Goal: Obtain resource: Obtain resource

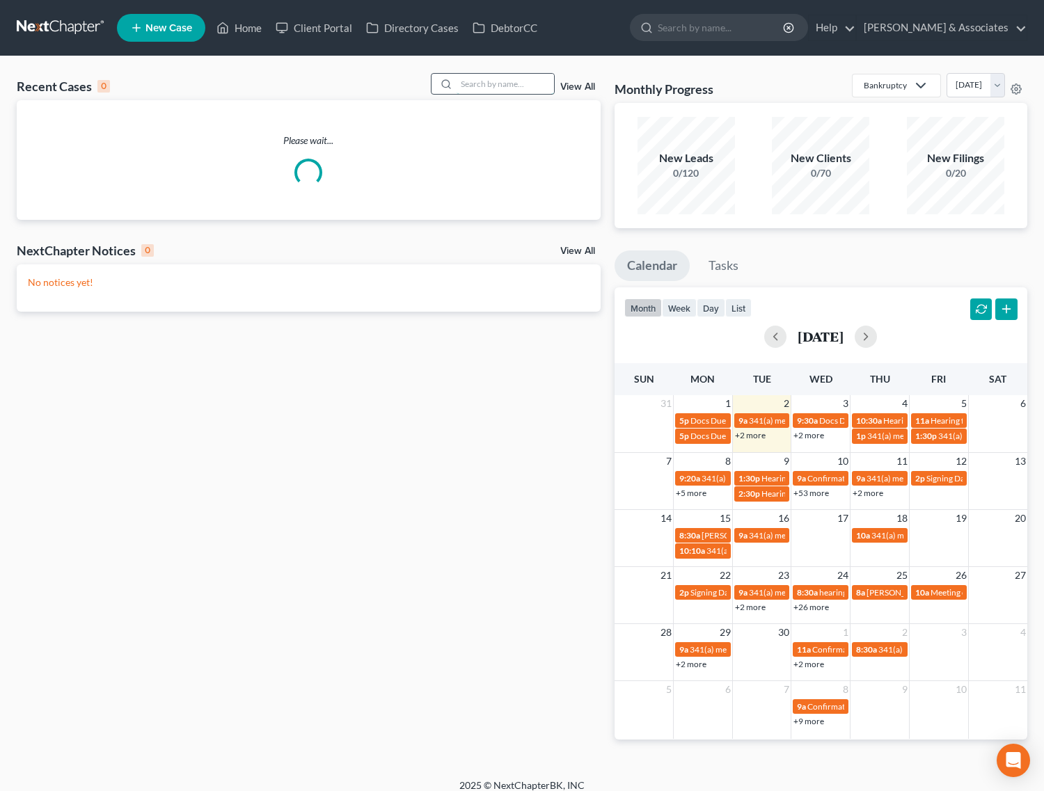
click at [547, 87] on input "search" at bounding box center [505, 84] width 97 height 20
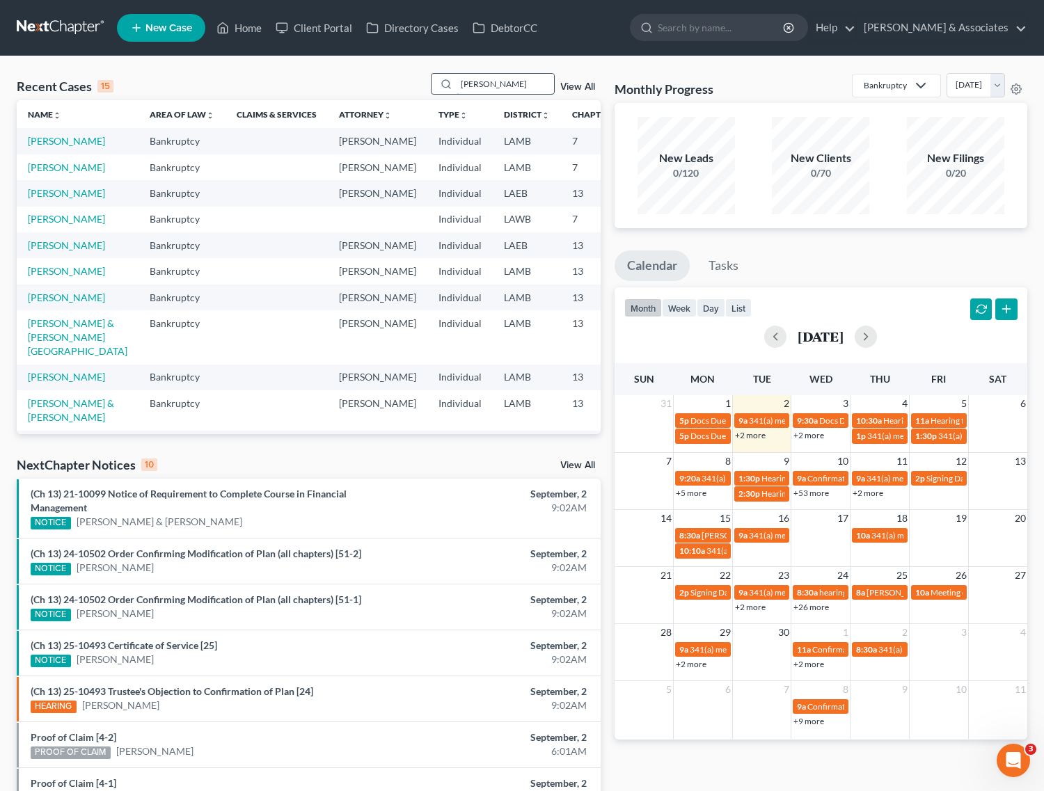
type input "[PERSON_NAME]"
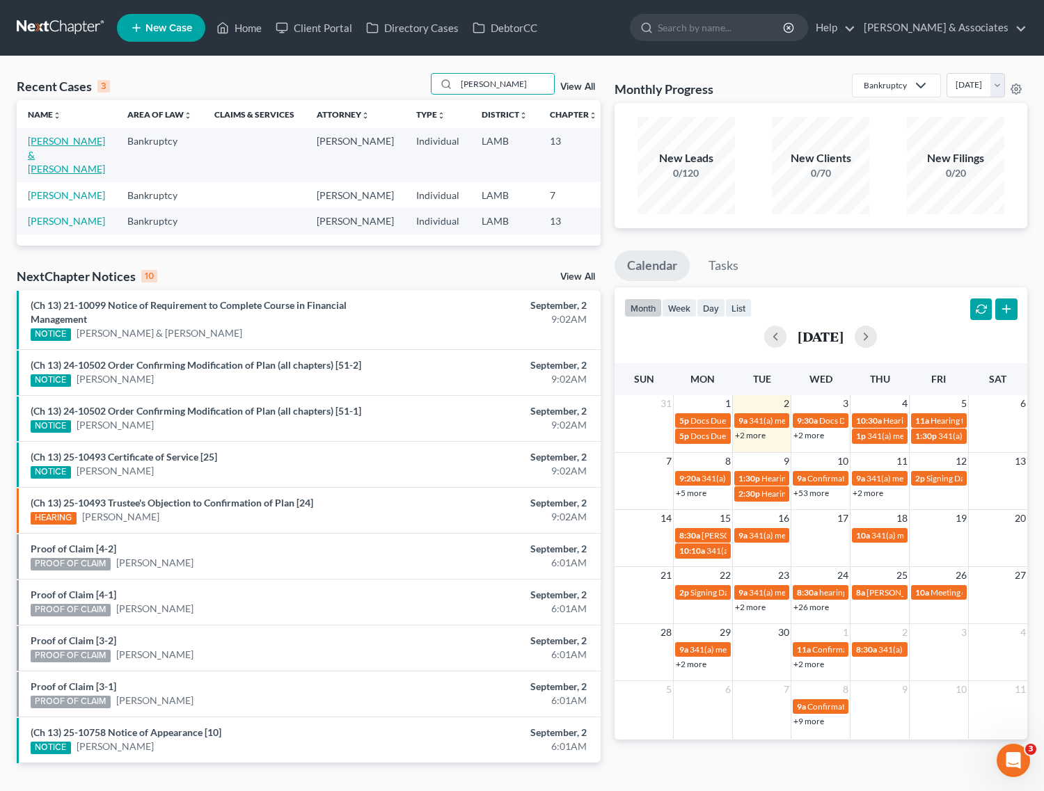
click at [35, 151] on link "[PERSON_NAME] & [PERSON_NAME]" at bounding box center [66, 155] width 77 height 40
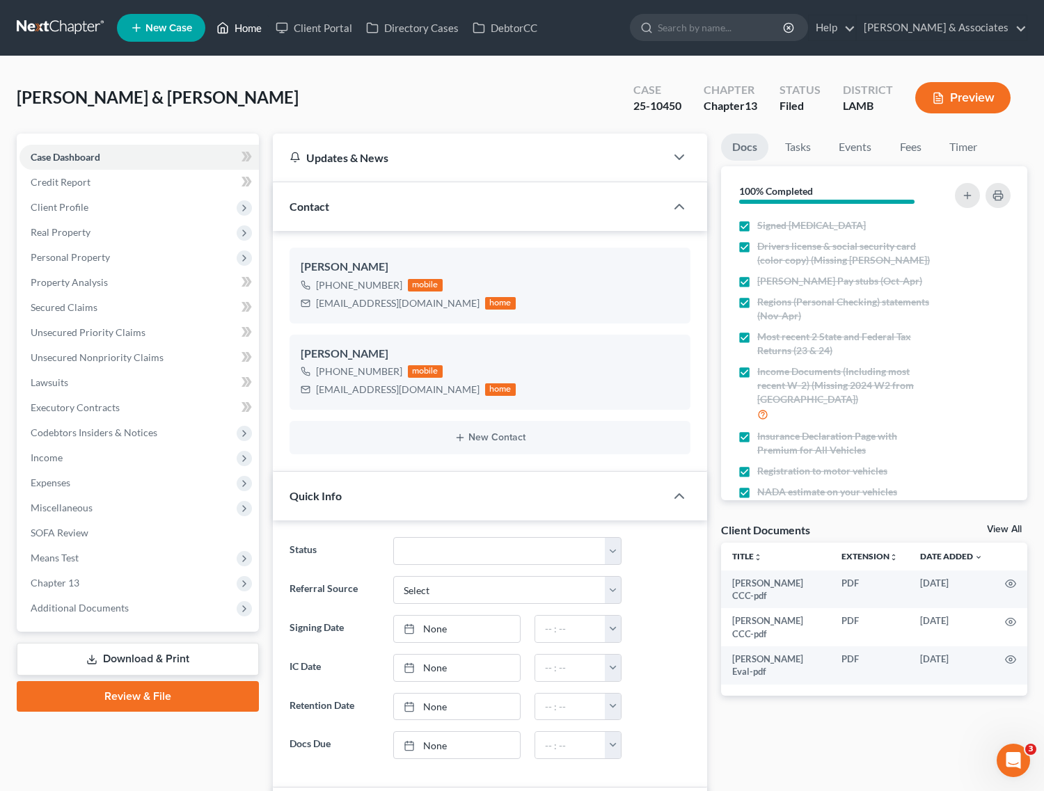
click at [231, 33] on link "Home" at bounding box center [238, 27] width 59 height 25
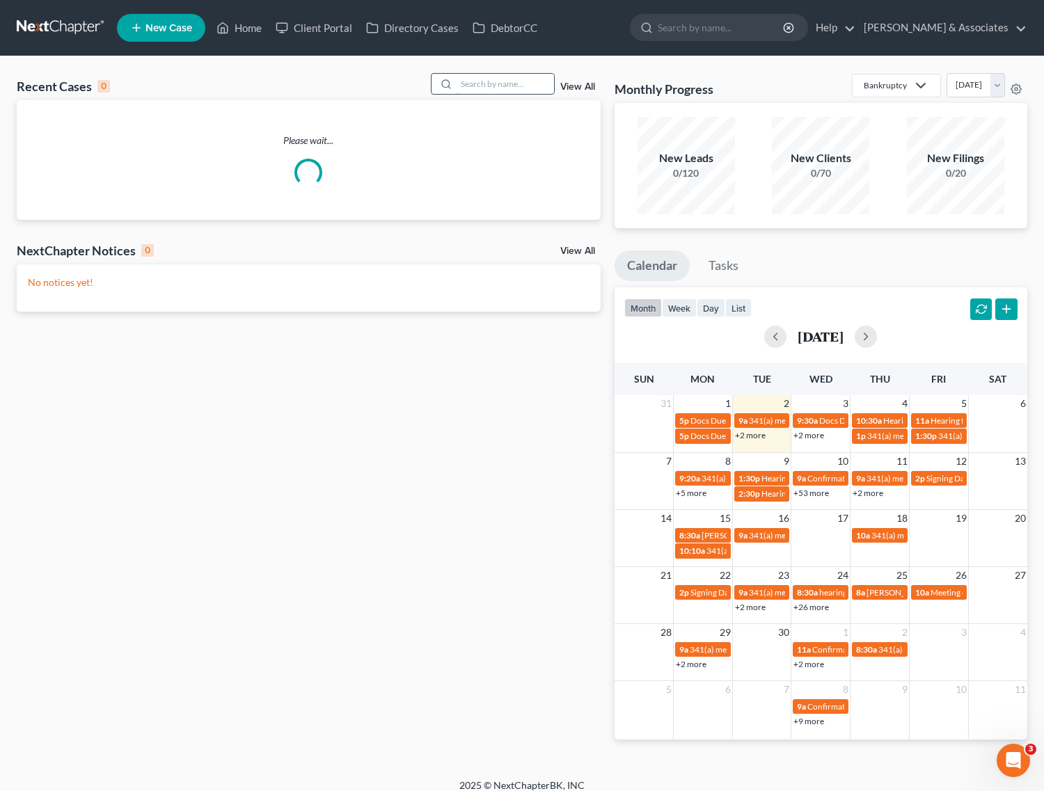
click at [495, 85] on input "search" at bounding box center [505, 84] width 97 height 20
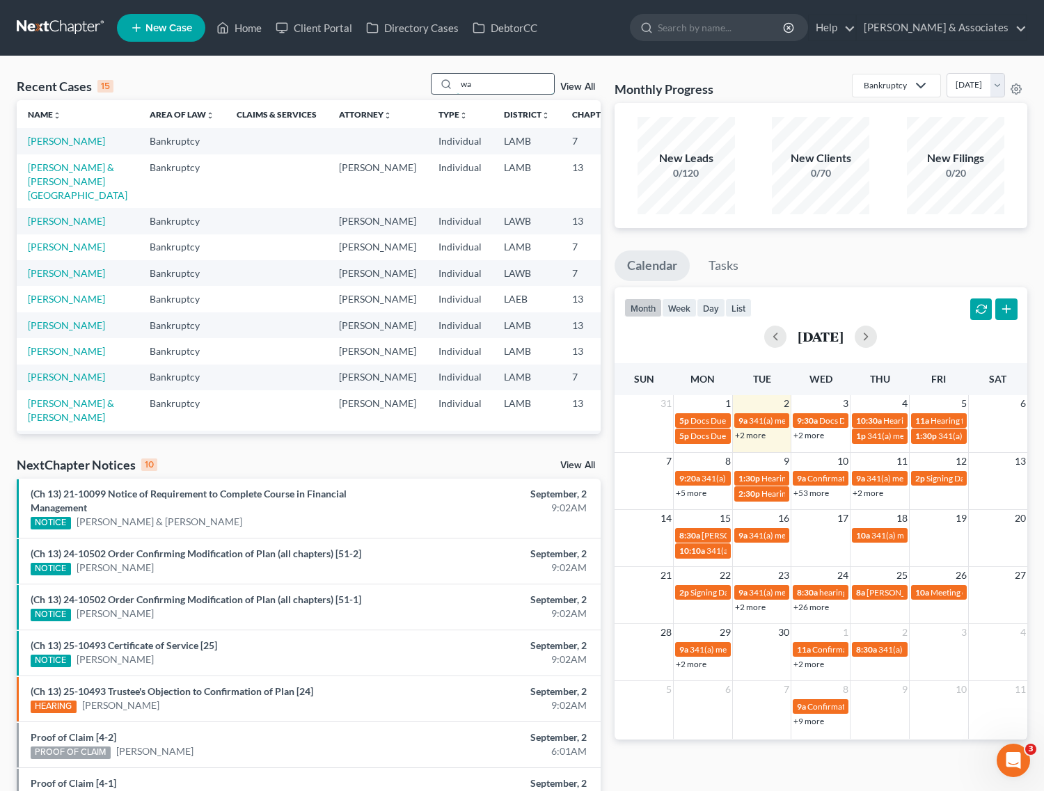
type input "w"
click at [531, 93] on input "search" at bounding box center [505, 84] width 97 height 20
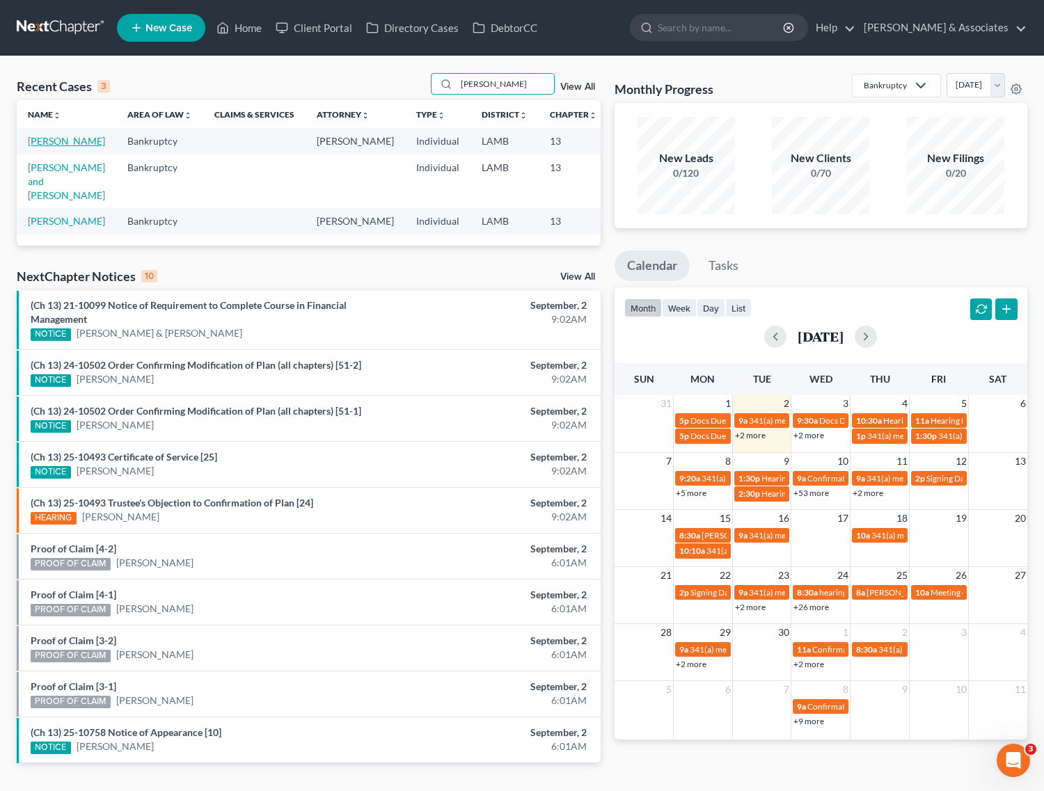
type input "[PERSON_NAME]"
click at [39, 141] on link "[PERSON_NAME]" at bounding box center [66, 141] width 77 height 12
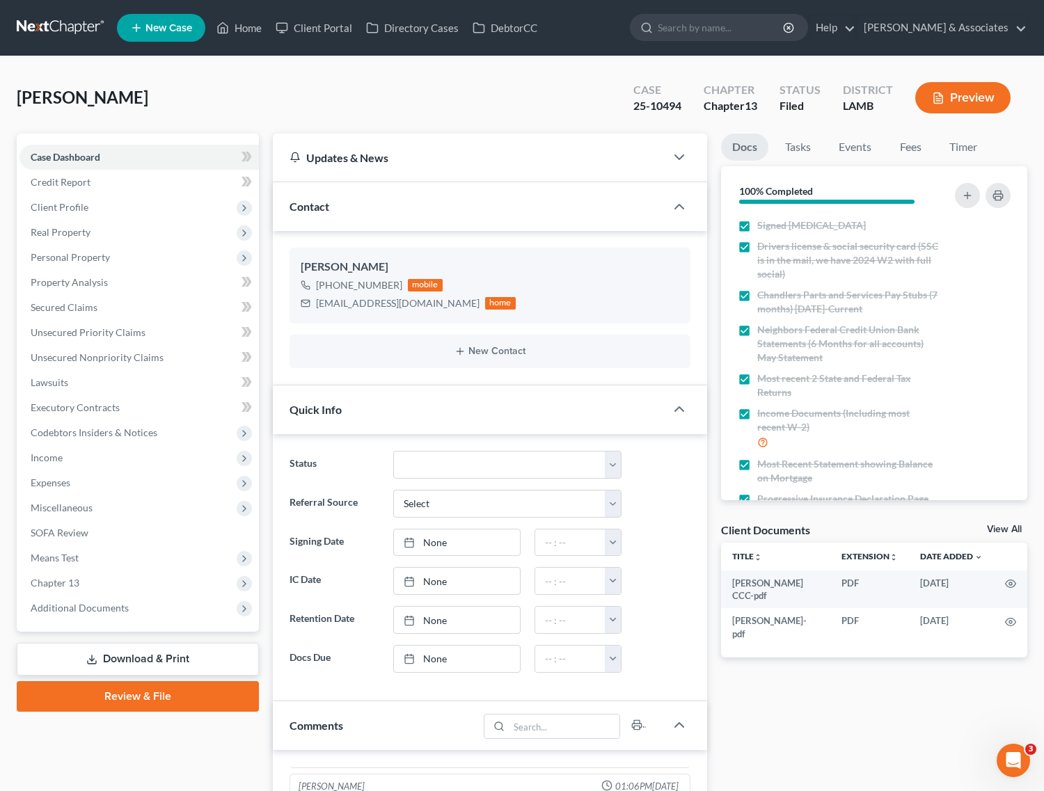
scroll to position [832, 0]
click at [60, 611] on span "Additional Documents" at bounding box center [80, 608] width 98 height 12
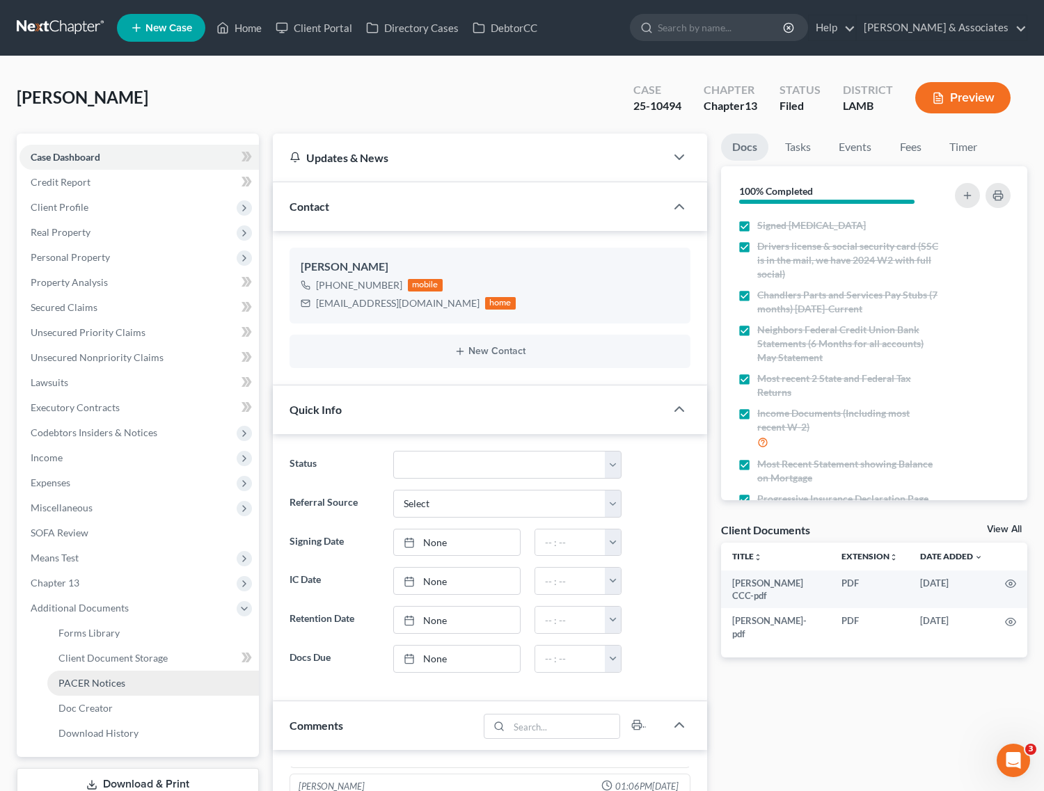
click at [106, 685] on span "PACER Notices" at bounding box center [91, 683] width 67 height 12
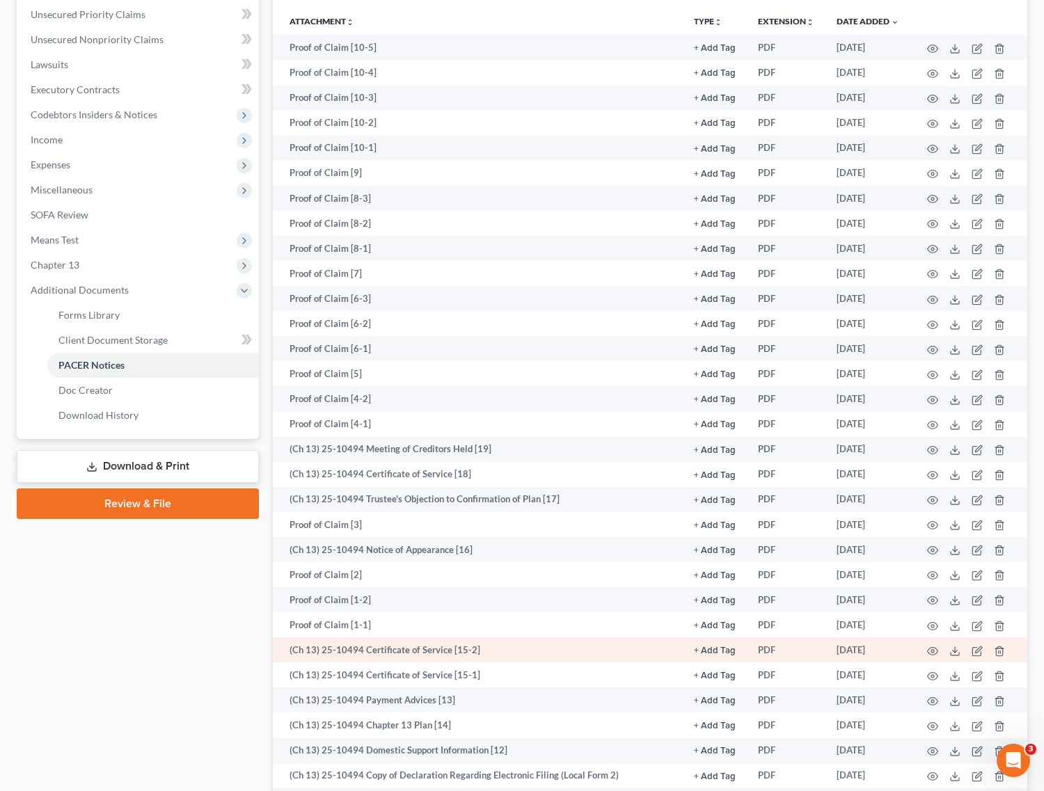
scroll to position [348, 0]
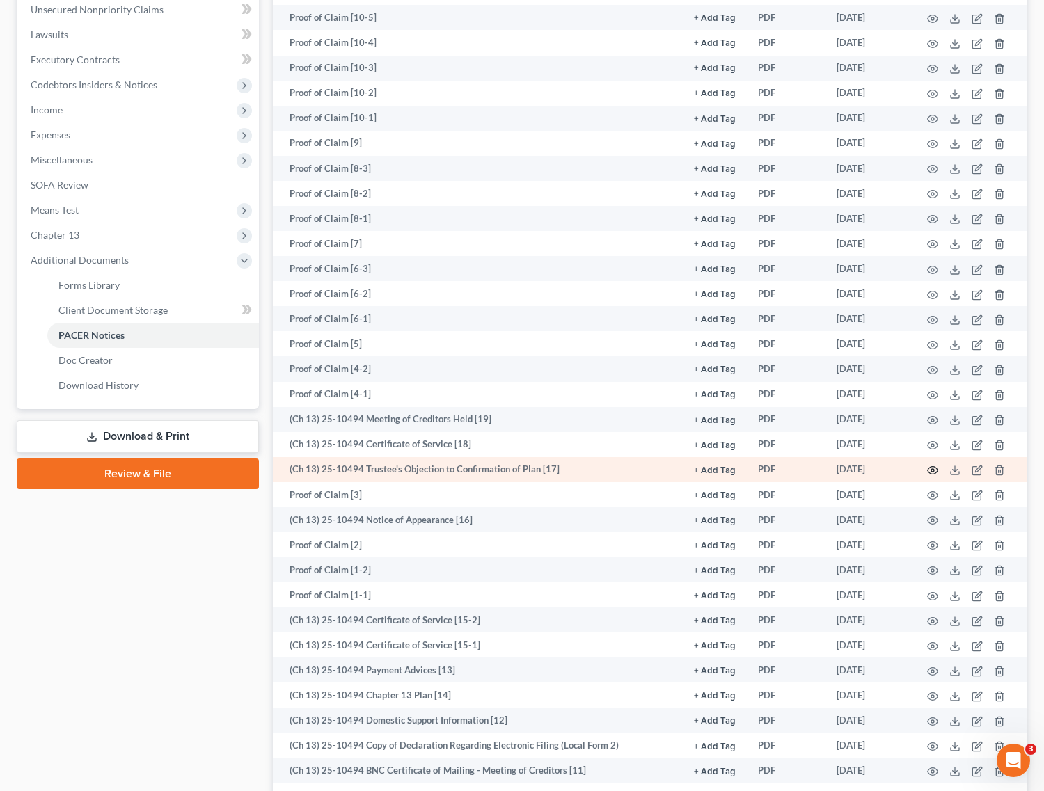
click at [936, 467] on icon "button" at bounding box center [933, 471] width 10 height 8
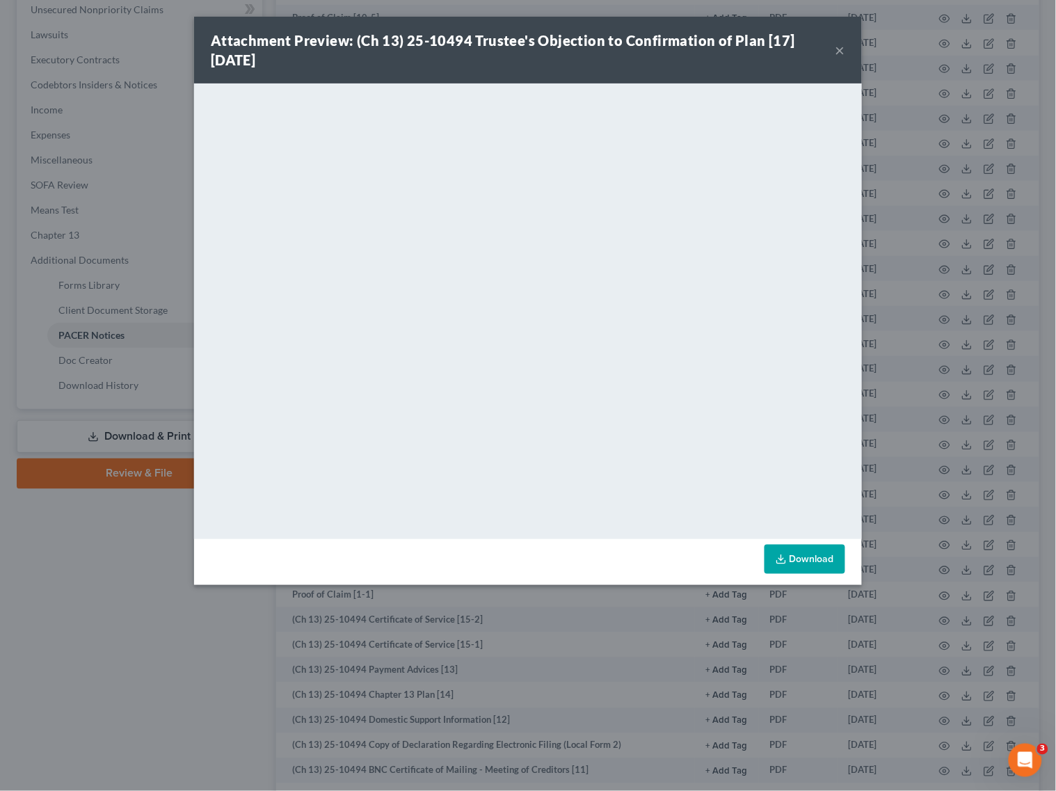
click at [837, 51] on button "×" at bounding box center [841, 50] width 10 height 17
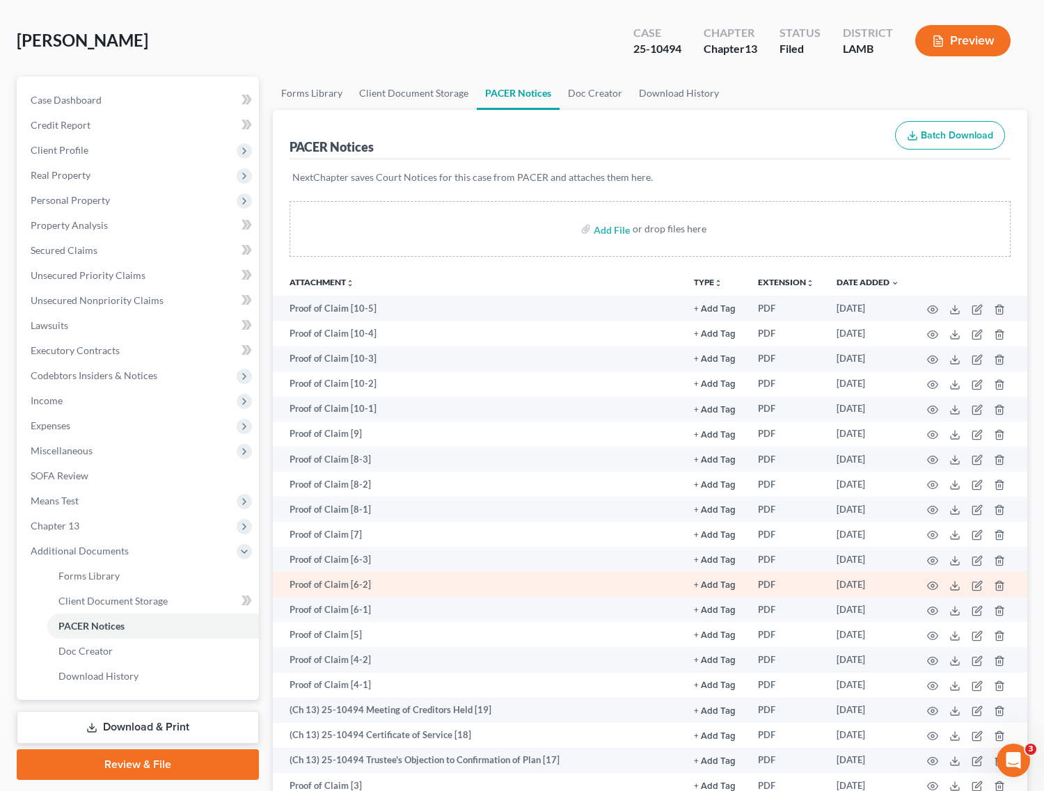
scroll to position [0, 0]
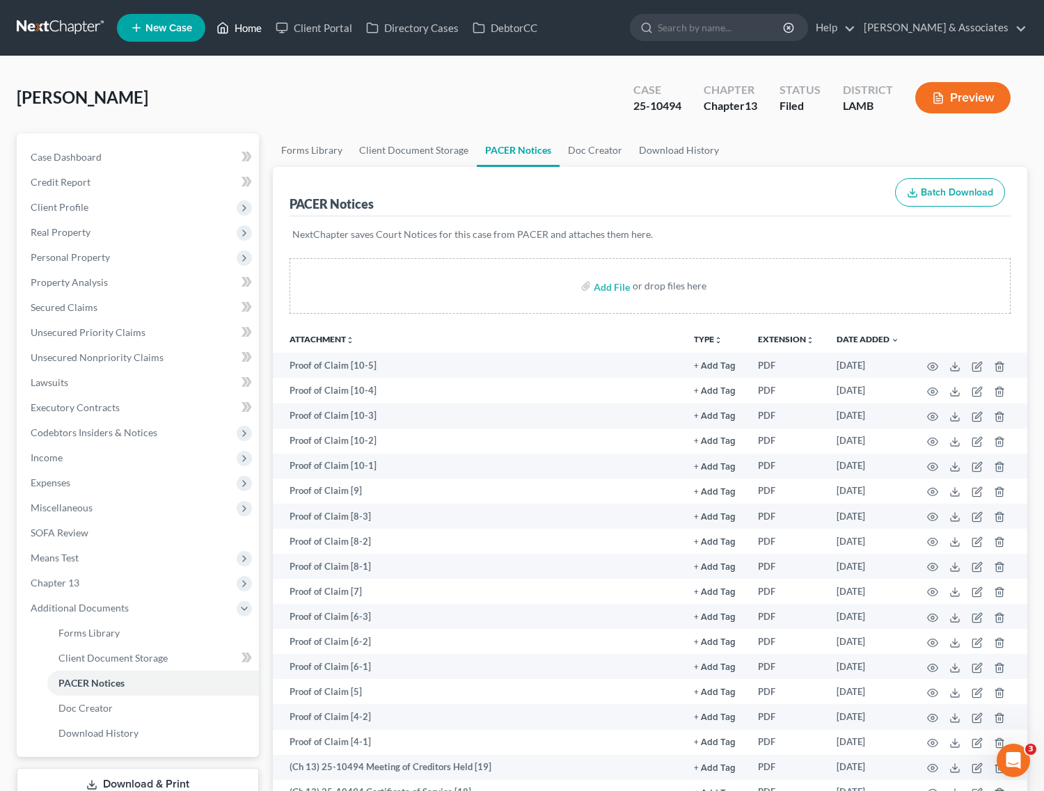
click at [247, 35] on link "Home" at bounding box center [238, 27] width 59 height 25
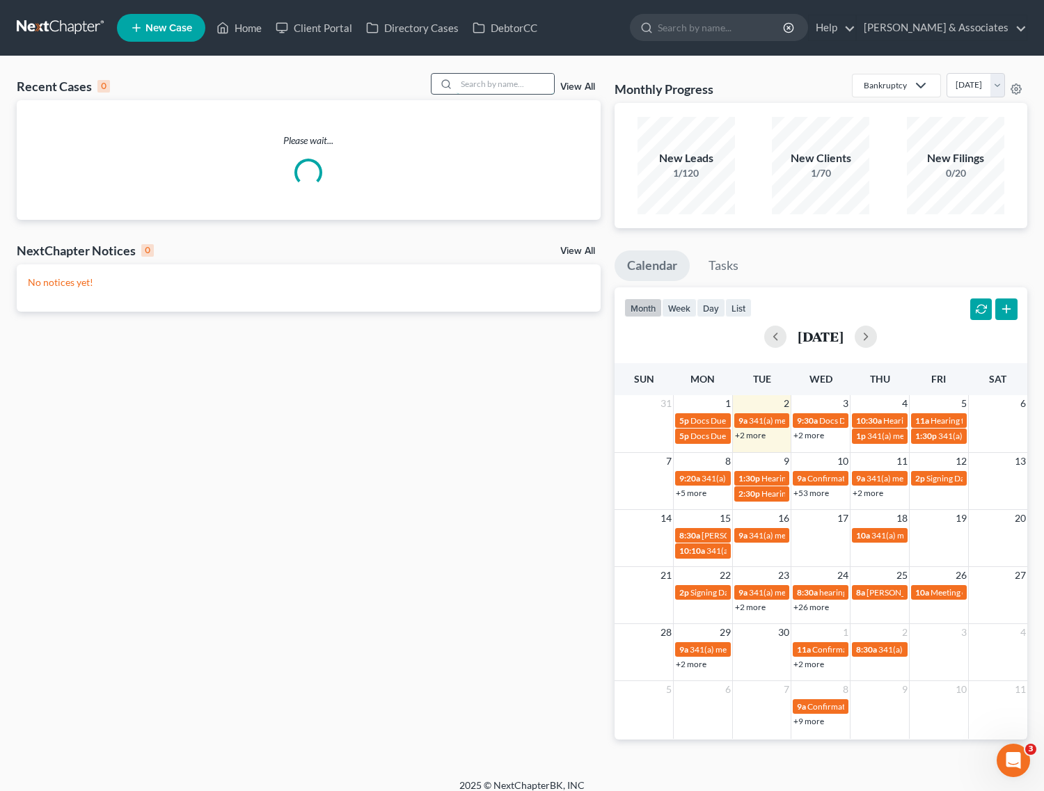
click at [480, 81] on input "search" at bounding box center [505, 84] width 97 height 20
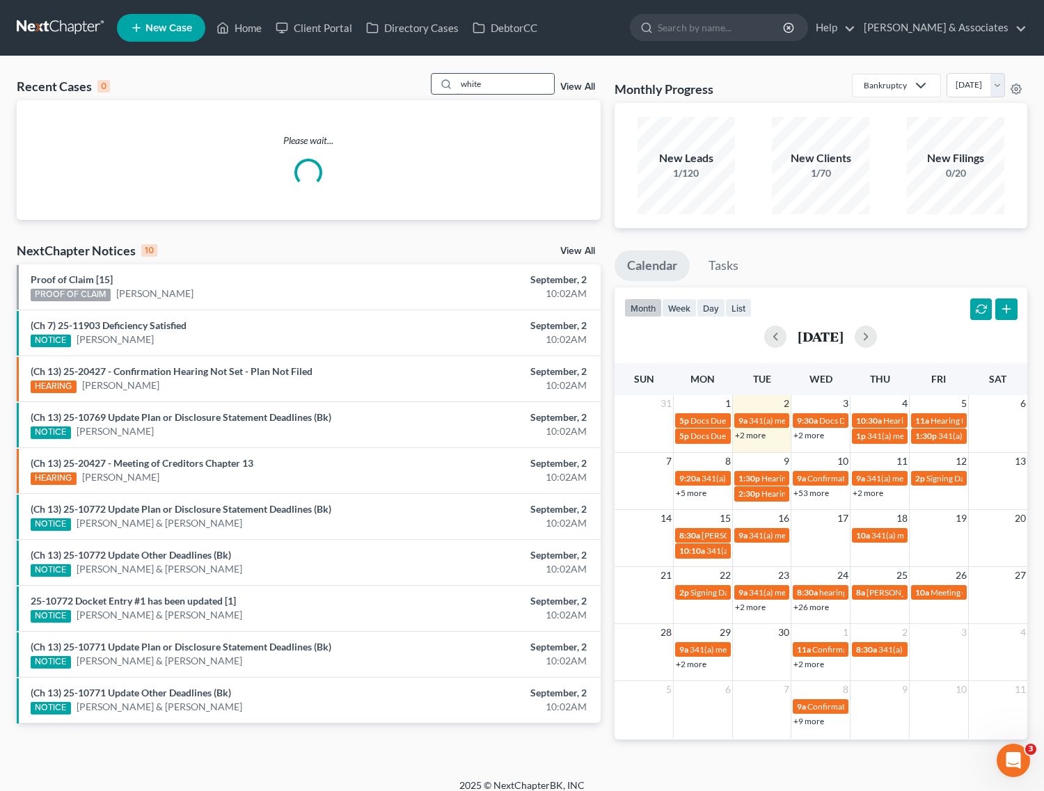
type input "white"
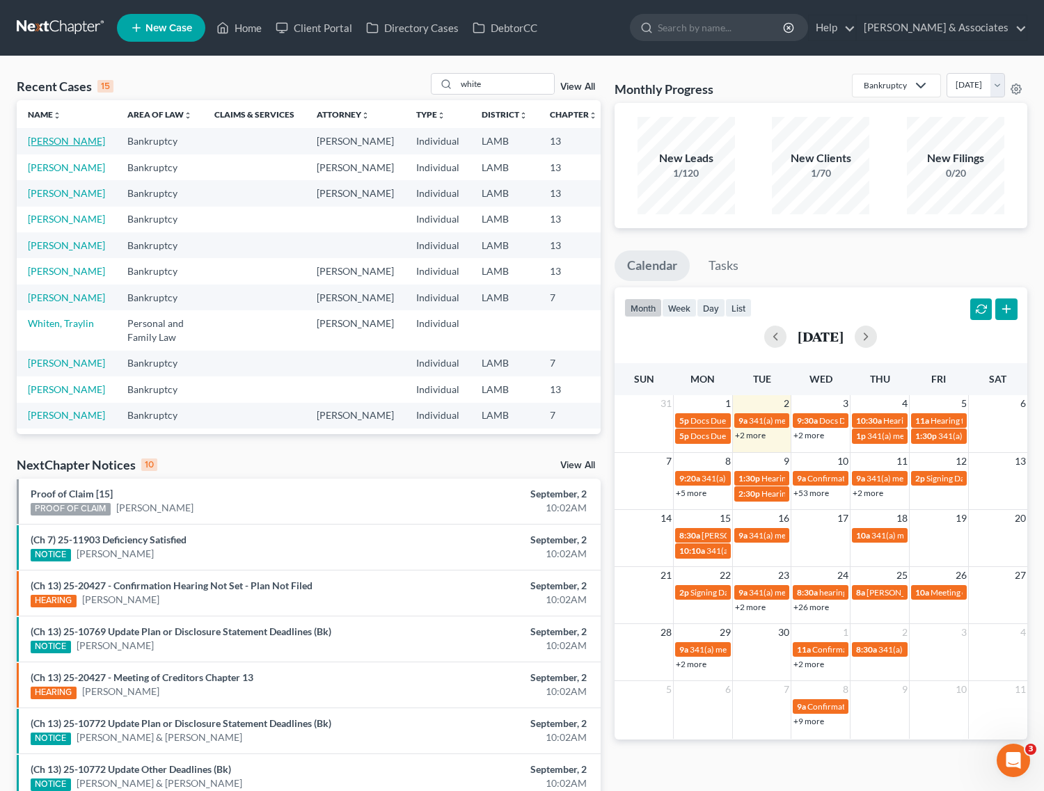
click at [39, 137] on link "[PERSON_NAME]" at bounding box center [66, 141] width 77 height 12
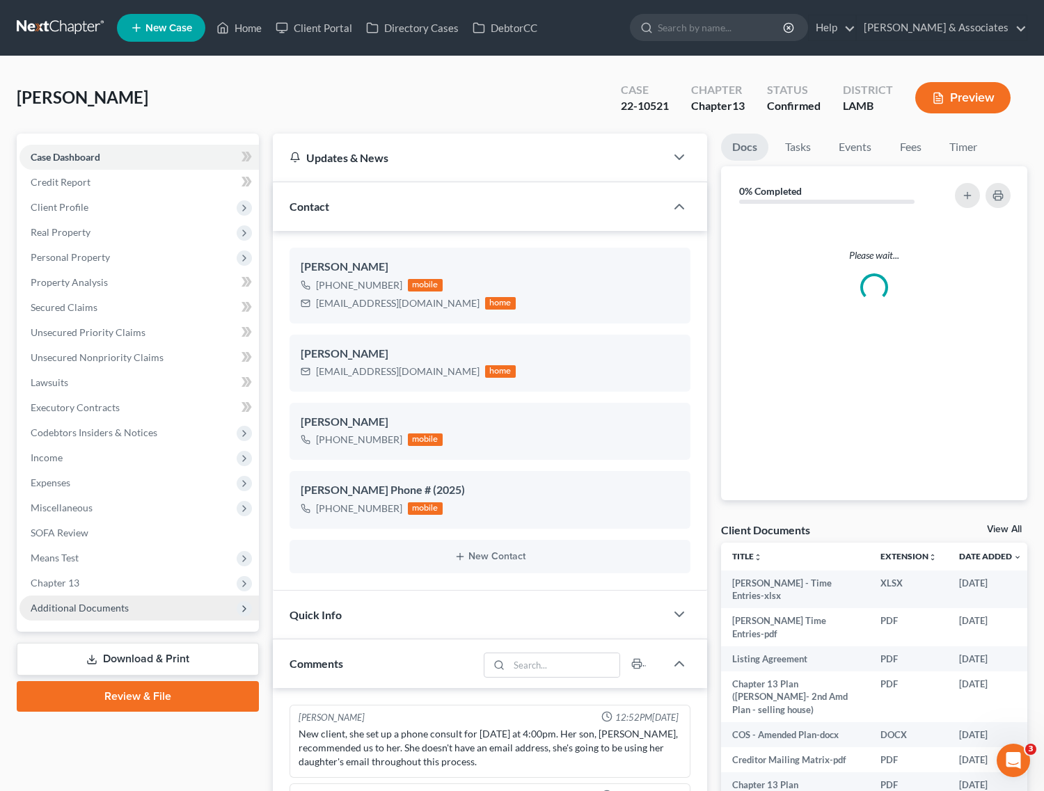
click at [77, 607] on span "Additional Documents" at bounding box center [80, 608] width 98 height 12
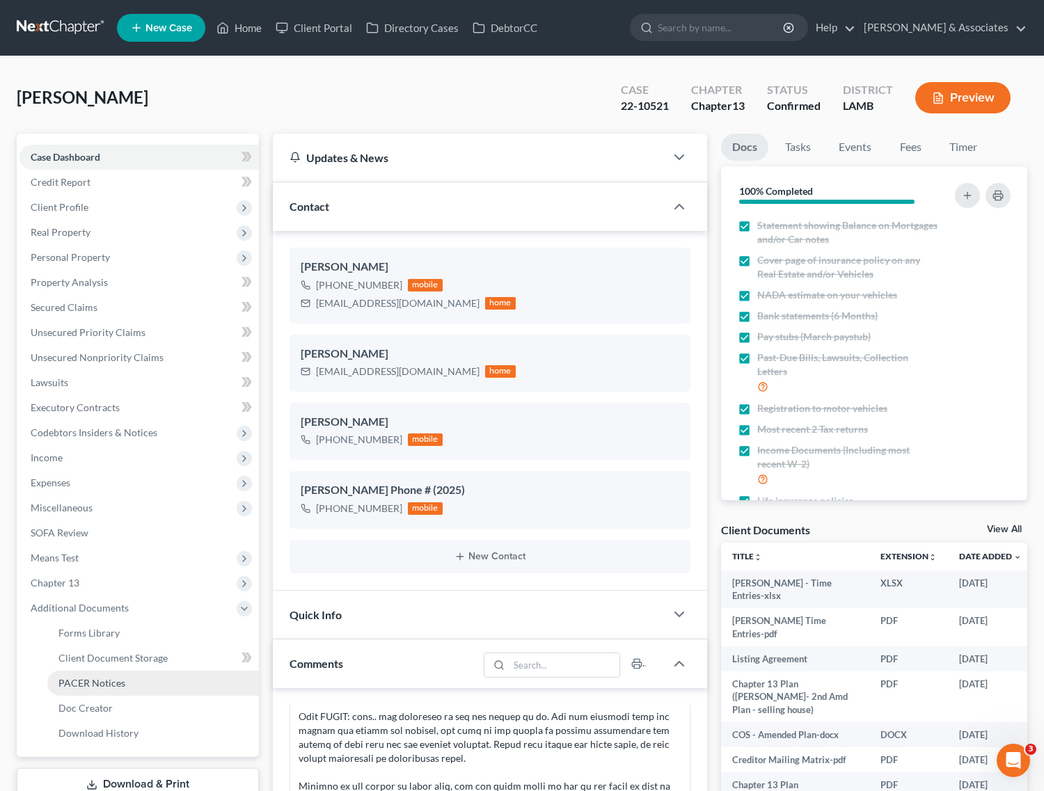
scroll to position [1359, 0]
click at [78, 675] on link "PACER Notices" at bounding box center [153, 683] width 212 height 25
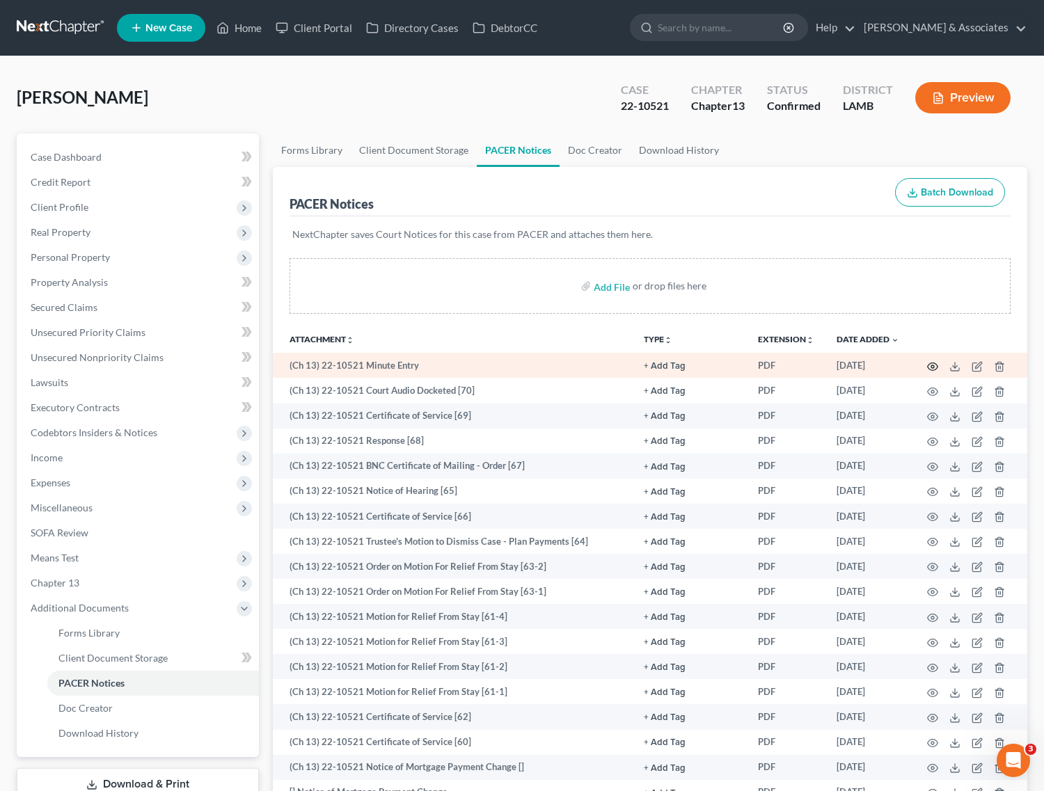
click at [935, 366] on icon "button" at bounding box center [932, 366] width 11 height 11
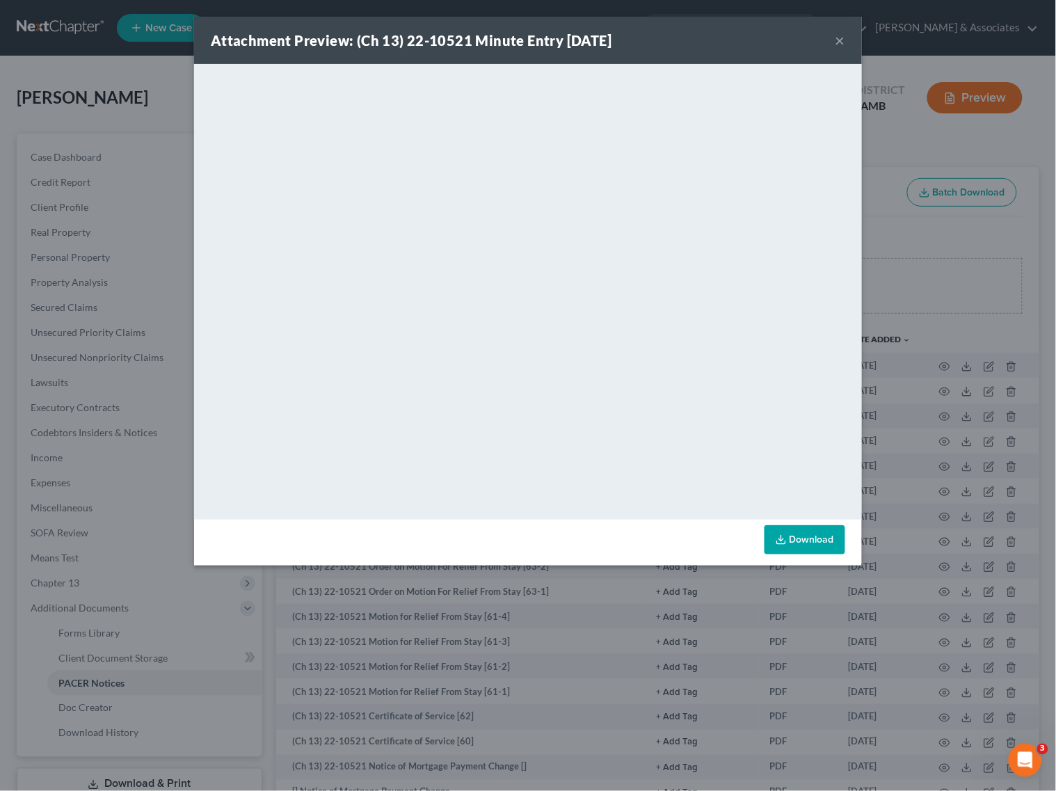
click at [836, 40] on button "×" at bounding box center [841, 40] width 10 height 17
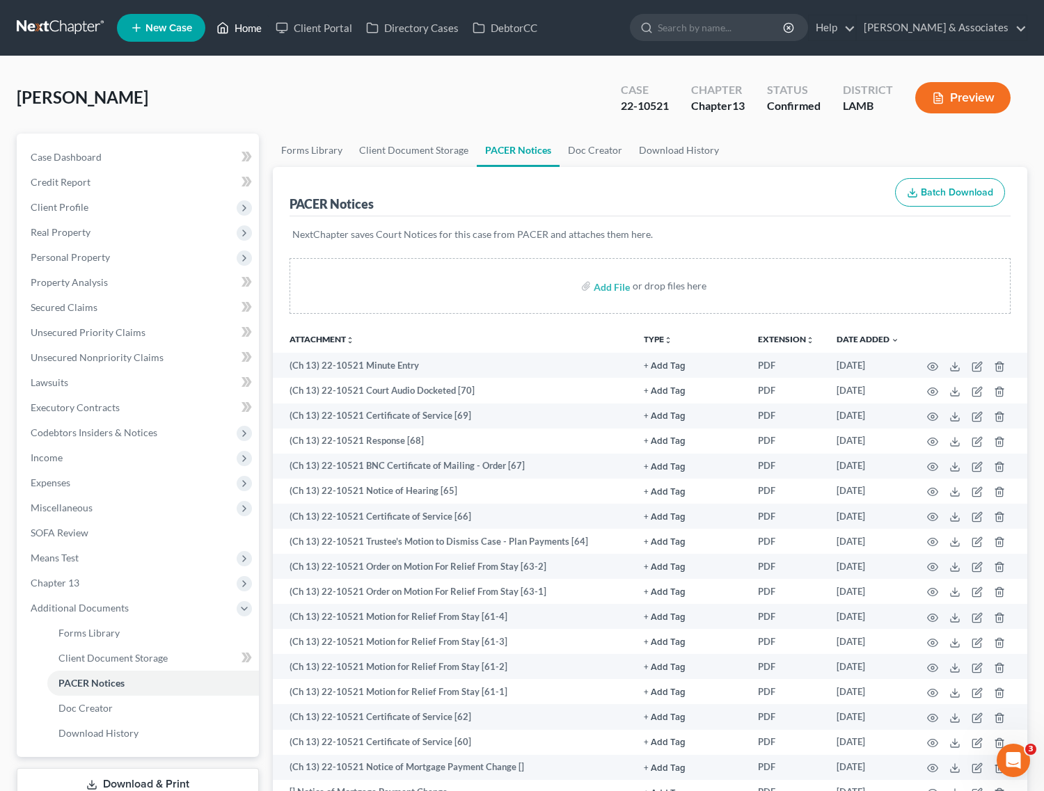
click at [231, 26] on link "Home" at bounding box center [238, 27] width 59 height 25
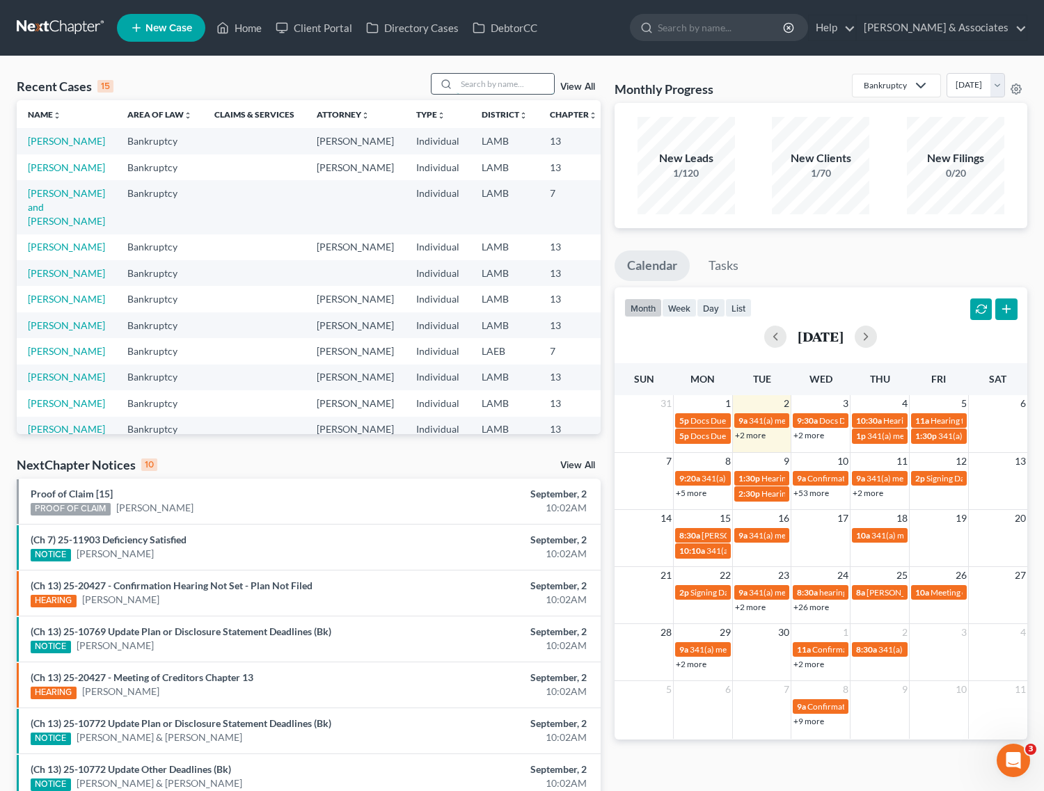
click at [501, 87] on input "search" at bounding box center [505, 84] width 97 height 20
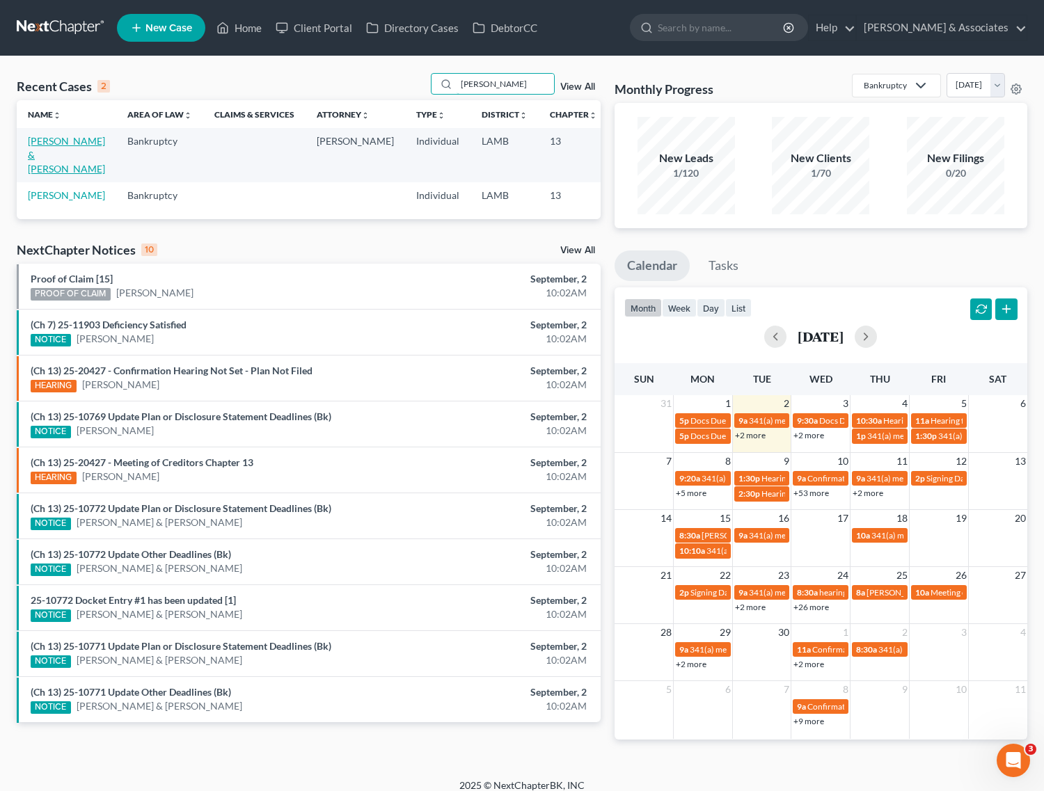
type input "guerin"
click at [42, 150] on link "[PERSON_NAME] & [PERSON_NAME]" at bounding box center [66, 155] width 77 height 40
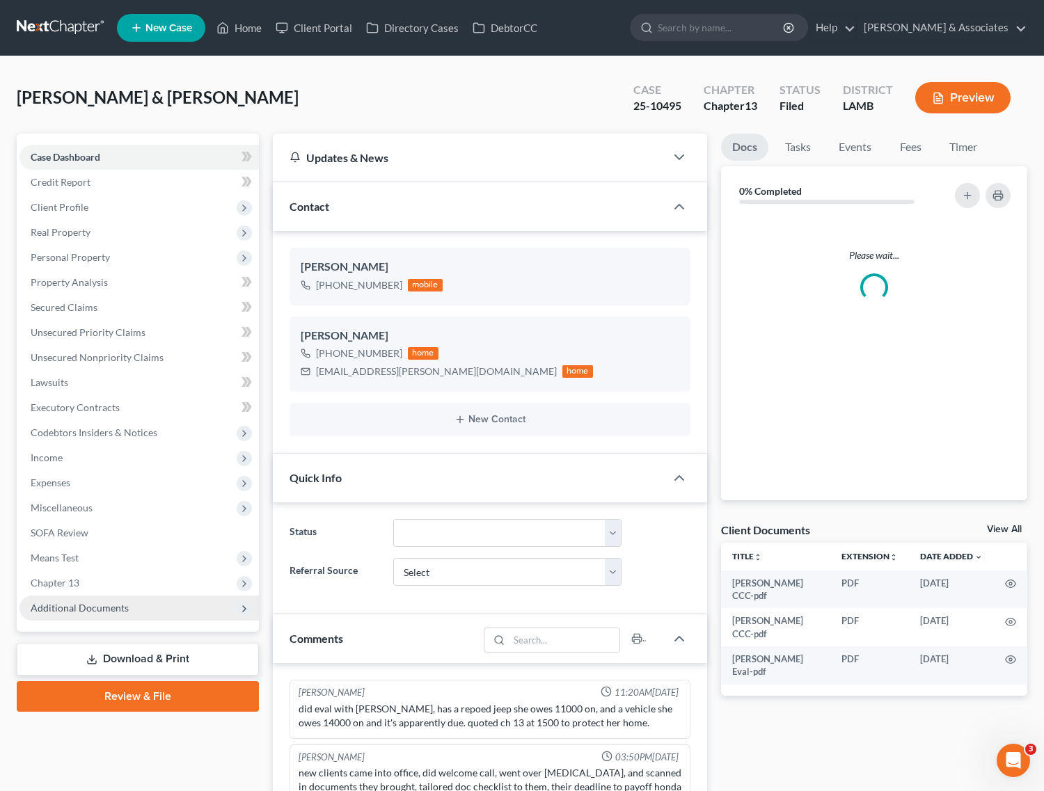
scroll to position [2466, 0]
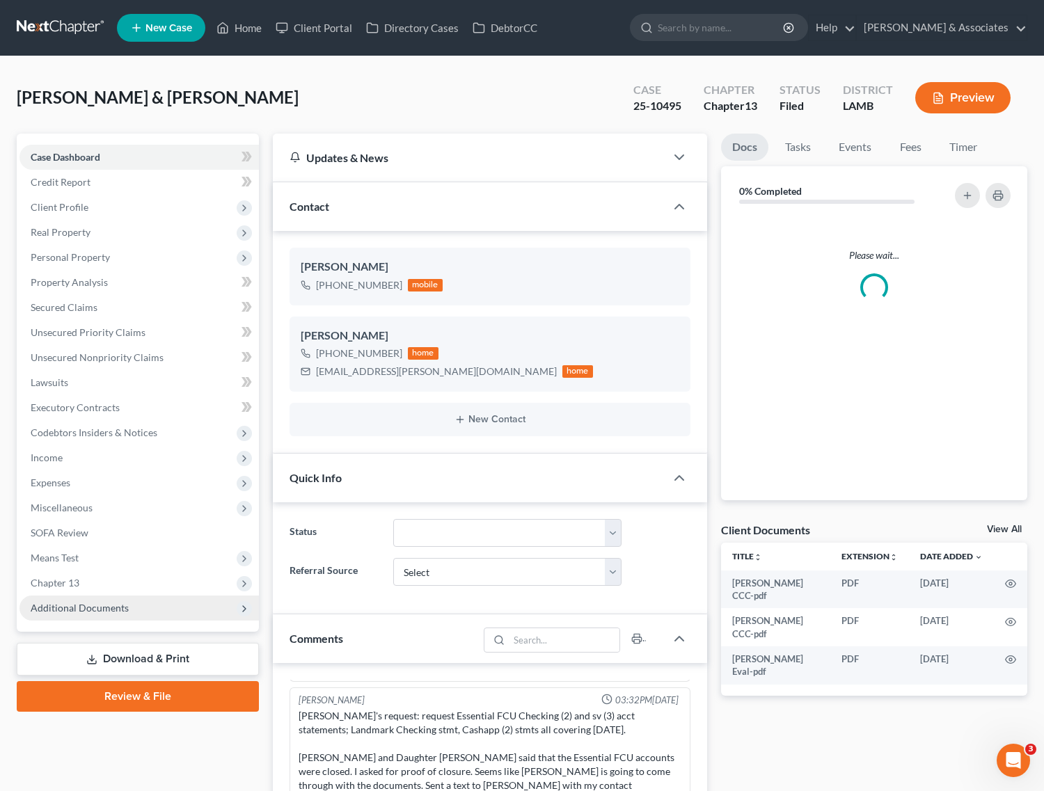
click at [84, 605] on span "Additional Documents" at bounding box center [80, 608] width 98 height 12
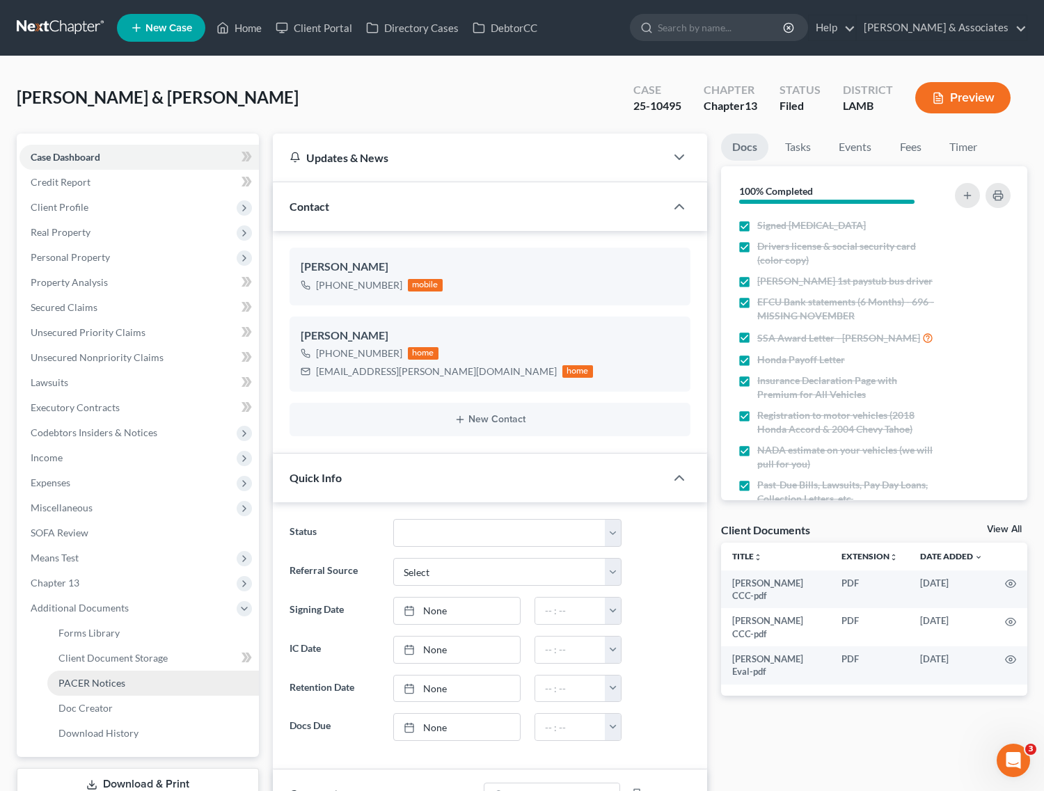
click at [73, 677] on span "PACER Notices" at bounding box center [91, 683] width 67 height 12
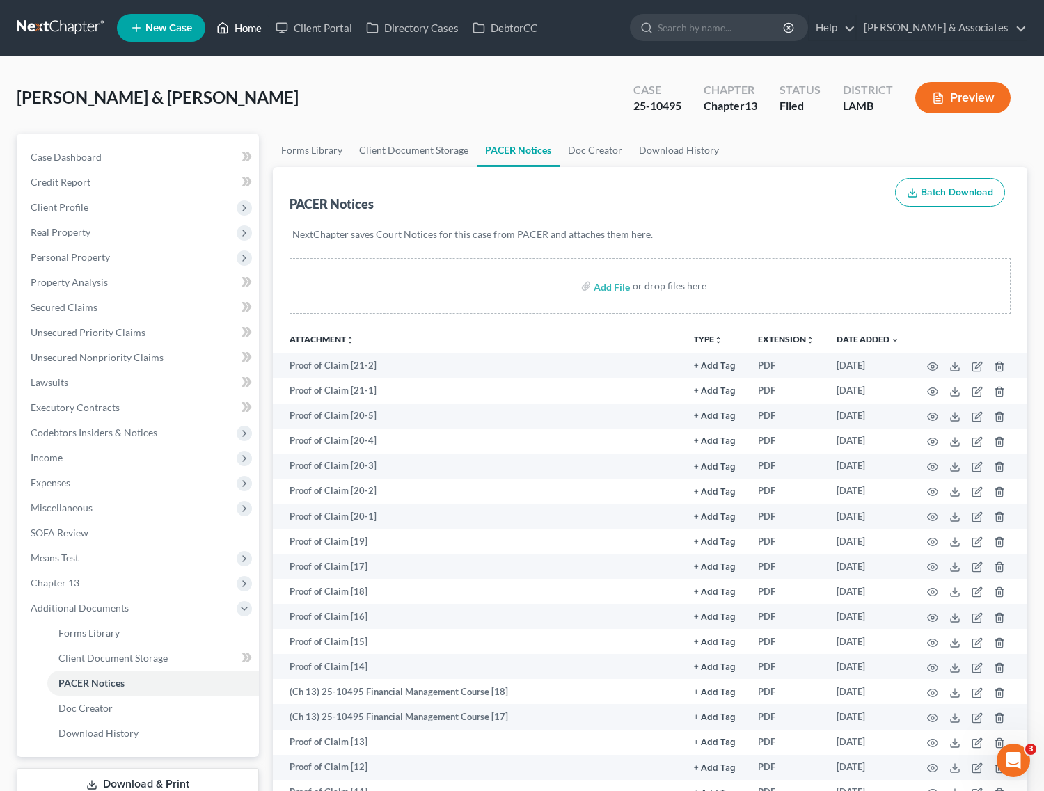
click at [246, 38] on link "Home" at bounding box center [238, 27] width 59 height 25
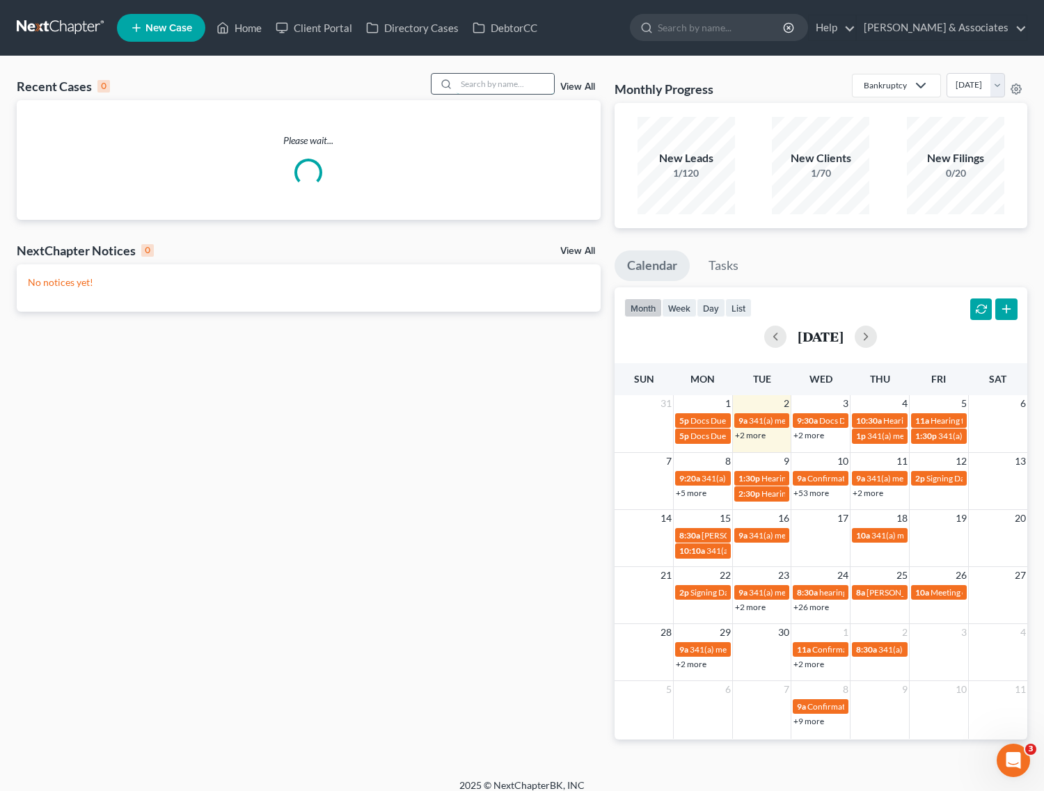
click at [523, 74] on input "search" at bounding box center [505, 84] width 97 height 20
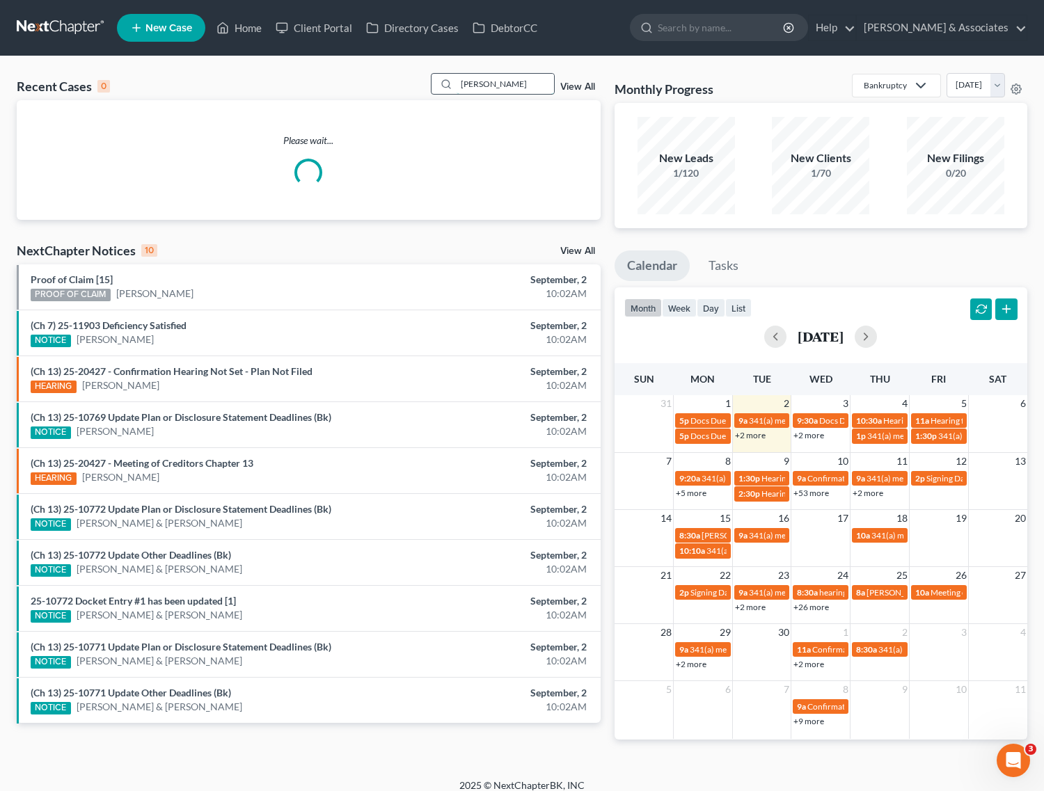
type input "mcintyre"
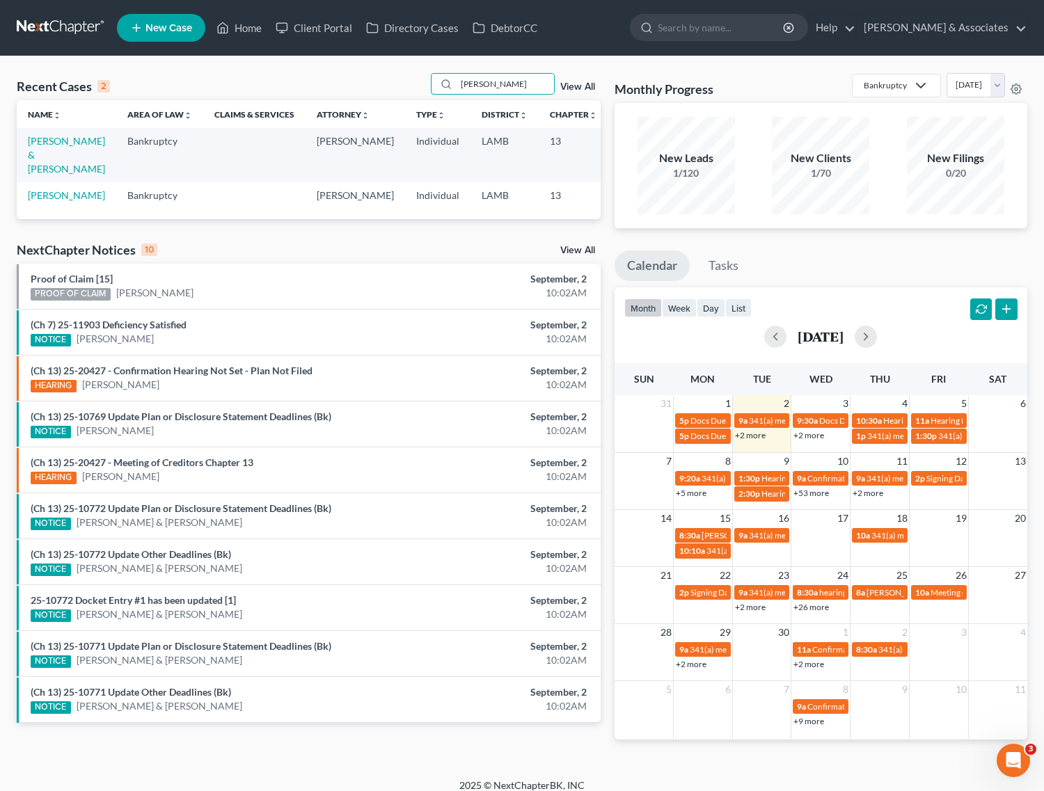
click at [49, 147] on td "[PERSON_NAME] & [PERSON_NAME]" at bounding box center [67, 155] width 100 height 54
click at [53, 139] on link "[PERSON_NAME] & [PERSON_NAME]" at bounding box center [66, 155] width 77 height 40
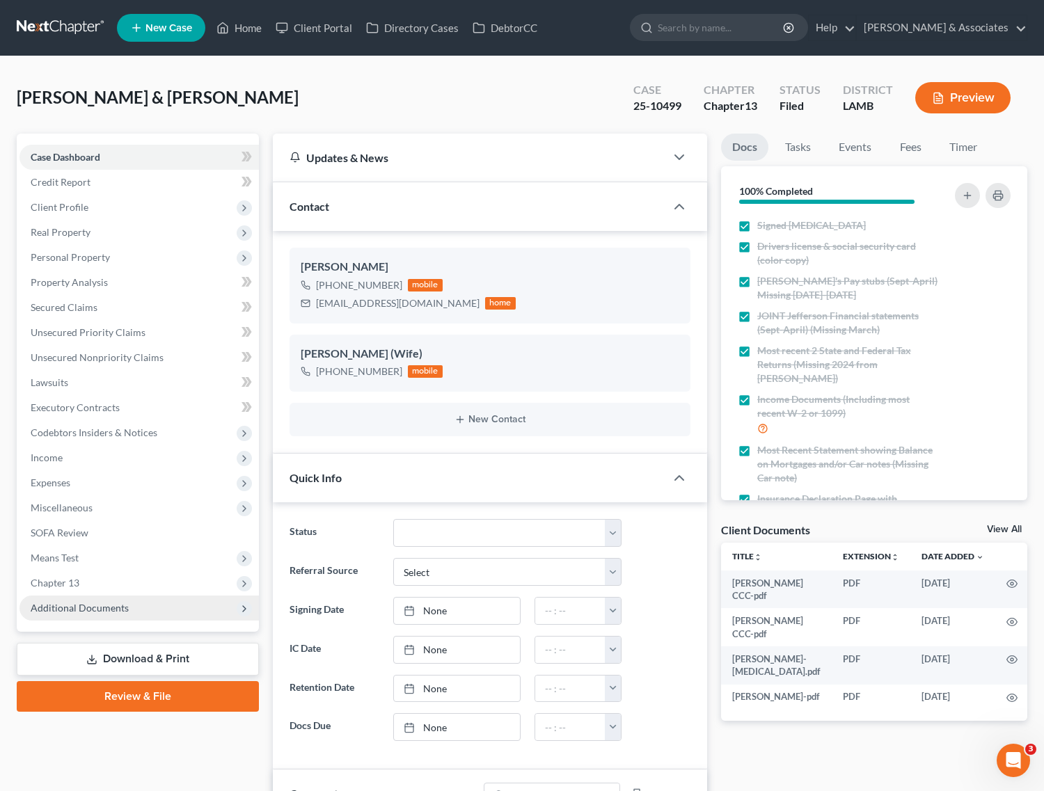
scroll to position [3985, 0]
click at [100, 604] on span "Additional Documents" at bounding box center [80, 608] width 98 height 12
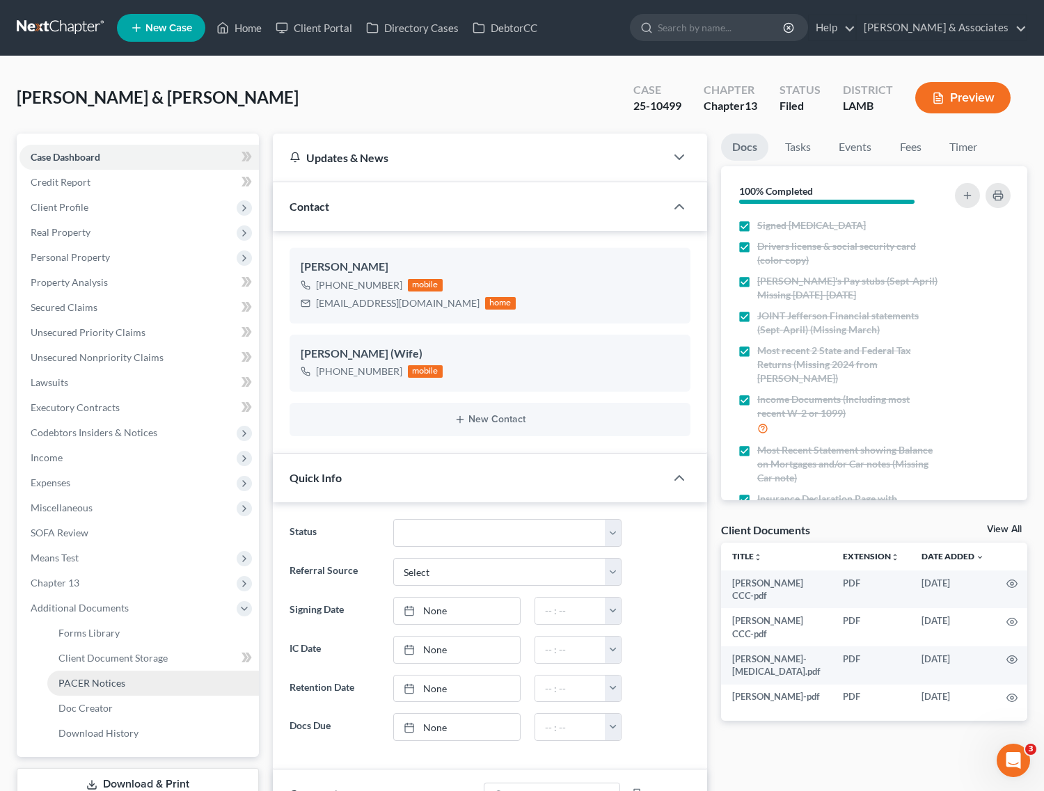
click at [73, 680] on span "PACER Notices" at bounding box center [91, 683] width 67 height 12
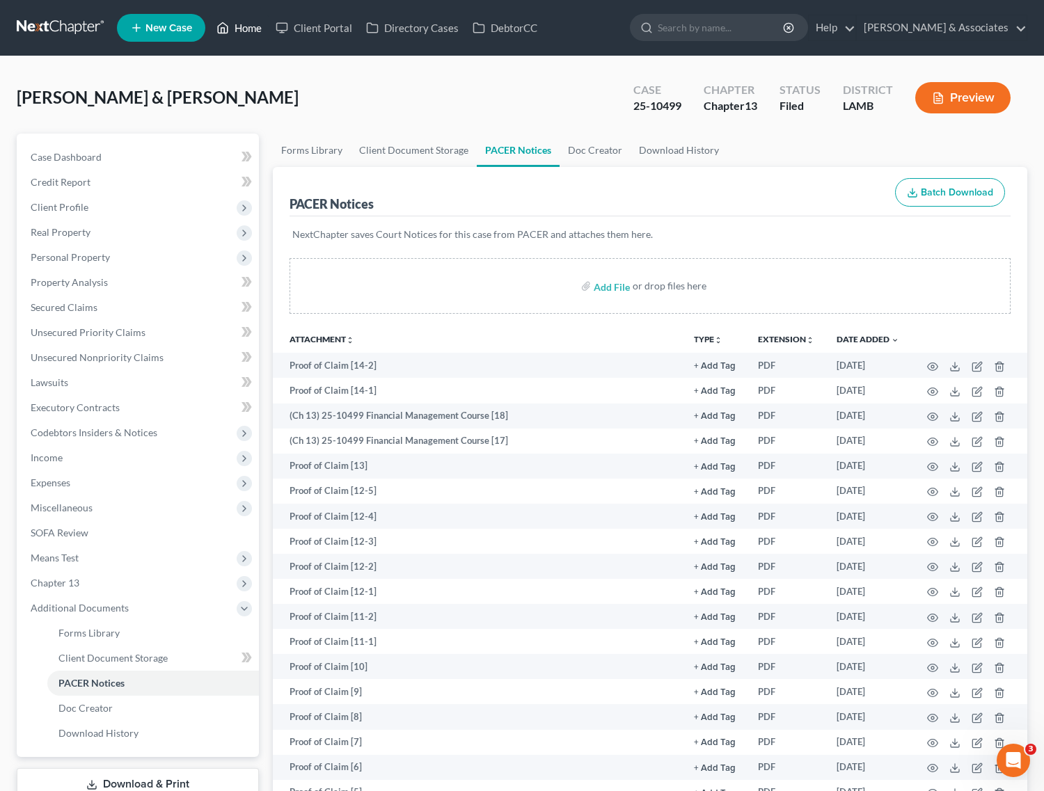
click at [228, 21] on icon at bounding box center [222, 27] width 13 height 17
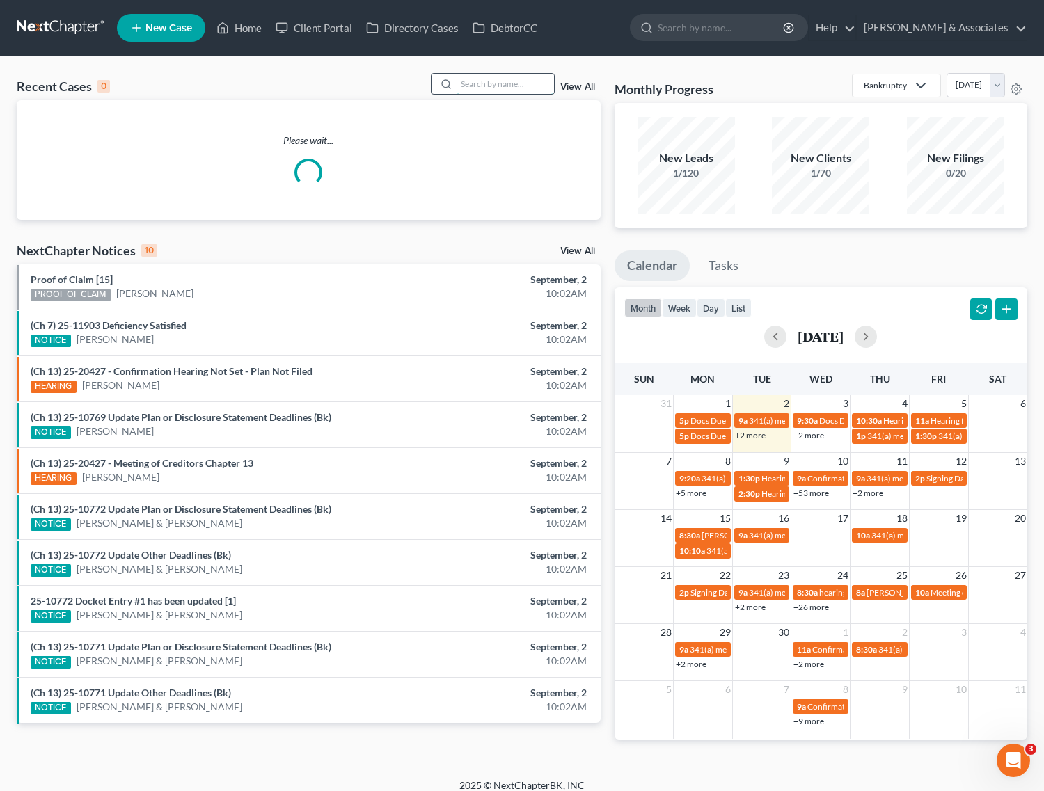
click at [521, 88] on input "search" at bounding box center [505, 84] width 97 height 20
type input "shorter"
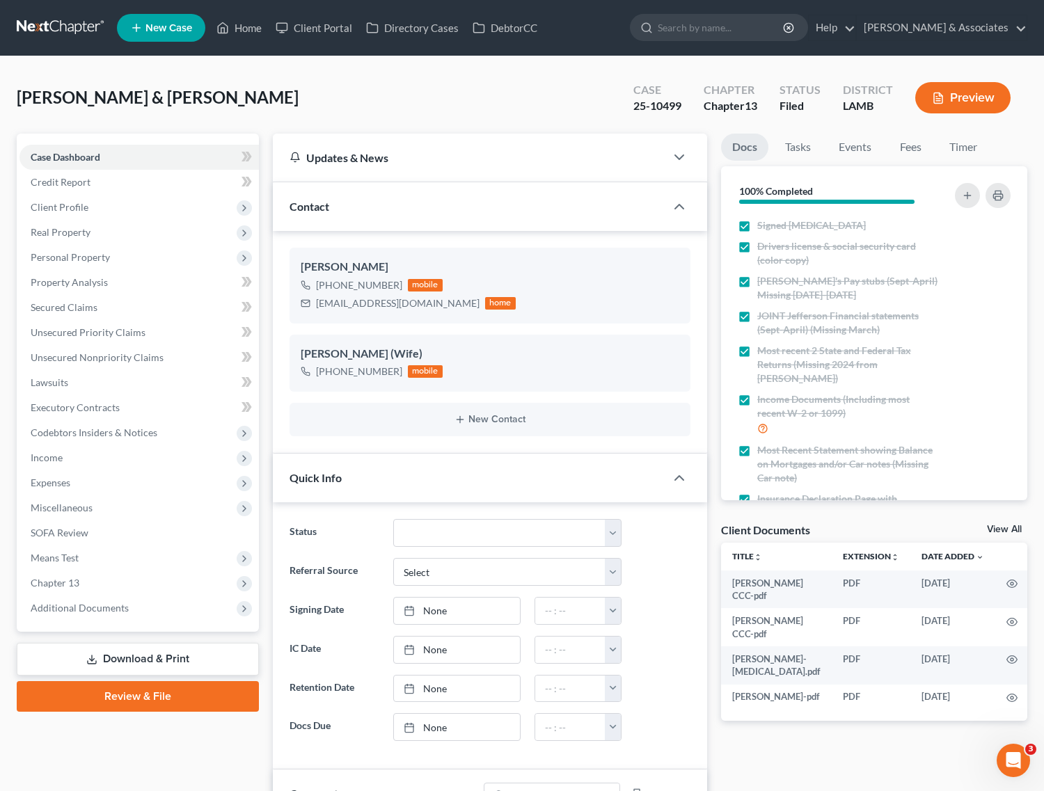
scroll to position [3985, 0]
click at [61, 613] on span "Additional Documents" at bounding box center [138, 608] width 239 height 25
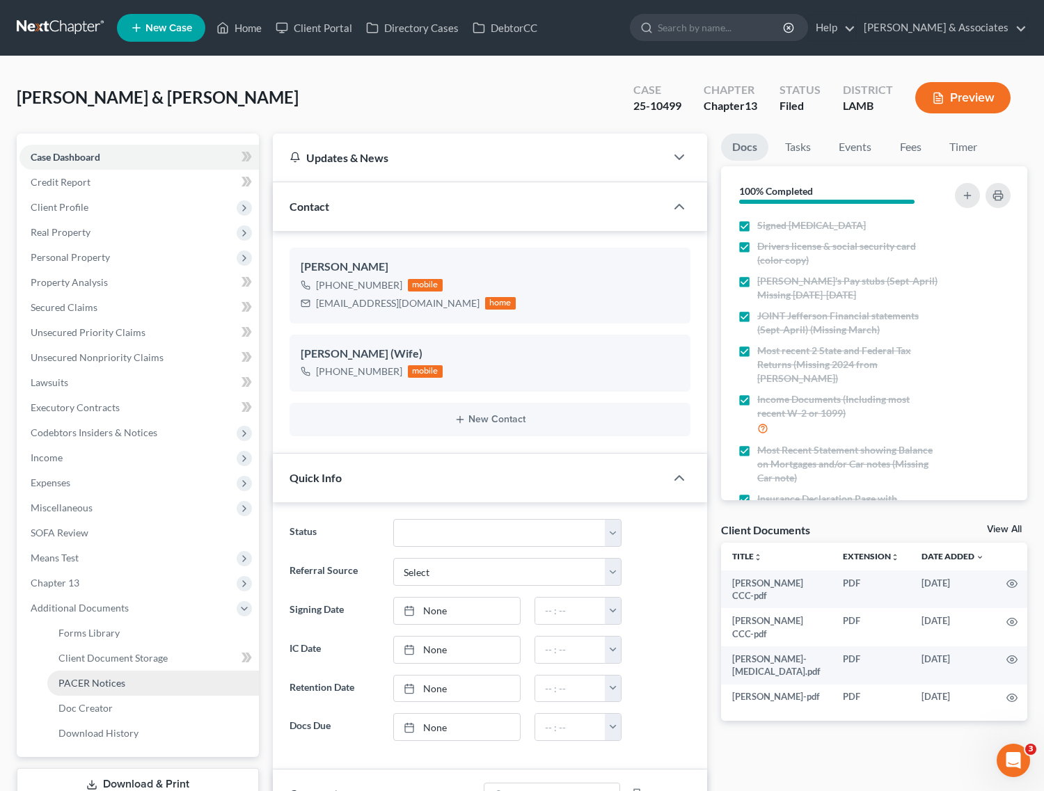
click at [73, 677] on span "PACER Notices" at bounding box center [91, 683] width 67 height 12
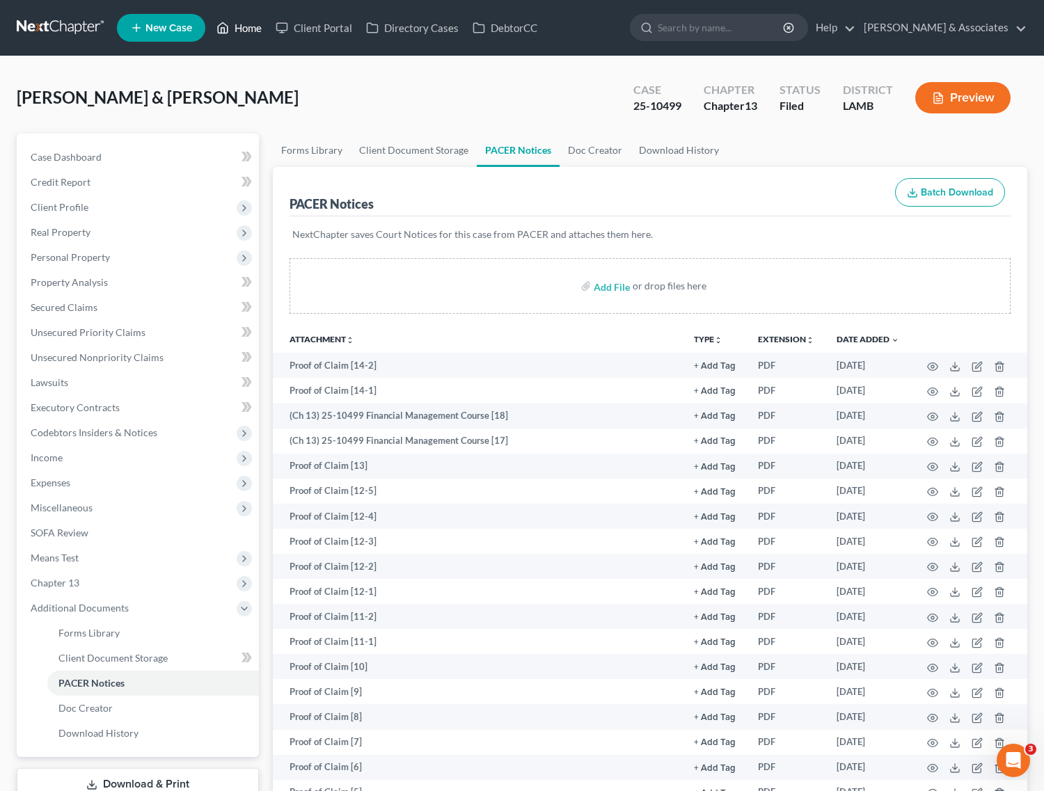
click at [244, 25] on link "Home" at bounding box center [238, 27] width 59 height 25
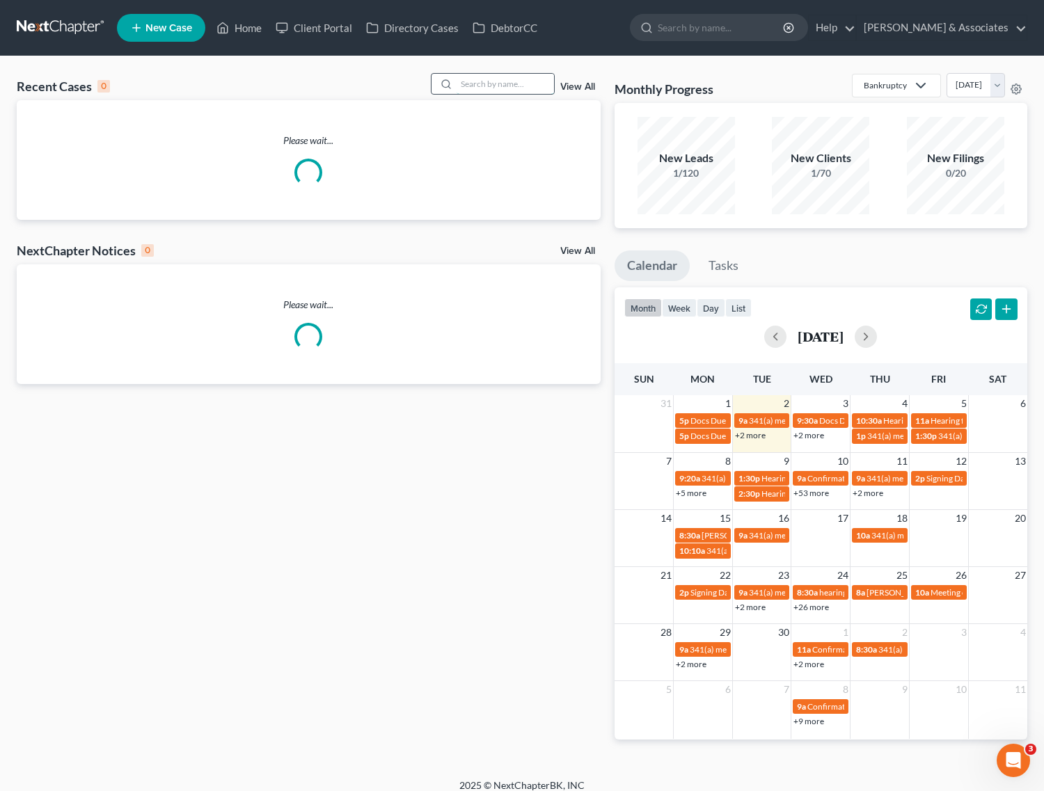
click at [529, 88] on input "search" at bounding box center [505, 84] width 97 height 20
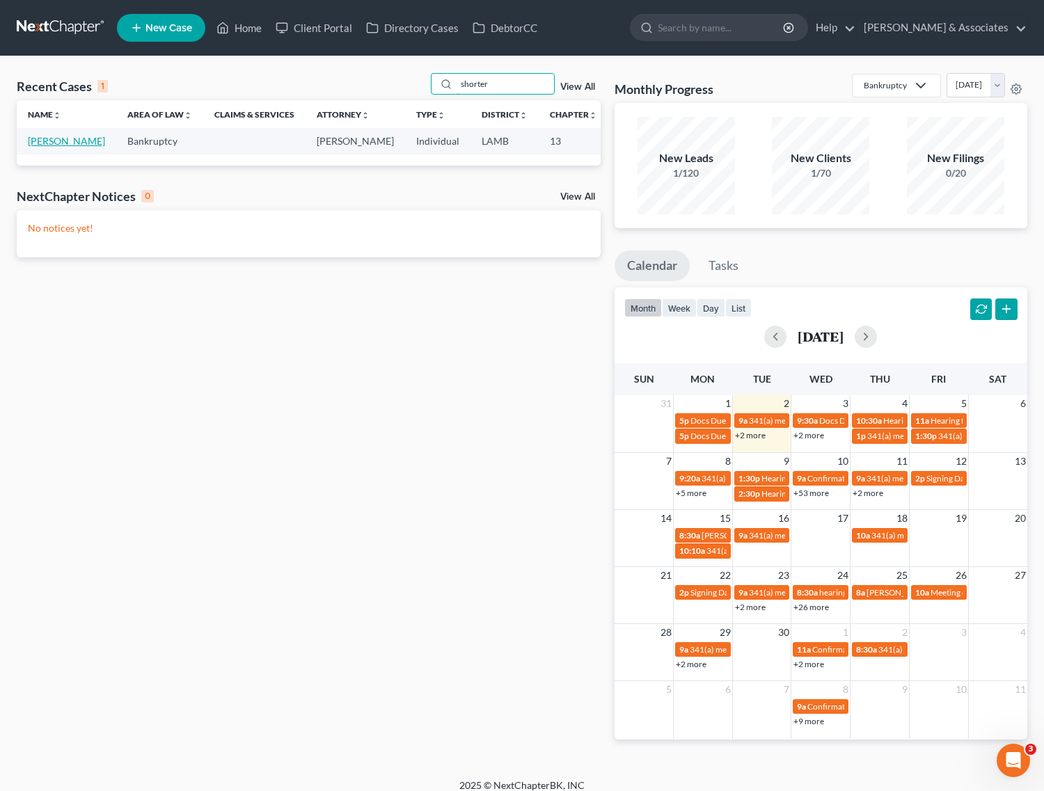
type input "shorter"
click at [42, 147] on link "[PERSON_NAME]" at bounding box center [66, 141] width 77 height 12
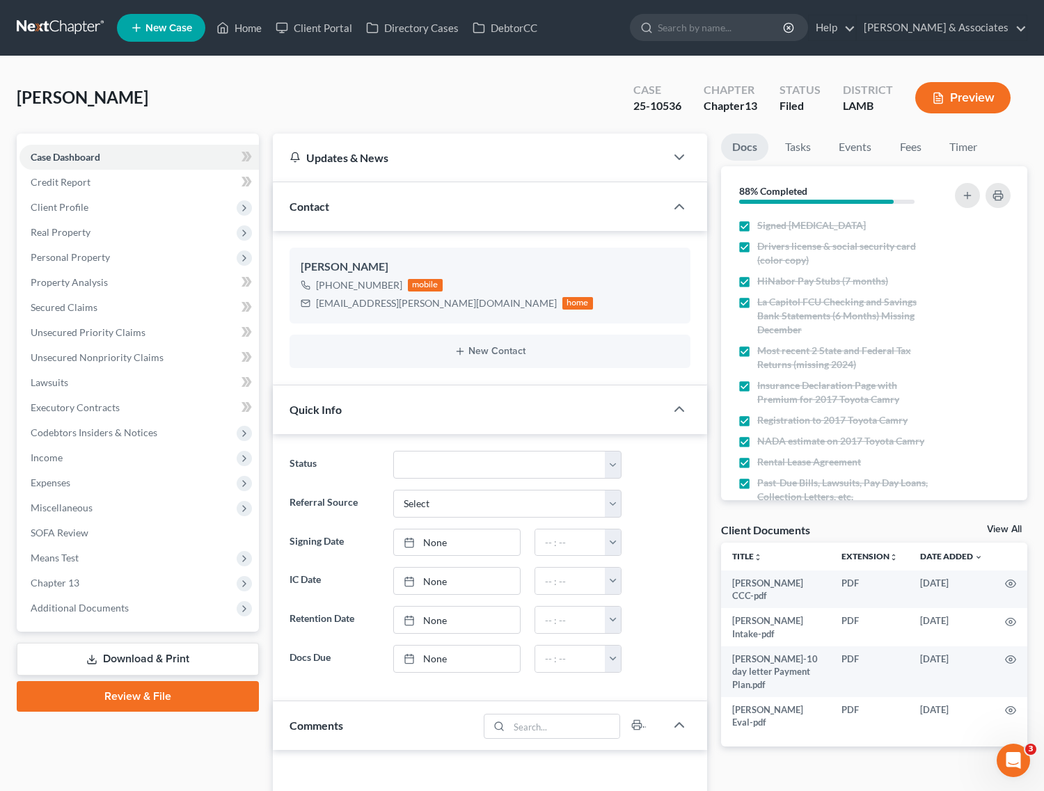
click at [68, 607] on span "Additional Documents" at bounding box center [80, 608] width 98 height 12
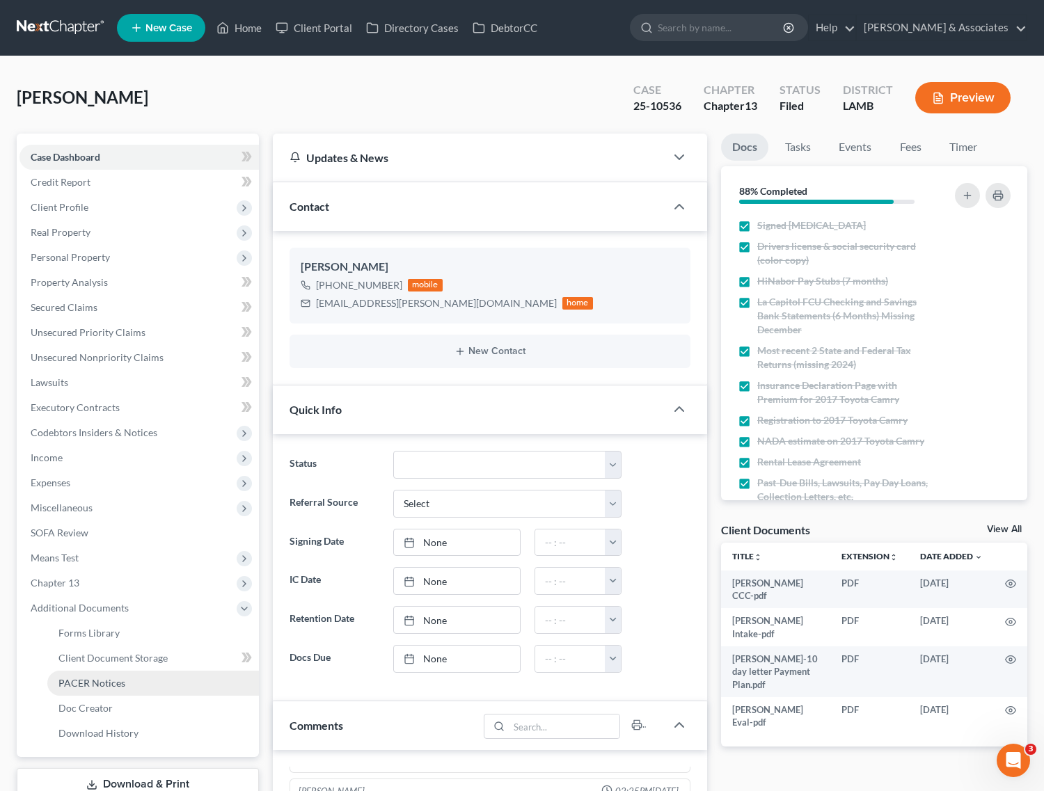
scroll to position [1023, 0]
click at [68, 683] on span "PACER Notices" at bounding box center [91, 683] width 67 height 12
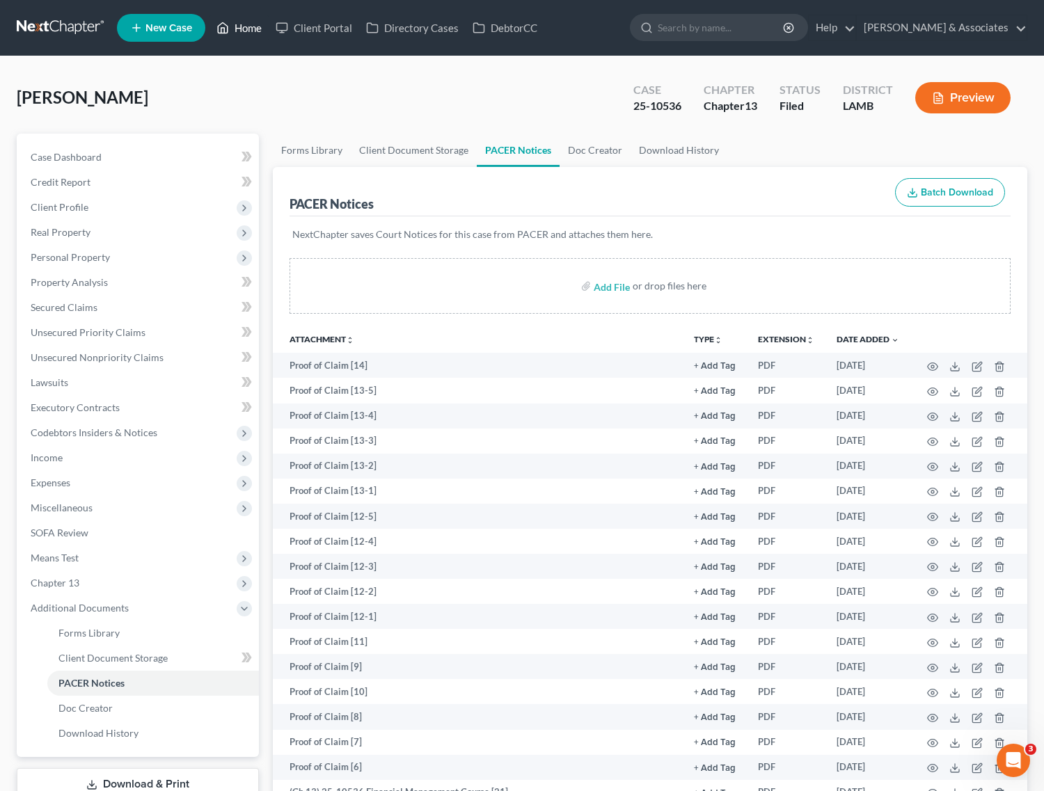
click at [246, 25] on link "Home" at bounding box center [238, 27] width 59 height 25
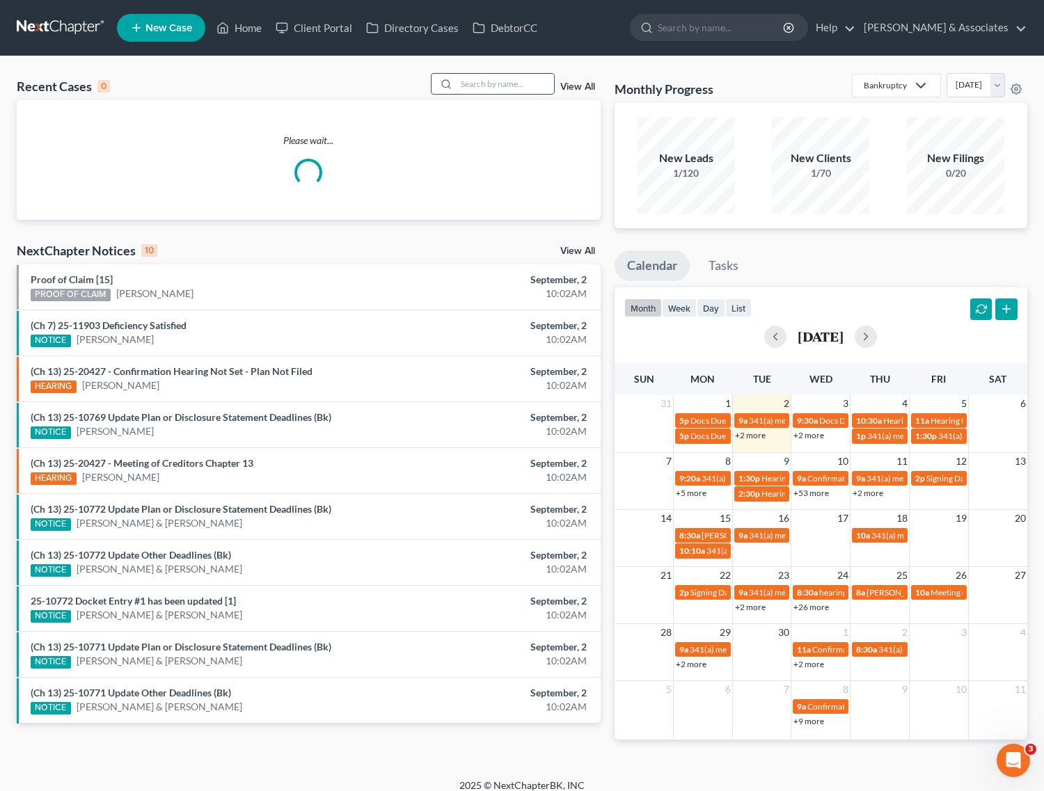
click at [472, 84] on input "search" at bounding box center [505, 84] width 97 height 20
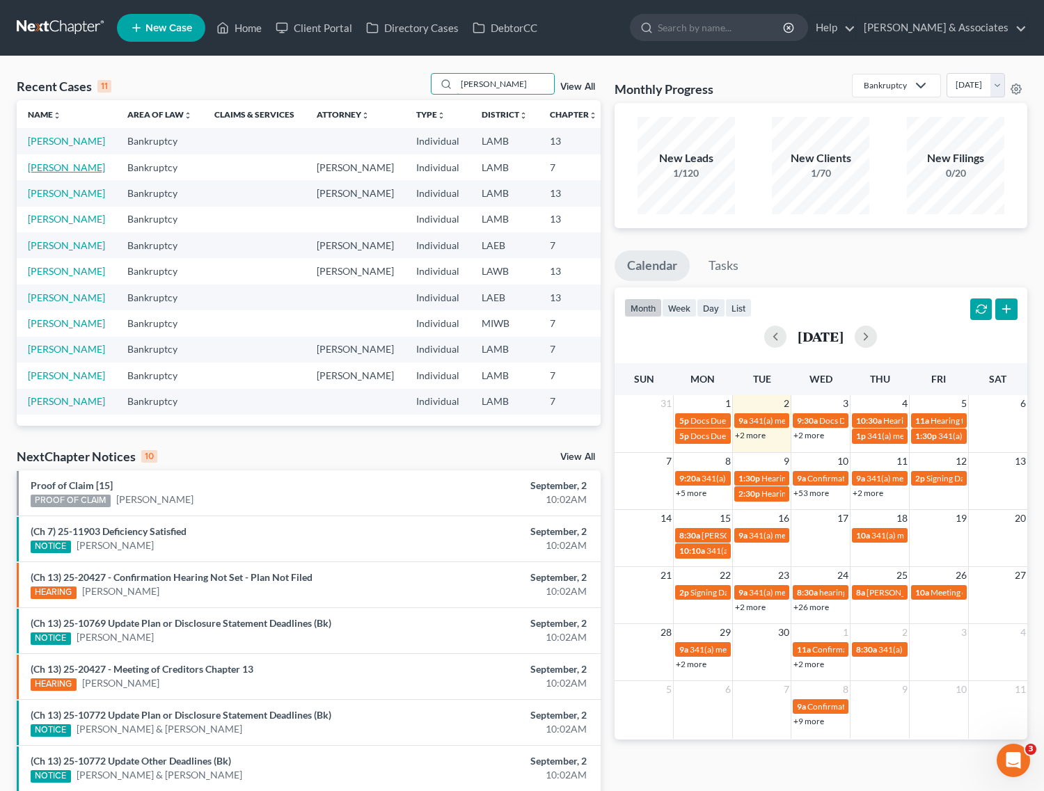
type input "[PERSON_NAME]"
click at [35, 173] on link "[PERSON_NAME]" at bounding box center [66, 167] width 77 height 12
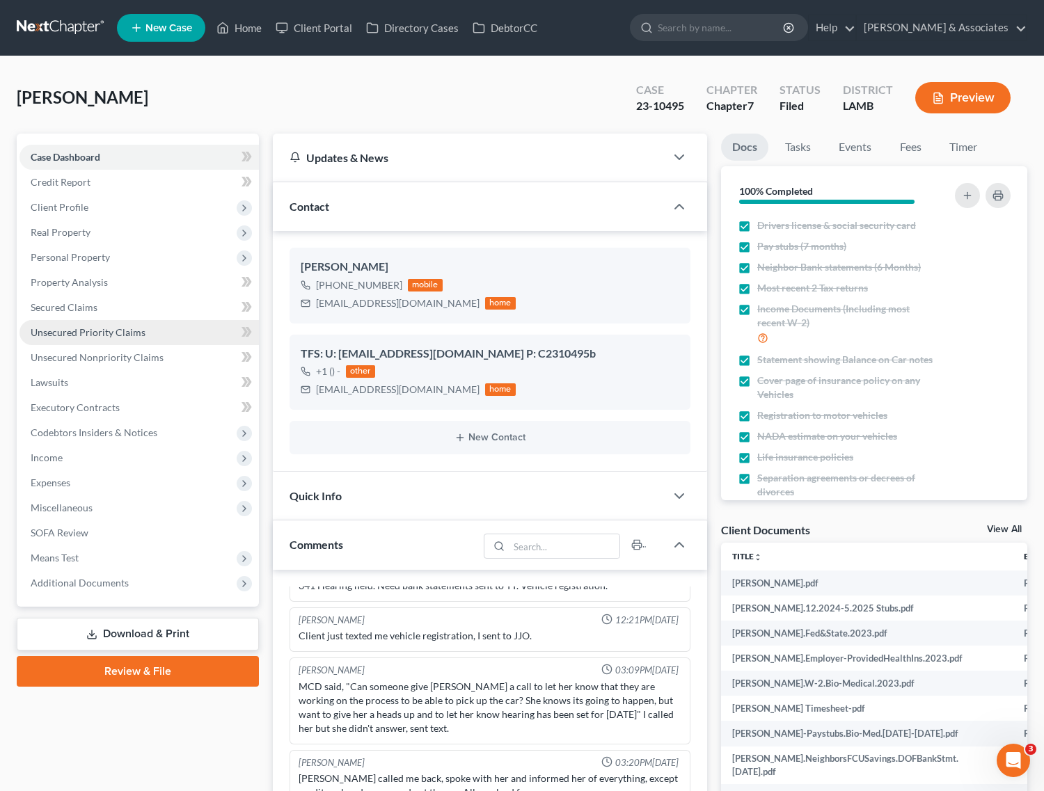
scroll to position [33, 0]
click at [63, 314] on link "Secured Claims" at bounding box center [138, 307] width 239 height 25
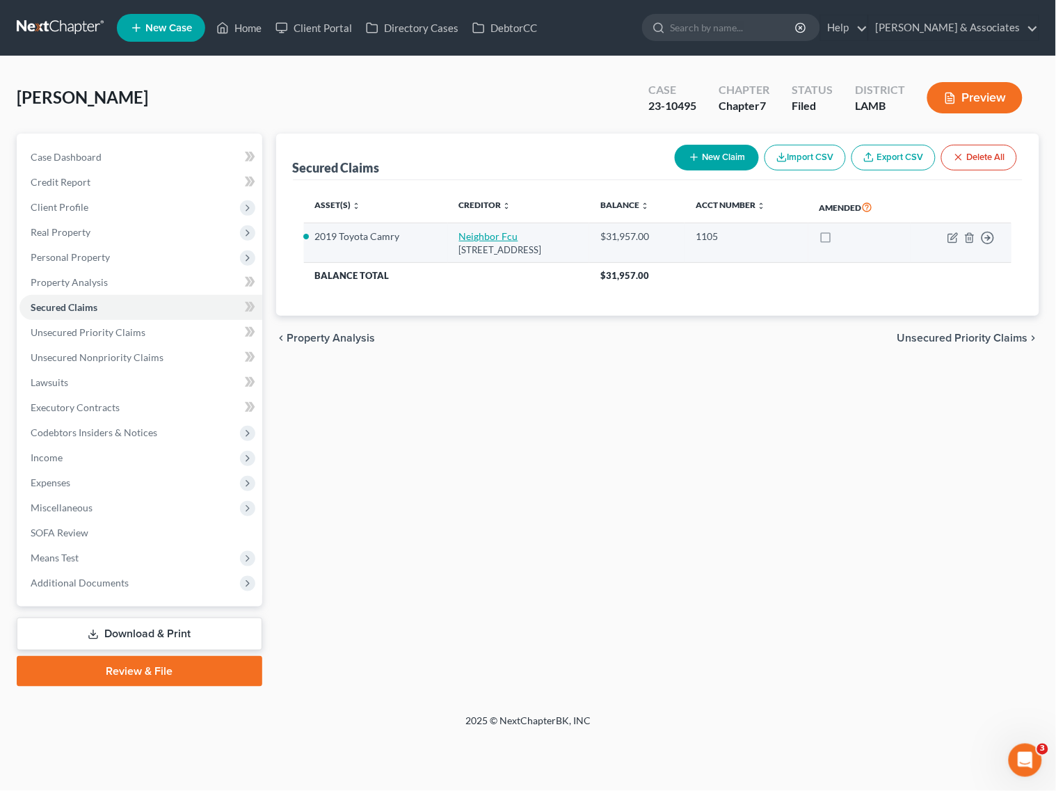
click at [459, 237] on link "Neighbor Fcu" at bounding box center [488, 236] width 59 height 12
select select "19"
select select "2"
select select "0"
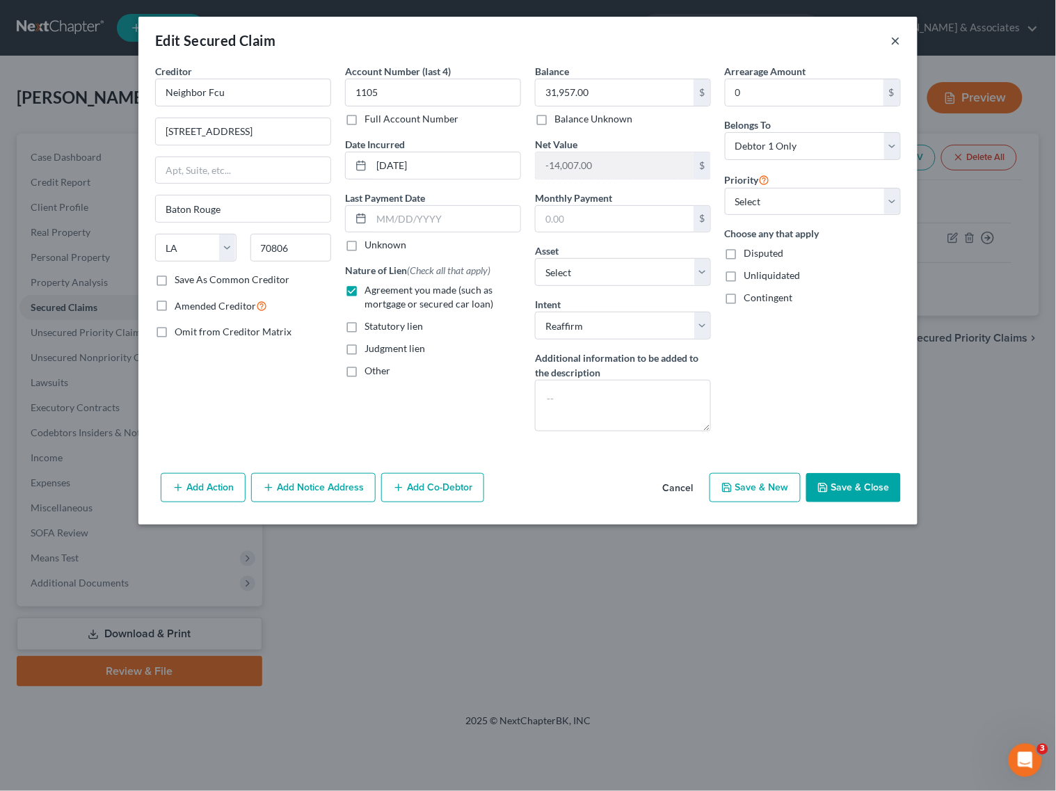
click at [896, 40] on button "×" at bounding box center [896, 40] width 10 height 17
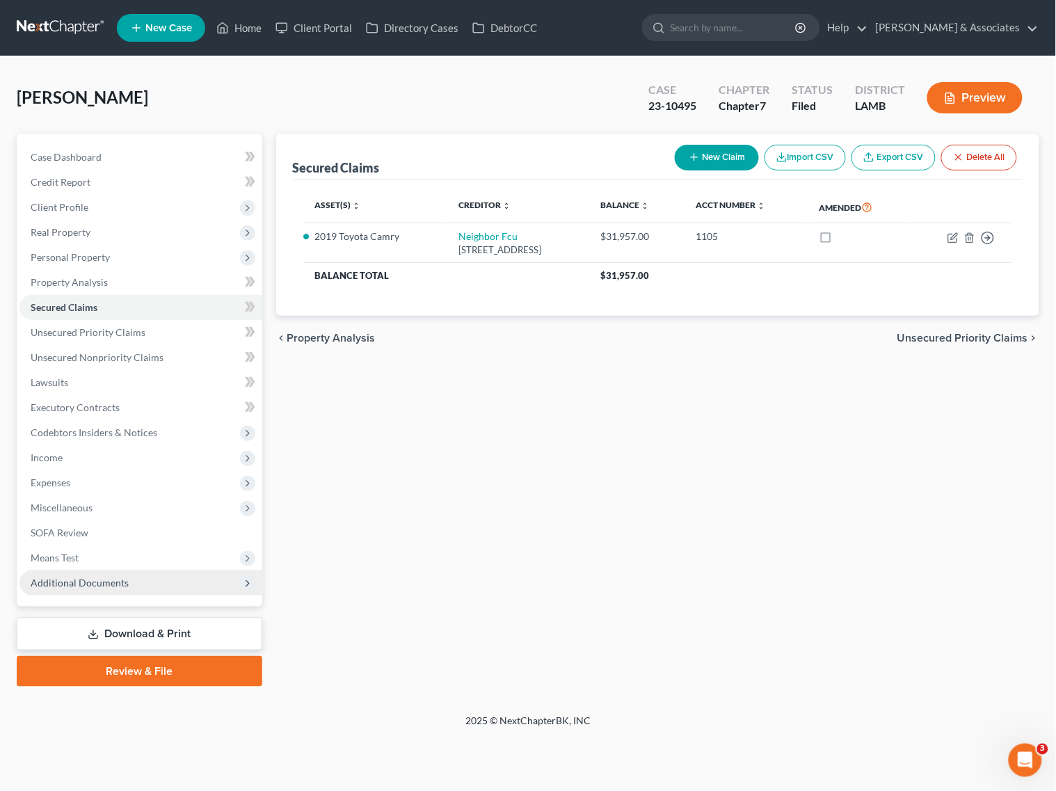
click at [97, 587] on span "Additional Documents" at bounding box center [80, 583] width 98 height 12
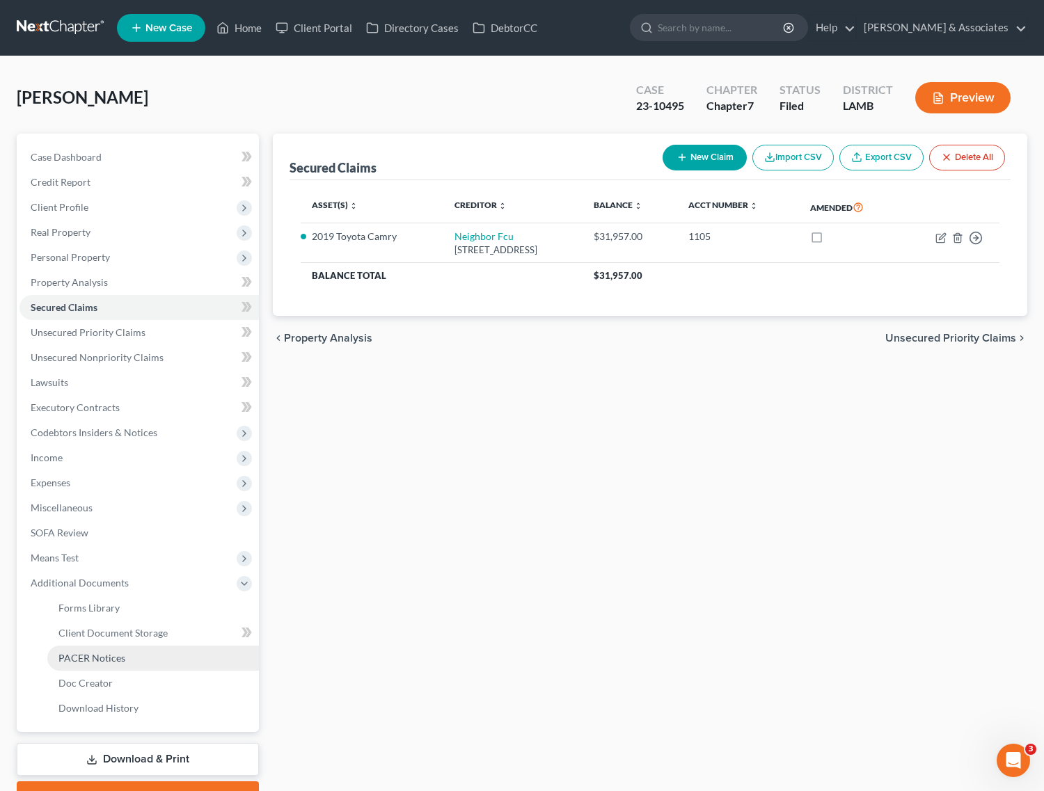
click at [71, 667] on link "PACER Notices" at bounding box center [153, 658] width 212 height 25
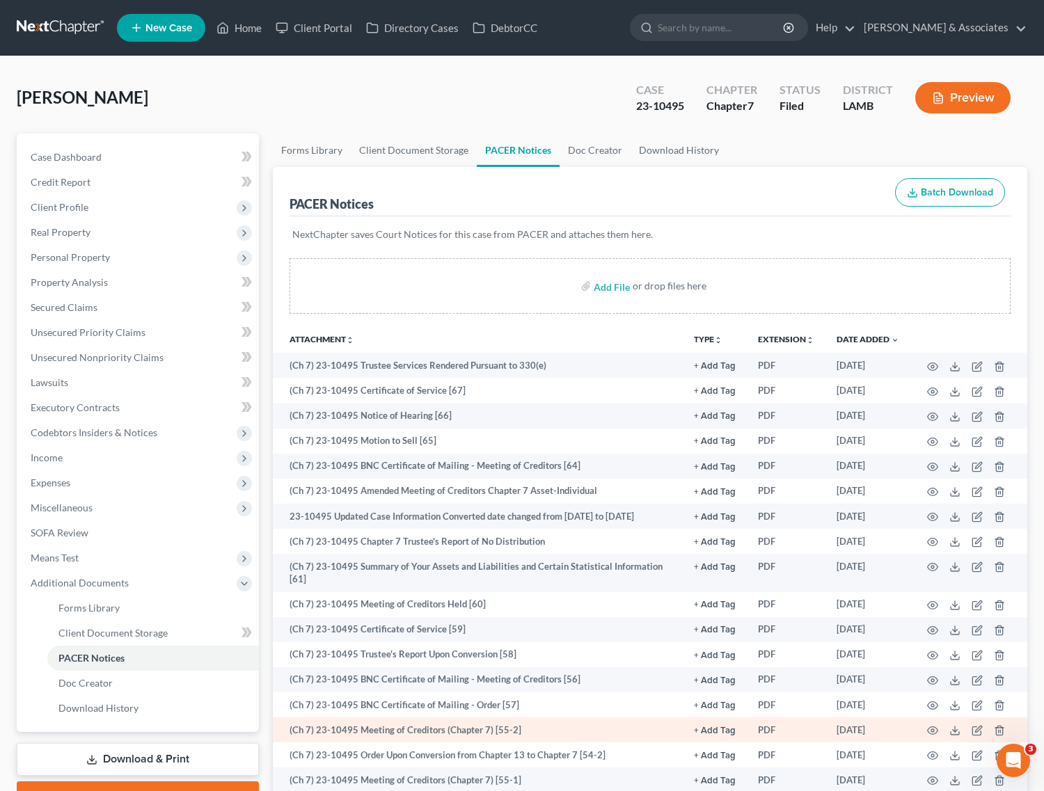
scroll to position [87, 0]
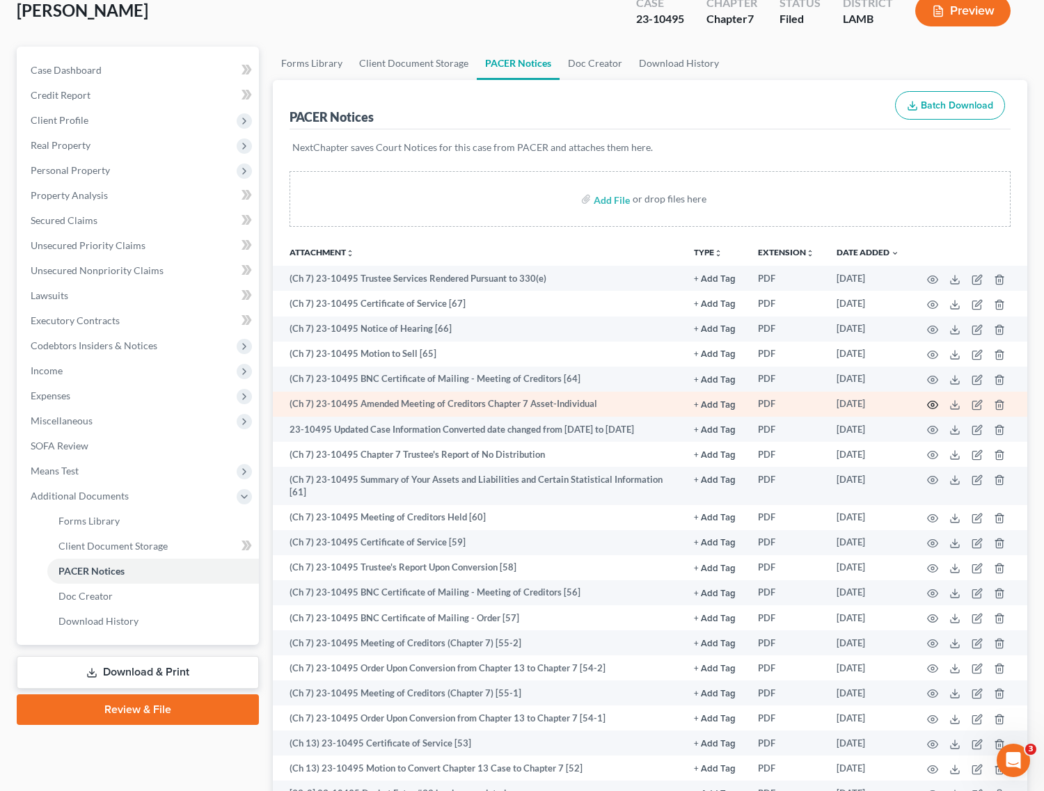
click at [931, 406] on icon "button" at bounding box center [932, 404] width 11 height 11
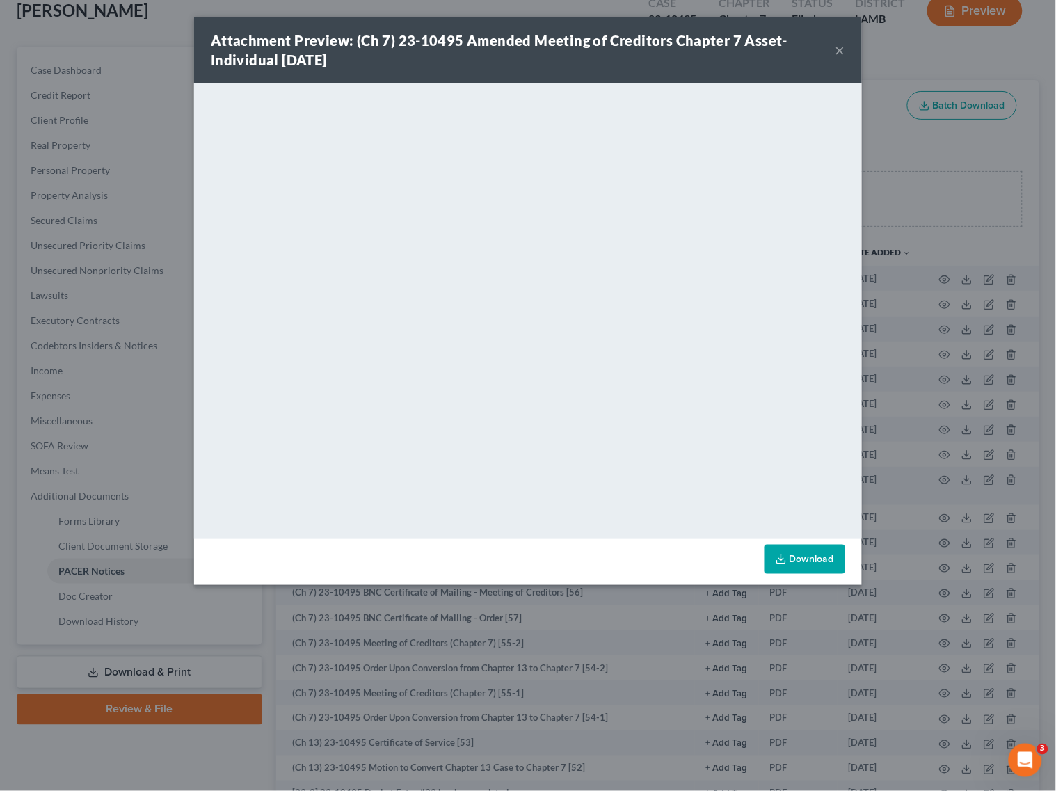
click at [843, 52] on button "×" at bounding box center [841, 50] width 10 height 17
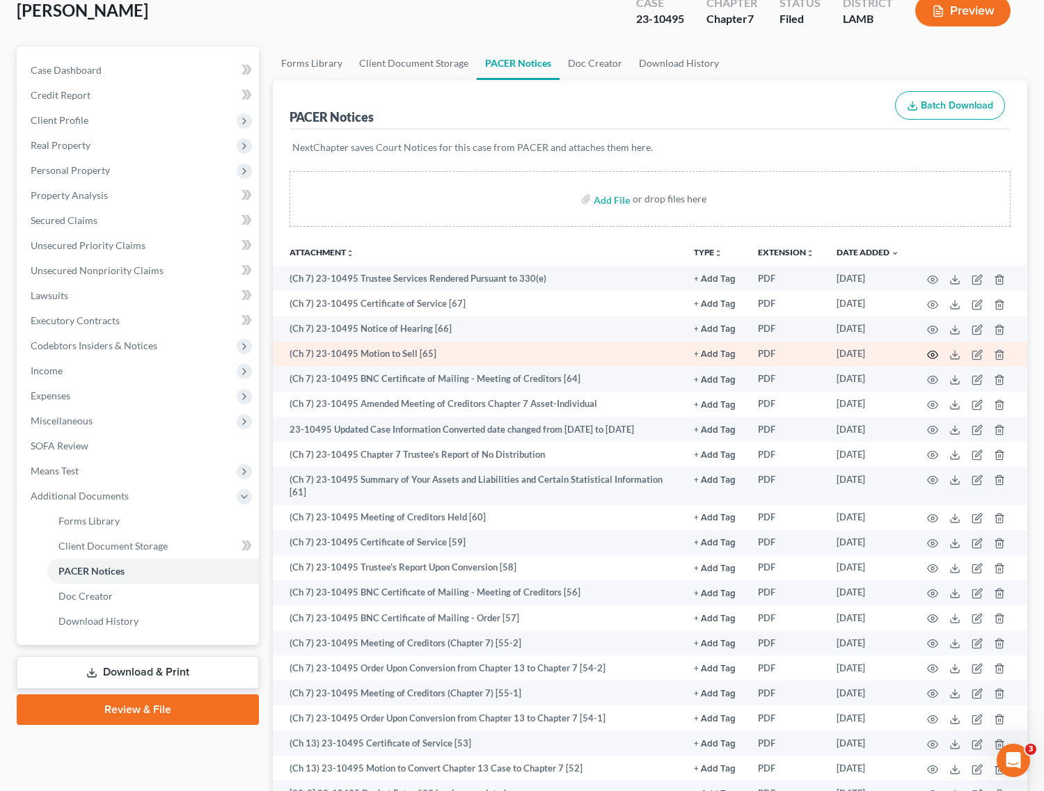
click at [931, 354] on circle "button" at bounding box center [932, 355] width 3 height 3
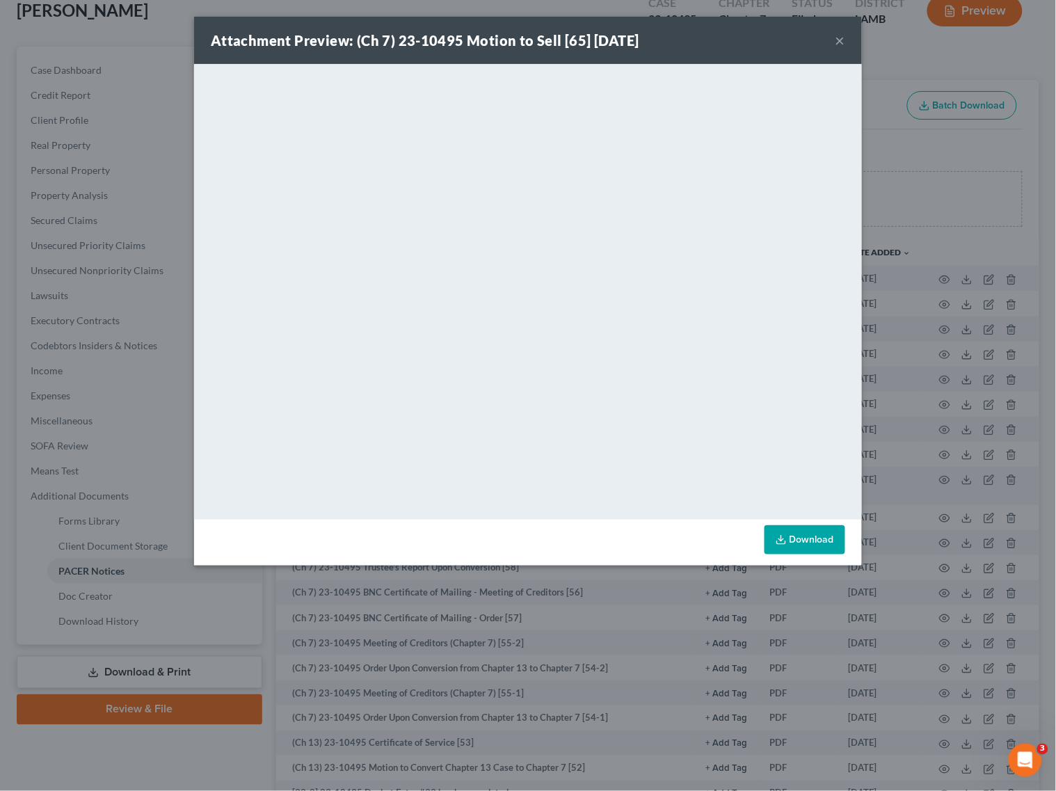
click at [844, 44] on button "×" at bounding box center [841, 40] width 10 height 17
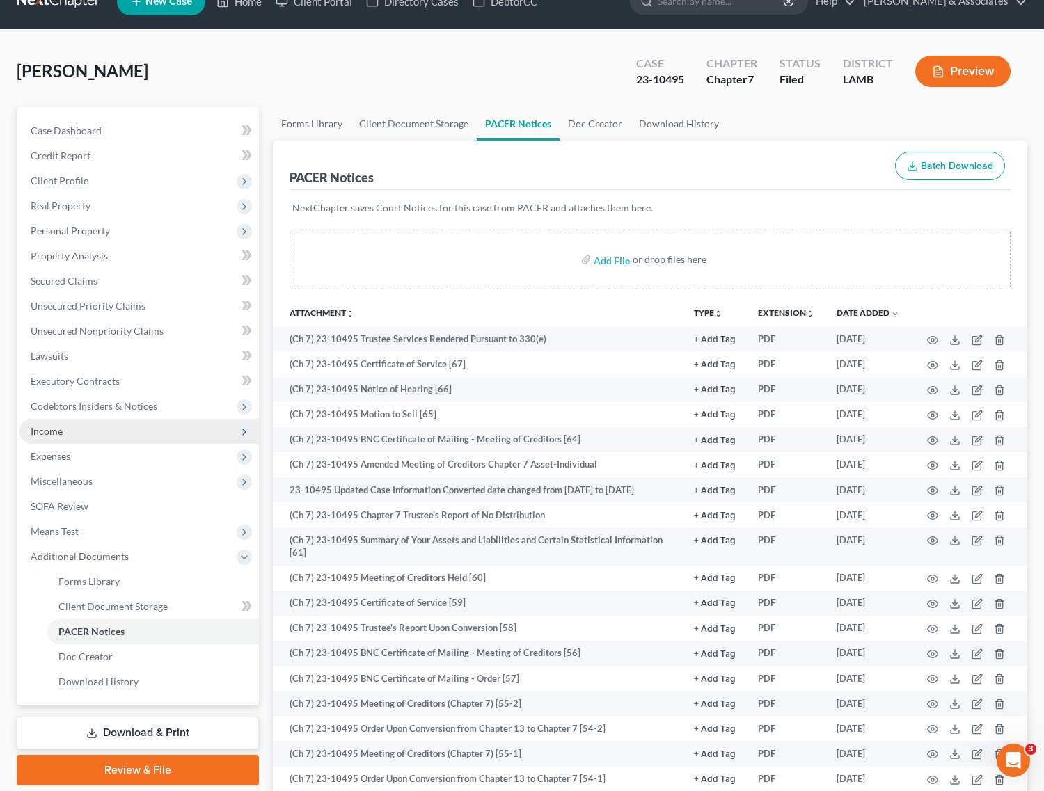
scroll to position [0, 0]
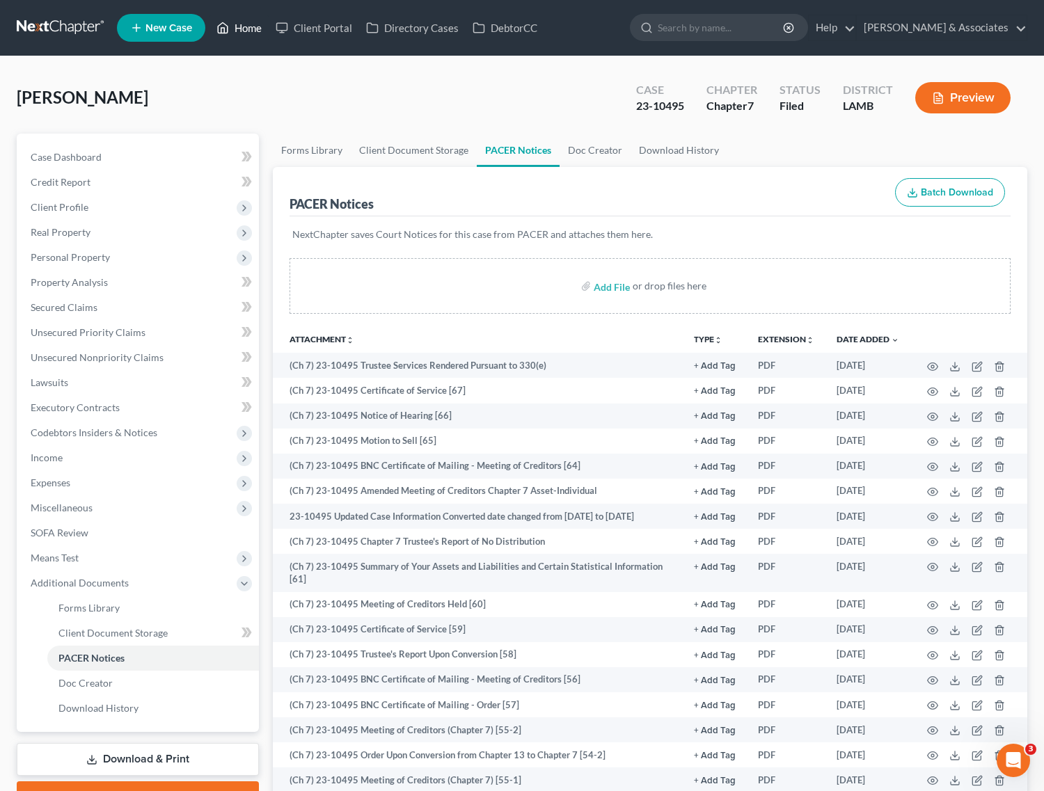
click at [258, 28] on link "Home" at bounding box center [238, 27] width 59 height 25
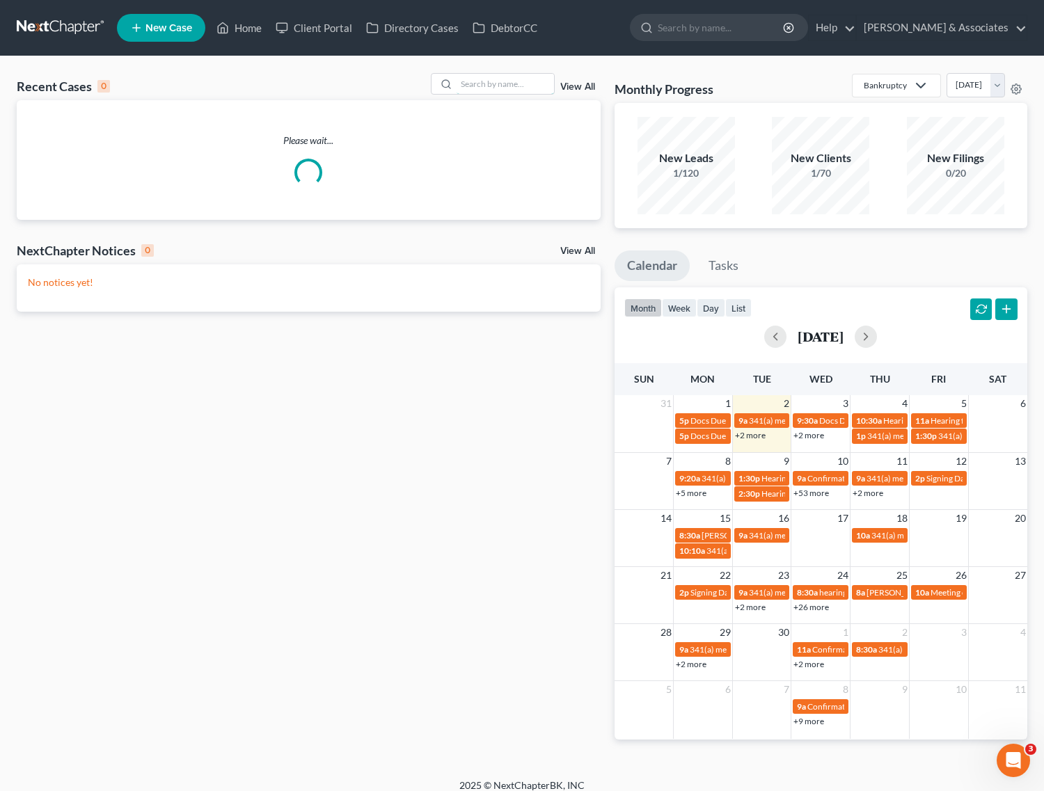
click at [508, 88] on input "search" at bounding box center [505, 84] width 97 height 20
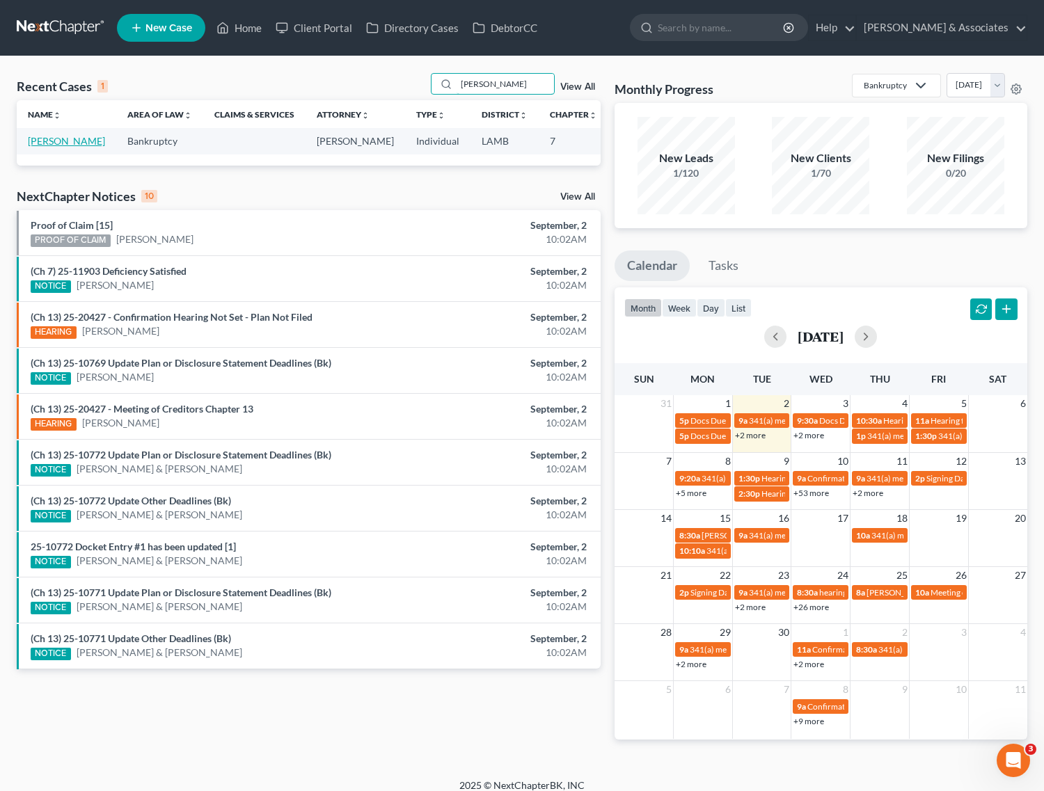
type input "[PERSON_NAME]"
click at [39, 147] on link "[PERSON_NAME]" at bounding box center [66, 141] width 77 height 12
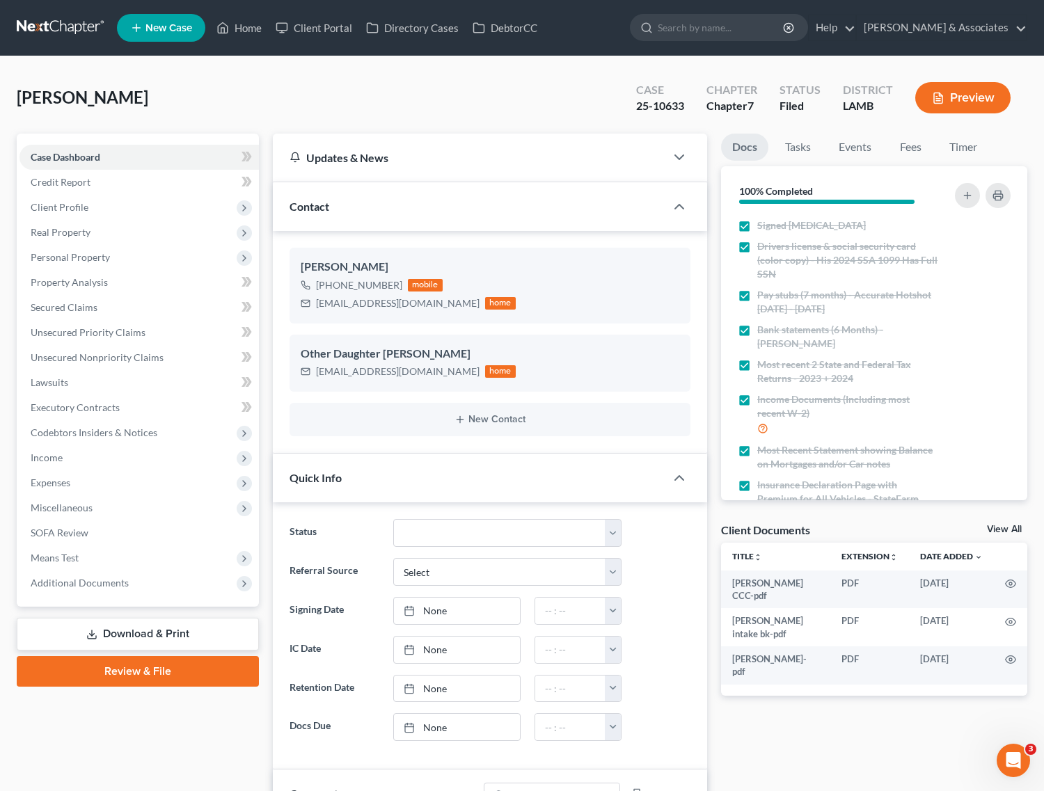
scroll to position [2031, 0]
click at [108, 578] on span "Additional Documents" at bounding box center [80, 583] width 98 height 12
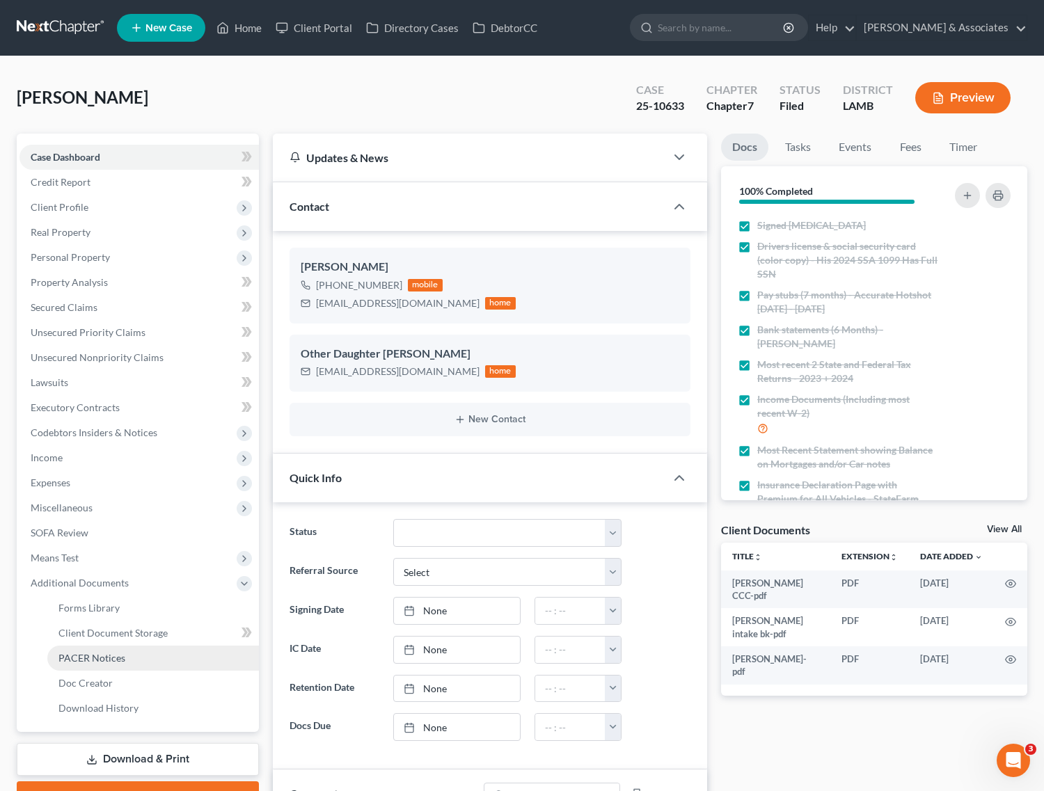
click at [95, 656] on span "PACER Notices" at bounding box center [91, 658] width 67 height 12
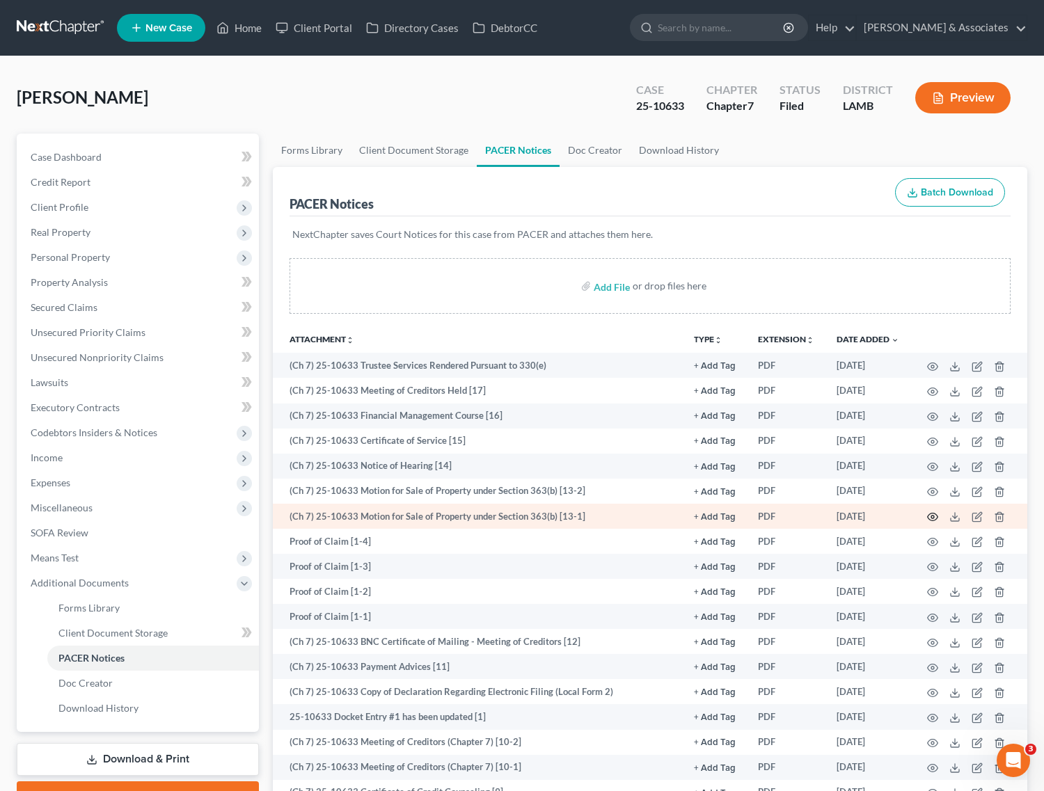
click at [929, 511] on icon "button" at bounding box center [932, 516] width 11 height 11
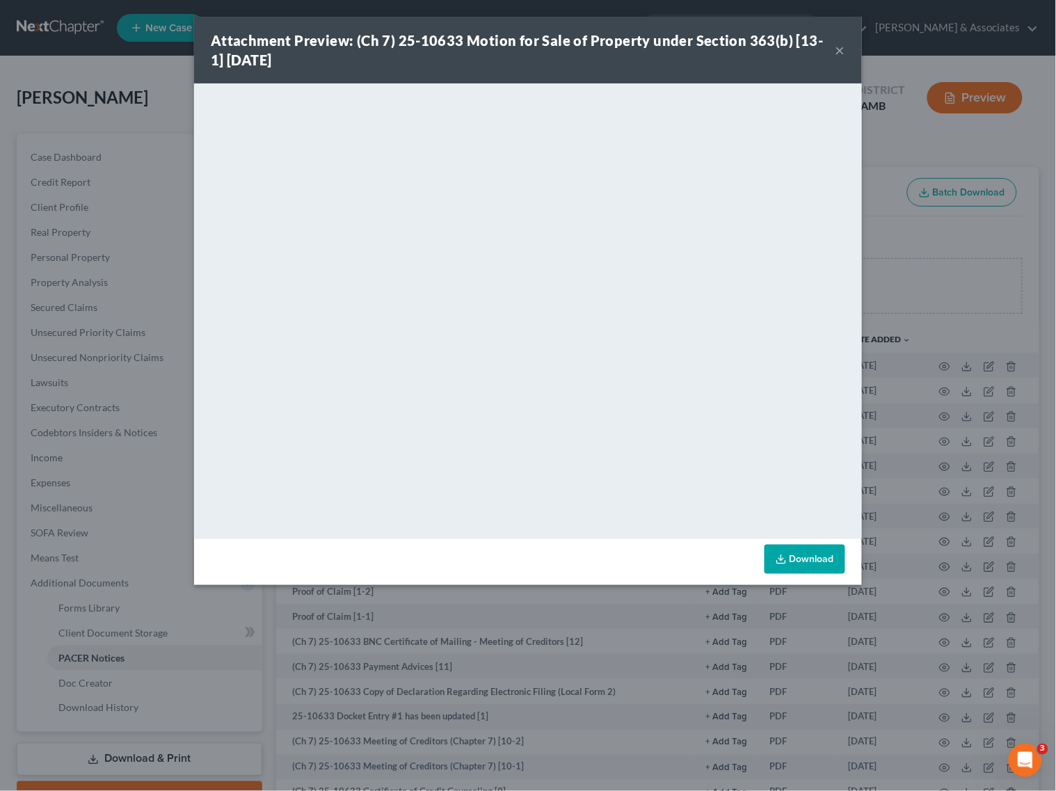
click at [842, 53] on button "×" at bounding box center [841, 50] width 10 height 17
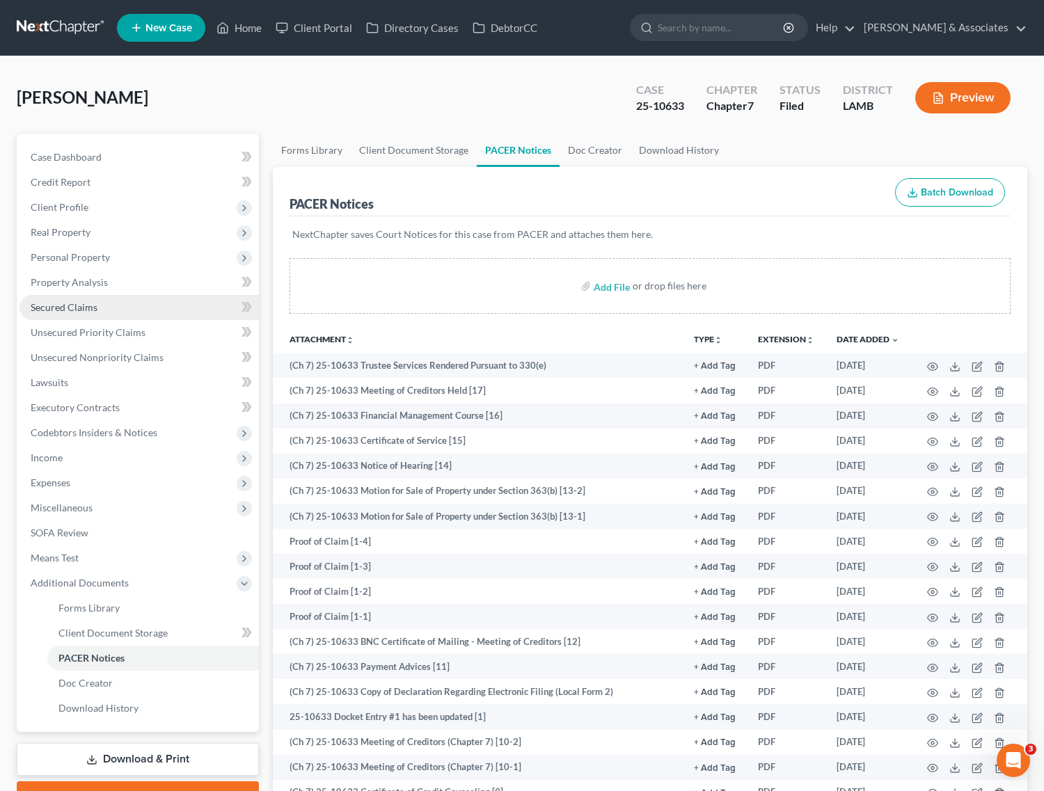
click at [65, 314] on link "Secured Claims" at bounding box center [138, 307] width 239 height 25
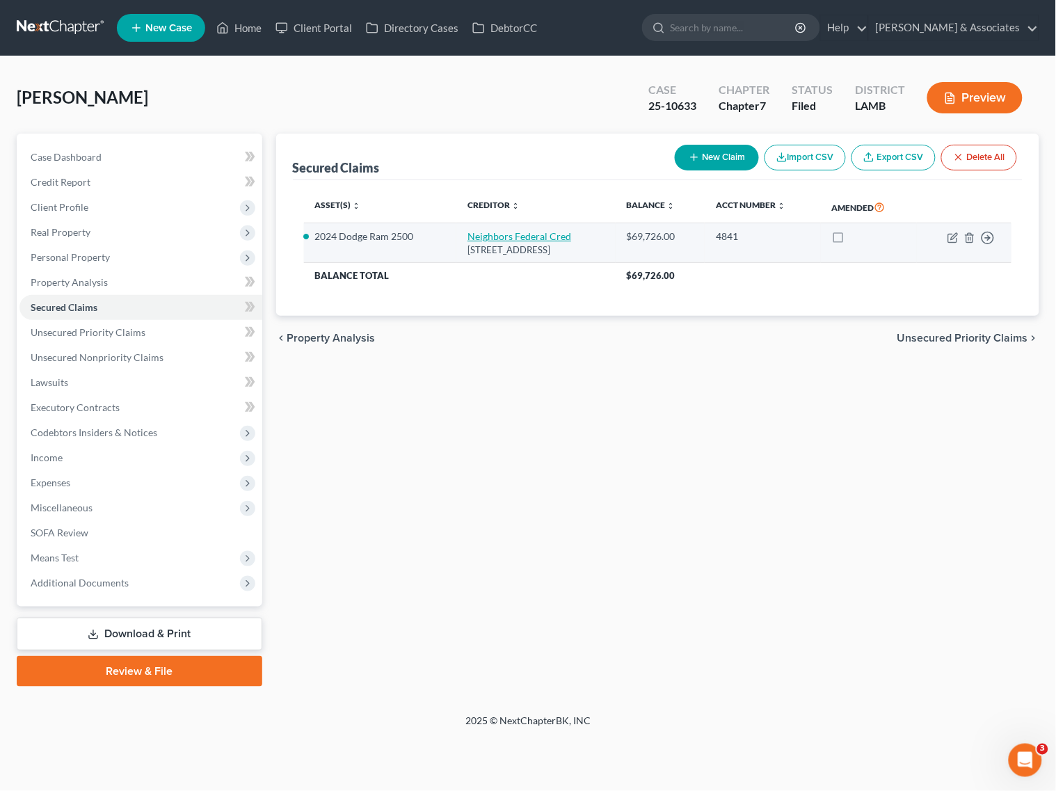
click at [498, 241] on link "Neighbors Federal Cred" at bounding box center [520, 236] width 104 height 12
select select "19"
select select "0"
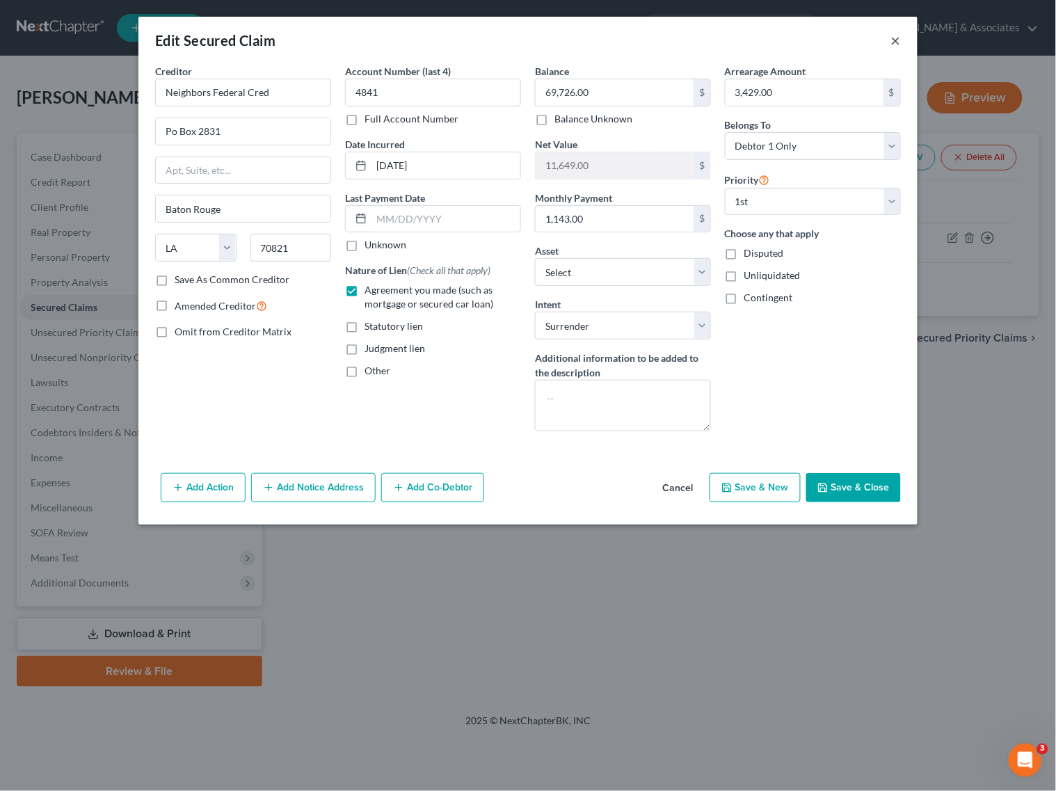
click at [896, 40] on button "×" at bounding box center [896, 40] width 10 height 17
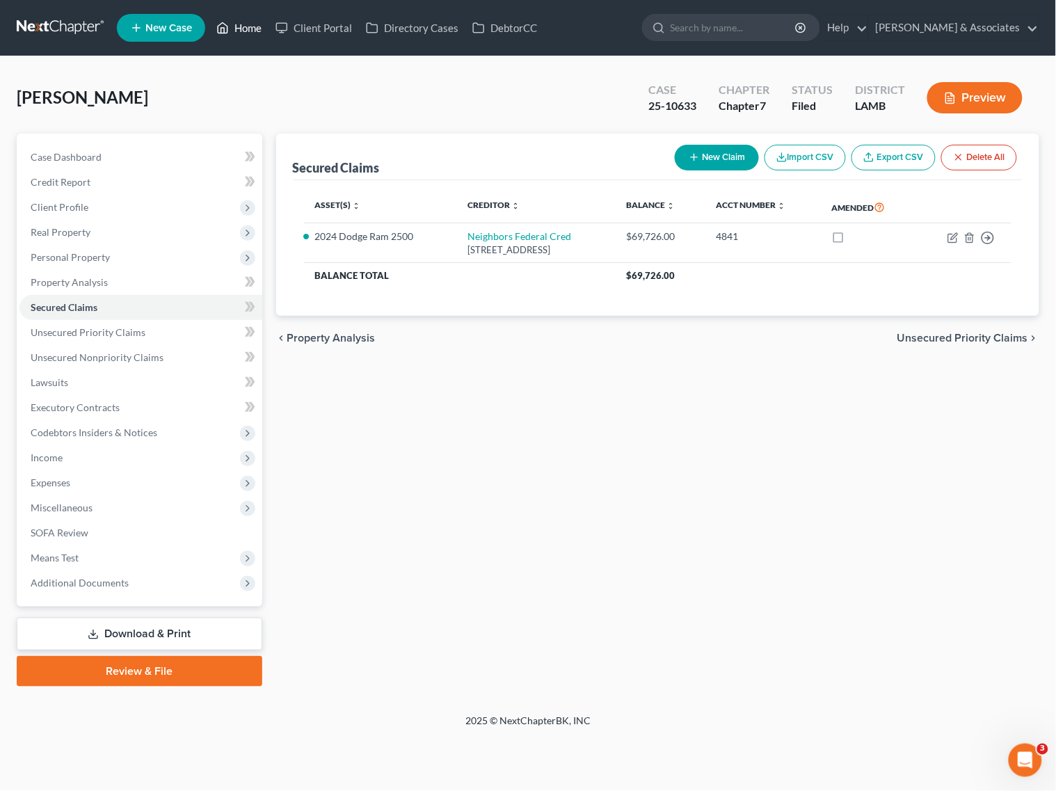
click at [232, 28] on link "Home" at bounding box center [238, 27] width 59 height 25
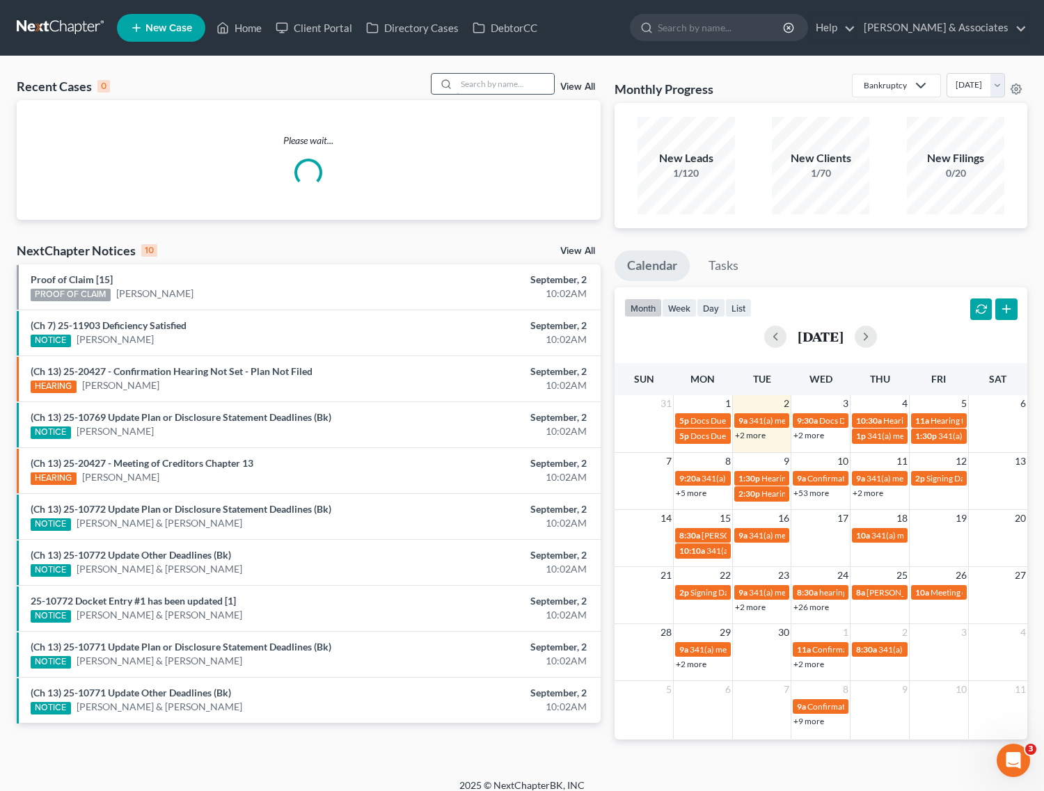
click at [525, 84] on input "search" at bounding box center [505, 84] width 97 height 20
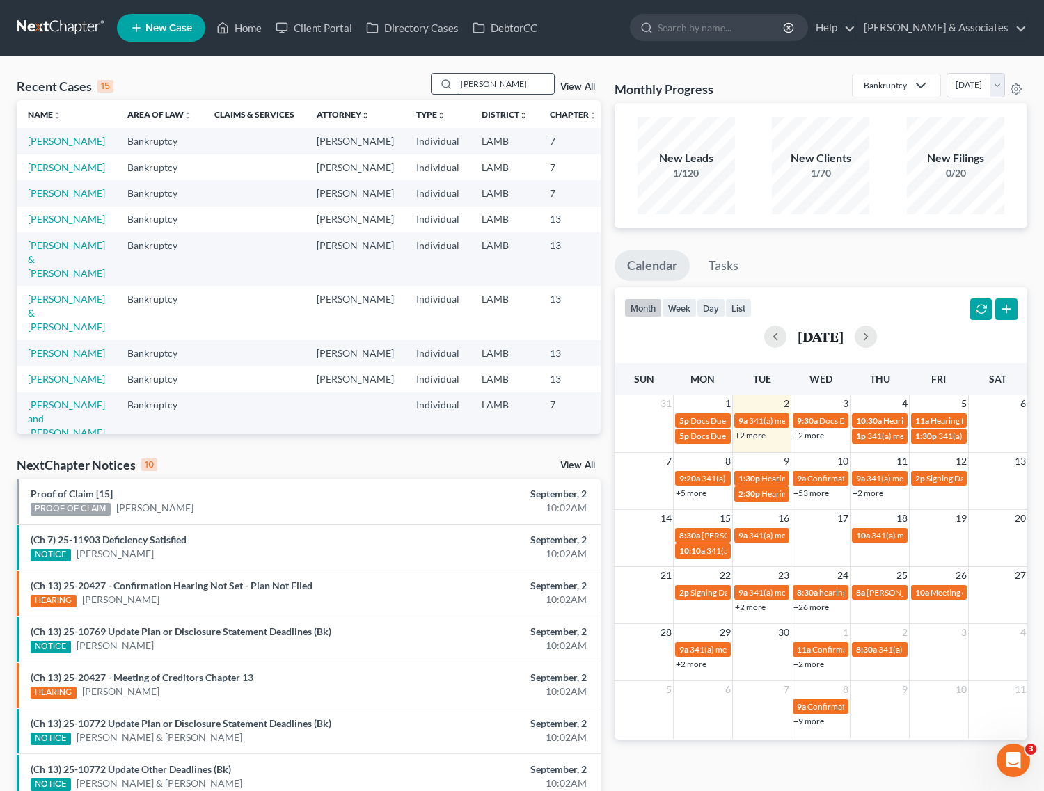
type input "[PERSON_NAME]"
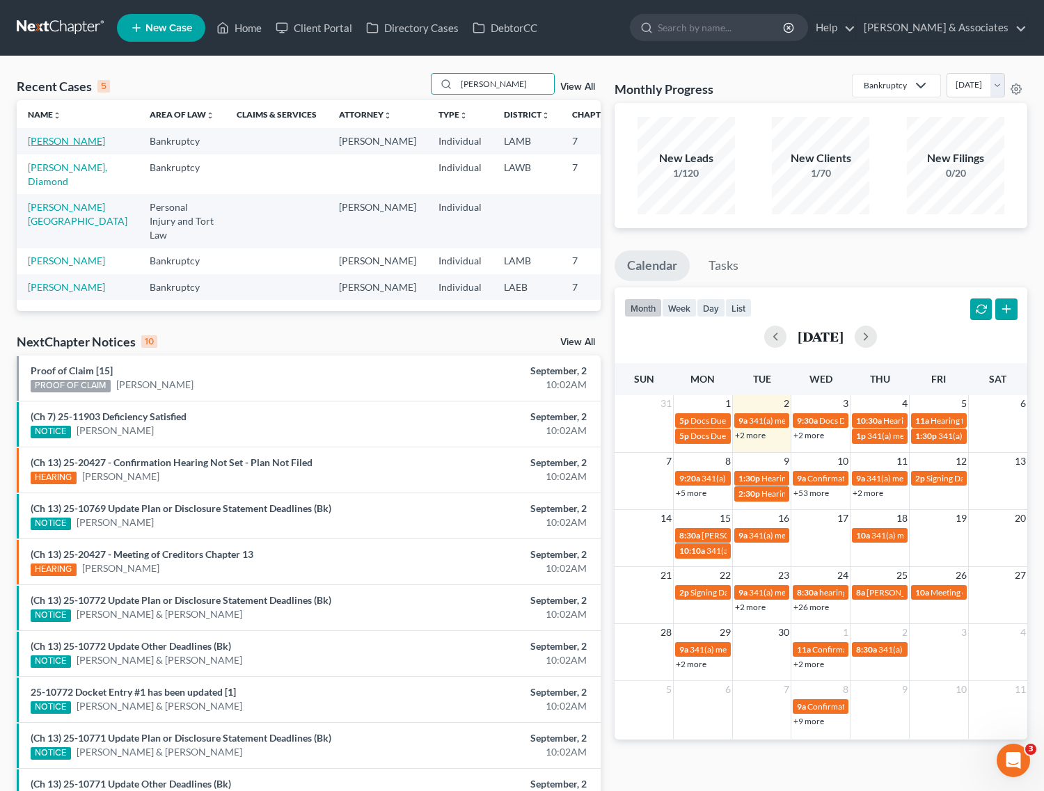
click at [40, 141] on link "[PERSON_NAME]" at bounding box center [66, 141] width 77 height 12
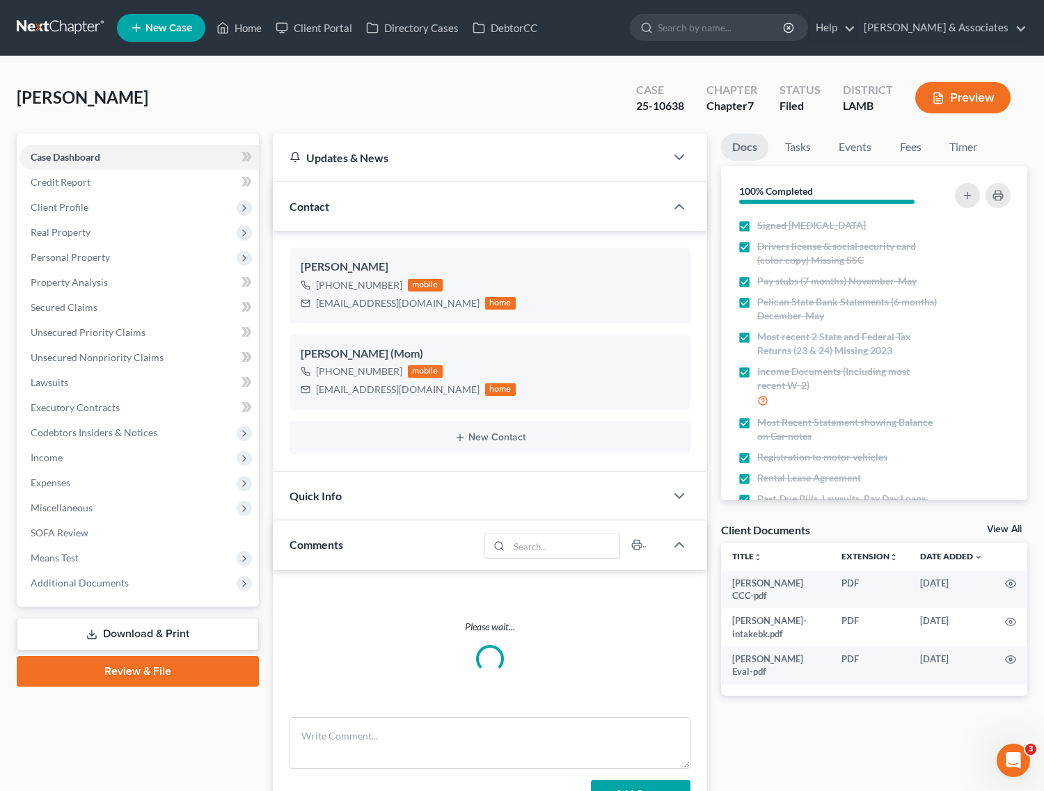
click at [63, 589] on span "Additional Documents" at bounding box center [138, 583] width 239 height 25
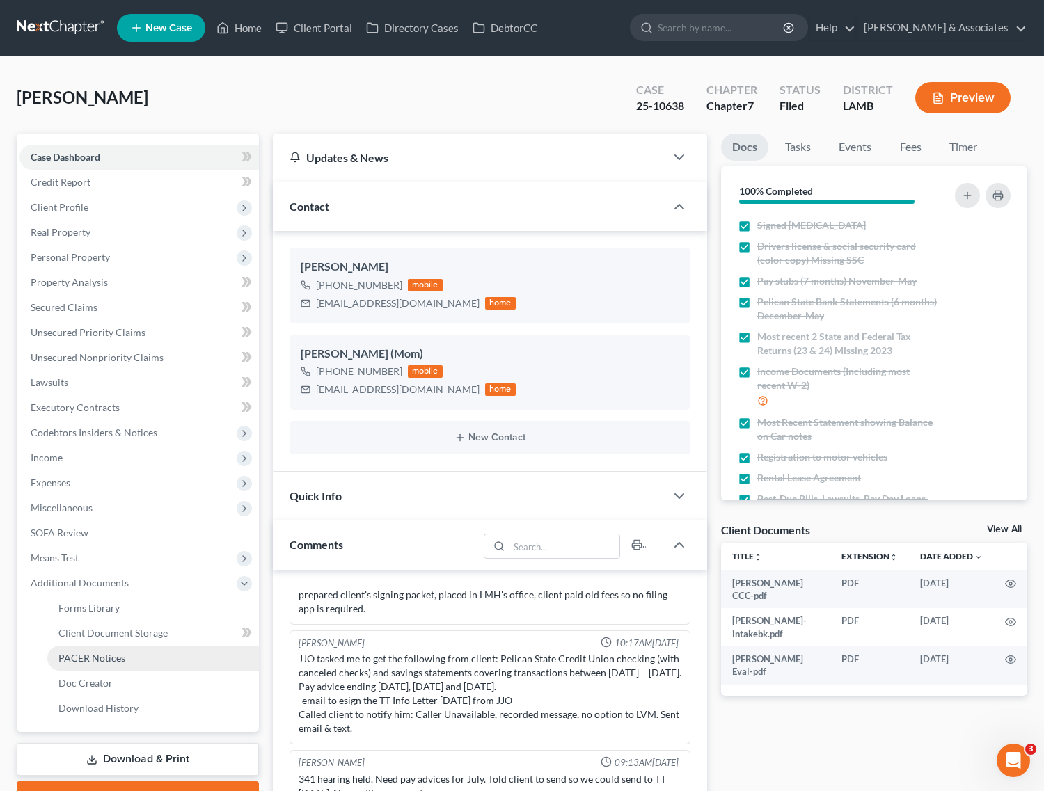
scroll to position [103, 0]
click at [70, 656] on span "PACER Notices" at bounding box center [91, 658] width 67 height 12
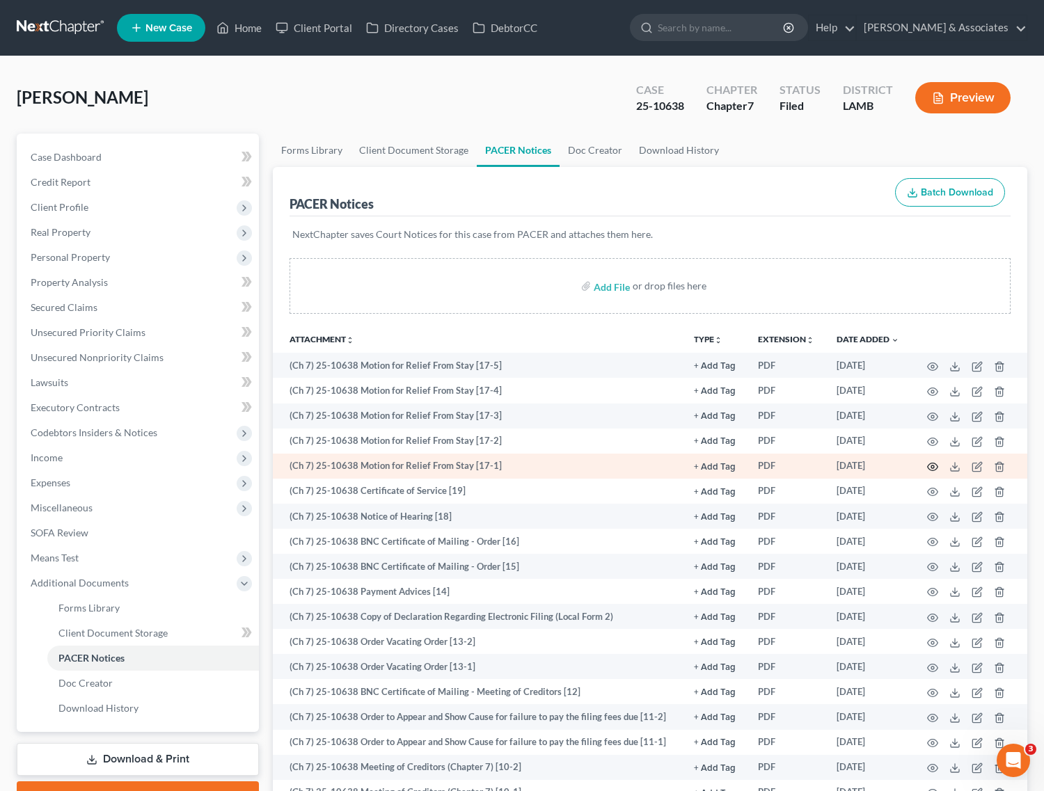
click at [935, 463] on icon "button" at bounding box center [933, 467] width 10 height 8
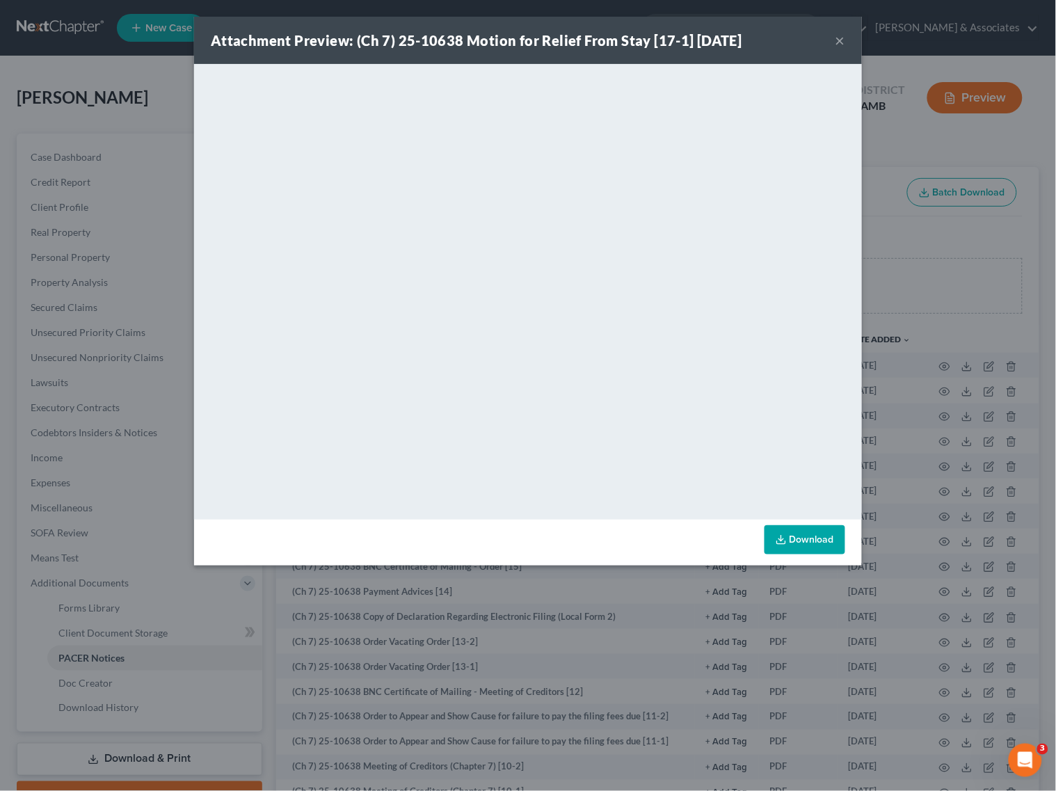
click at [844, 38] on button "×" at bounding box center [841, 40] width 10 height 17
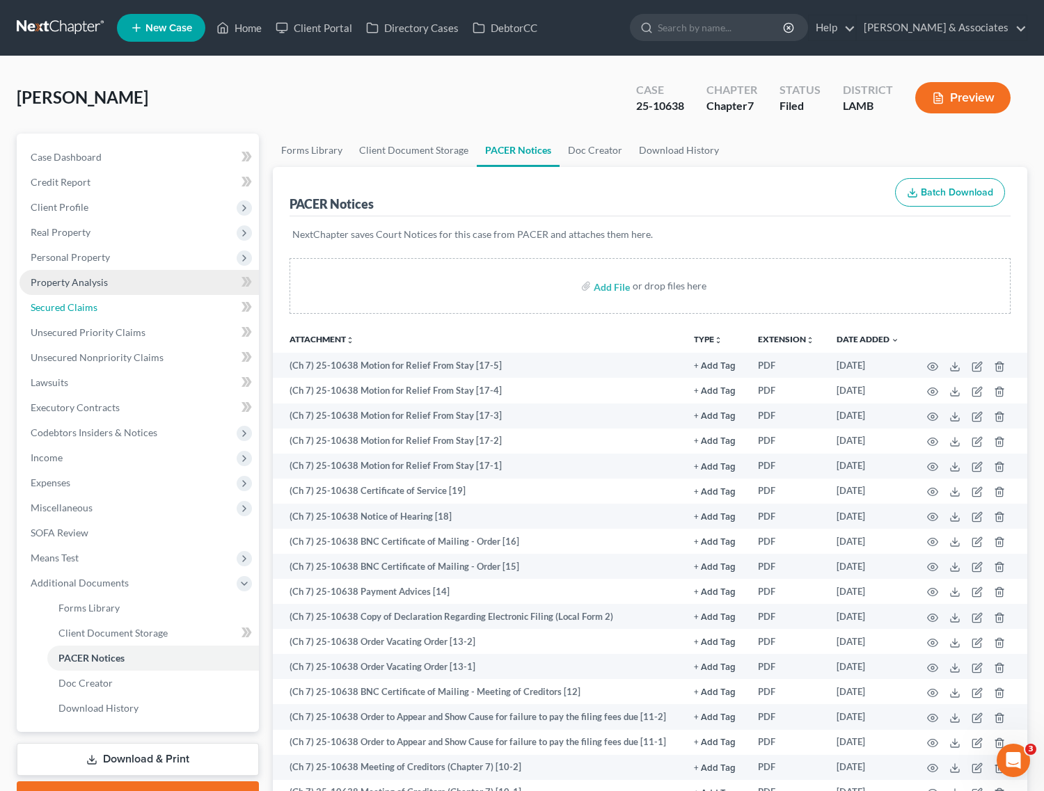
drag, startPoint x: 85, startPoint y: 306, endPoint x: 225, endPoint y: 270, distance: 144.5
click at [85, 306] on span "Secured Claims" at bounding box center [64, 307] width 67 height 12
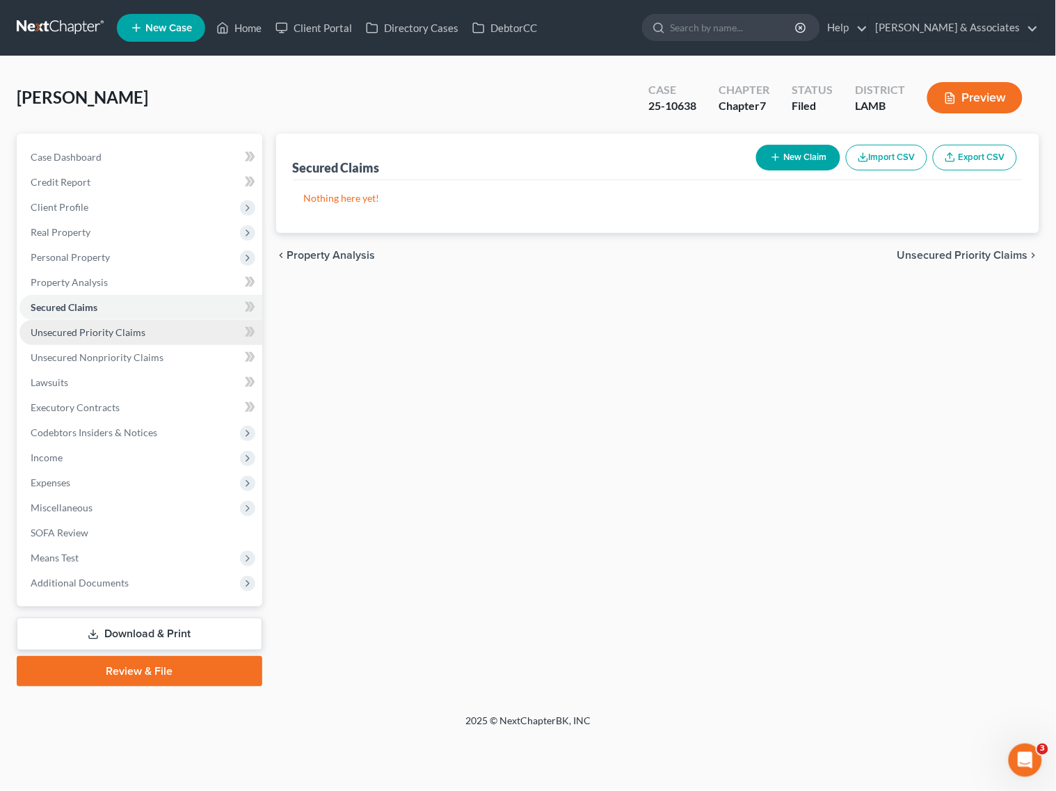
click at [53, 331] on span "Unsecured Priority Claims" at bounding box center [88, 332] width 115 height 12
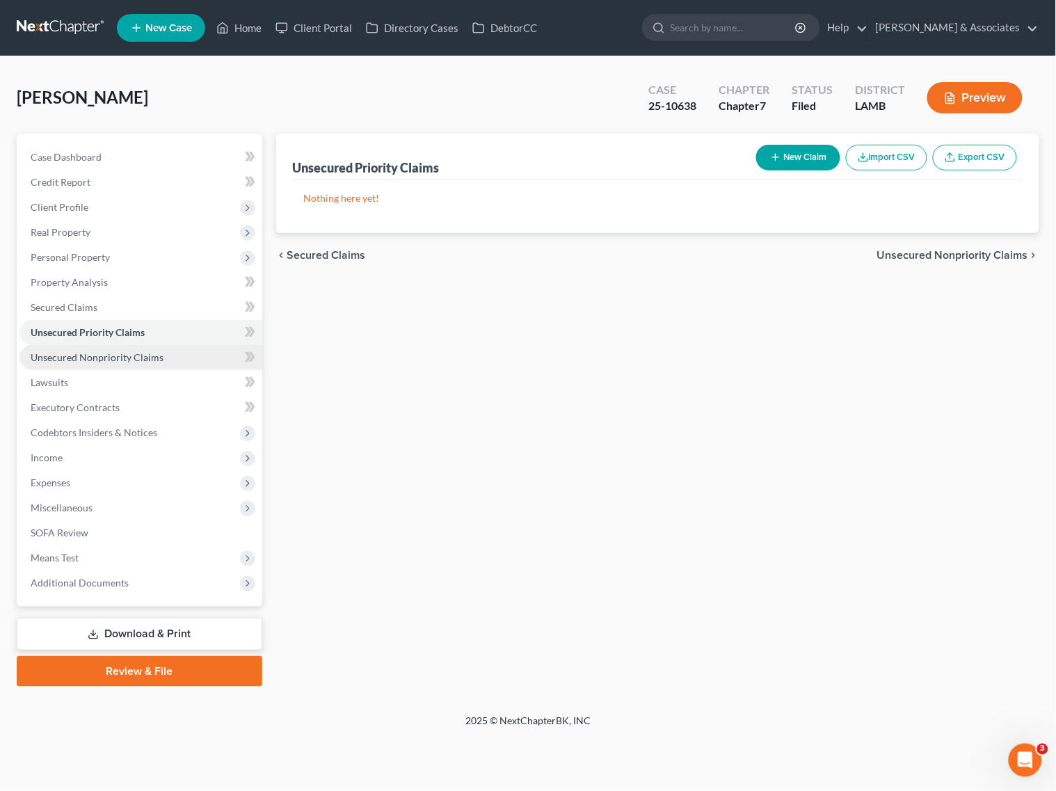
click at [53, 354] on span "Unsecured Nonpriority Claims" at bounding box center [97, 357] width 133 height 12
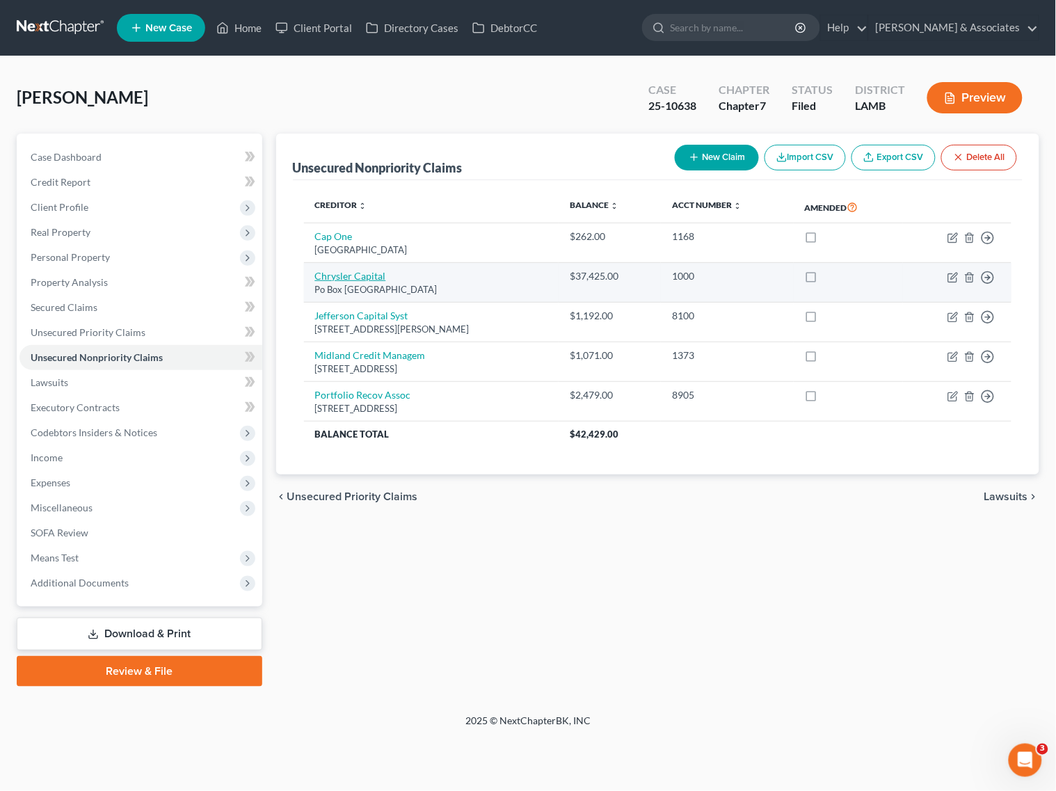
click at [347, 276] on link "Chrysler Capital" at bounding box center [350, 276] width 71 height 12
select select "45"
select select "0"
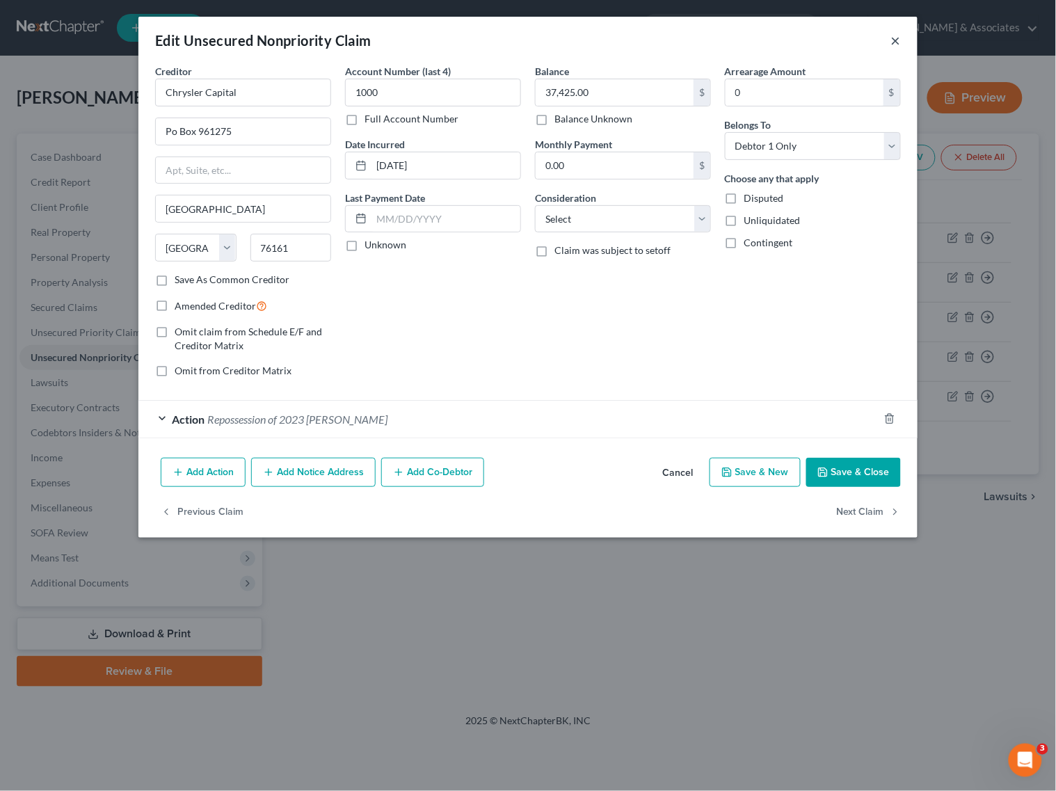
click at [895, 39] on button "×" at bounding box center [896, 40] width 10 height 17
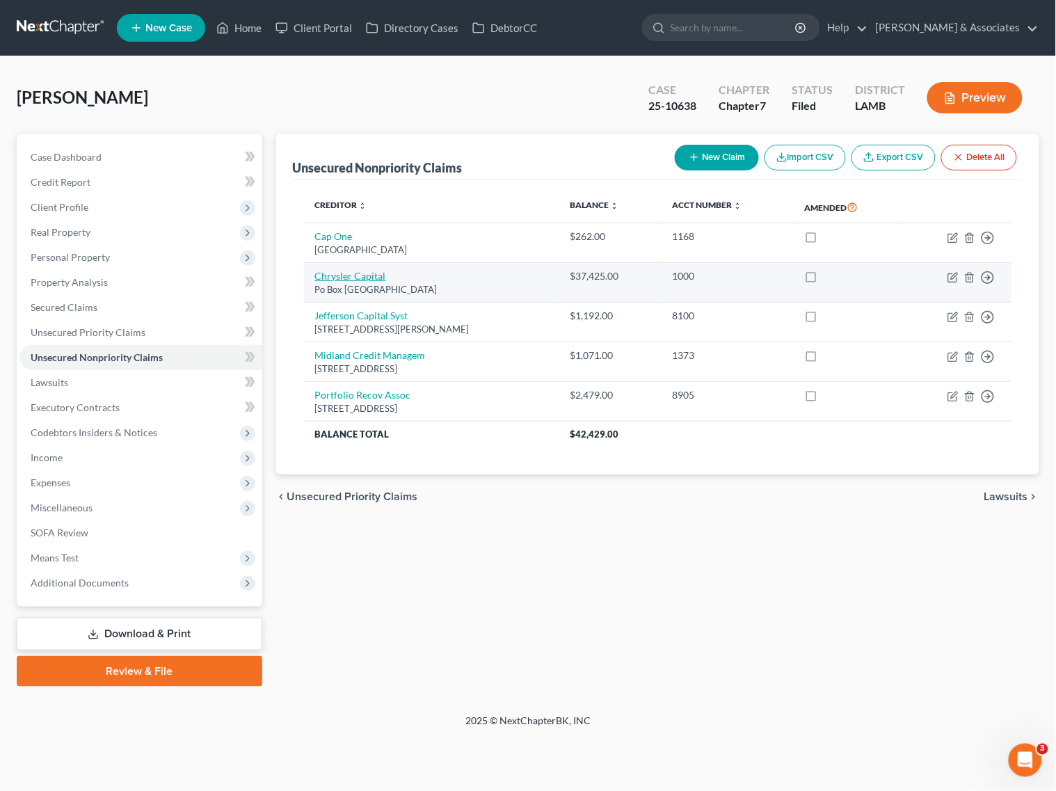
click at [365, 276] on link "Chrysler Capital" at bounding box center [350, 276] width 71 height 12
select select "45"
select select "0"
click at [365, 276] on div "Account Number (last 4) 1000 Full Account Number Date Incurred [DATE] Last Paym…" at bounding box center [446, 233] width 166 height 283
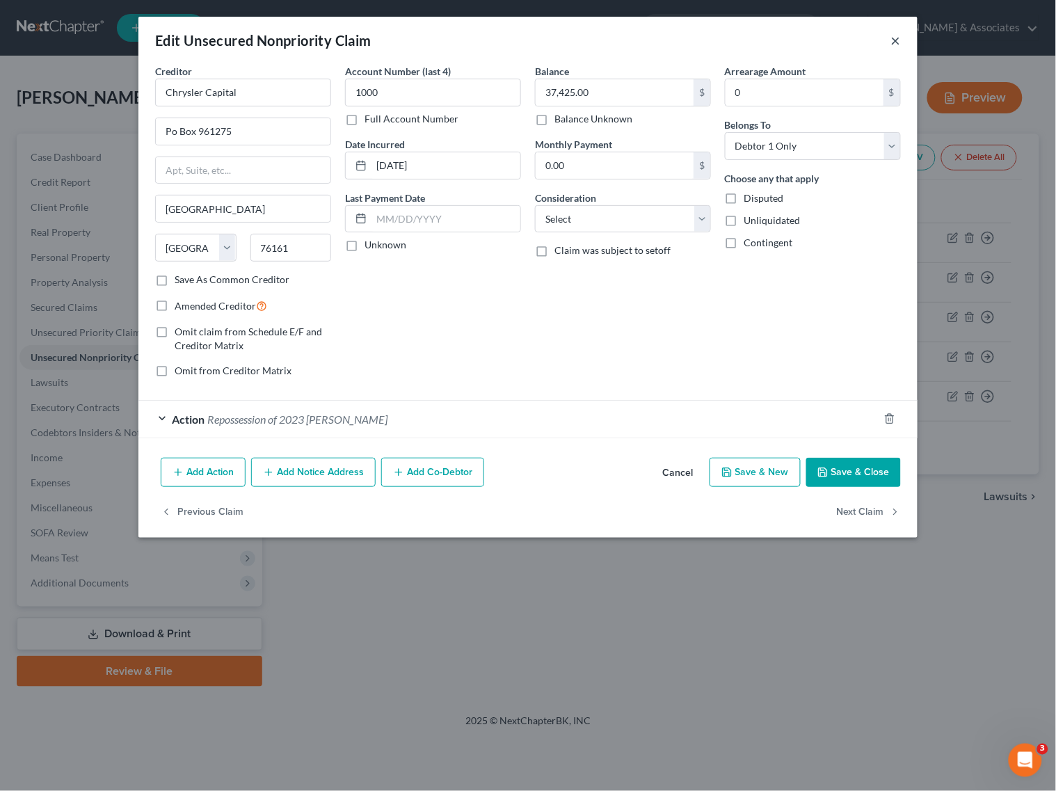
click at [896, 42] on button "×" at bounding box center [896, 40] width 10 height 17
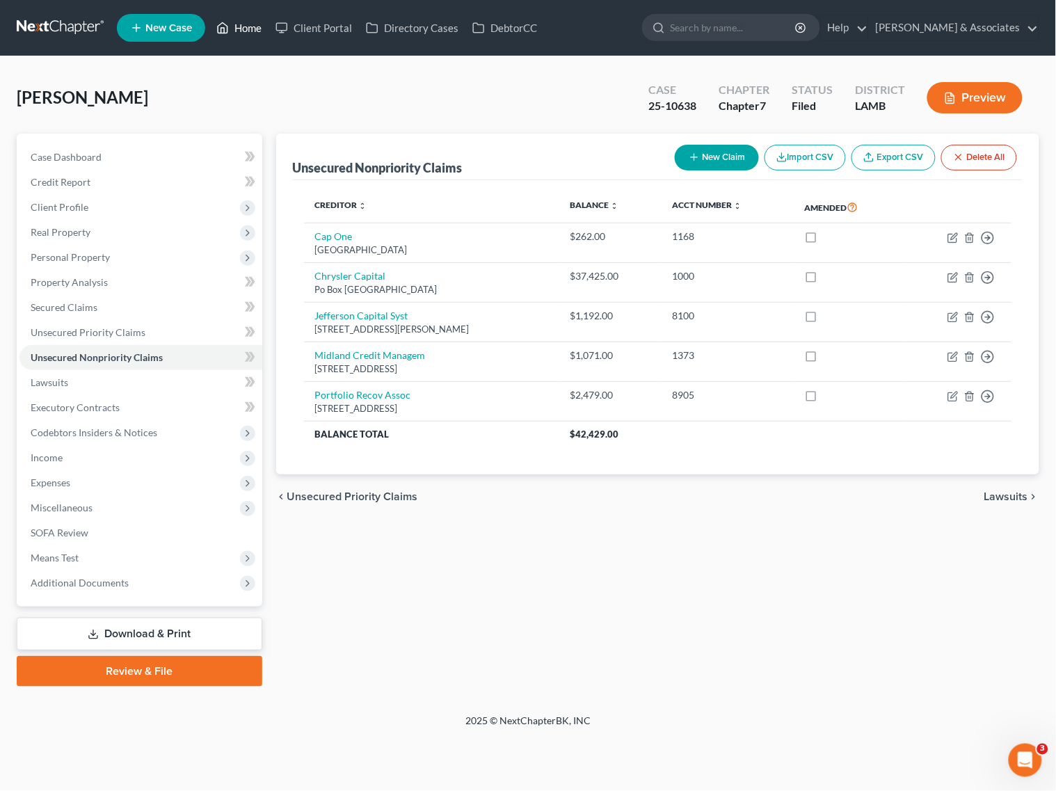
click at [246, 24] on link "Home" at bounding box center [238, 27] width 59 height 25
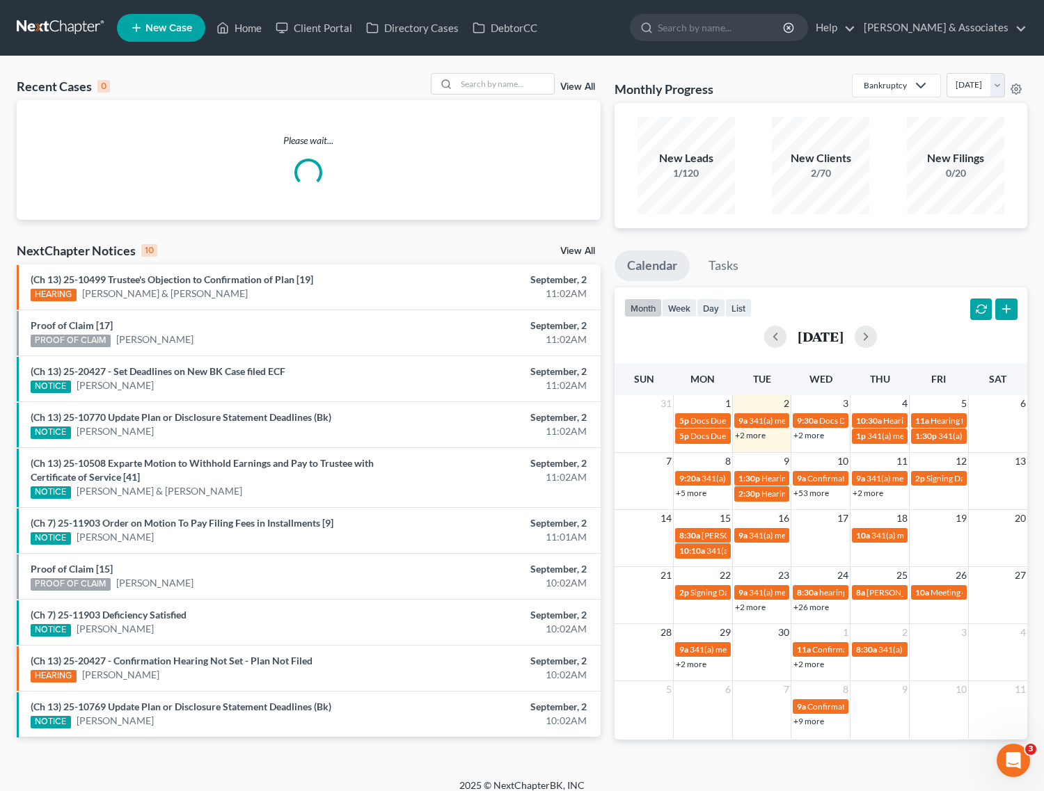
click at [564, 61] on div "Recent Cases 0 View All Please wait... NextChapter Notices 10 View All (Ch 13) …" at bounding box center [522, 417] width 1044 height 722
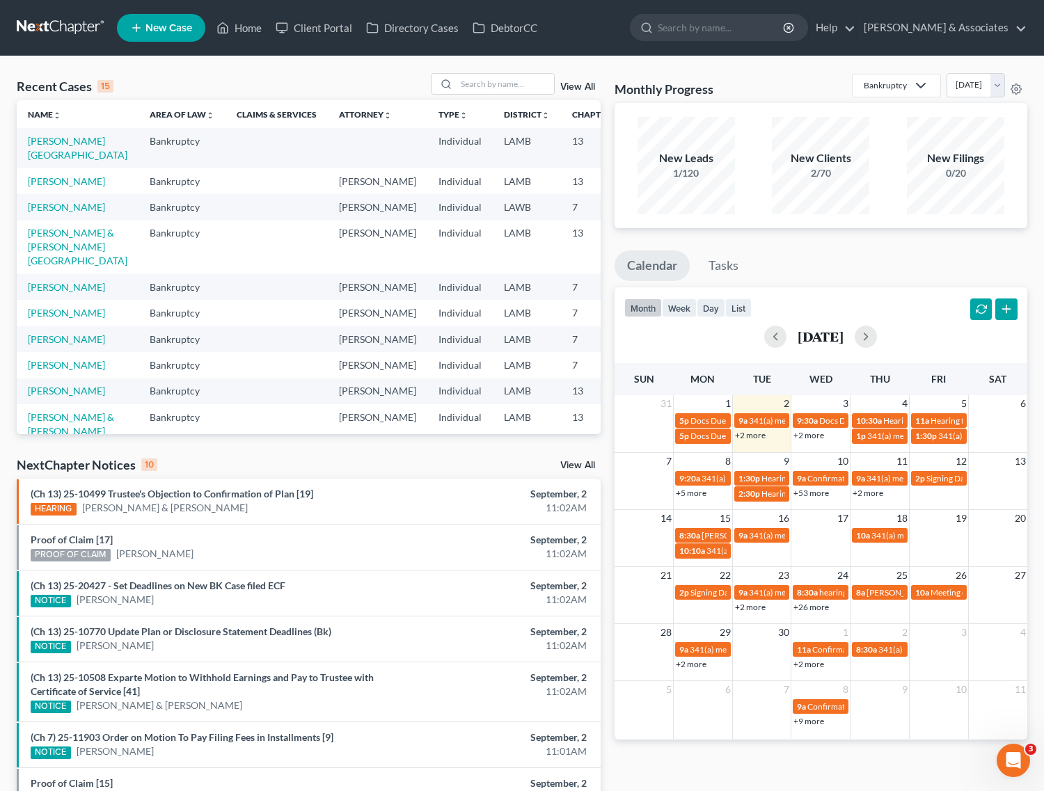
click at [576, 88] on link "View All" at bounding box center [577, 87] width 35 height 10
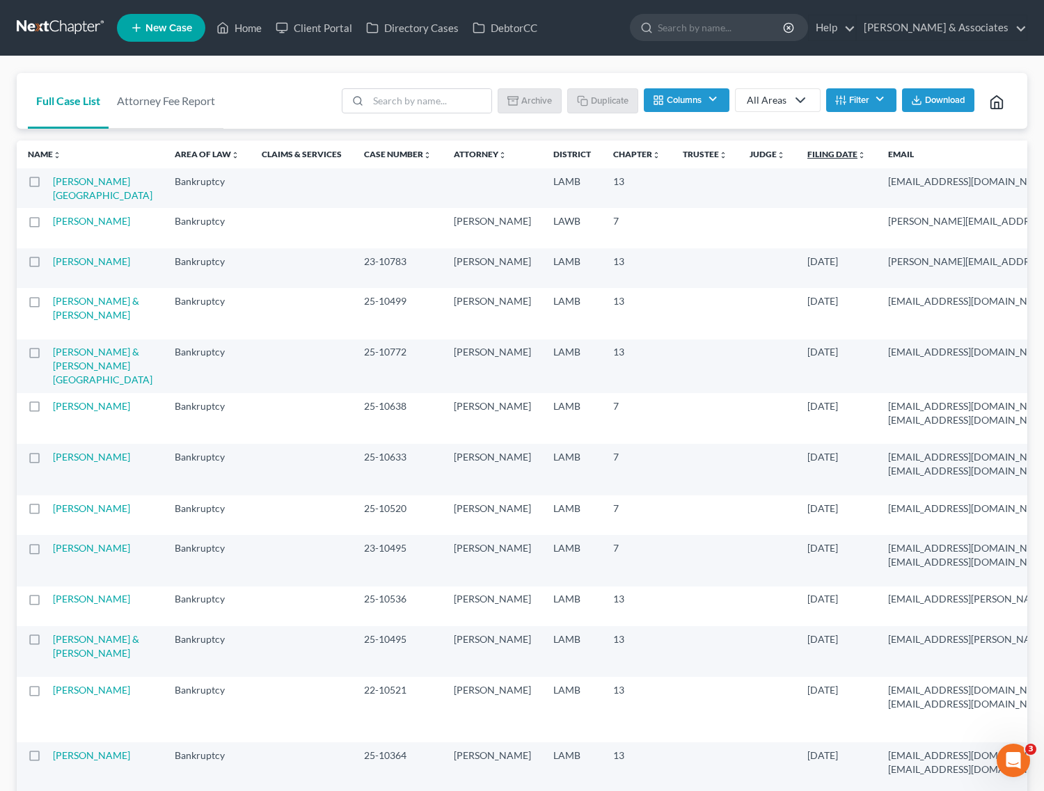
click at [857, 155] on icon "unfold_more" at bounding box center [861, 155] width 8 height 8
click at [859, 155] on icon "expand_less" at bounding box center [863, 155] width 8 height 8
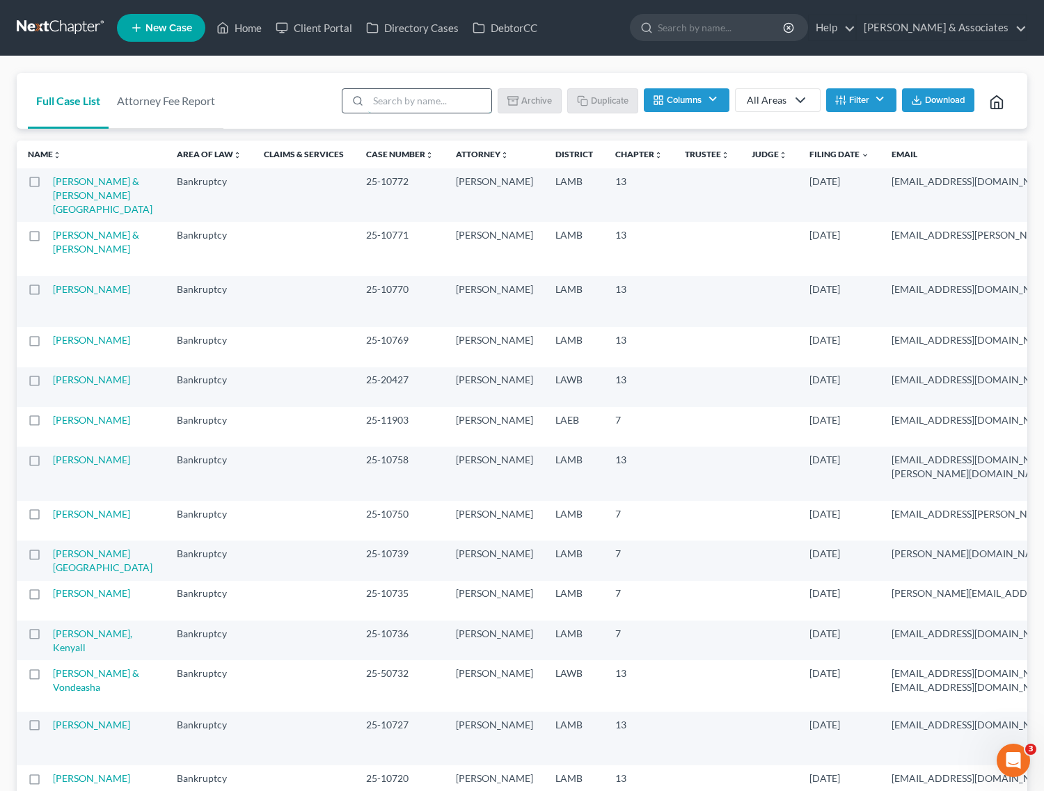
click at [420, 105] on input "search" at bounding box center [429, 101] width 123 height 24
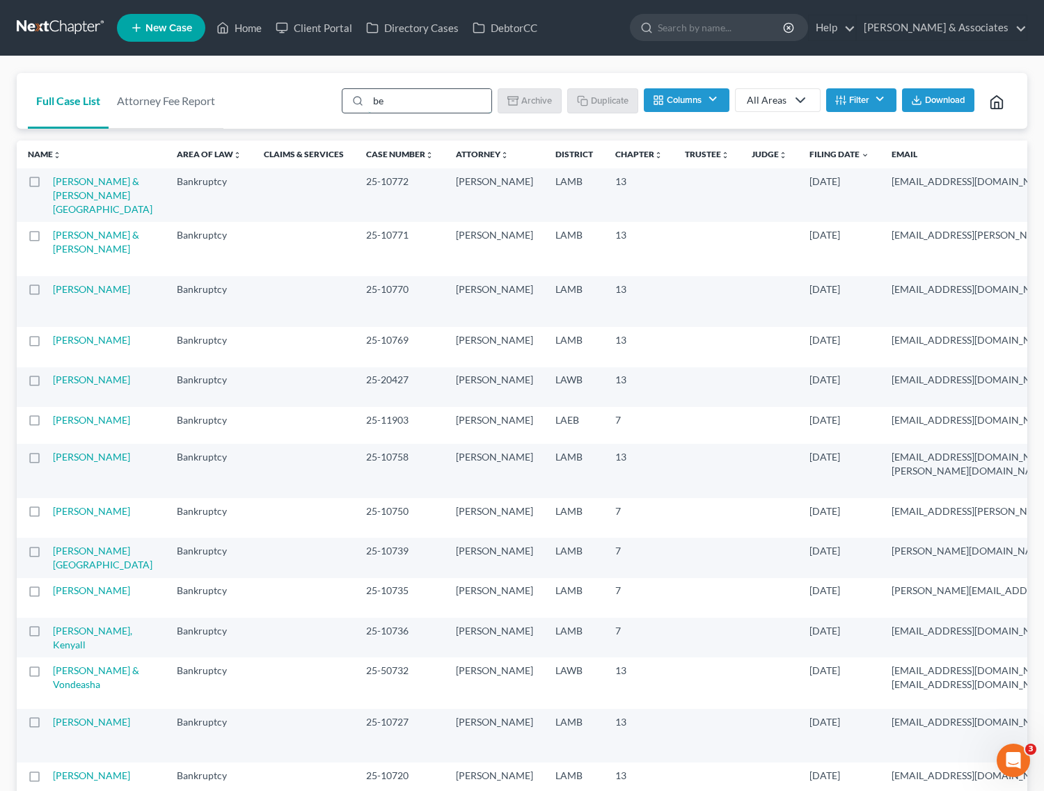
type input "ber"
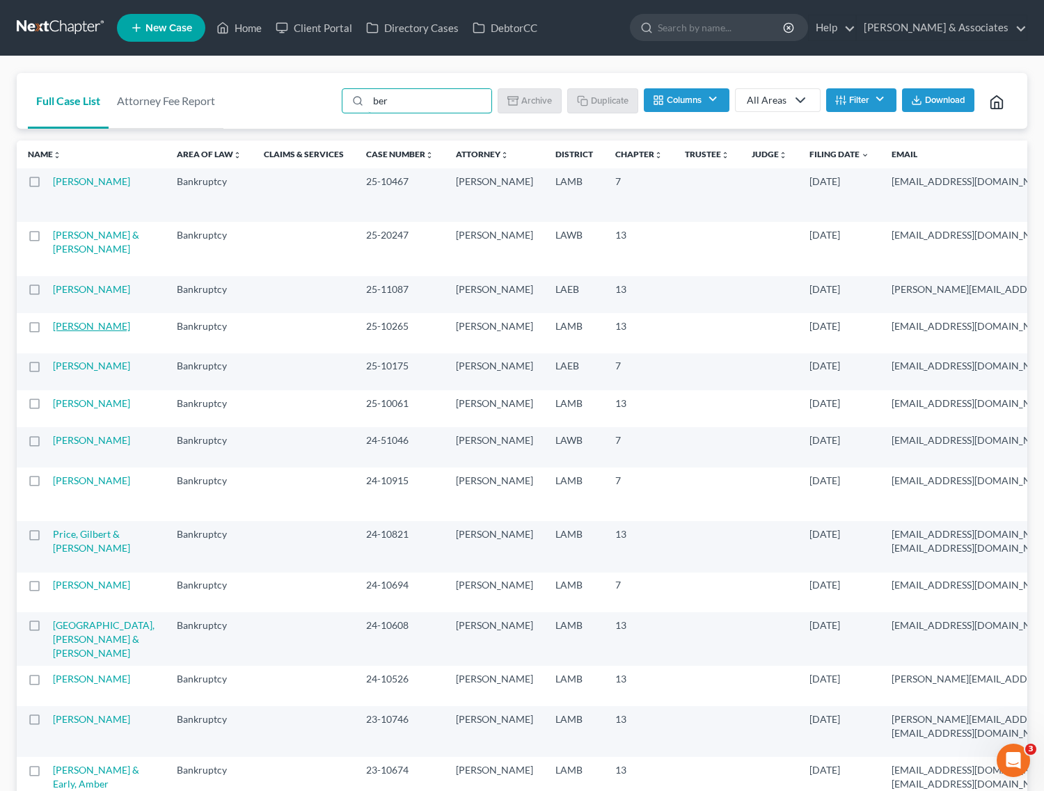
click at [61, 332] on link "[PERSON_NAME]" at bounding box center [91, 326] width 77 height 12
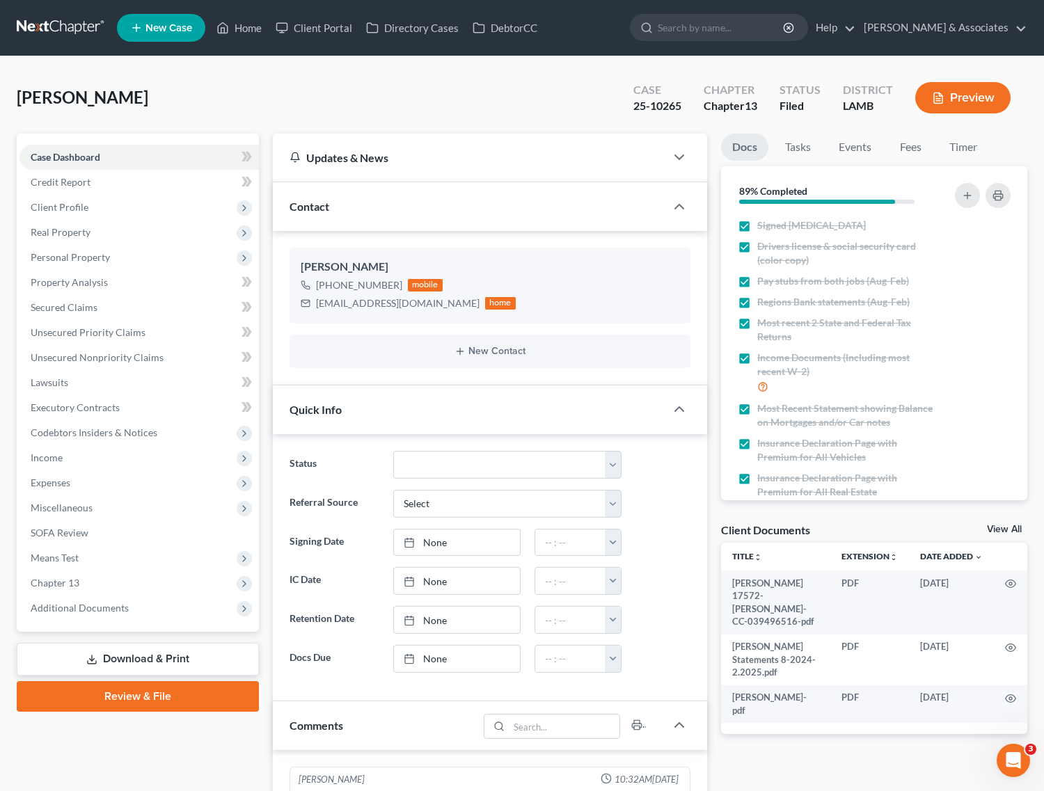
scroll to position [2837, 0]
click at [84, 596] on span "Additional Documents" at bounding box center [138, 608] width 239 height 25
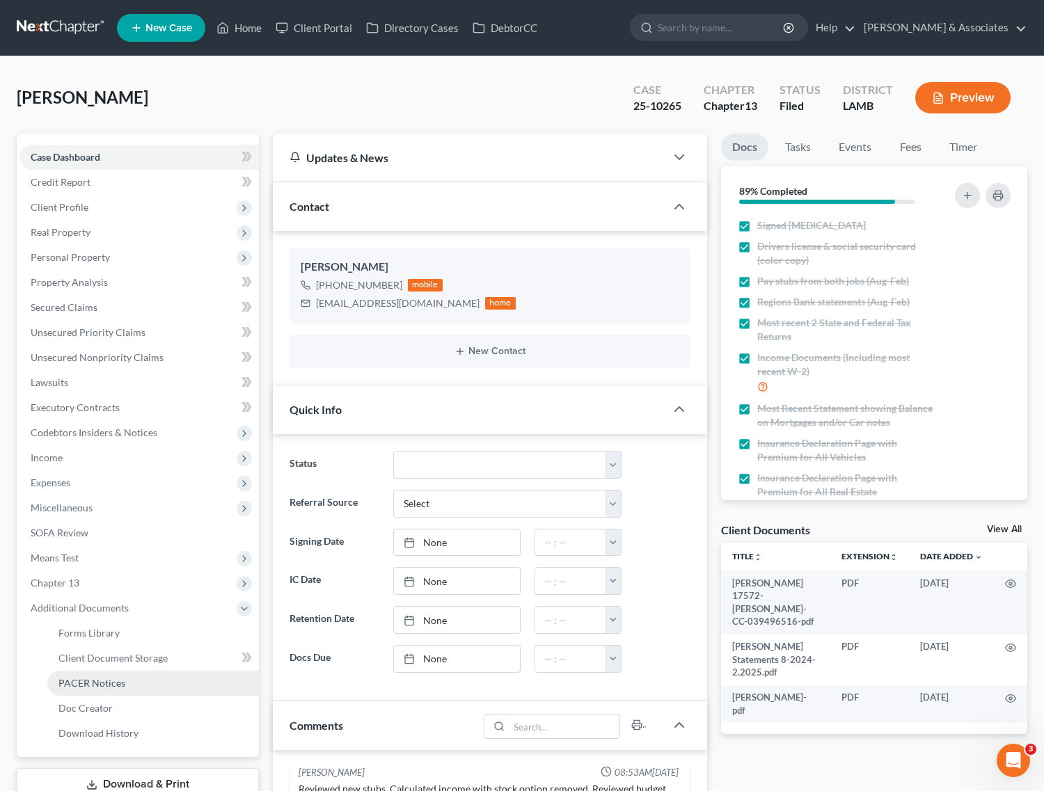
click at [89, 673] on link "PACER Notices" at bounding box center [153, 683] width 212 height 25
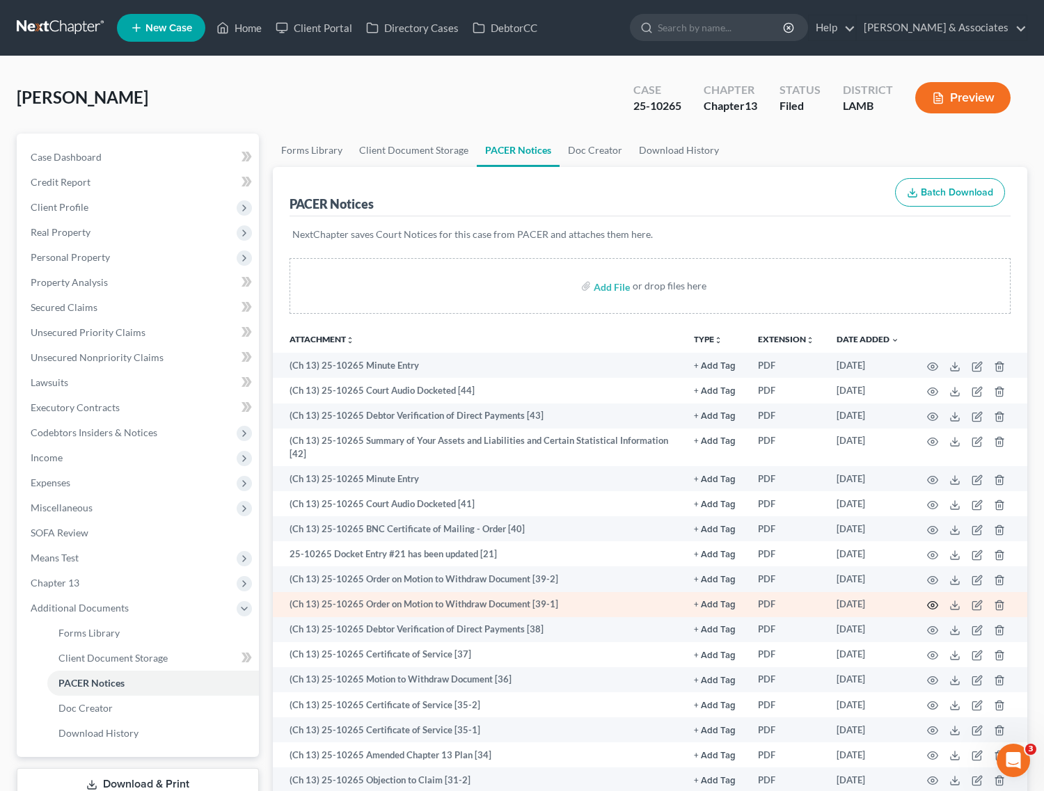
click at [927, 606] on icon "button" at bounding box center [932, 605] width 11 height 11
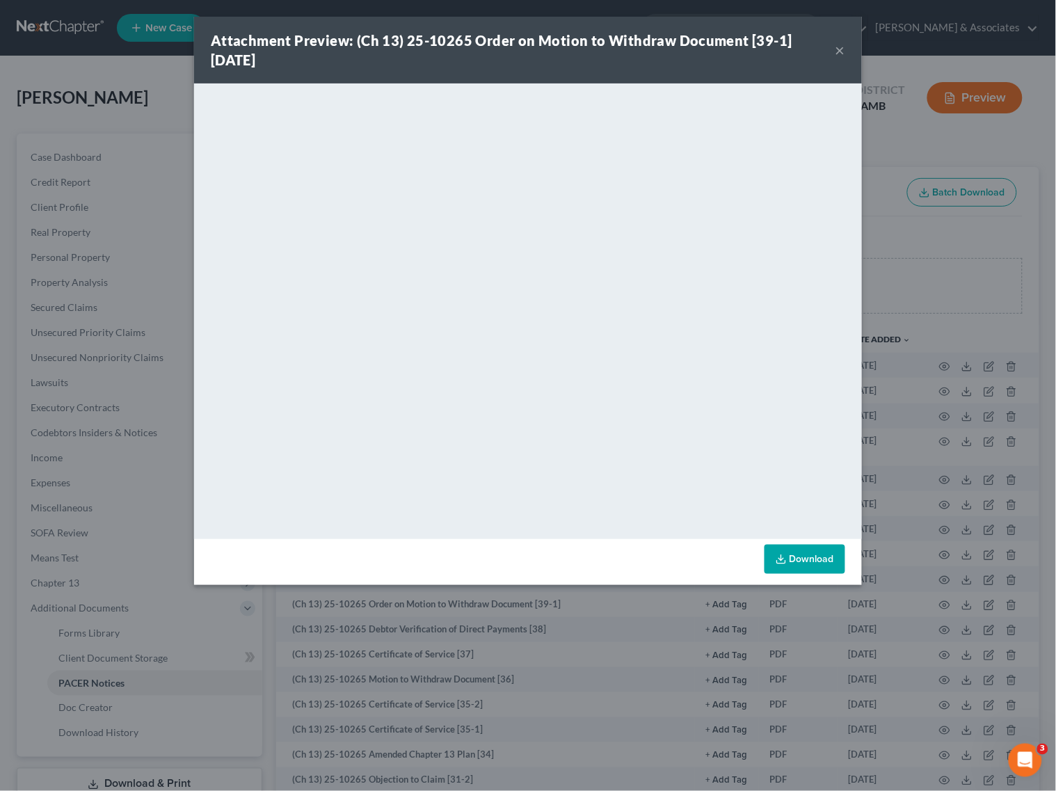
click at [843, 49] on button "×" at bounding box center [841, 50] width 10 height 17
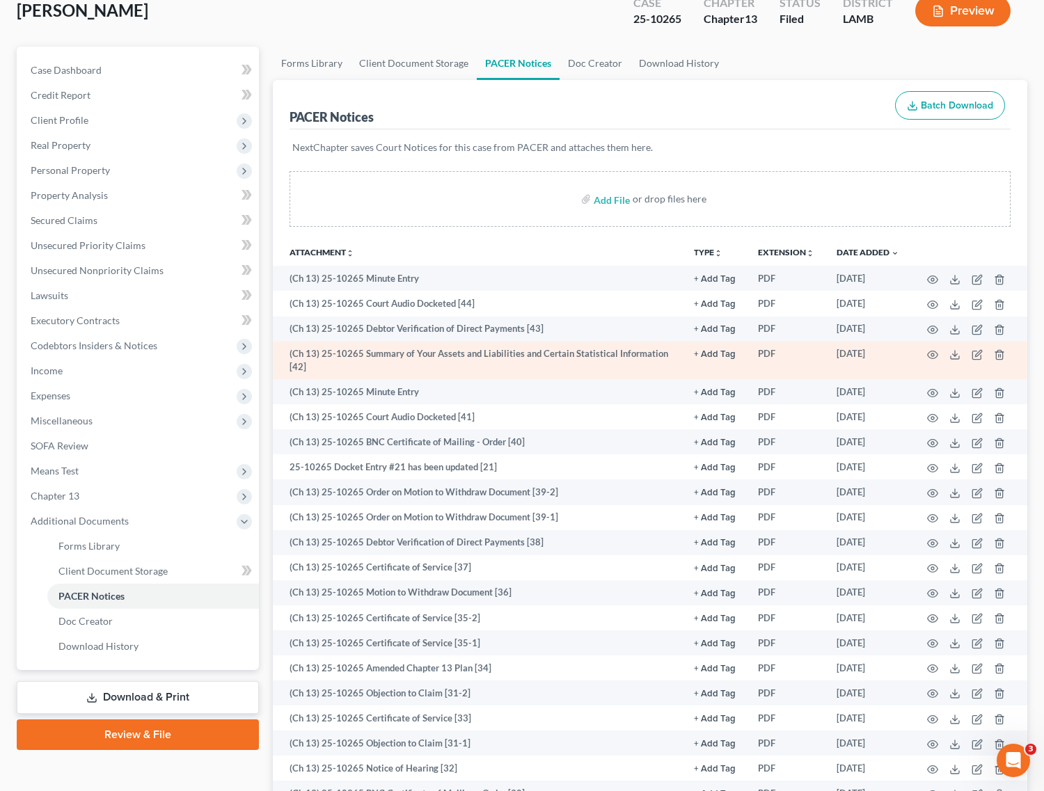
scroll to position [174, 0]
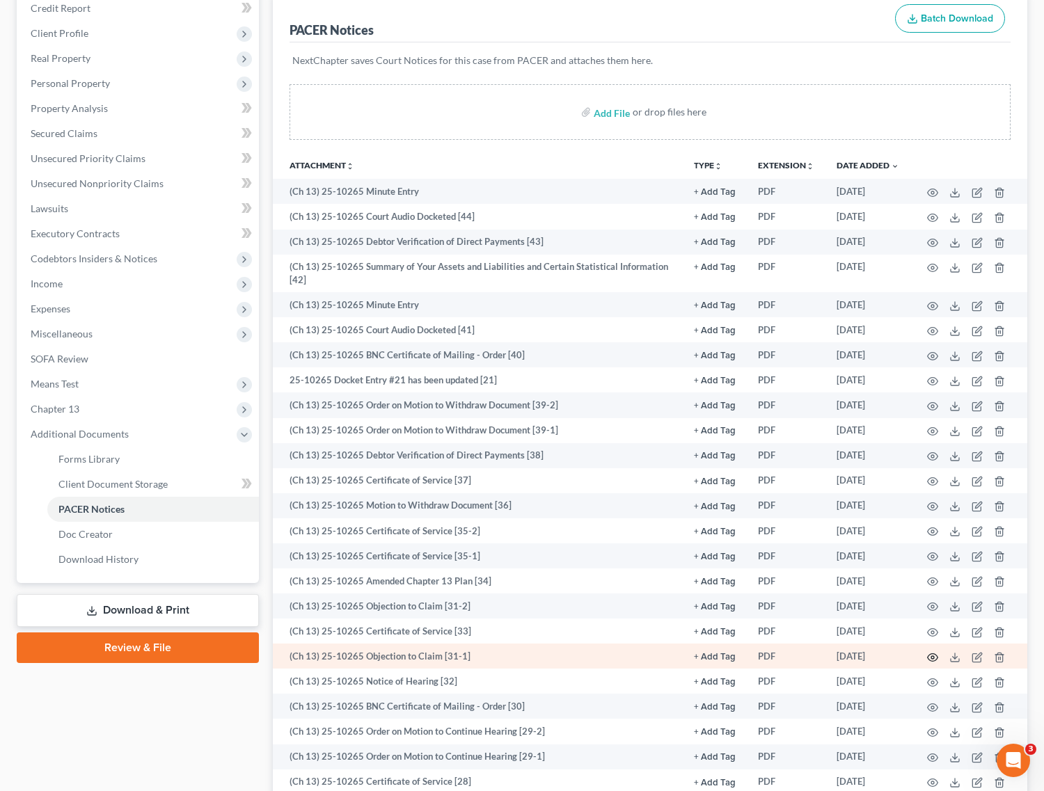
click at [930, 652] on icon "button" at bounding box center [932, 657] width 11 height 11
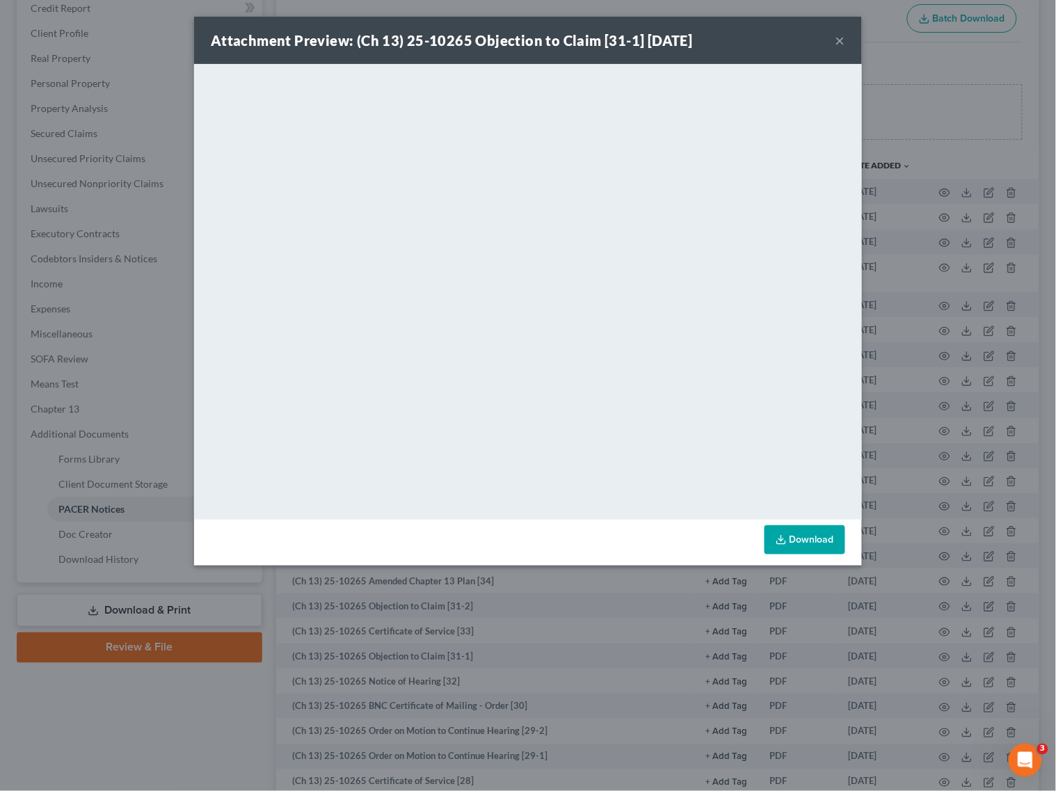
click at [842, 39] on button "×" at bounding box center [841, 40] width 10 height 17
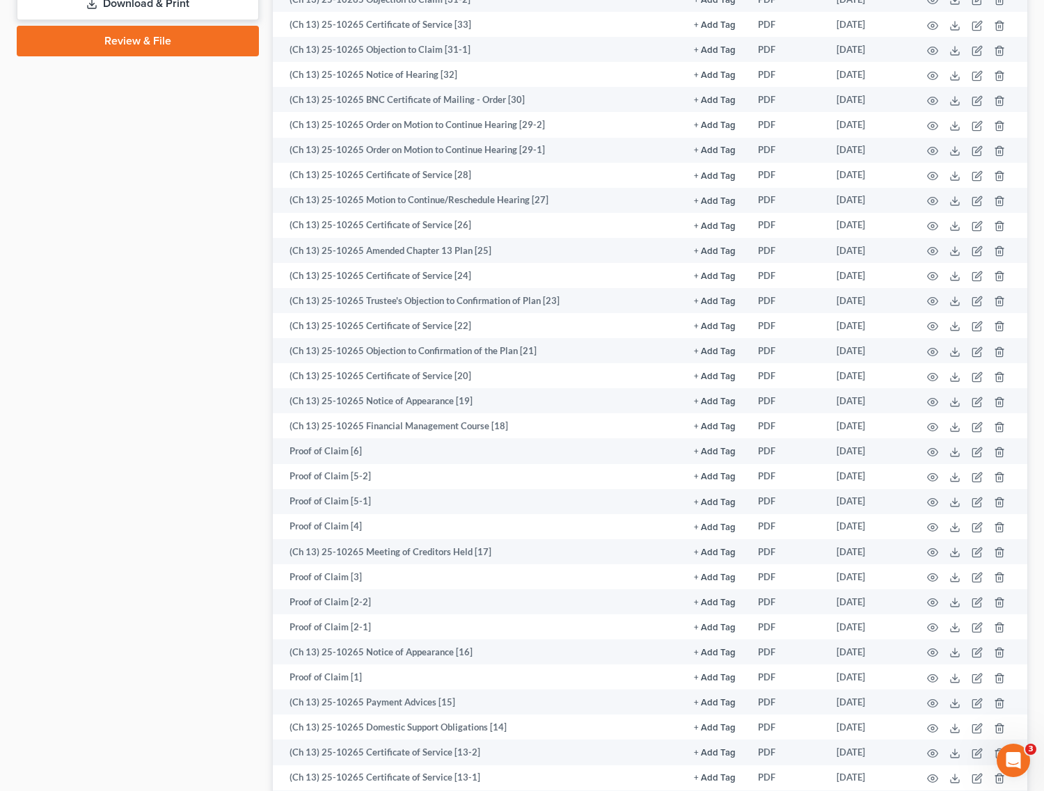
scroll to position [957, 0]
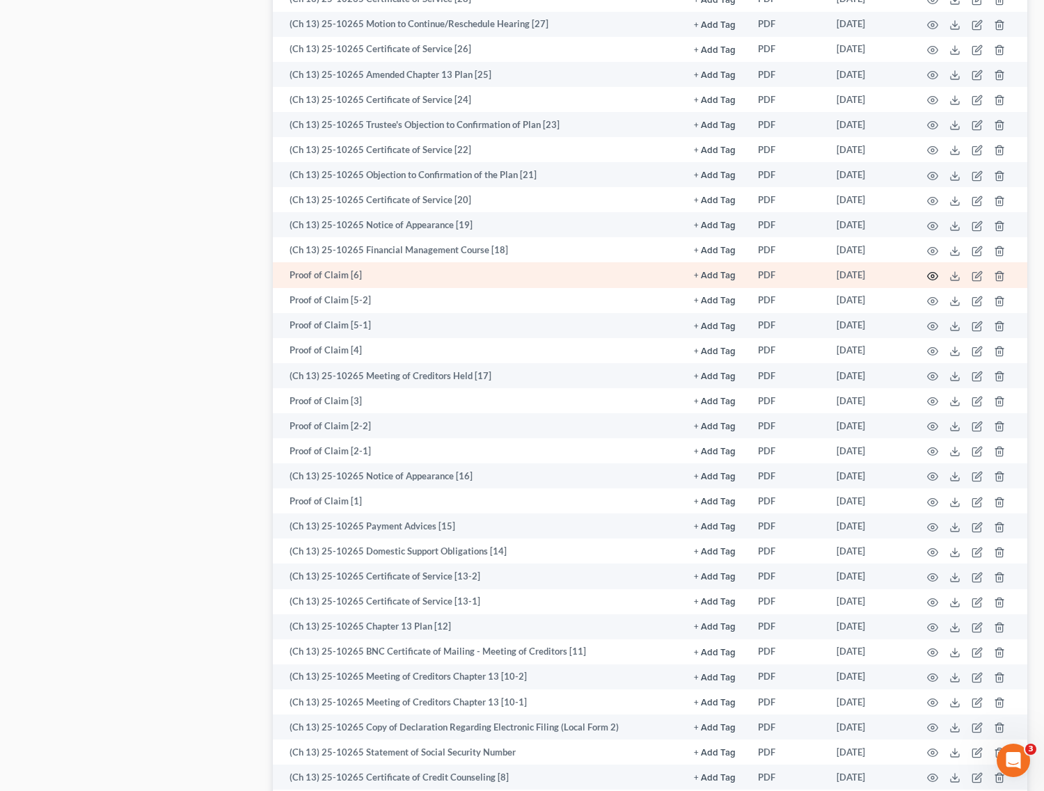
click at [935, 272] on icon "button" at bounding box center [932, 276] width 11 height 11
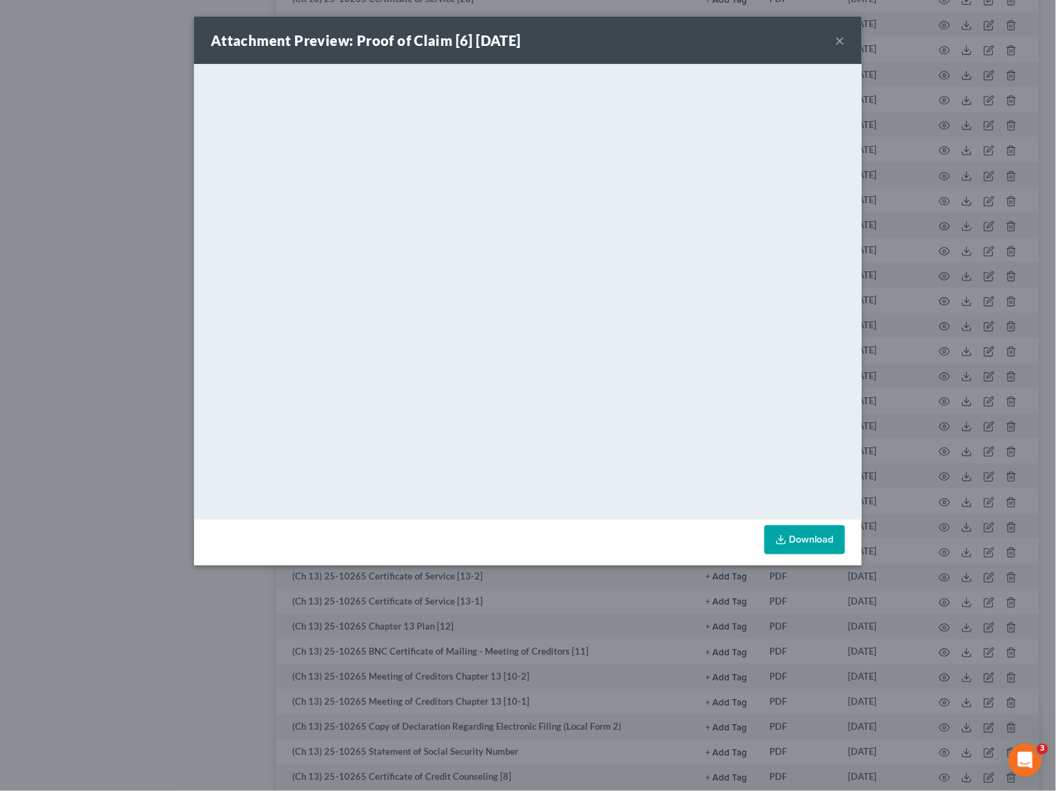
click at [840, 40] on button "×" at bounding box center [841, 40] width 10 height 17
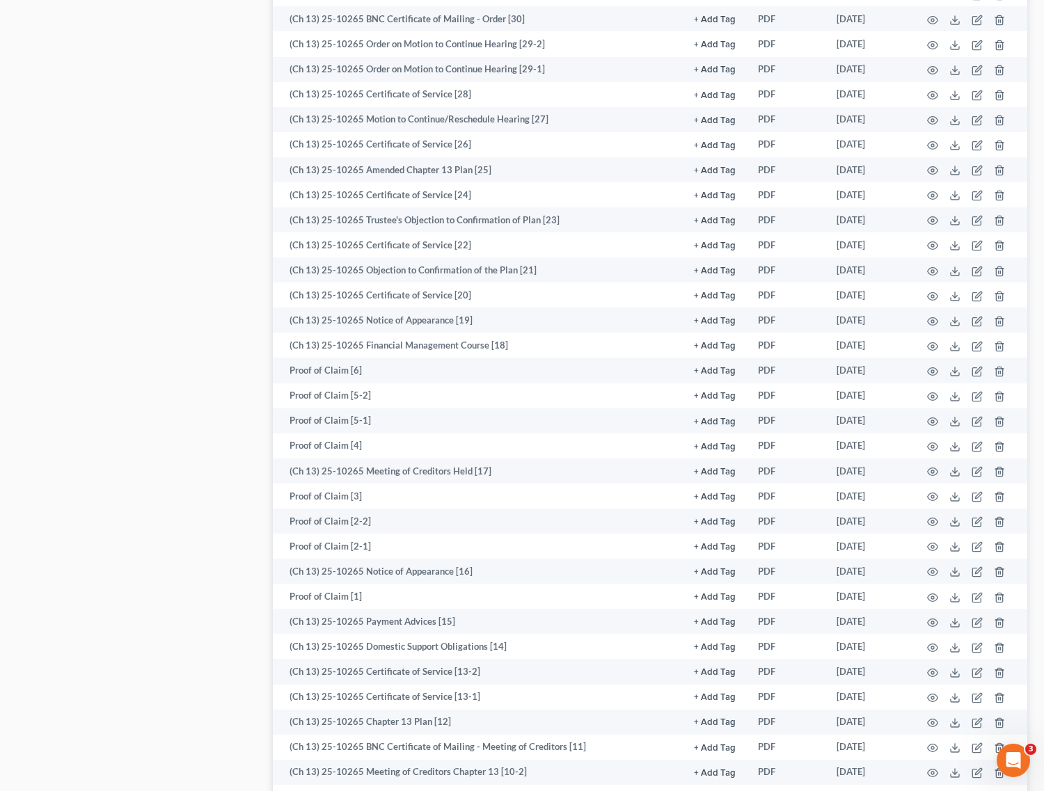
scroll to position [870, 0]
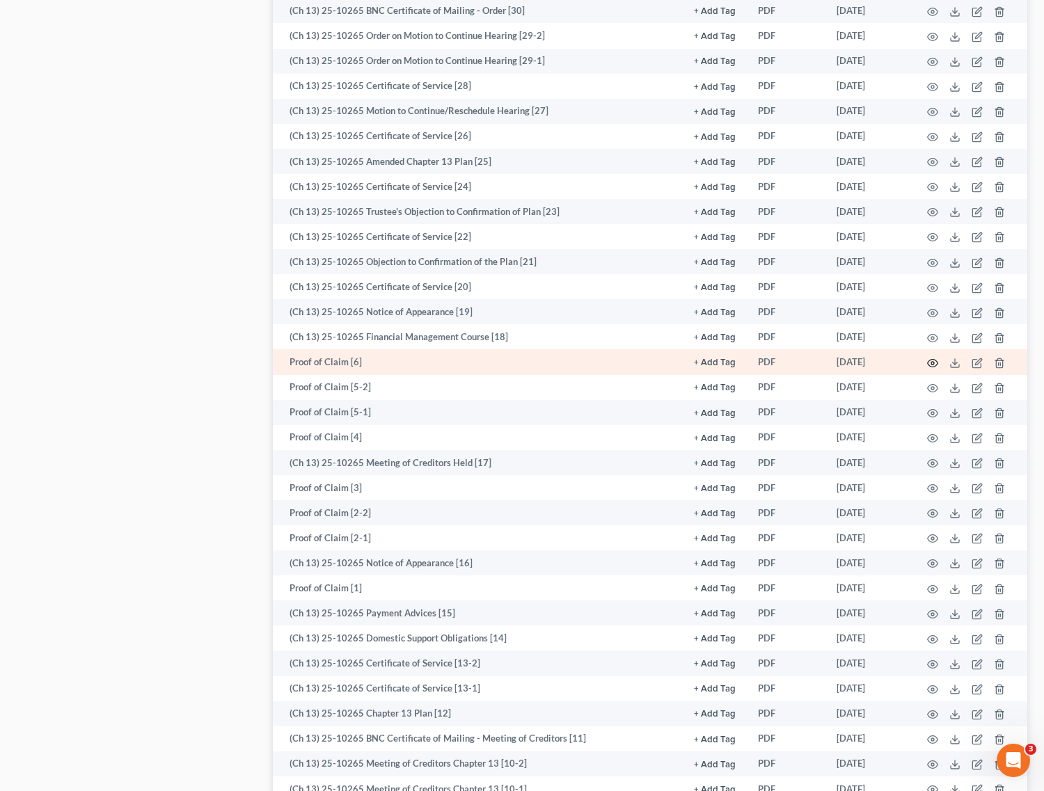
click at [931, 362] on circle "button" at bounding box center [932, 363] width 3 height 3
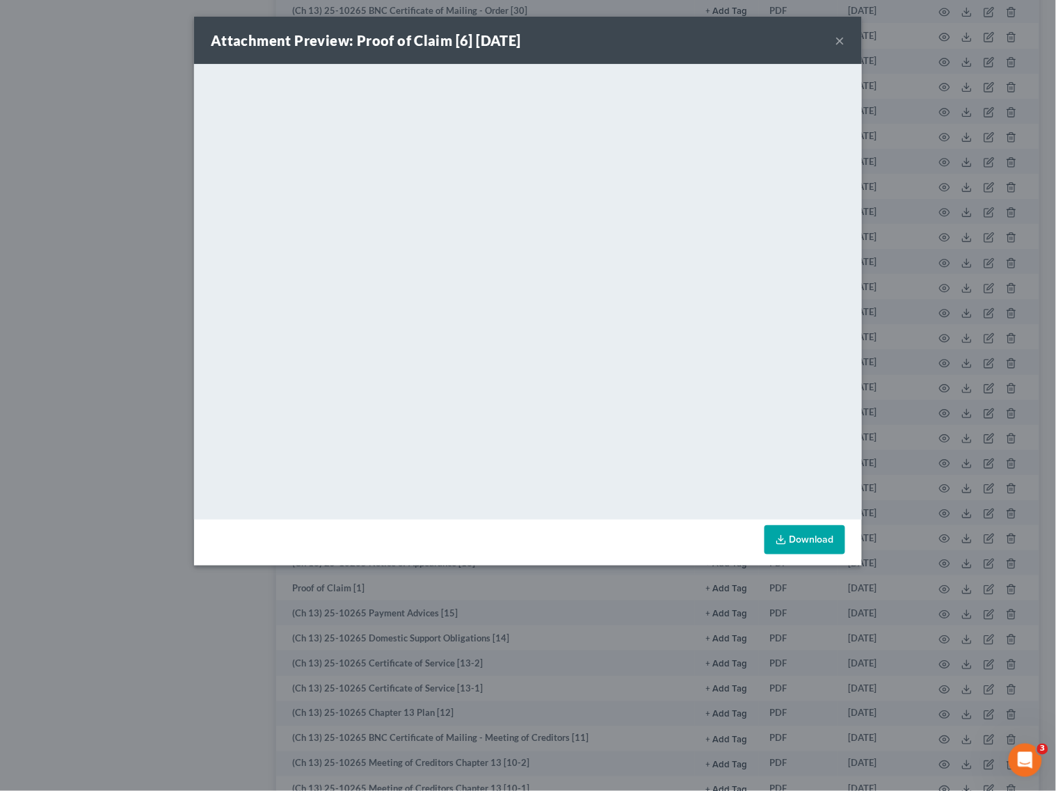
click at [843, 42] on button "×" at bounding box center [841, 40] width 10 height 17
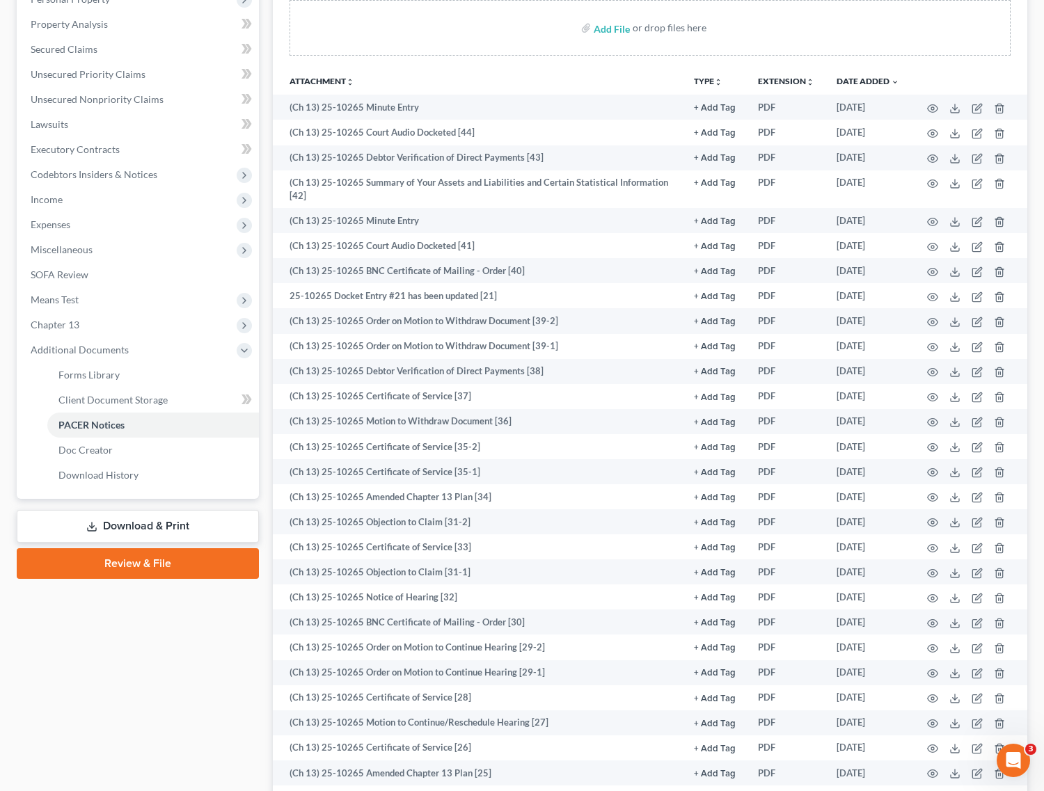
scroll to position [435, 0]
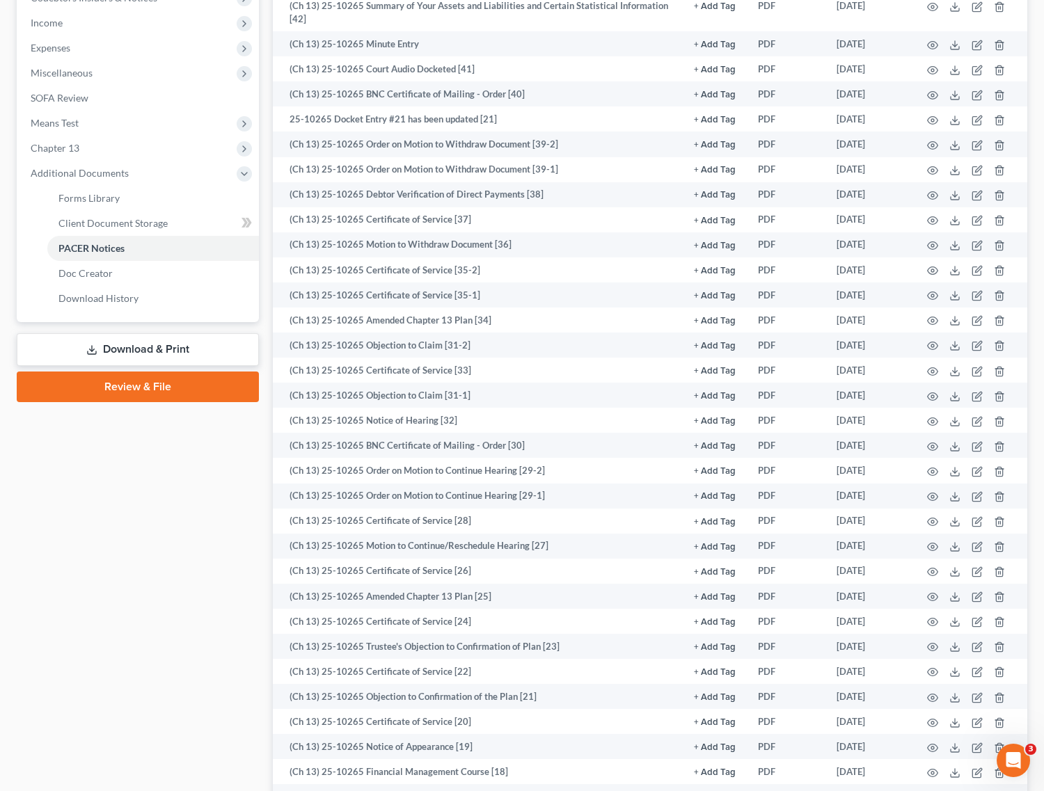
drag, startPoint x: 120, startPoint y: 328, endPoint x: 141, endPoint y: 372, distance: 48.6
click at [120, 328] on div "Case Dashboard Payments Invoices Payments Payments Credit Report Client Profile" at bounding box center [138, 627] width 256 height 1857
click at [122, 339] on link "Download & Print" at bounding box center [138, 349] width 242 height 33
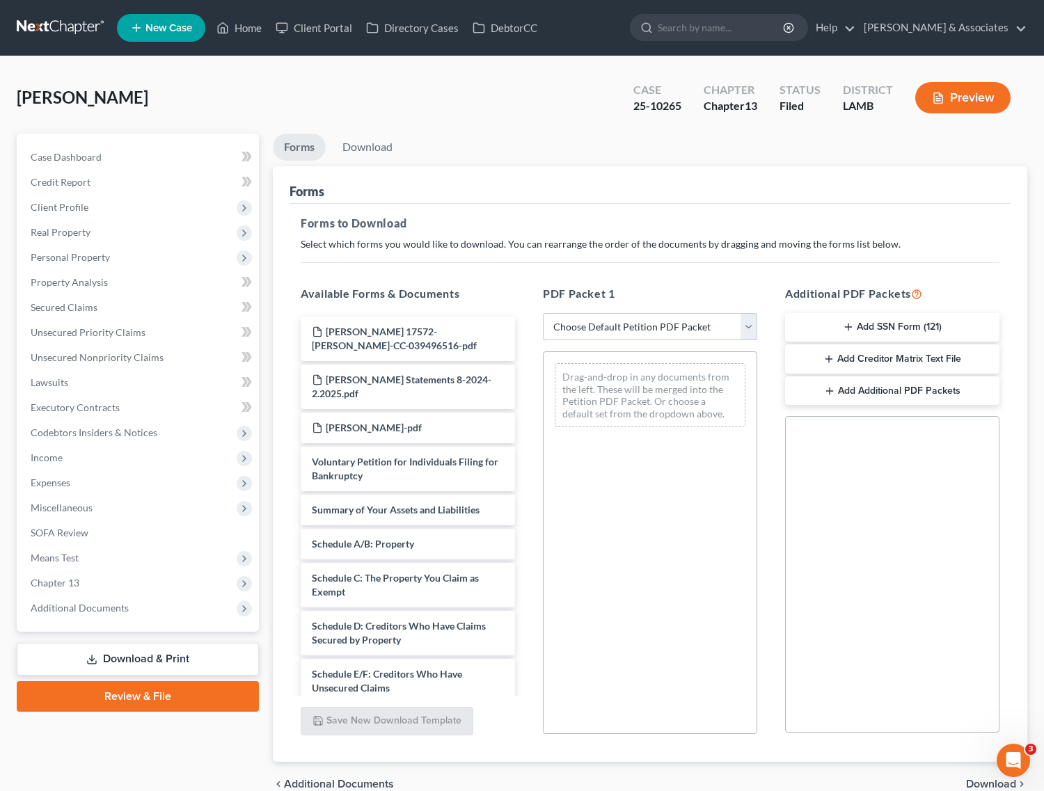
click at [573, 324] on select "Choose Default Petition PDF Packet Complete Bankruptcy Petition (all forms and …" at bounding box center [650, 327] width 214 height 28
select select "2"
click at [543, 313] on select "Choose Default Petition PDF Packet Complete Bankruptcy Petition (all forms and …" at bounding box center [650, 327] width 214 height 28
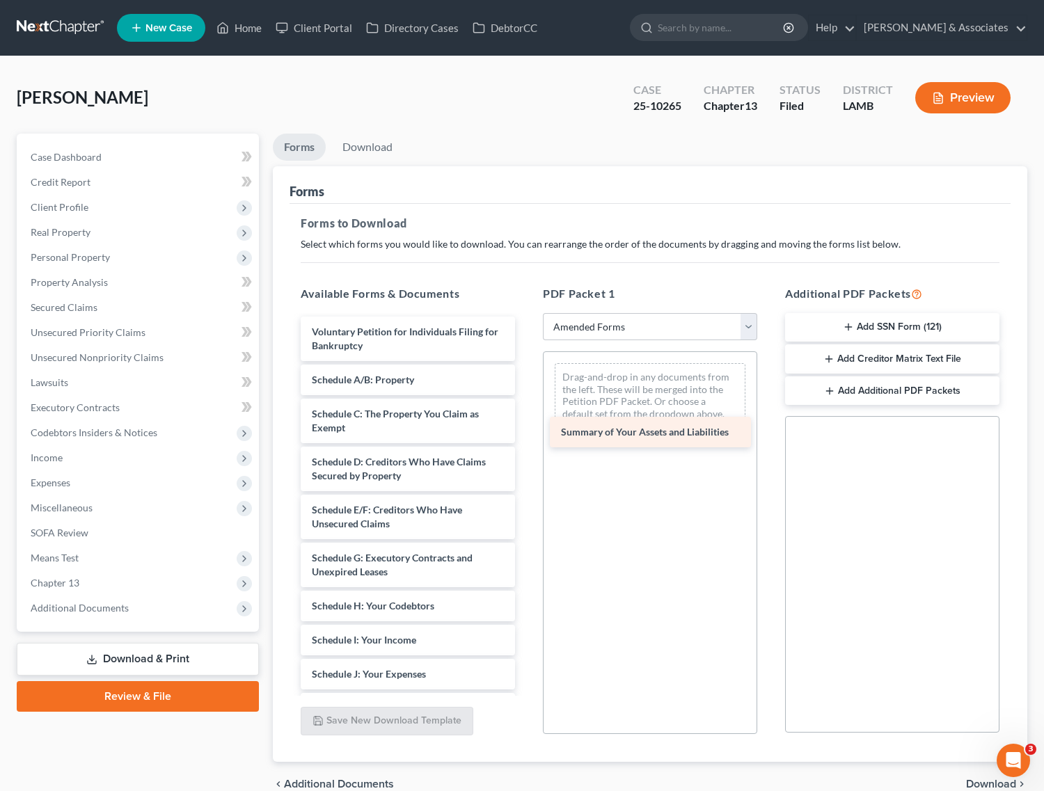
drag, startPoint x: 381, startPoint y: 383, endPoint x: 633, endPoint y: 419, distance: 255.2
click at [526, 421] on div "Summary of Your Assets and Liabilities Voluntary Petition for Individuals Filin…" at bounding box center [407, 674] width 237 height 715
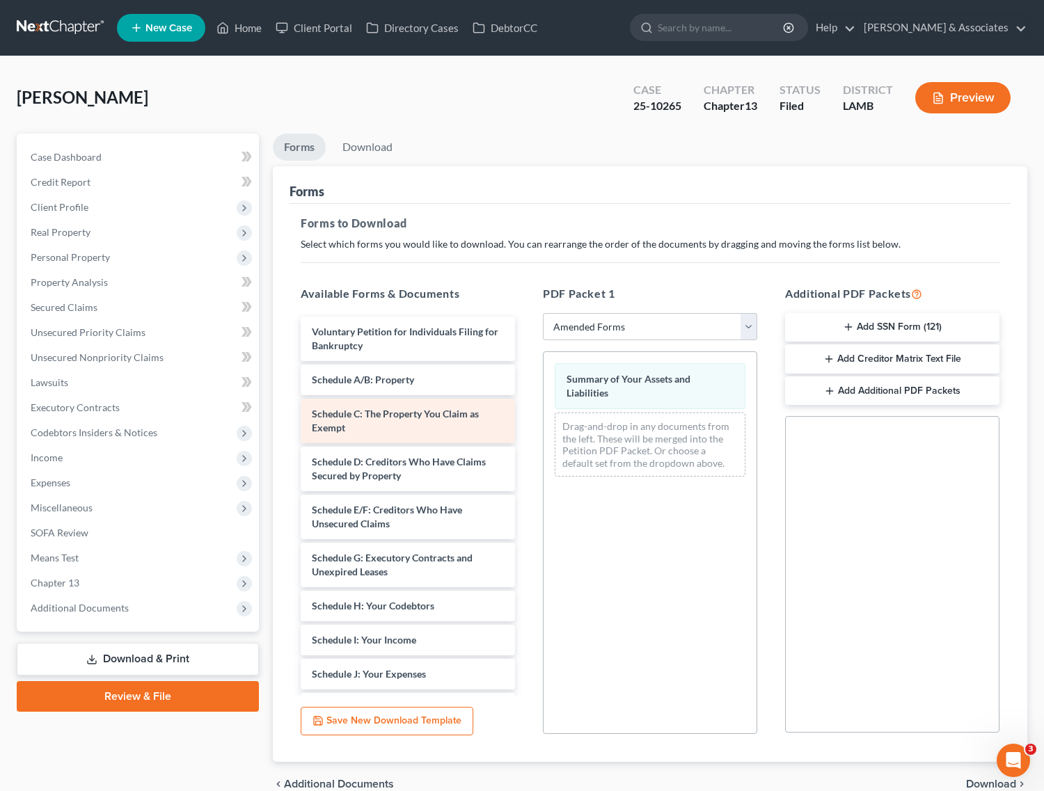
scroll to position [87, 0]
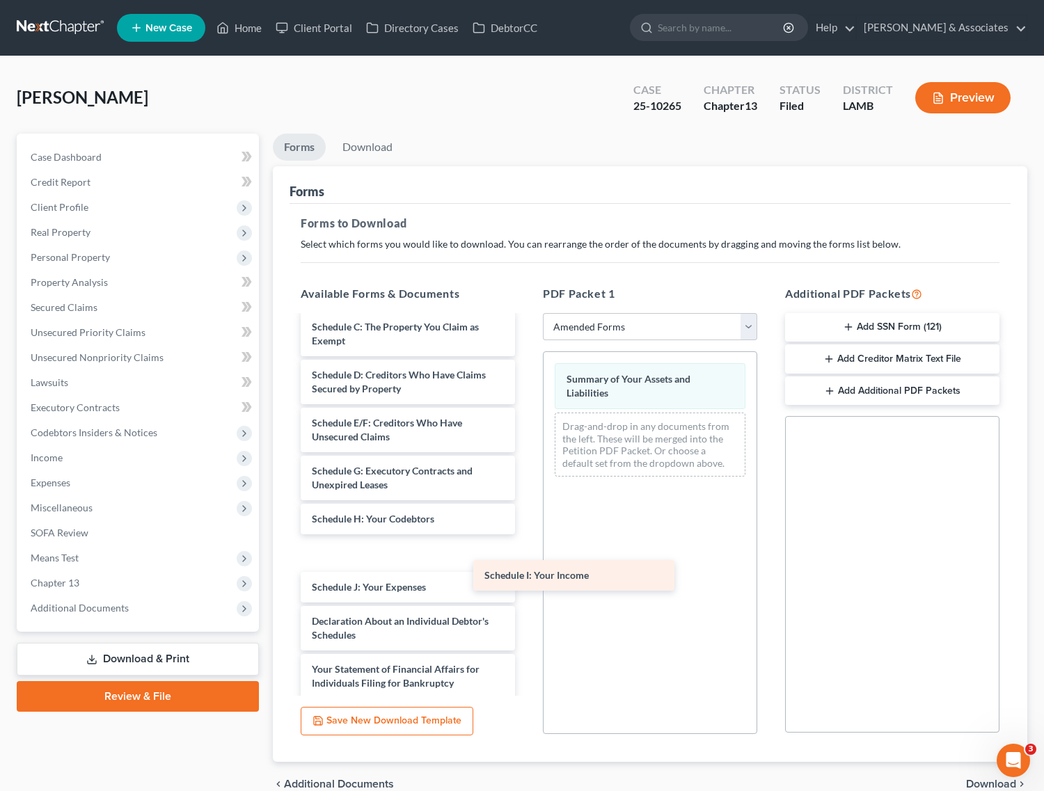
drag, startPoint x: 370, startPoint y: 555, endPoint x: 614, endPoint y: 525, distance: 245.3
click at [526, 527] on div "Schedule I: Your Income Voluntary Petition for Individuals Filing for Bankruptc…" at bounding box center [407, 587] width 237 height 715
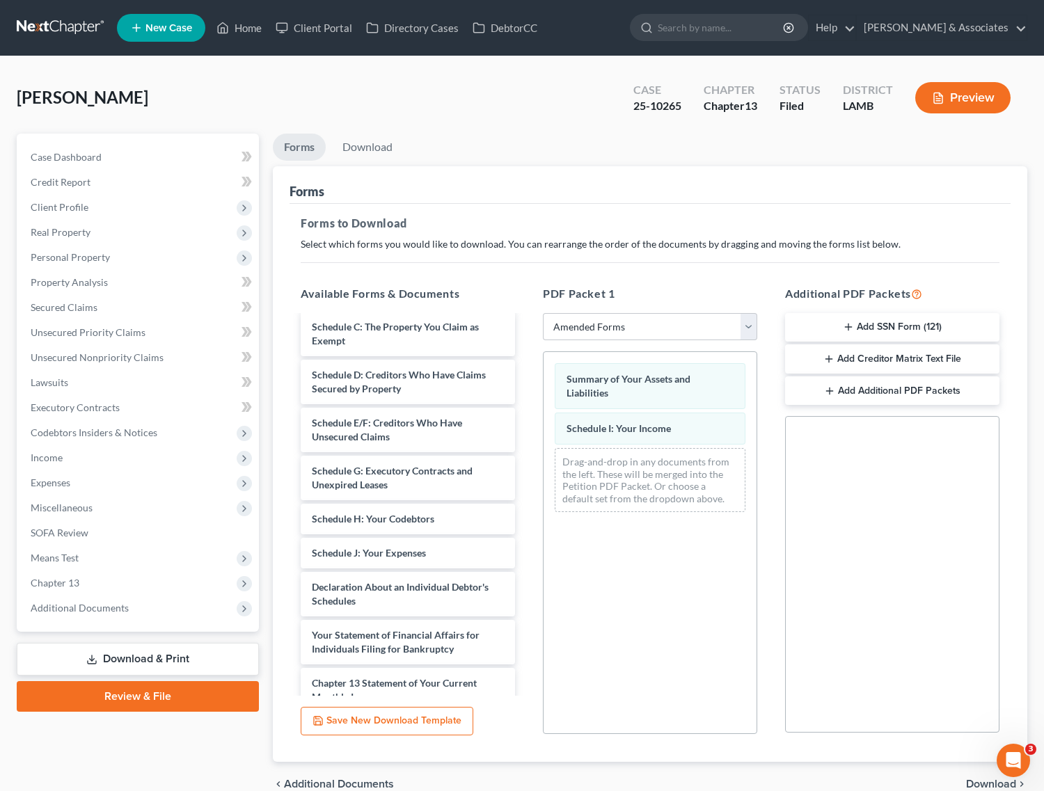
scroll to position [68, 0]
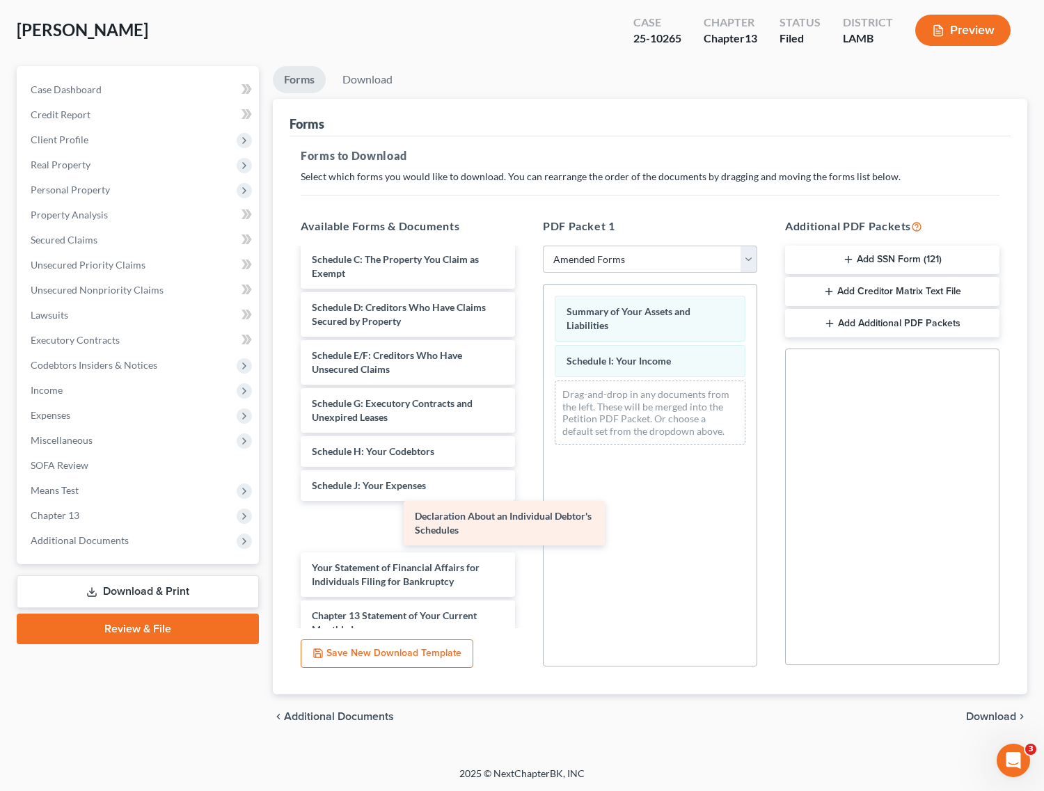
drag, startPoint x: 362, startPoint y: 537, endPoint x: 652, endPoint y: 470, distance: 297.6
click at [526, 477] on div "Declaration About an Individual Debtor's Schedules Voluntary Petition for Indiv…" at bounding box center [407, 502] width 237 height 681
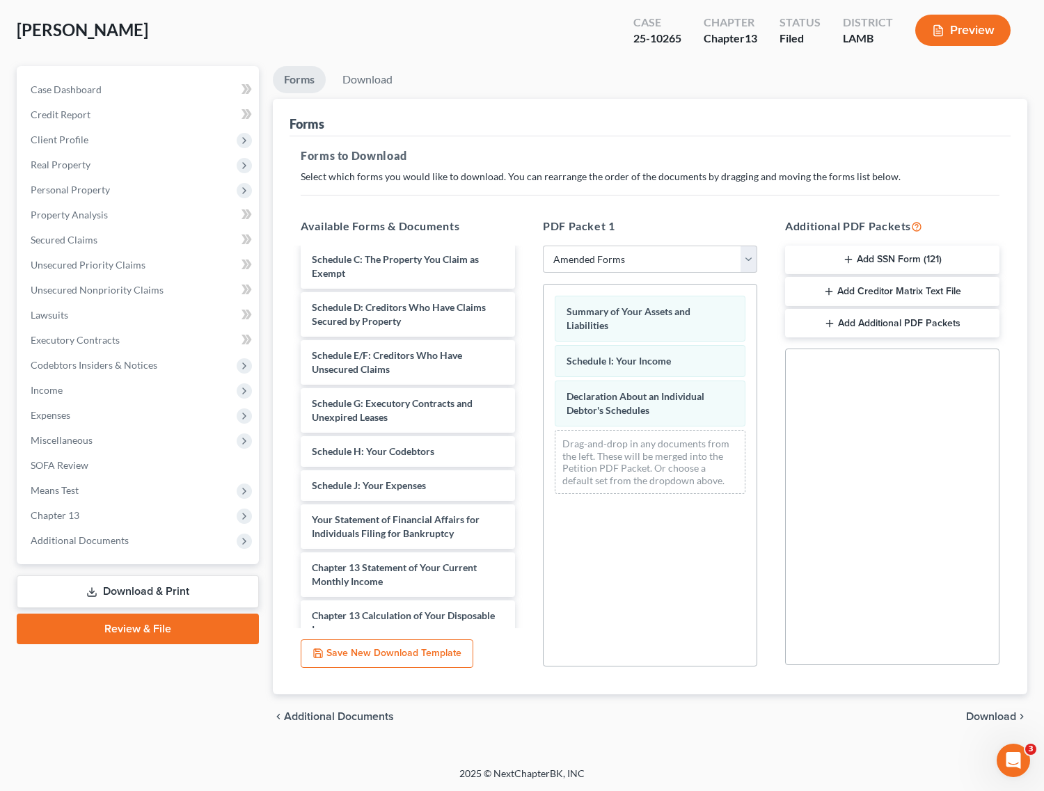
click at [981, 715] on span "Download" at bounding box center [991, 716] width 50 height 11
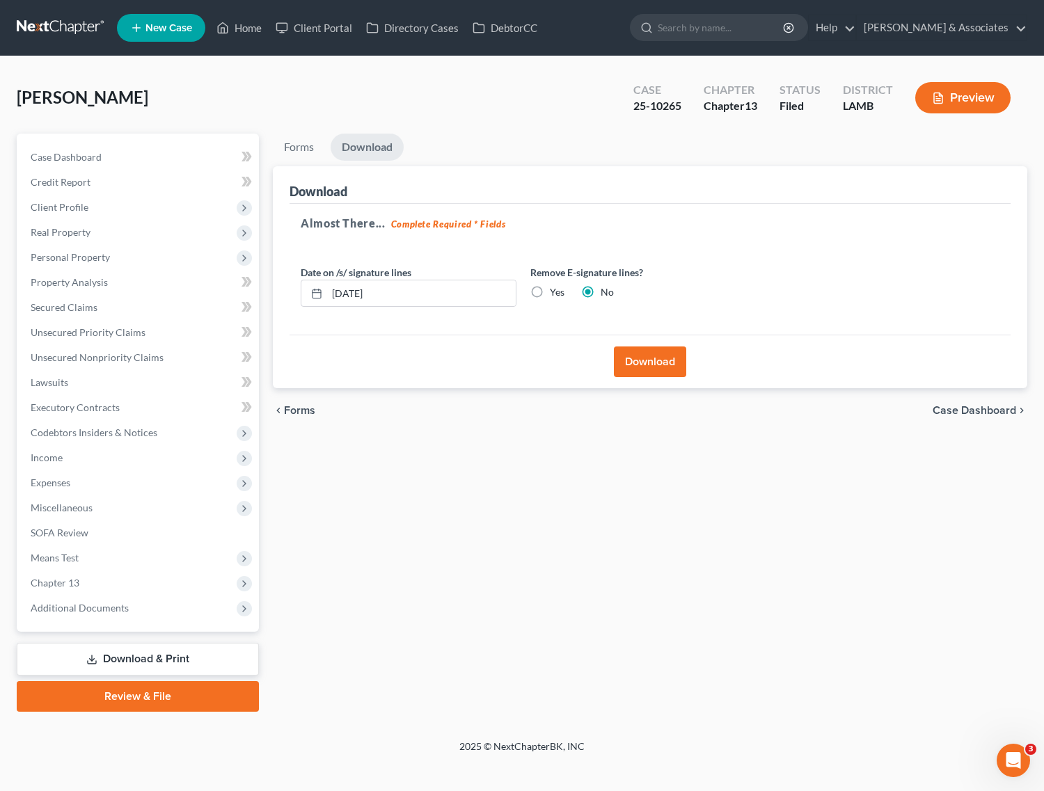
scroll to position [0, 0]
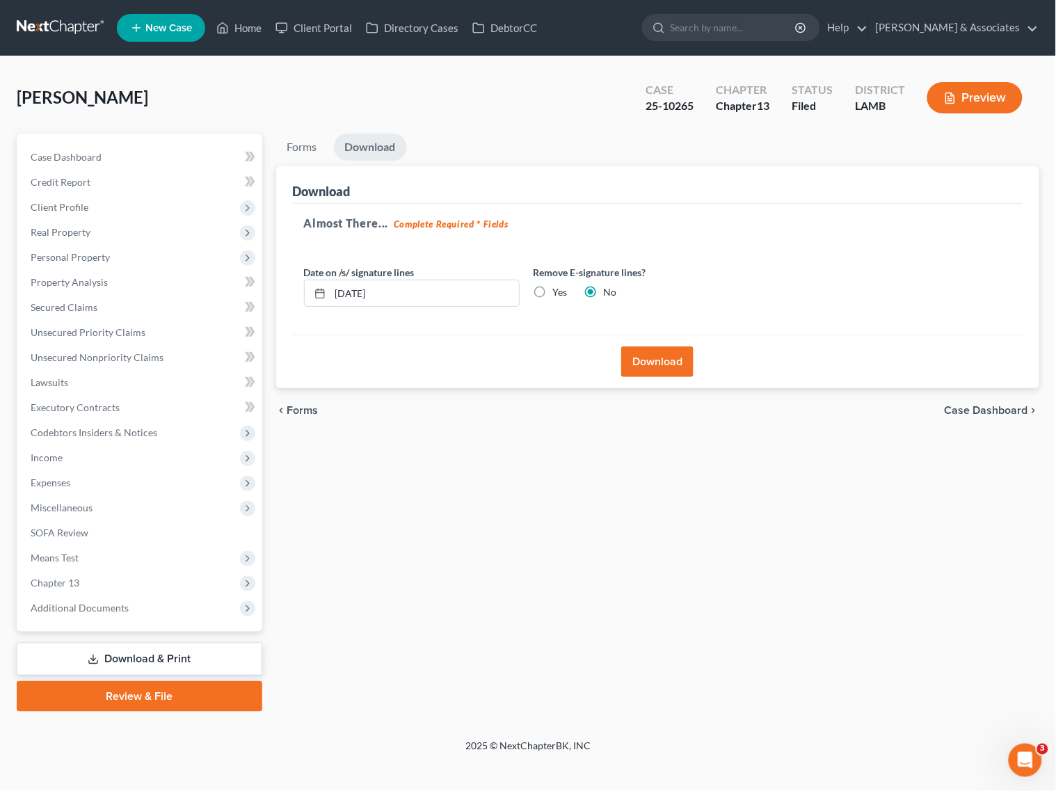
click at [642, 352] on button "Download" at bounding box center [657, 362] width 72 height 31
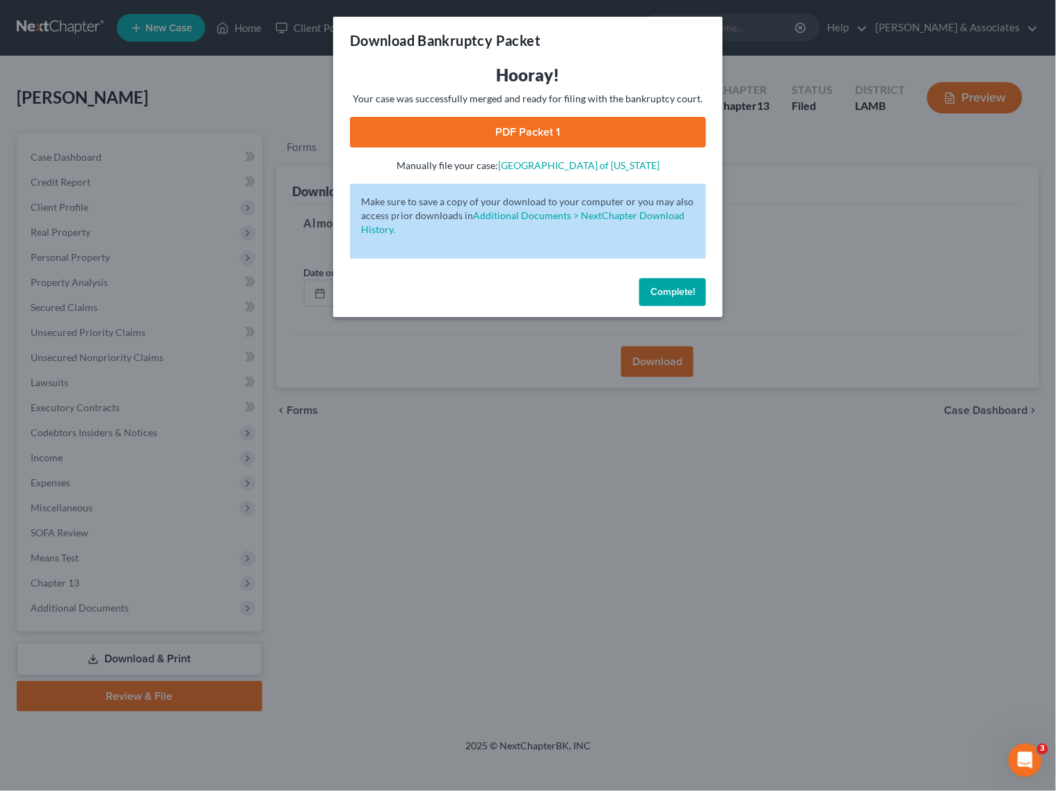
click at [576, 133] on link "PDF Packet 1" at bounding box center [528, 132] width 356 height 31
click at [676, 278] on button "Complete!" at bounding box center [673, 292] width 67 height 28
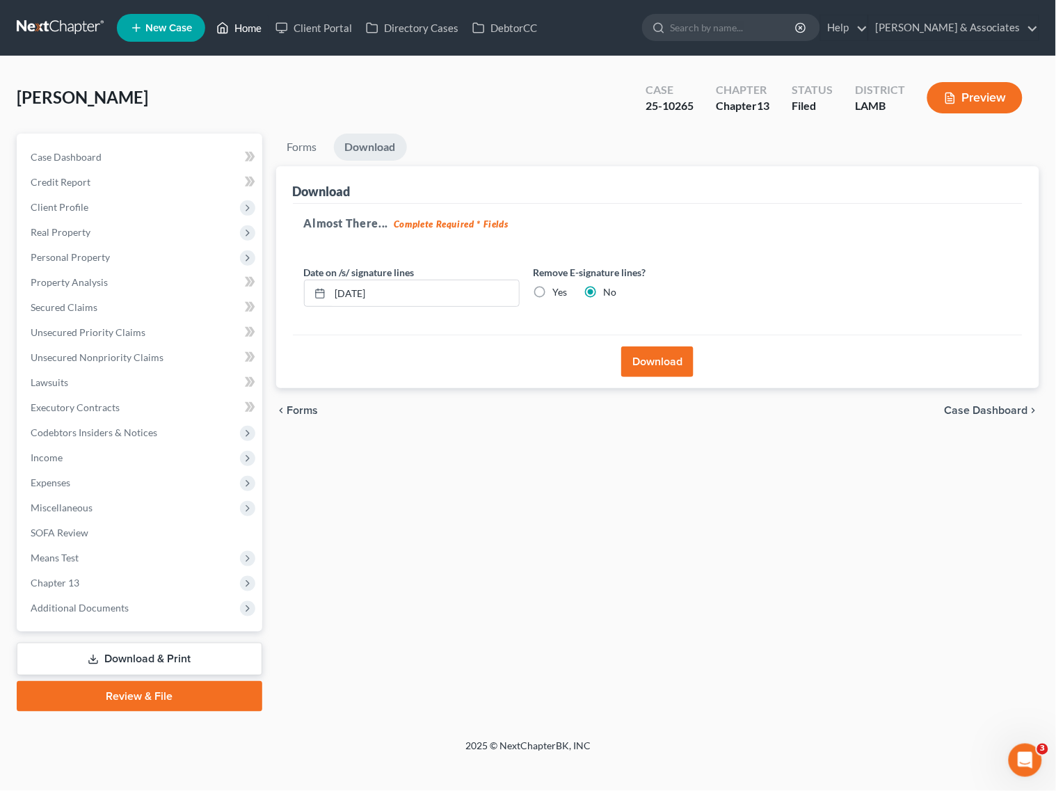
click at [220, 31] on icon at bounding box center [222, 27] width 13 height 17
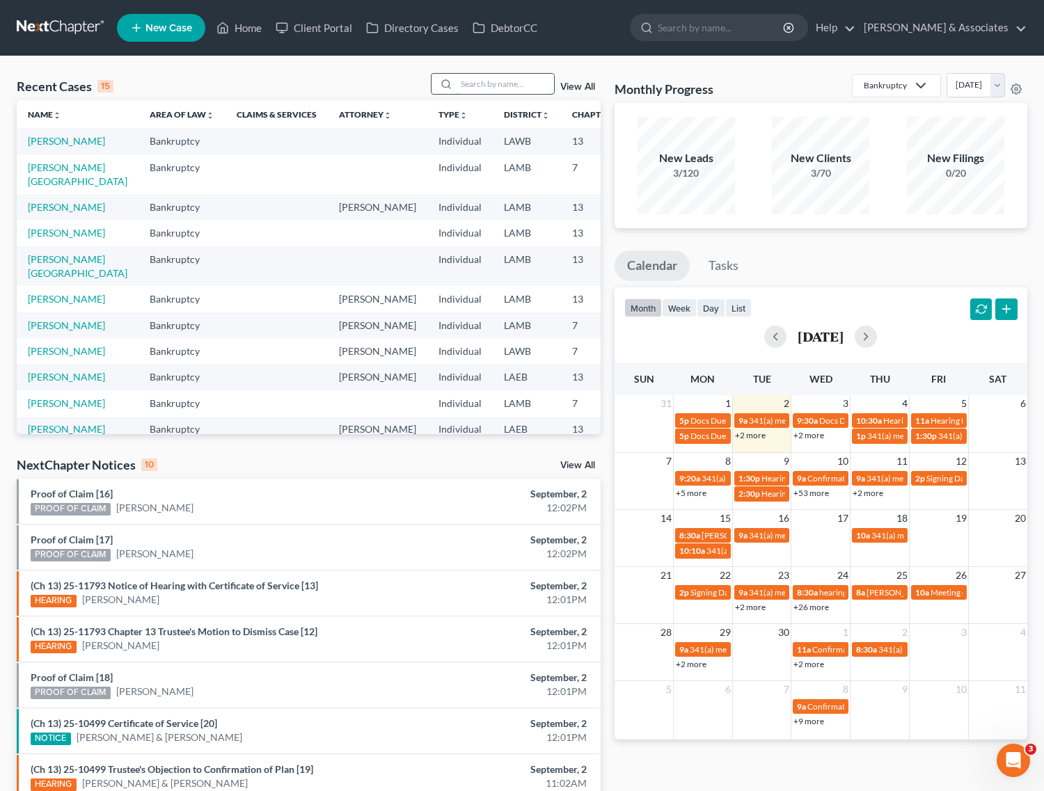
click at [501, 84] on input "search" at bounding box center [505, 84] width 97 height 20
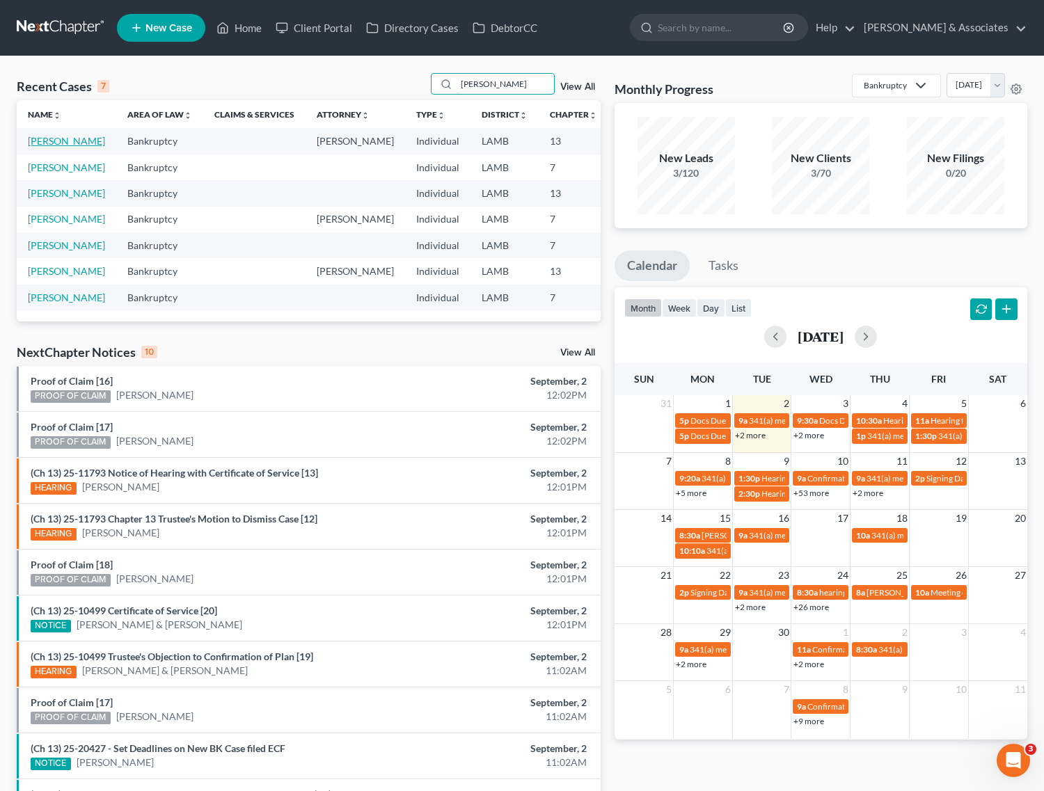
type input "[PERSON_NAME]"
click at [56, 145] on link "[PERSON_NAME]" at bounding box center [66, 141] width 77 height 12
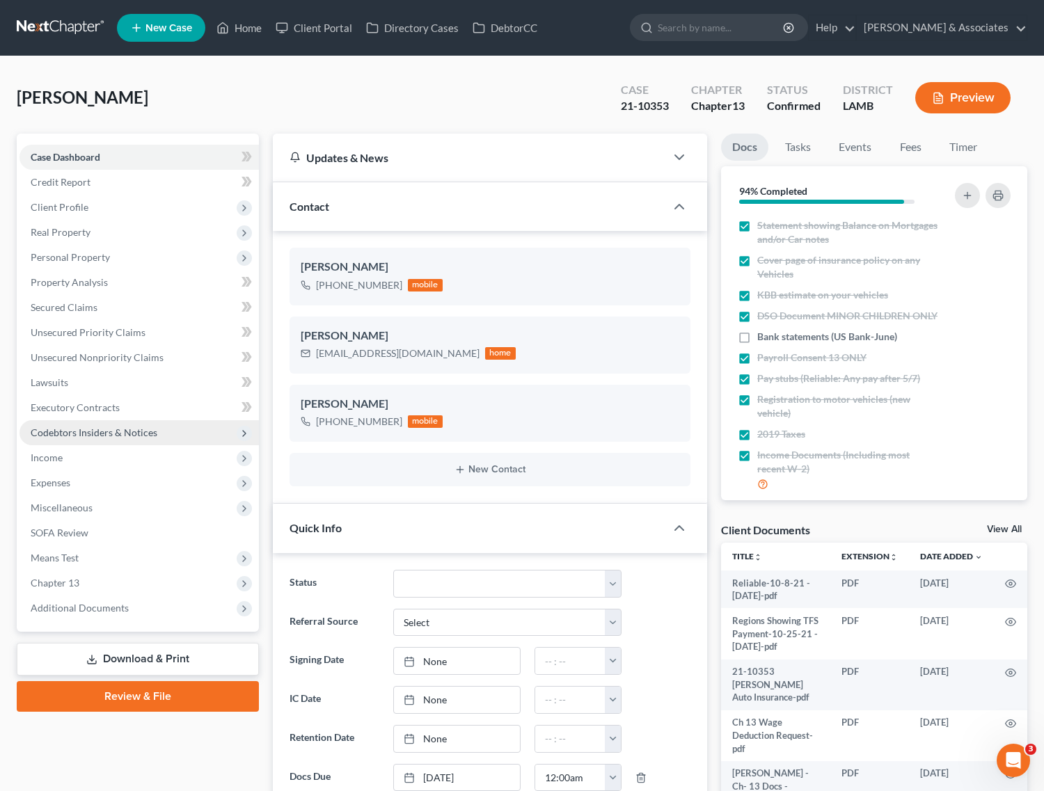
scroll to position [5781, 0]
click at [84, 613] on span "Additional Documents" at bounding box center [138, 608] width 239 height 25
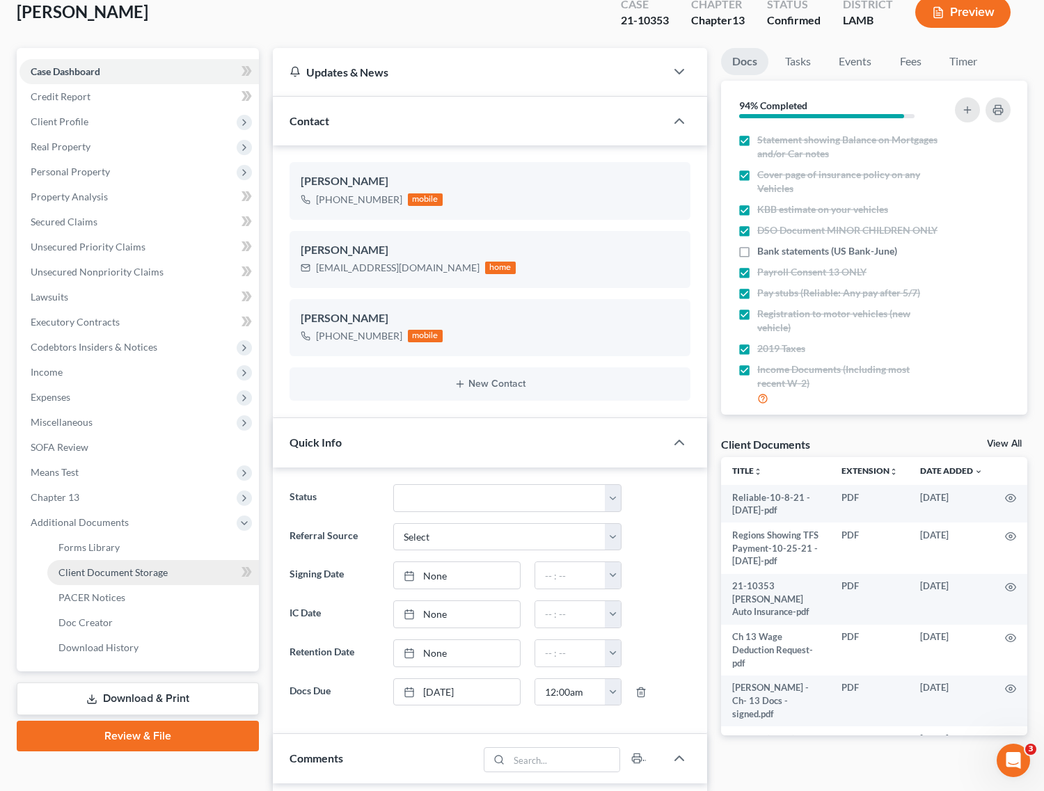
scroll to position [87, 0]
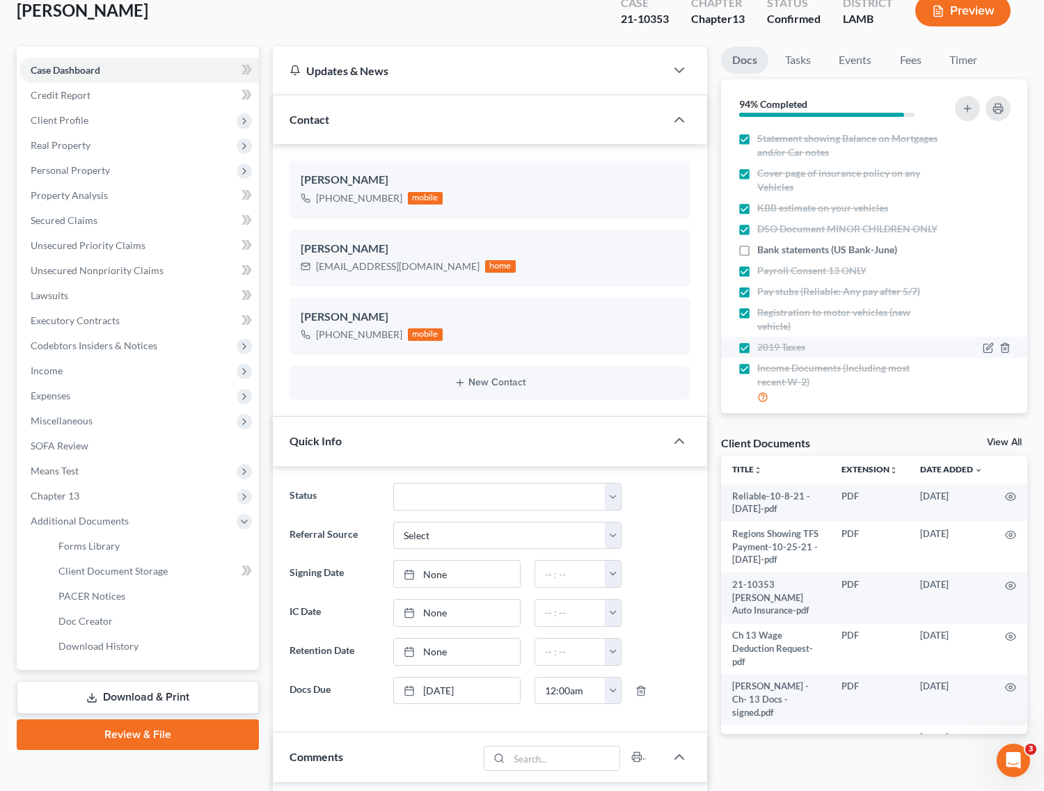
drag, startPoint x: 129, startPoint y: 690, endPoint x: 747, endPoint y: 357, distance: 702.1
click at [129, 690] on link "Download & Print" at bounding box center [138, 697] width 242 height 33
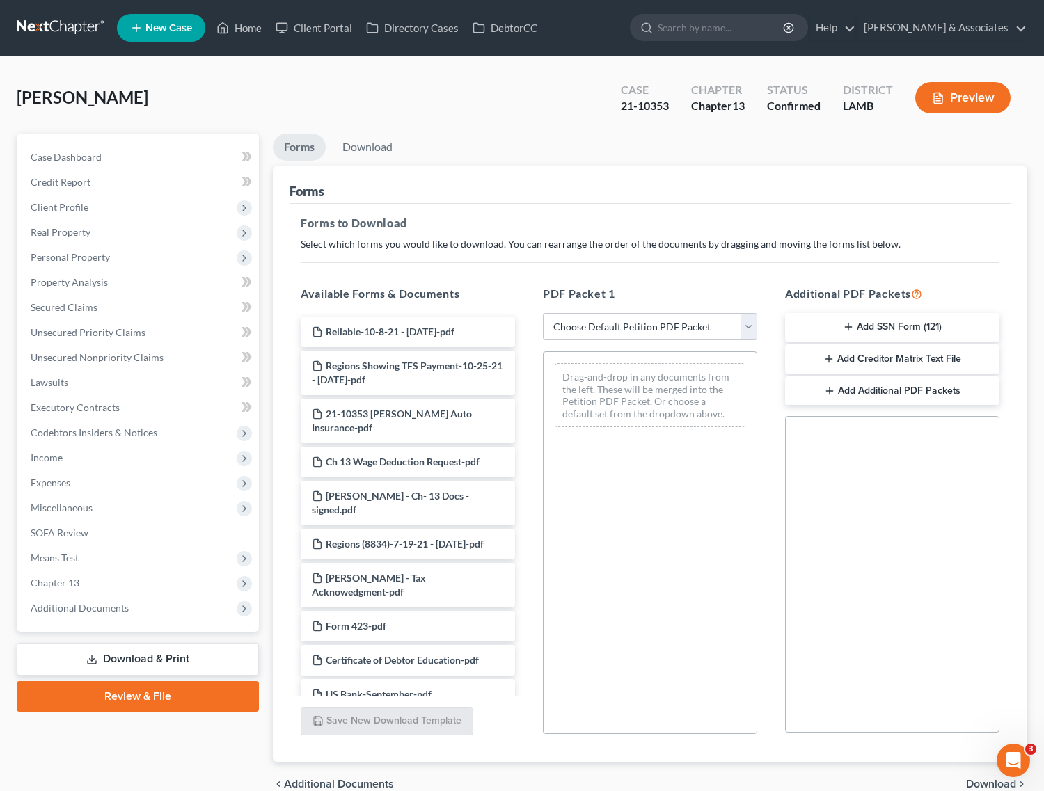
click at [654, 324] on select "Choose Default Petition PDF Packet Complete Bankruptcy Petition (all forms and …" at bounding box center [650, 327] width 214 height 28
select select "2"
click at [543, 313] on select "Choose Default Petition PDF Packet Complete Bankruptcy Petition (all forms and …" at bounding box center [650, 327] width 214 height 28
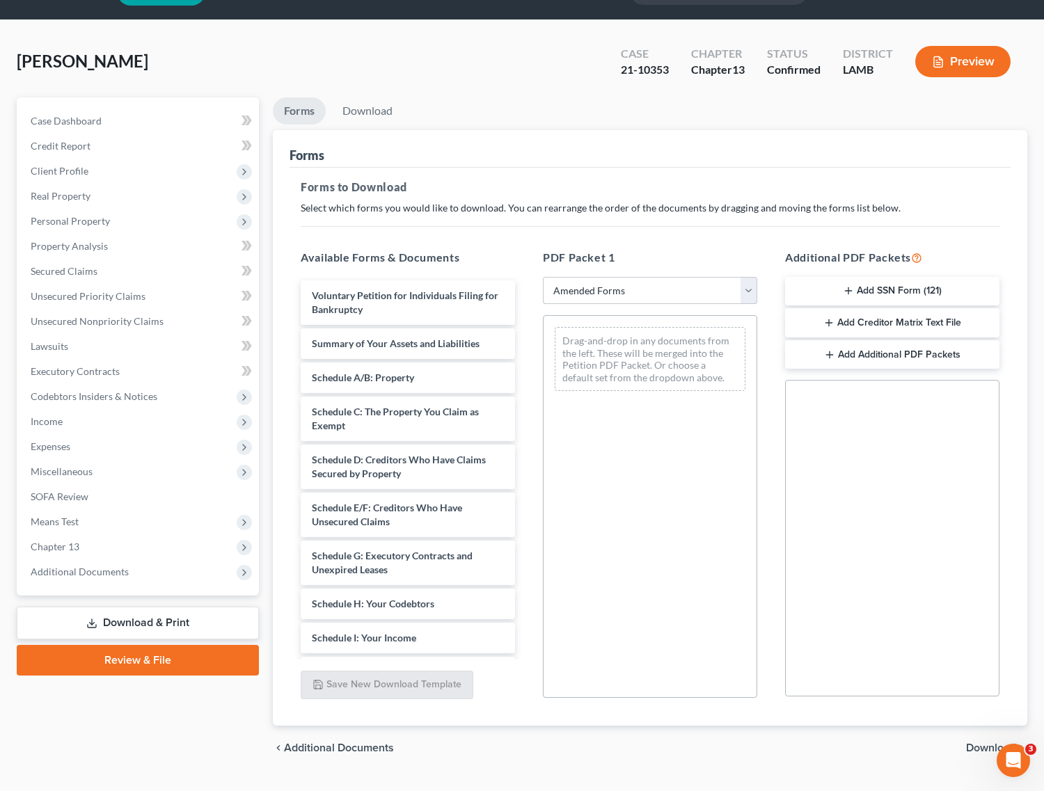
scroll to position [68, 0]
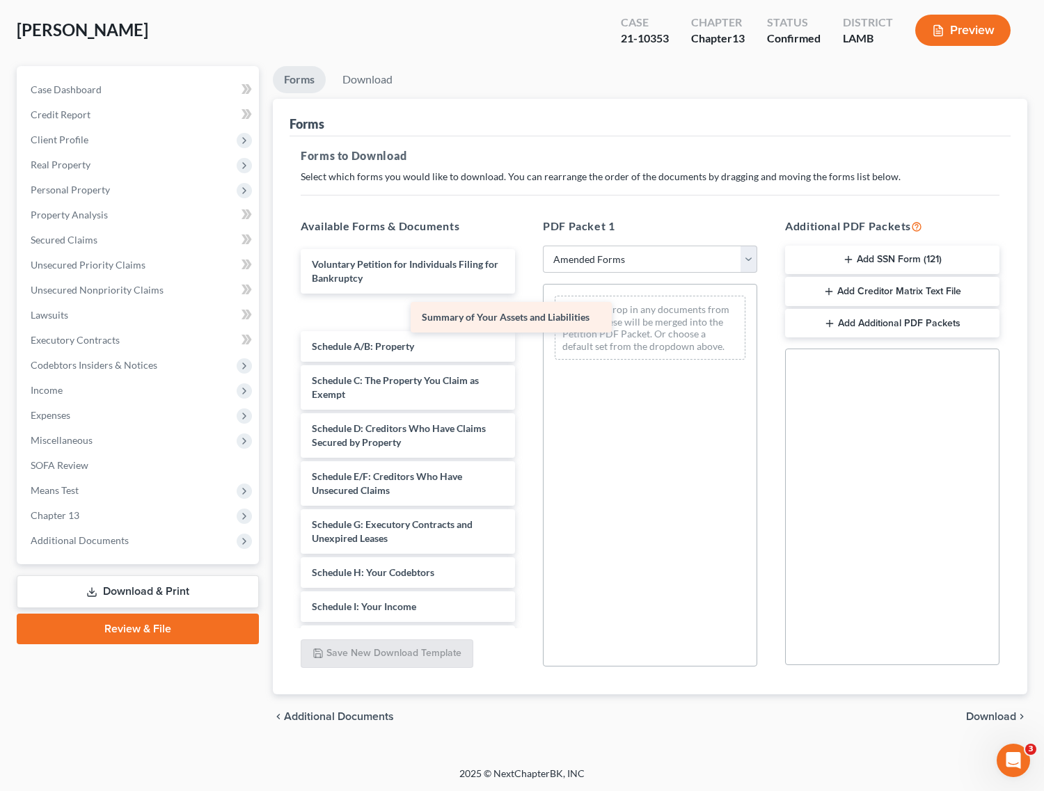
drag, startPoint x: 402, startPoint y: 310, endPoint x: 669, endPoint y: 343, distance: 269.2
click at [526, 343] on div "Summary of Your Assets and Liabilities Voluntary Petition for Individuals Filin…" at bounding box center [407, 599] width 237 height 701
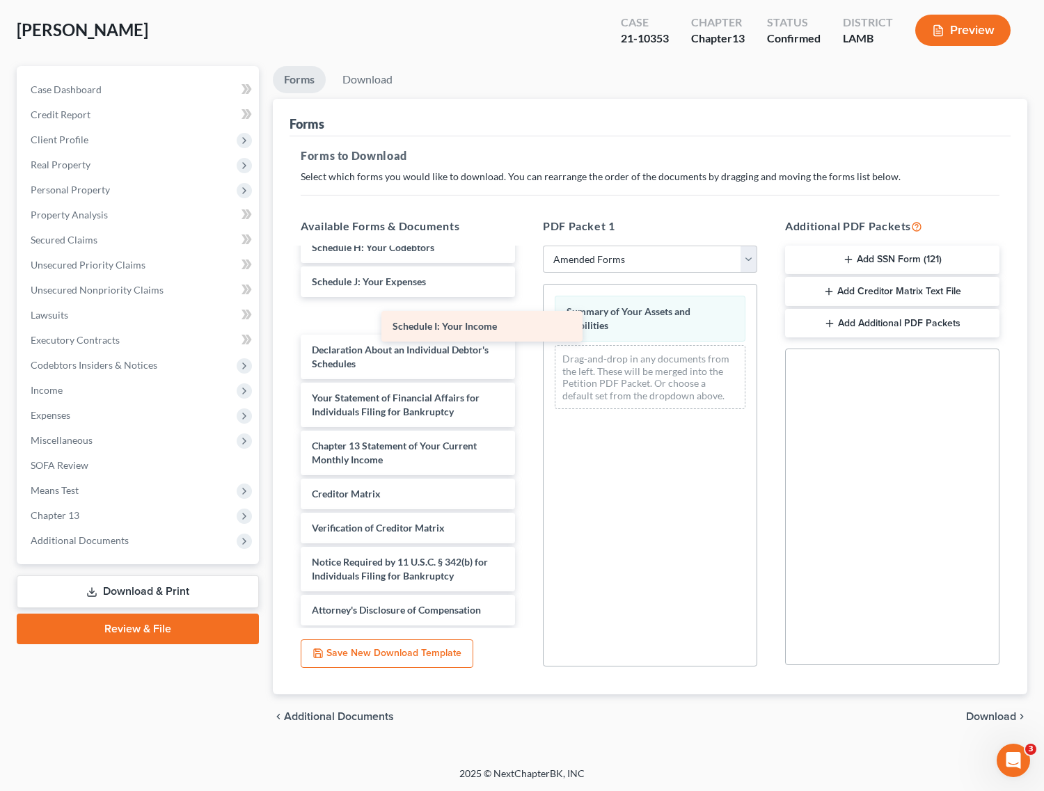
scroll to position [257, 0]
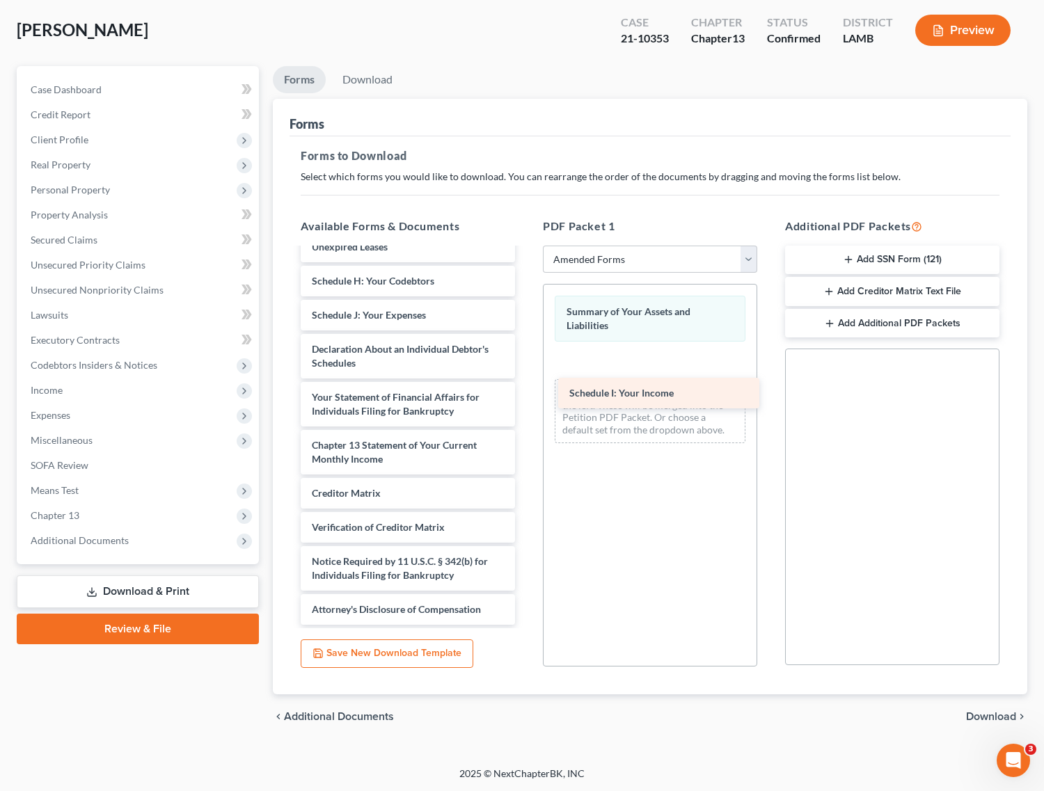
drag, startPoint x: 372, startPoint y: 279, endPoint x: 631, endPoint y: 380, distance: 277.8
click at [526, 380] on div "Schedule I: Your Income Voluntary Petition for Individuals Filing for Bankruptc…" at bounding box center [407, 308] width 237 height 633
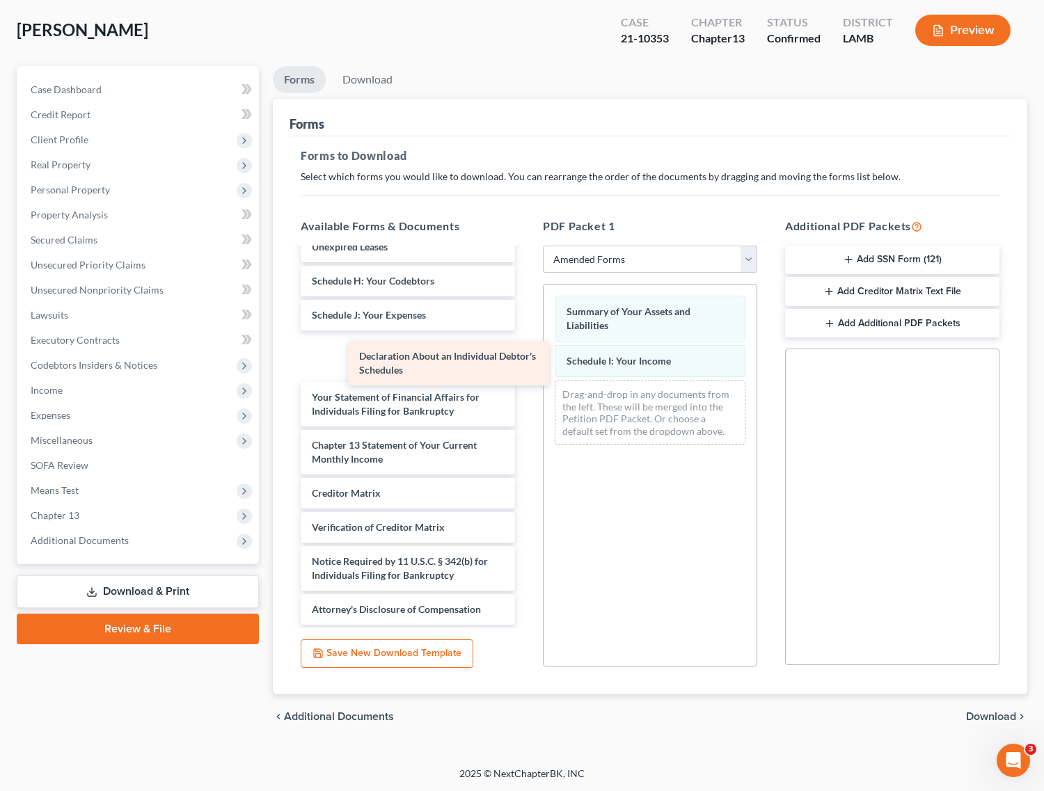
scroll to position [209, 0]
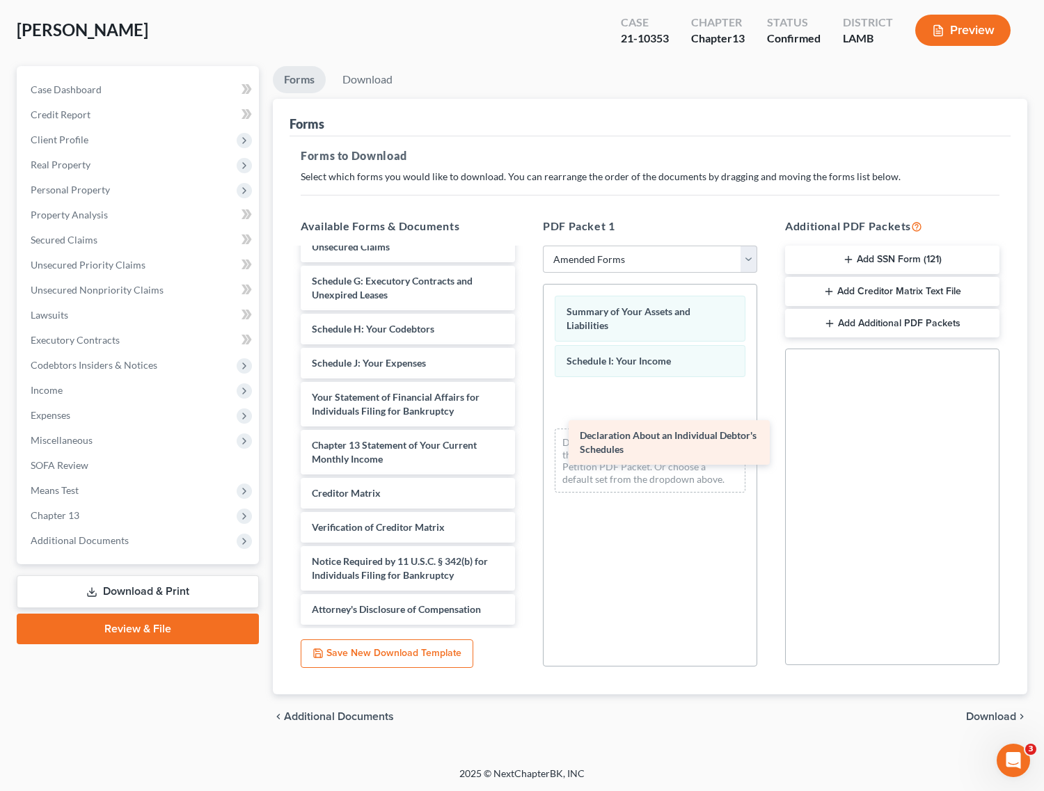
drag, startPoint x: 391, startPoint y: 358, endPoint x: 659, endPoint y: 446, distance: 281.9
click at [526, 446] on div "Declaration About an Individual Debtor's Schedules Voluntary Petition for Indiv…" at bounding box center [407, 332] width 237 height 585
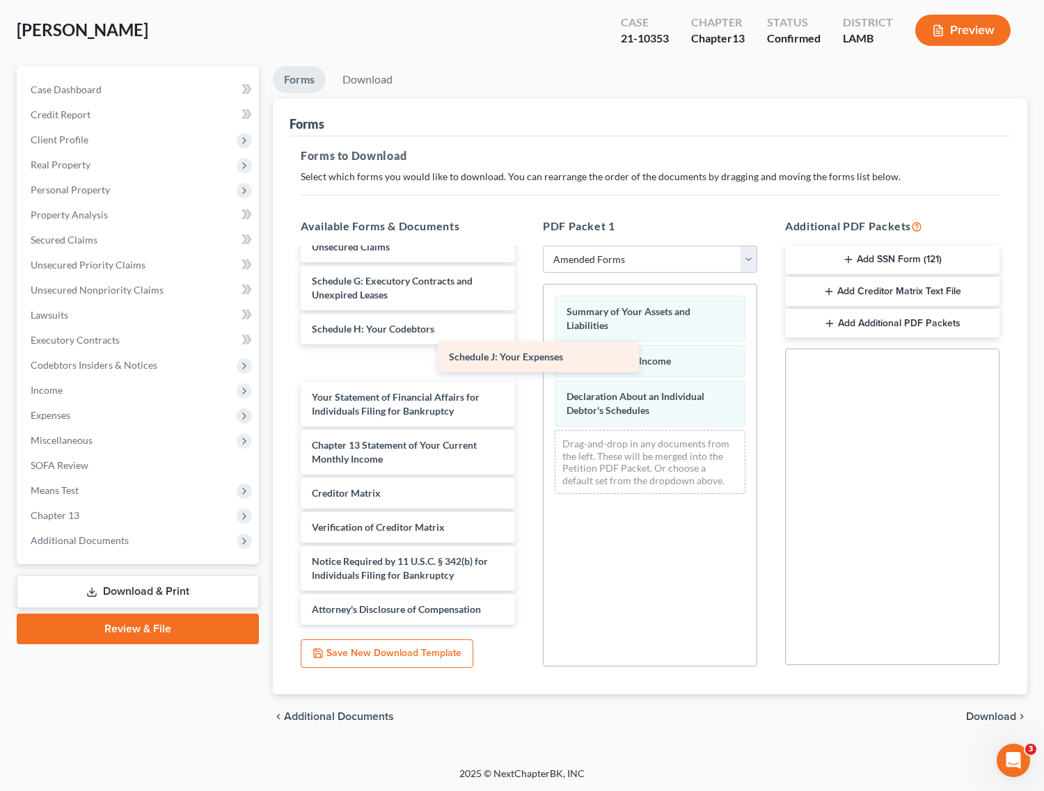
scroll to position [175, 0]
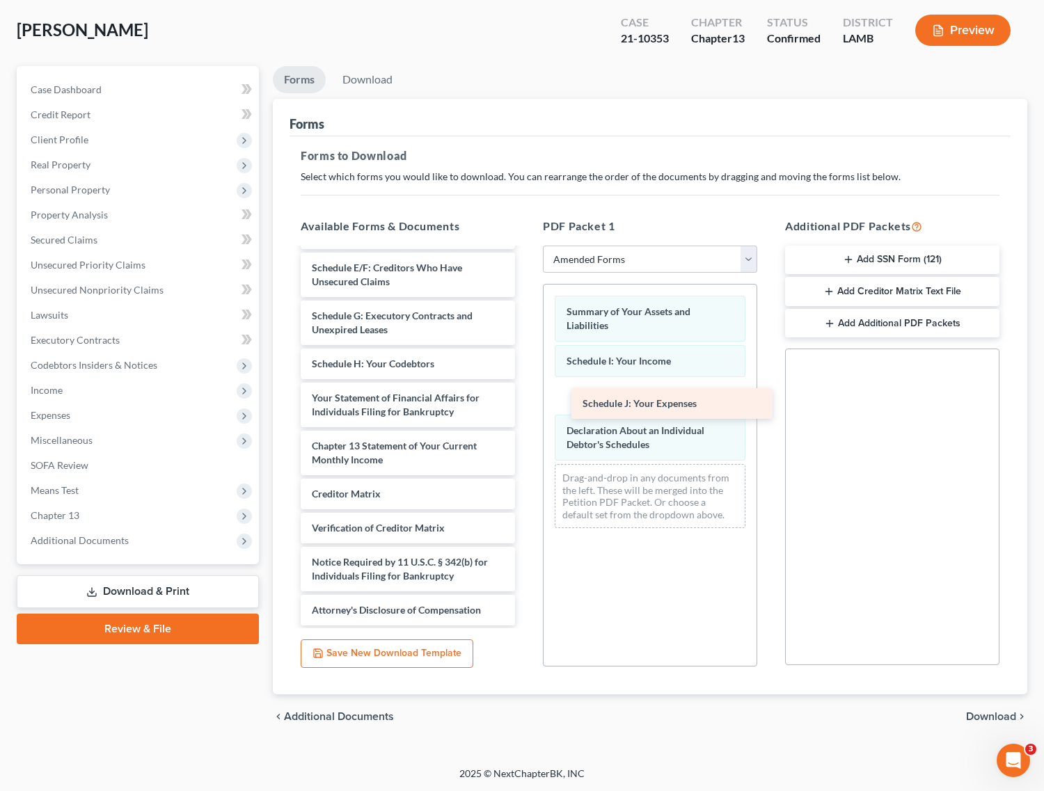
drag, startPoint x: 356, startPoint y: 360, endPoint x: 624, endPoint y: 400, distance: 271.5
click at [526, 400] on div "Schedule J: Your Expenses Voluntary Petition for Individuals Filing for Bankrup…" at bounding box center [407, 349] width 237 height 551
click at [990, 713] on span "Download" at bounding box center [991, 716] width 50 height 11
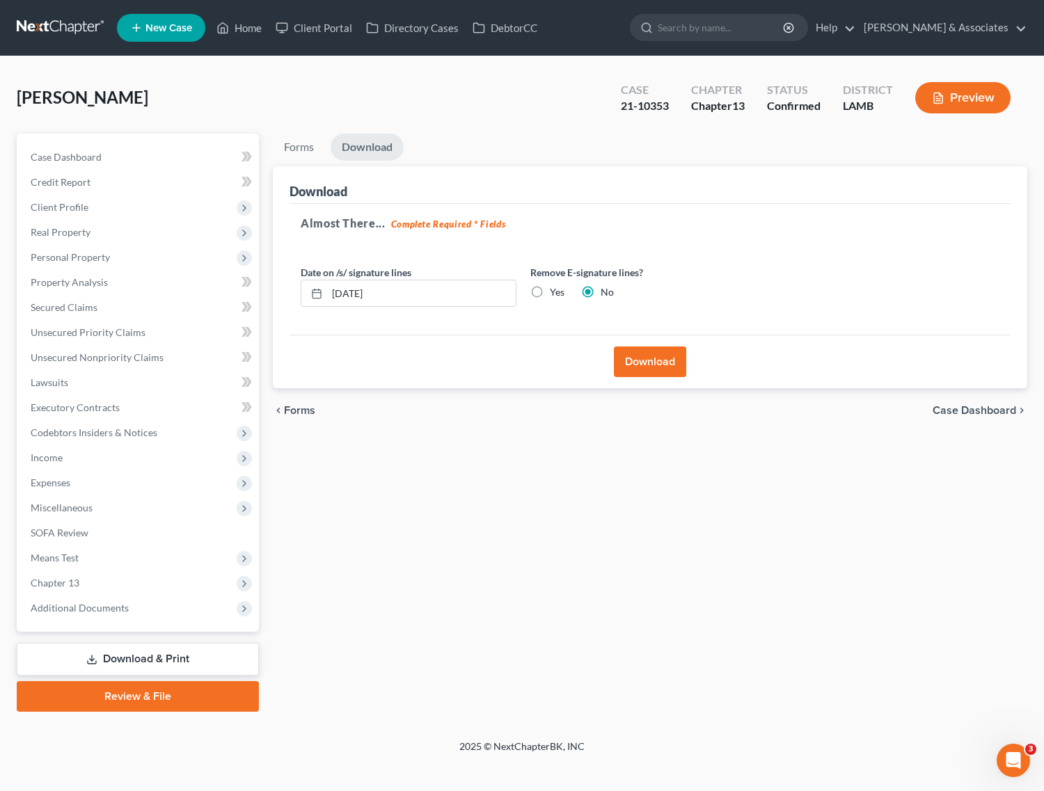
scroll to position [0, 0]
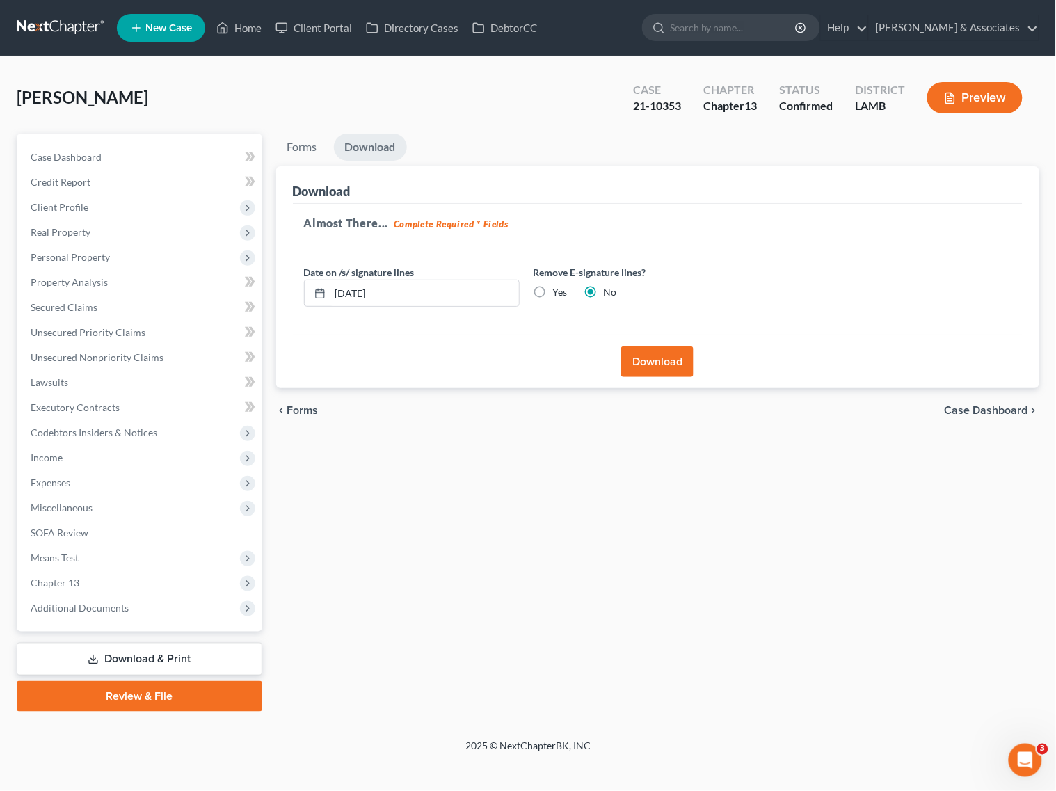
click at [672, 366] on button "Download" at bounding box center [657, 362] width 72 height 31
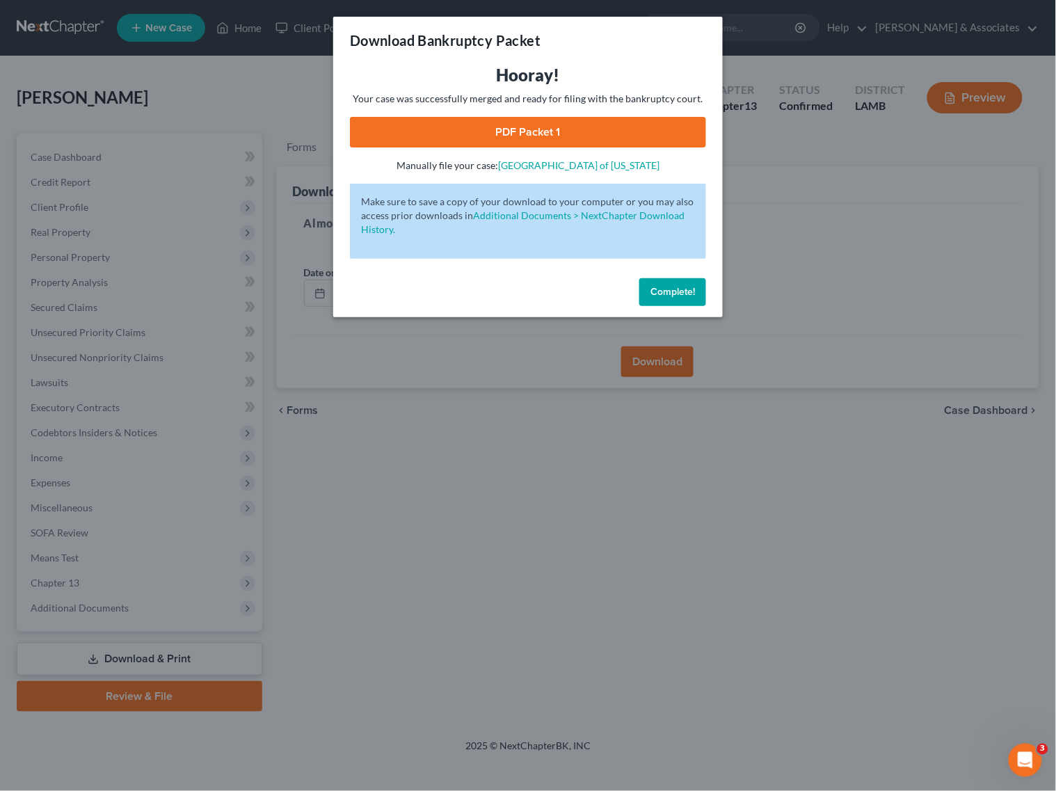
click at [665, 287] on span "Complete!" at bounding box center [673, 292] width 45 height 12
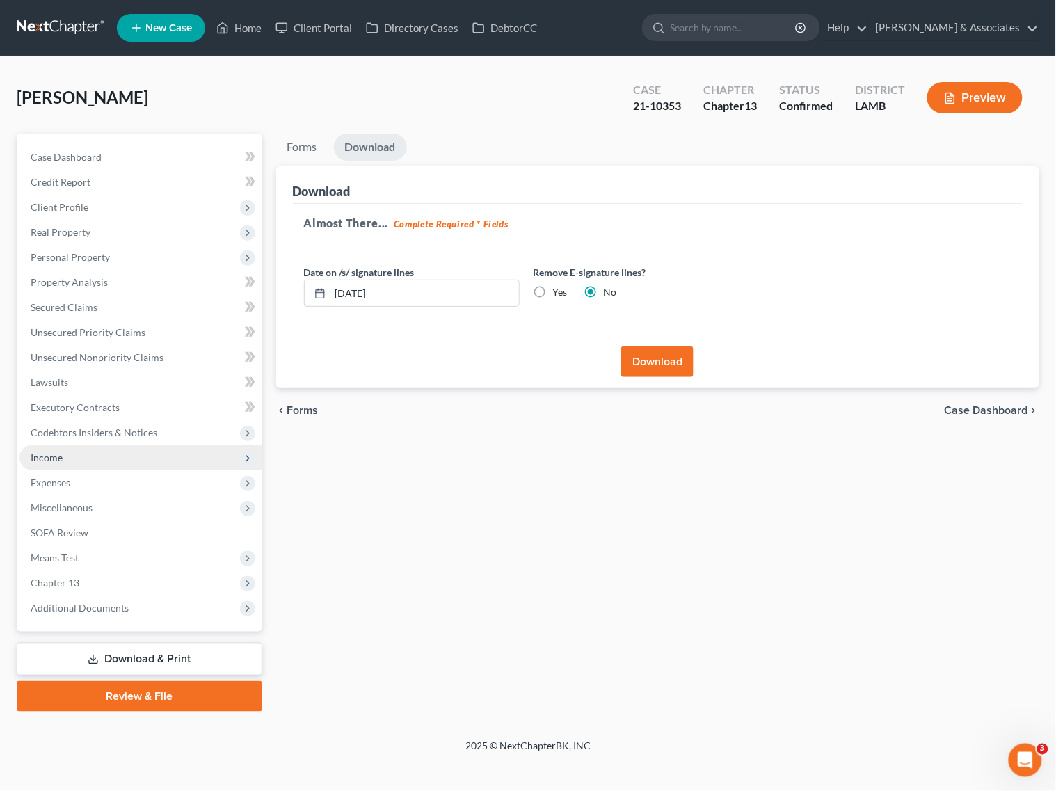
click at [65, 458] on span "Income" at bounding box center [140, 457] width 243 height 25
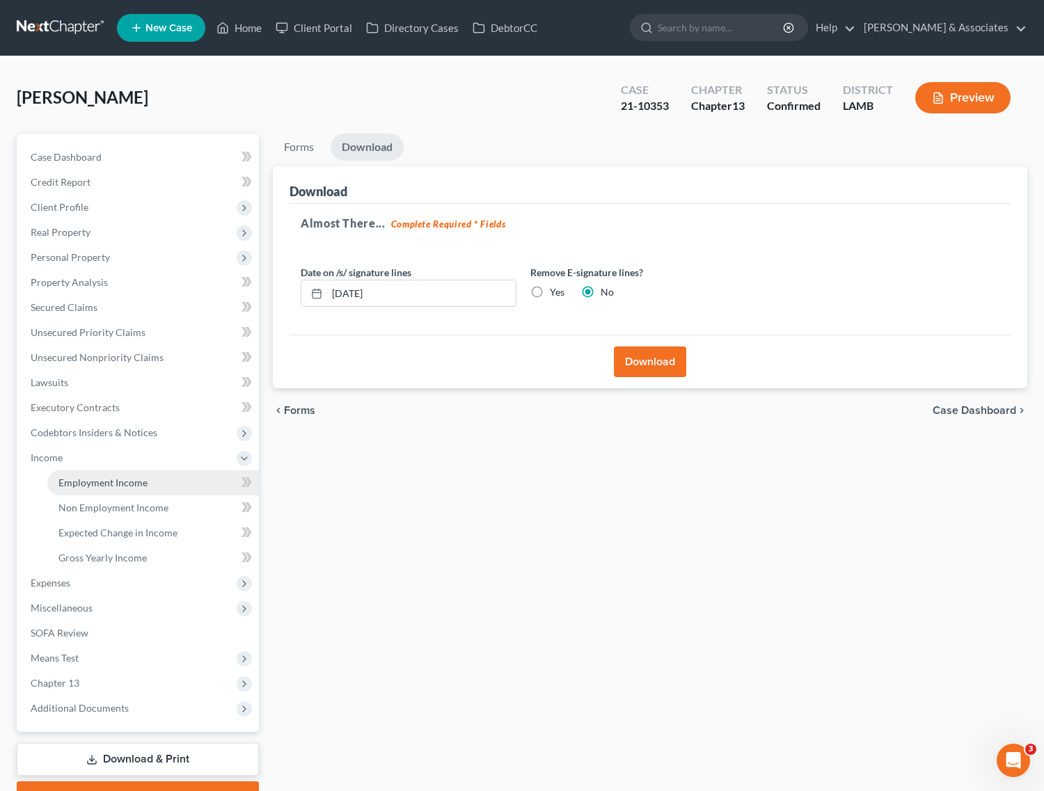
click at [71, 484] on span "Employment Income" at bounding box center [102, 483] width 89 height 12
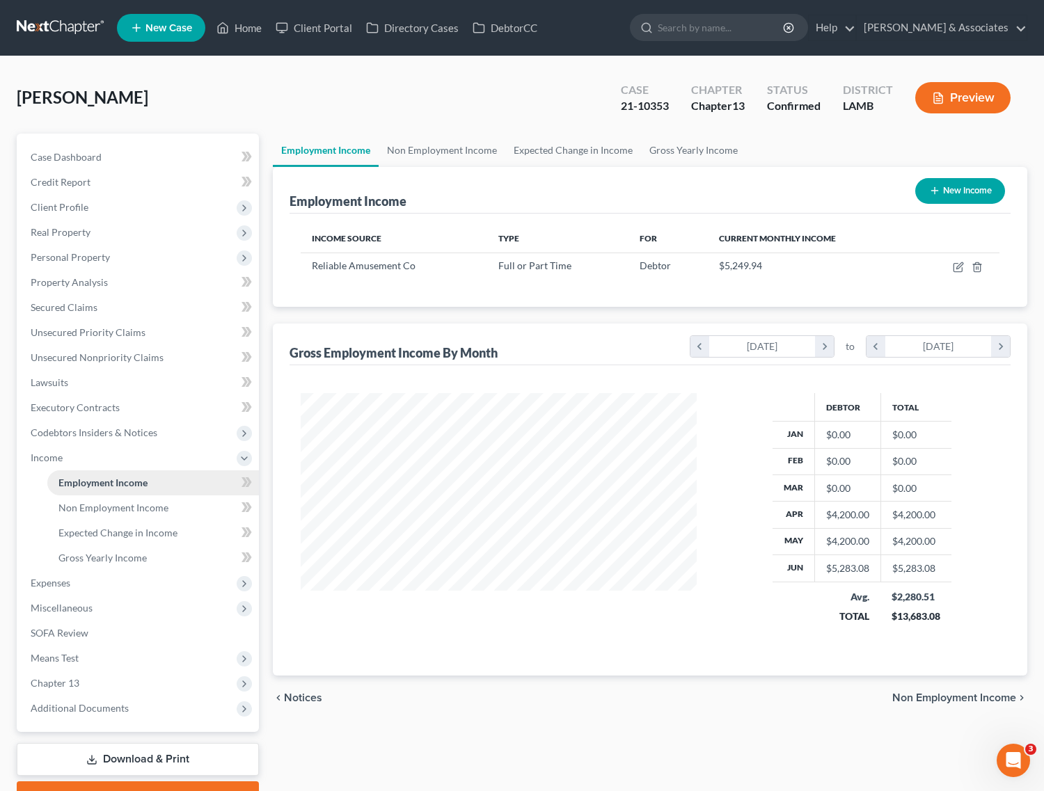
scroll to position [251, 423]
click at [452, 151] on link "Non Employment Income" at bounding box center [442, 150] width 127 height 33
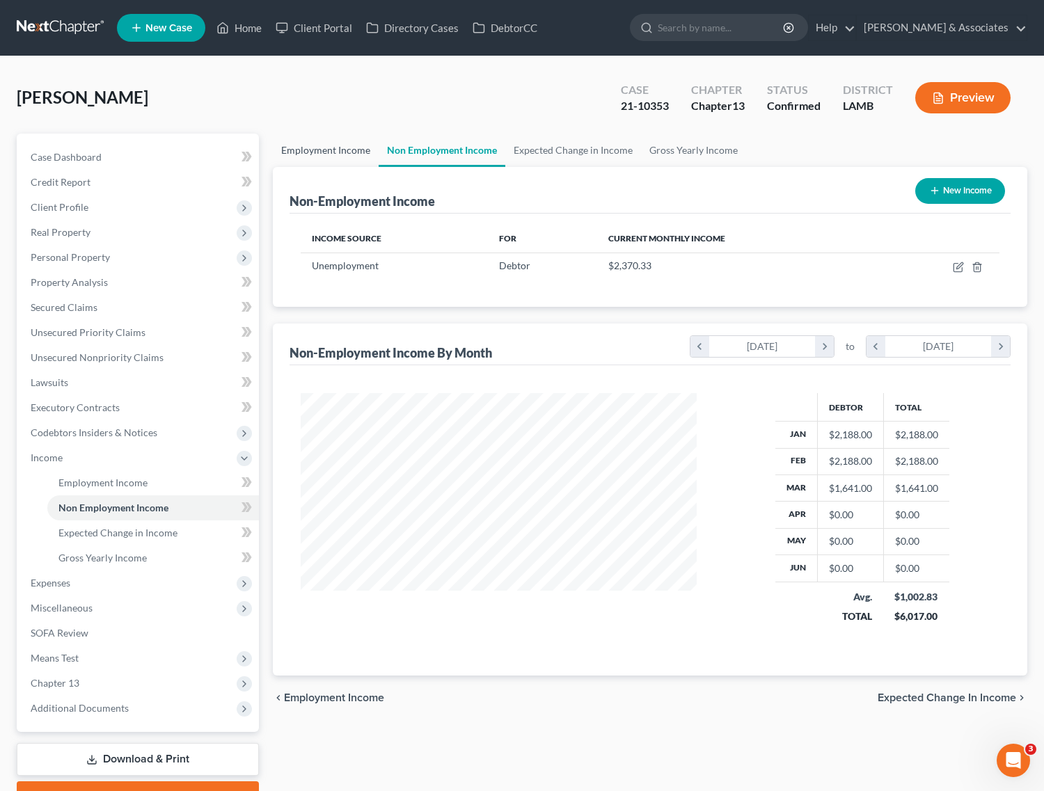
click at [342, 153] on link "Employment Income" at bounding box center [326, 150] width 106 height 33
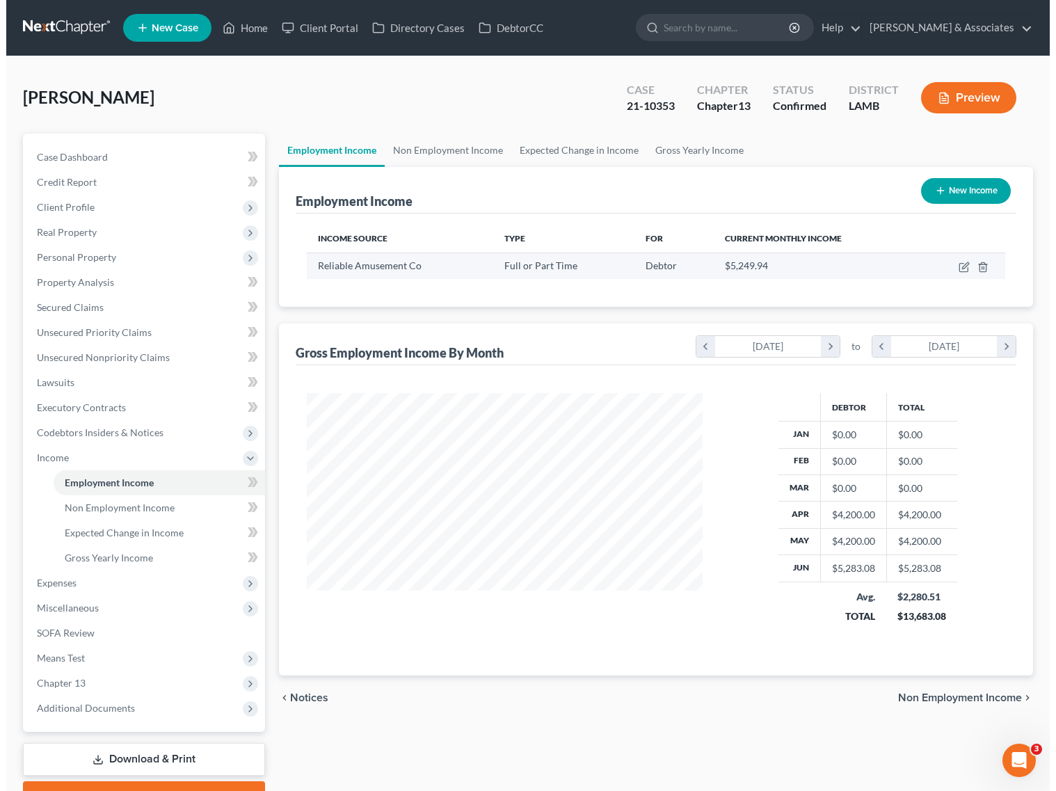
scroll to position [251, 423]
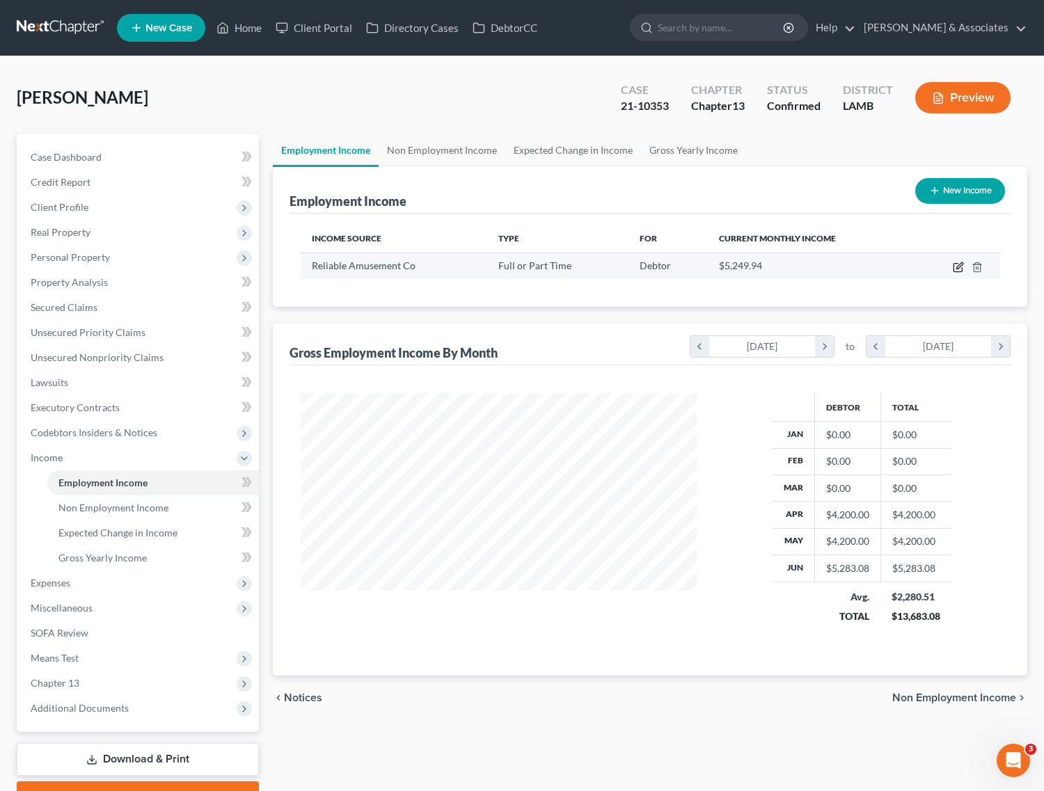
click at [953, 267] on icon "button" at bounding box center [958, 267] width 11 height 11
select select "0"
select select "19"
select select "2"
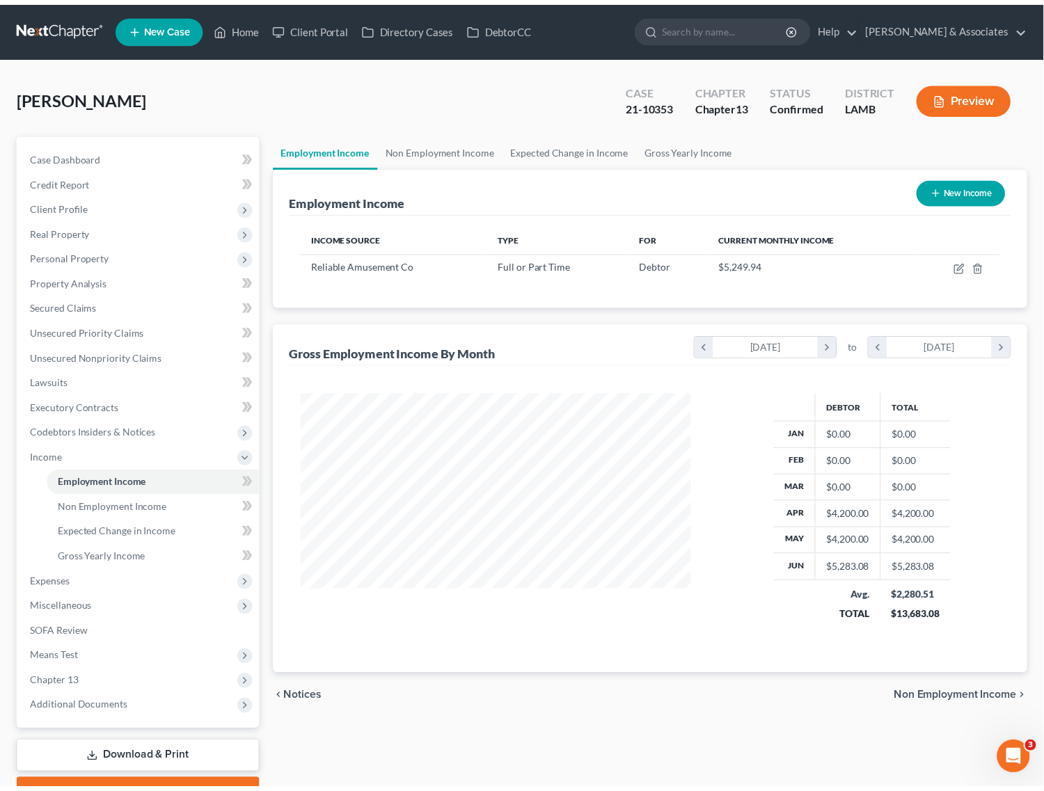
scroll to position [251, 429]
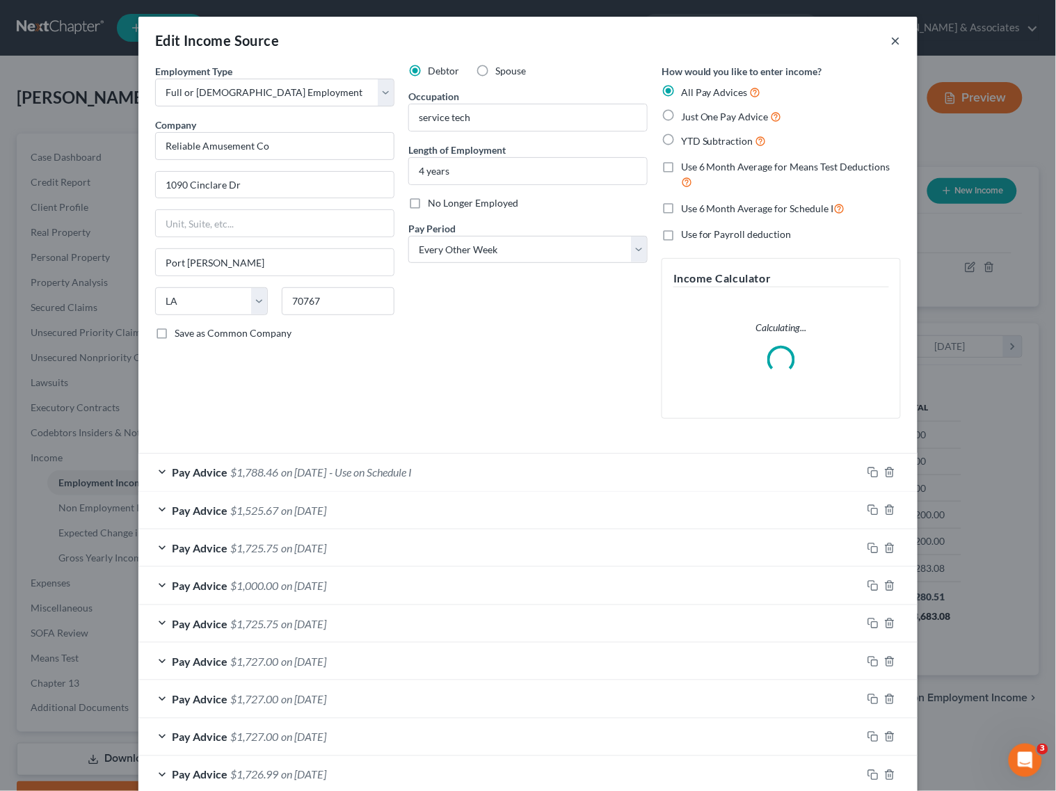
click at [891, 42] on button "×" at bounding box center [896, 40] width 10 height 17
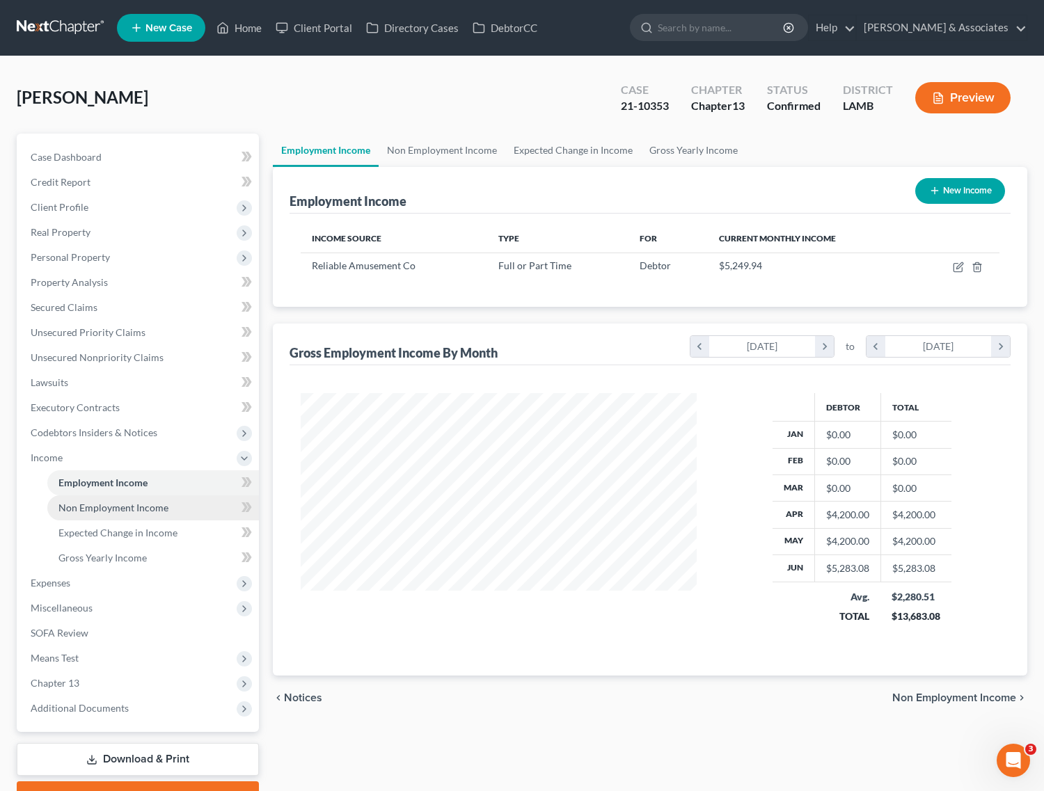
scroll to position [72, 0]
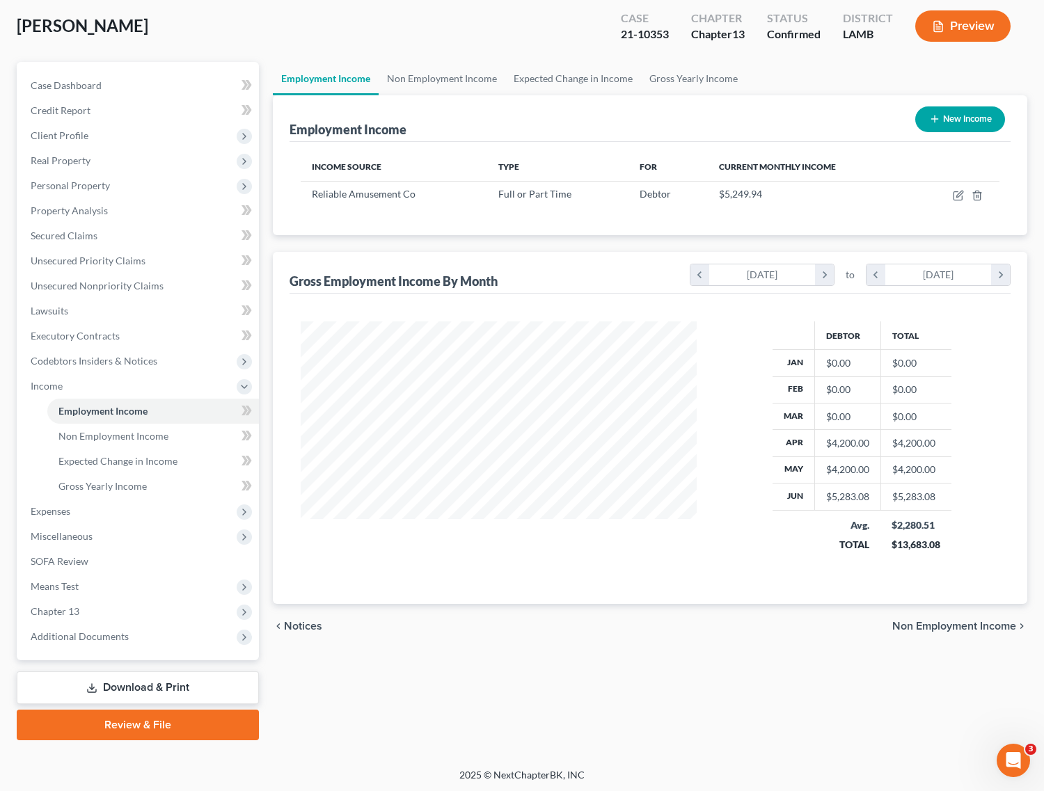
click at [134, 689] on link "Download & Print" at bounding box center [138, 688] width 242 height 33
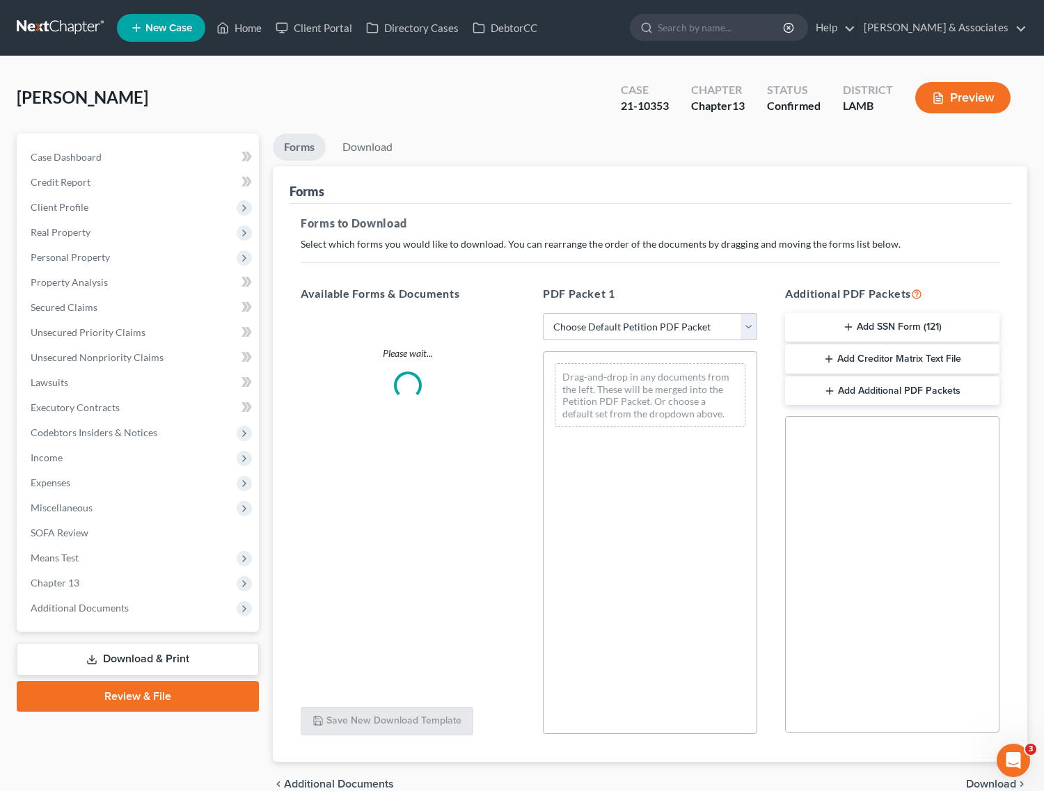
click at [633, 326] on select "Choose Default Petition PDF Packet Complete Bankruptcy Petition (all forms and …" at bounding box center [650, 327] width 214 height 28
click at [543, 313] on select "Choose Default Petition PDF Packet Complete Bankruptcy Petition (all forms and …" at bounding box center [650, 327] width 214 height 28
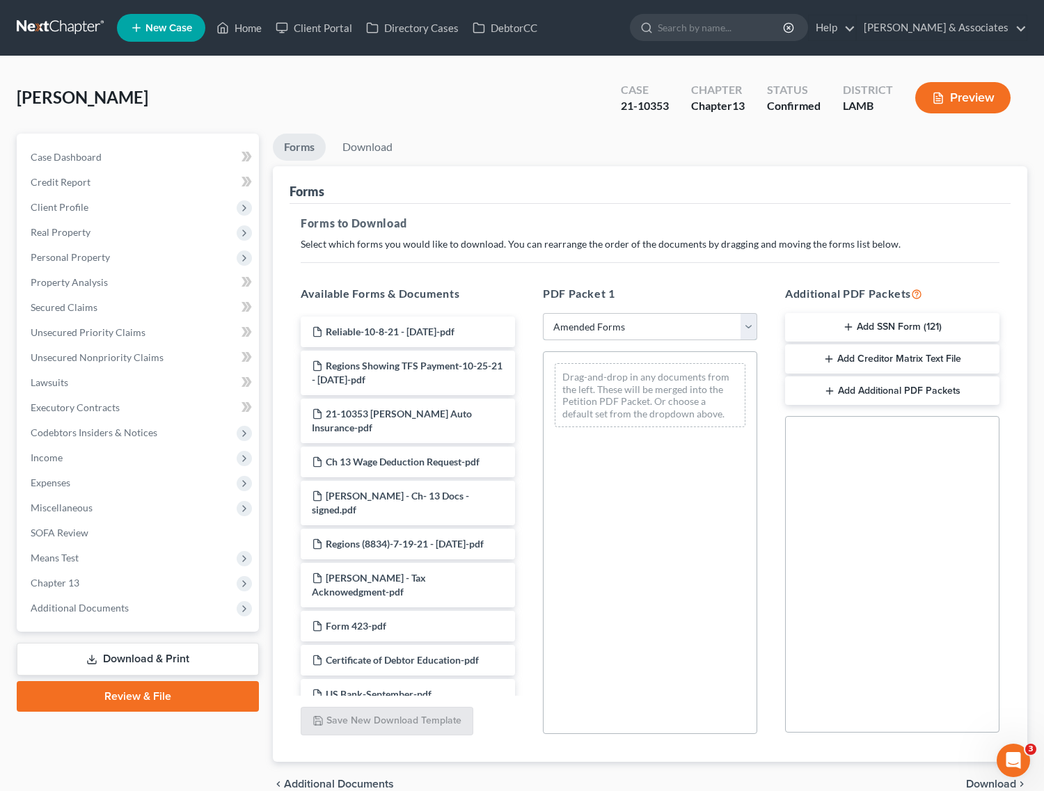
click at [617, 332] on select "Choose Default Petition PDF Packet Complete Bankruptcy Petition (all forms and …" at bounding box center [650, 327] width 214 height 28
click at [543, 313] on select "Choose Default Petition PDF Packet Complete Bankruptcy Petition (all forms and …" at bounding box center [650, 327] width 214 height 28
click at [620, 331] on select "Choose Default Petition PDF Packet Complete Bankruptcy Petition (all forms and …" at bounding box center [650, 327] width 214 height 28
click at [543, 313] on select "Choose Default Petition PDF Packet Complete Bankruptcy Petition (all forms and …" at bounding box center [650, 327] width 214 height 28
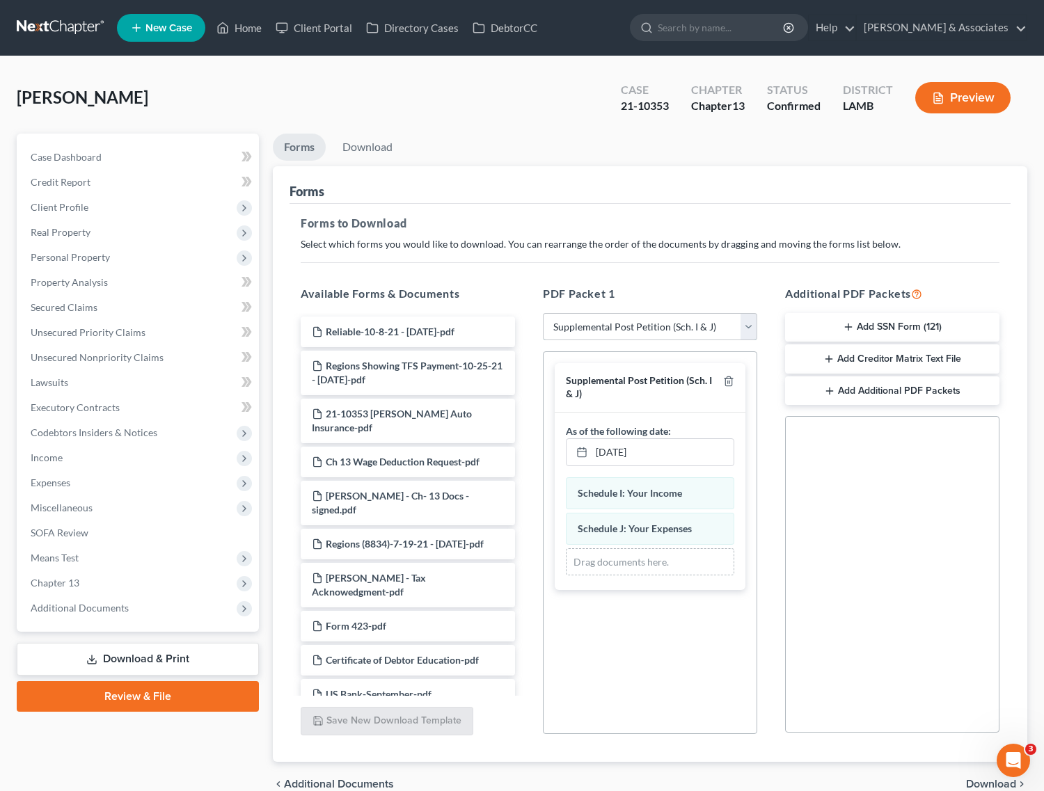
click at [620, 331] on select "Choose Default Petition PDF Packet Complete Bankruptcy Petition (all forms and …" at bounding box center [650, 327] width 214 height 28
select select "2"
click at [543, 313] on select "Choose Default Petition PDF Packet Complete Bankruptcy Petition (all forms and …" at bounding box center [650, 327] width 214 height 28
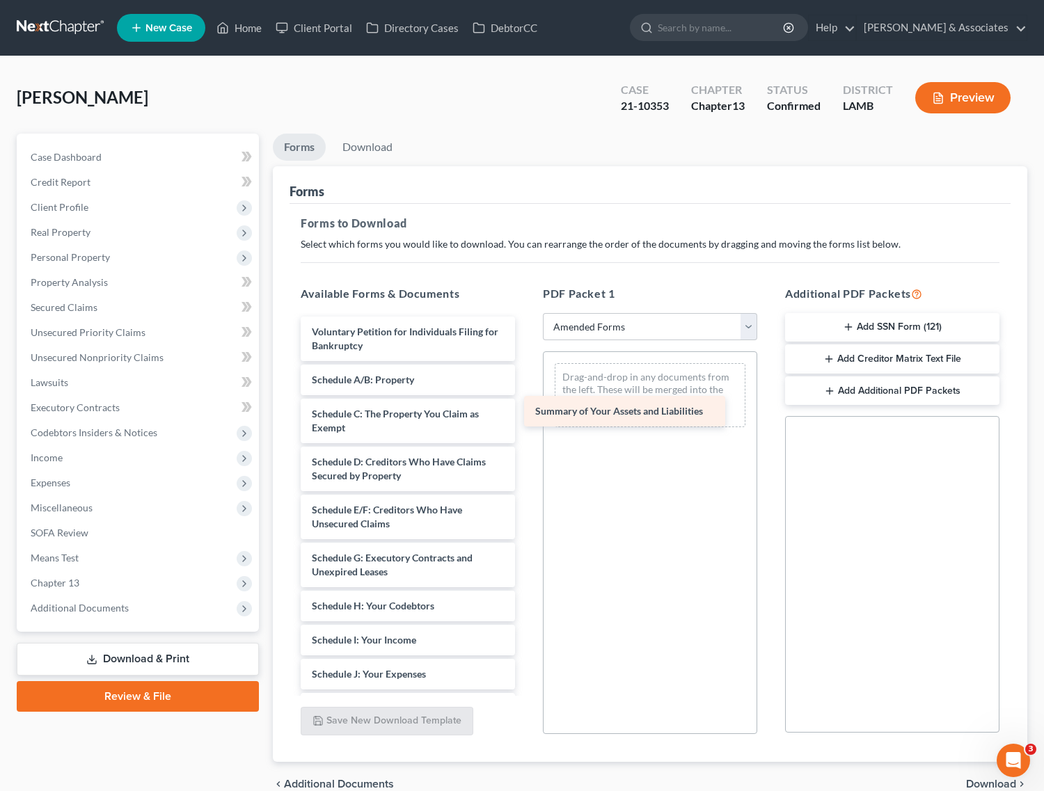
drag, startPoint x: 400, startPoint y: 387, endPoint x: 626, endPoint y: 418, distance: 228.3
click at [526, 418] on div "Summary of Your Assets and Liabilities Voluntary Petition for Individuals Filin…" at bounding box center [407, 650] width 237 height 667
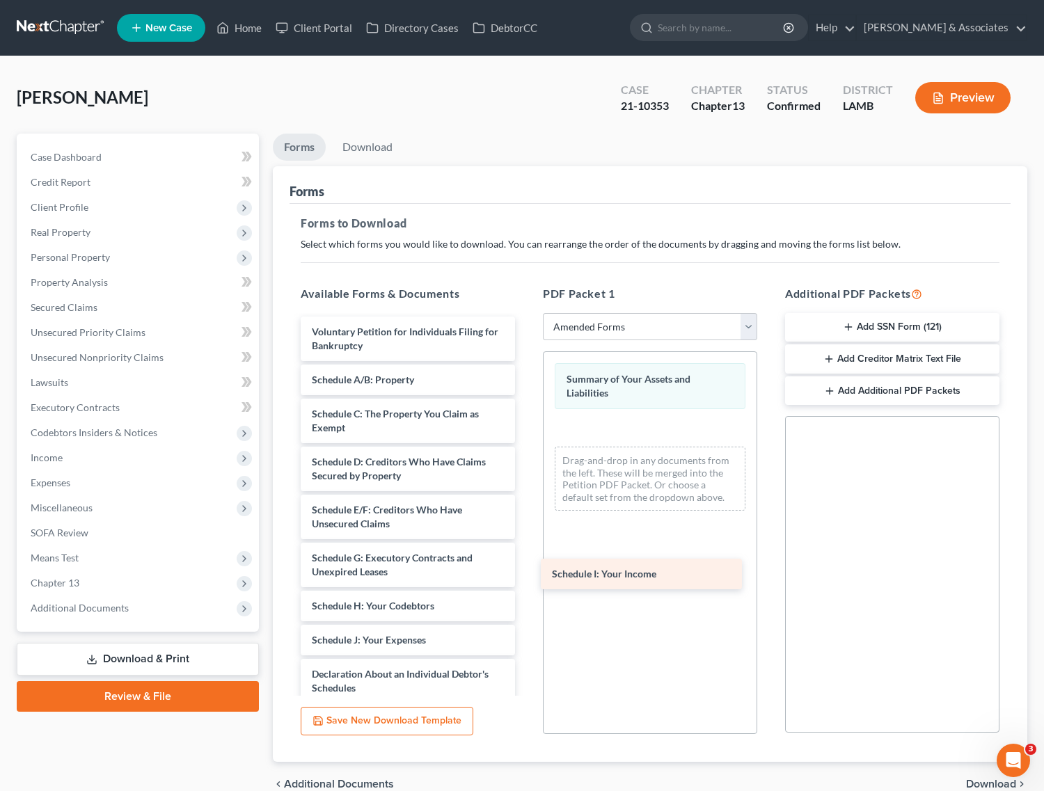
drag, startPoint x: 385, startPoint y: 635, endPoint x: 637, endPoint y: 548, distance: 266.5
click at [526, 551] on div "Schedule I: Your Income Voluntary Petition for Individuals Filing for Bankruptc…" at bounding box center [407, 633] width 237 height 633
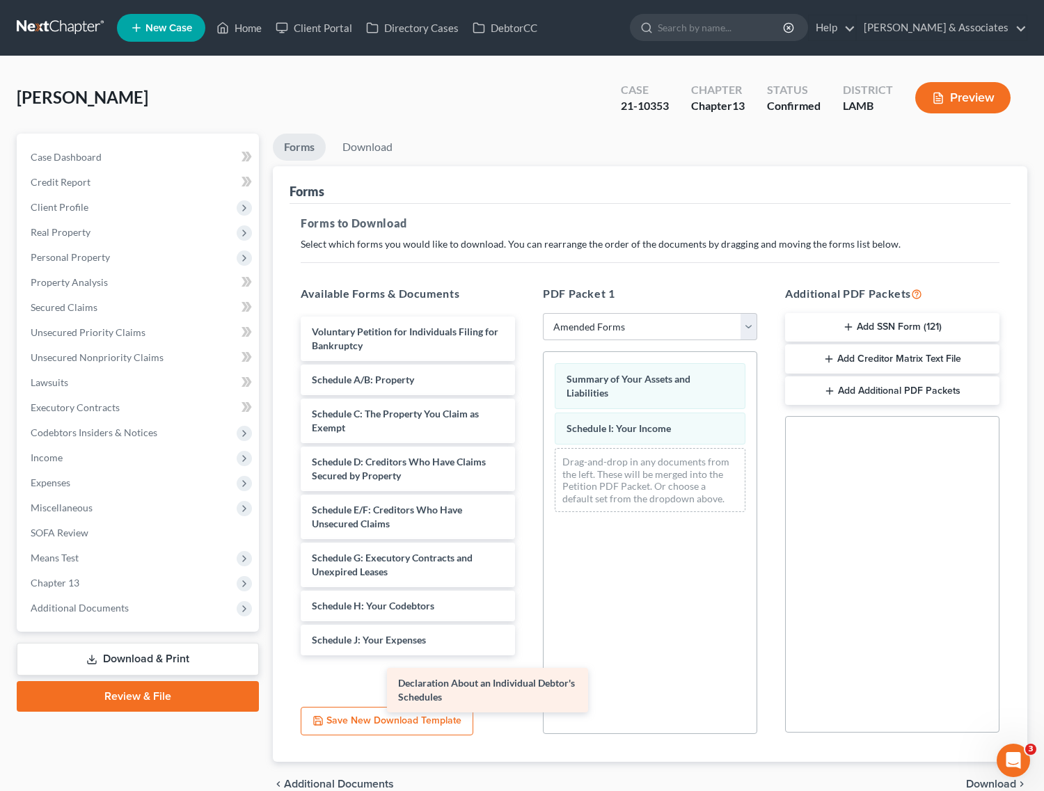
drag, startPoint x: 391, startPoint y: 683, endPoint x: 620, endPoint y: 583, distance: 249.6
click at [526, 598] on div "Declaration About an Individual Debtor's Schedules Voluntary Petition for Indiv…" at bounding box center [407, 633] width 237 height 633
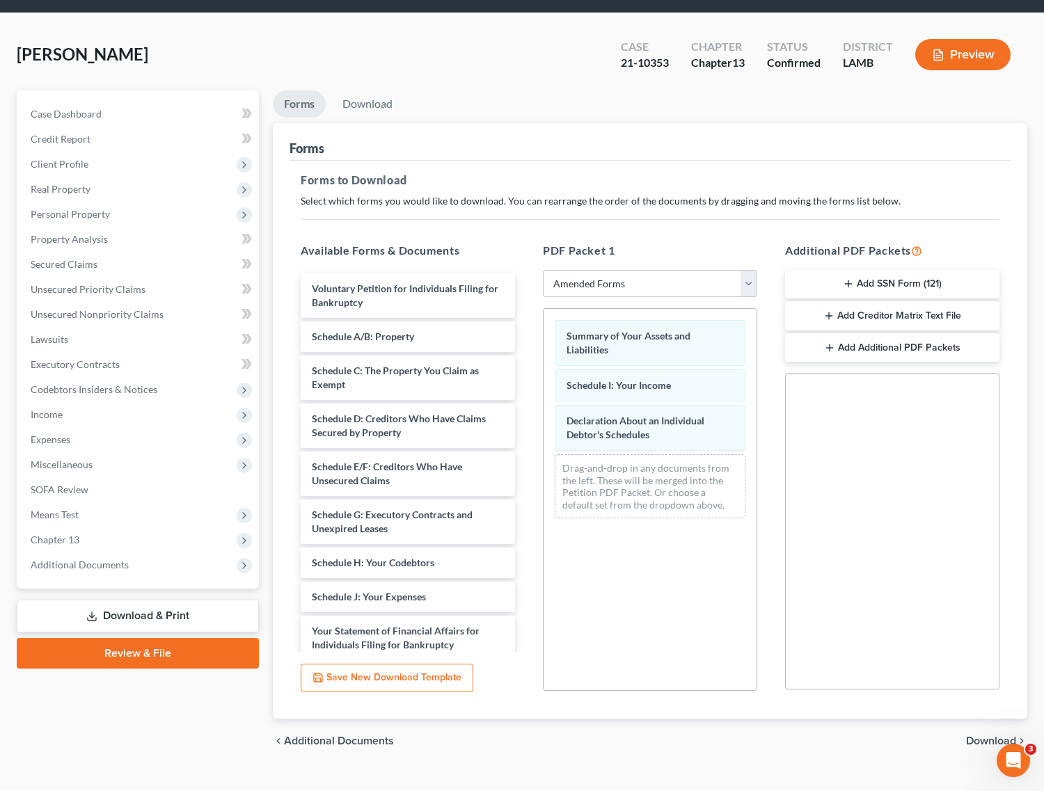
scroll to position [68, 0]
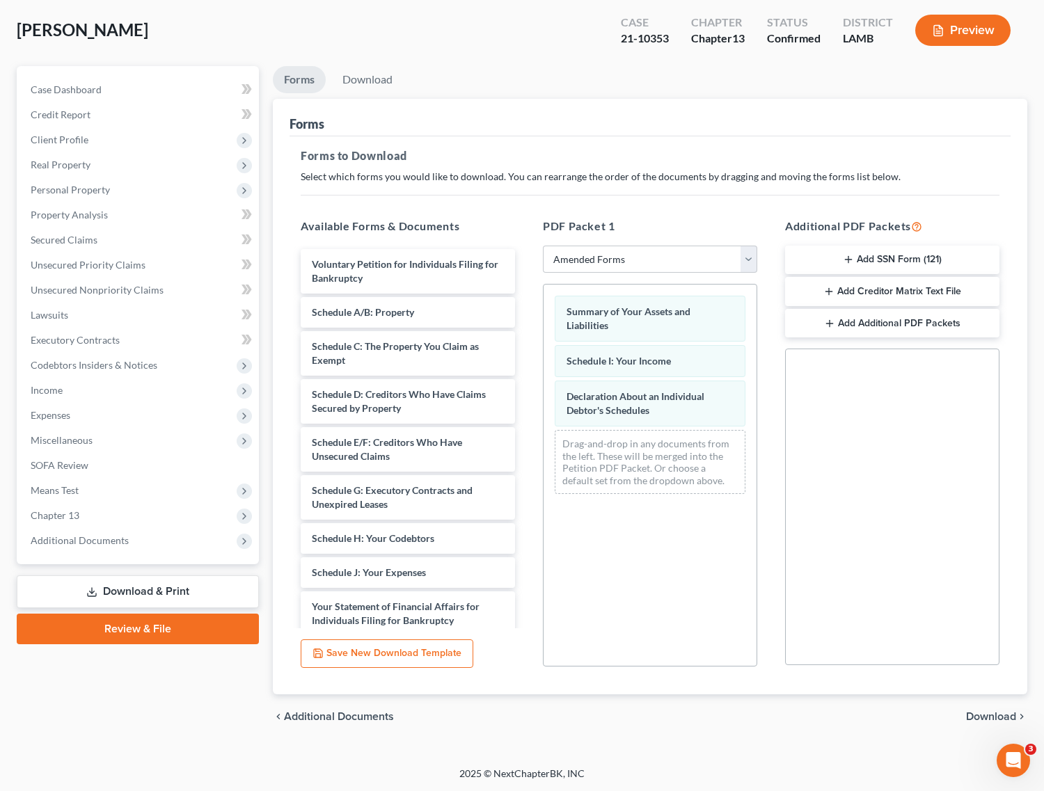
click at [978, 718] on span "Download" at bounding box center [991, 716] width 50 height 11
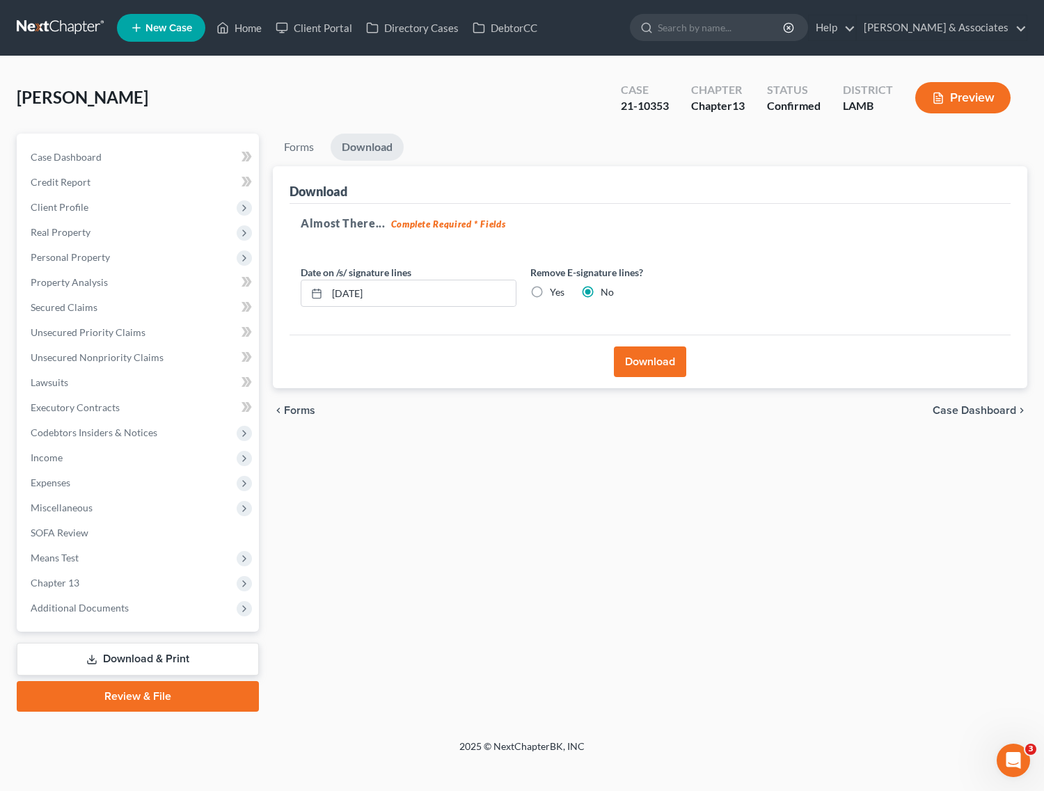
scroll to position [0, 0]
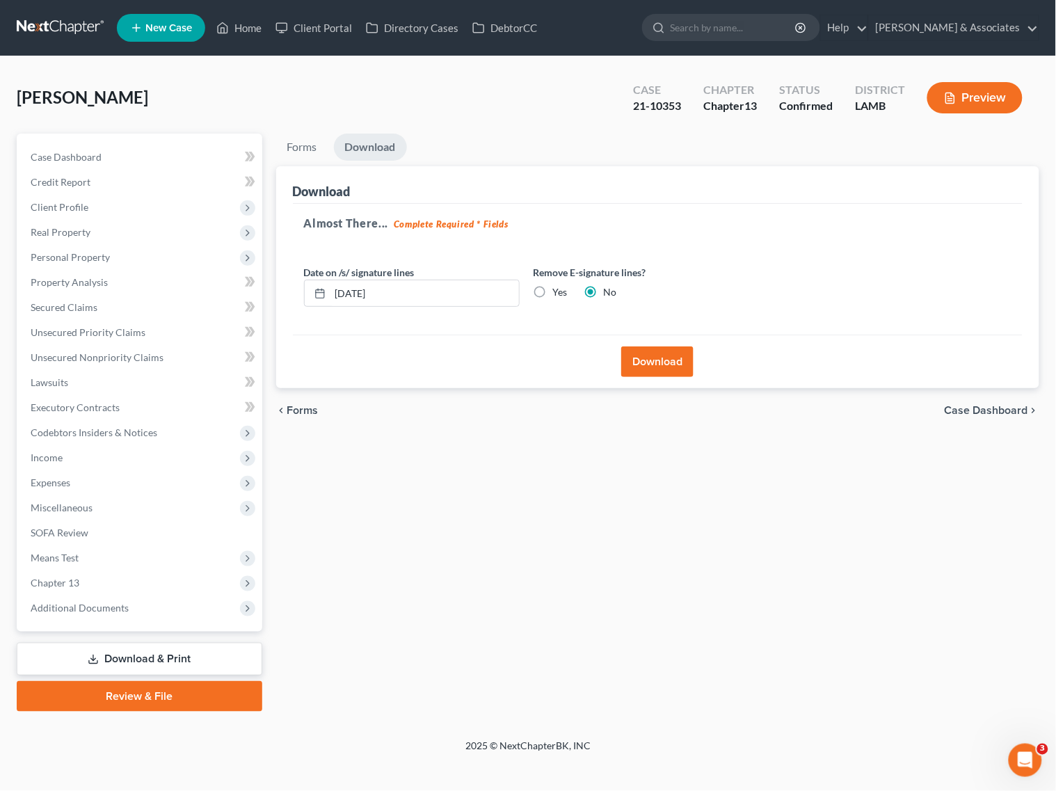
click at [642, 356] on button "Download" at bounding box center [657, 362] width 72 height 31
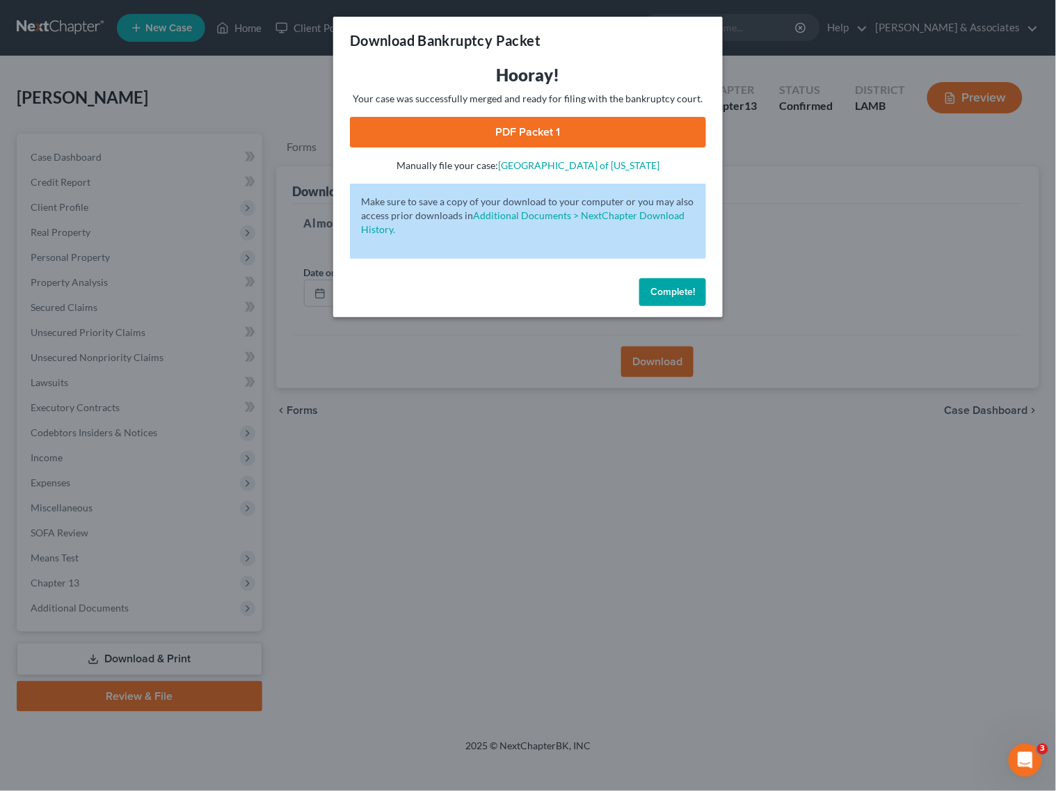
click at [550, 129] on link "PDF Packet 1" at bounding box center [528, 132] width 356 height 31
click at [676, 294] on span "Complete!" at bounding box center [673, 292] width 45 height 12
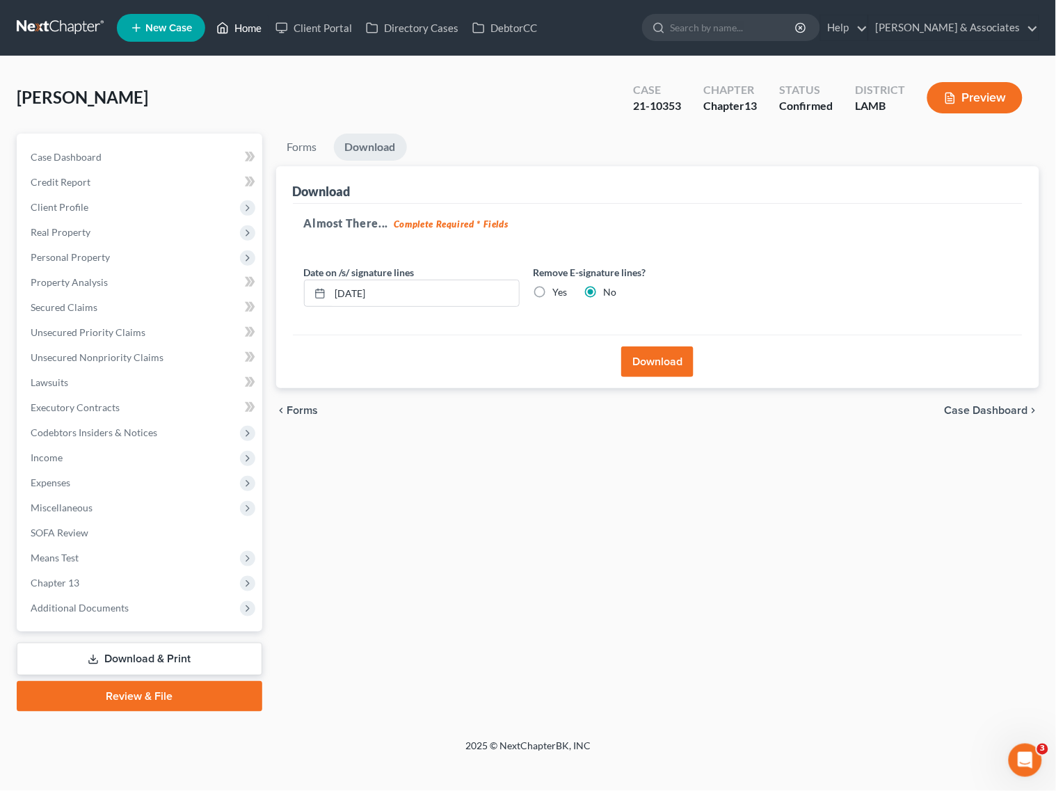
click at [234, 29] on link "Home" at bounding box center [238, 27] width 59 height 25
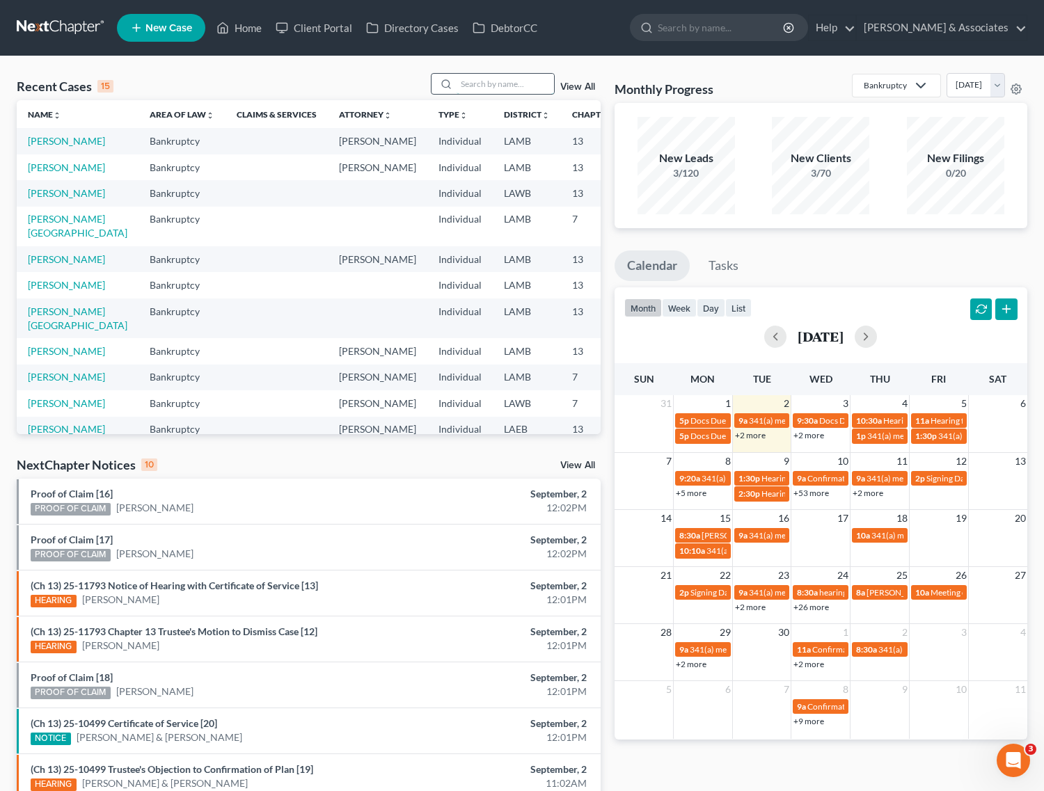
click at [481, 85] on input "search" at bounding box center [505, 84] width 97 height 20
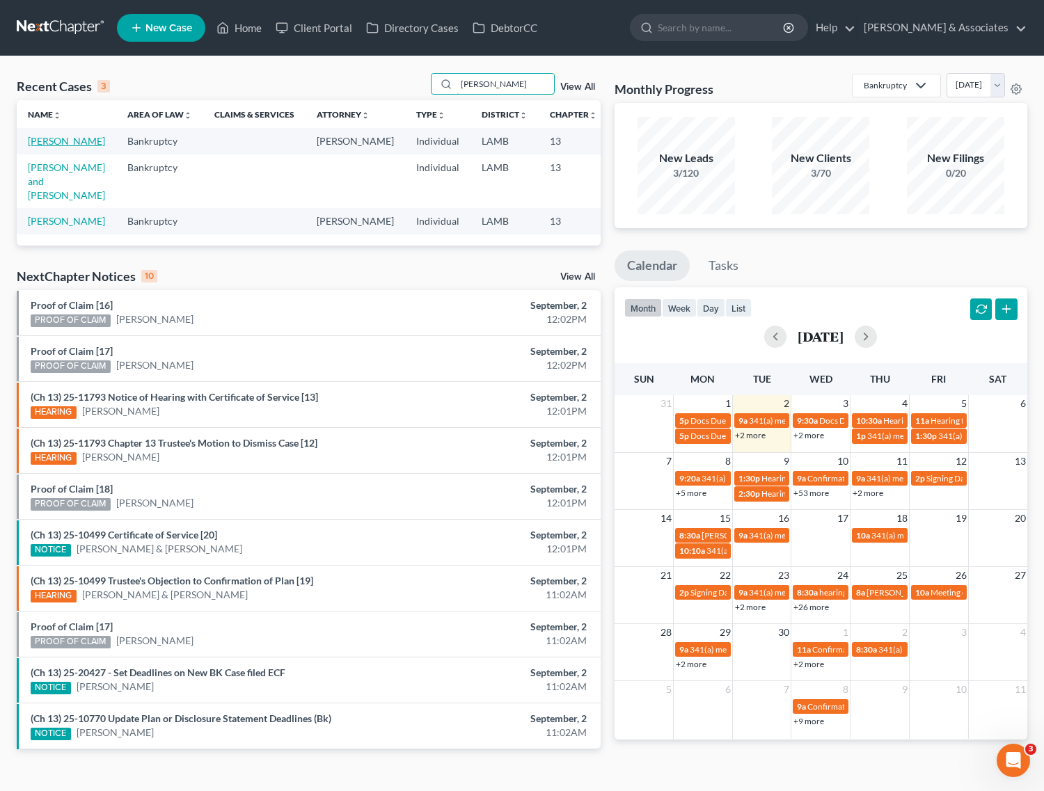
type input "[PERSON_NAME]"
click at [37, 136] on link "[PERSON_NAME]" at bounding box center [66, 141] width 77 height 12
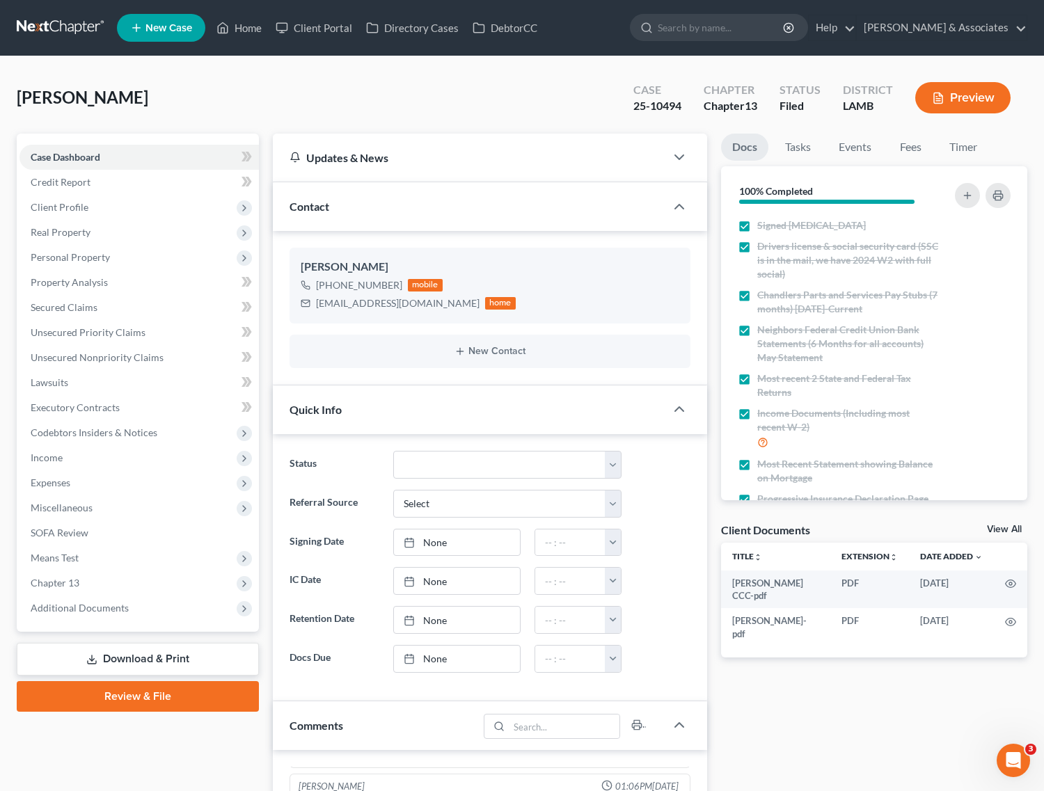
scroll to position [832, 0]
click at [92, 589] on span "Chapter 13" at bounding box center [138, 583] width 239 height 25
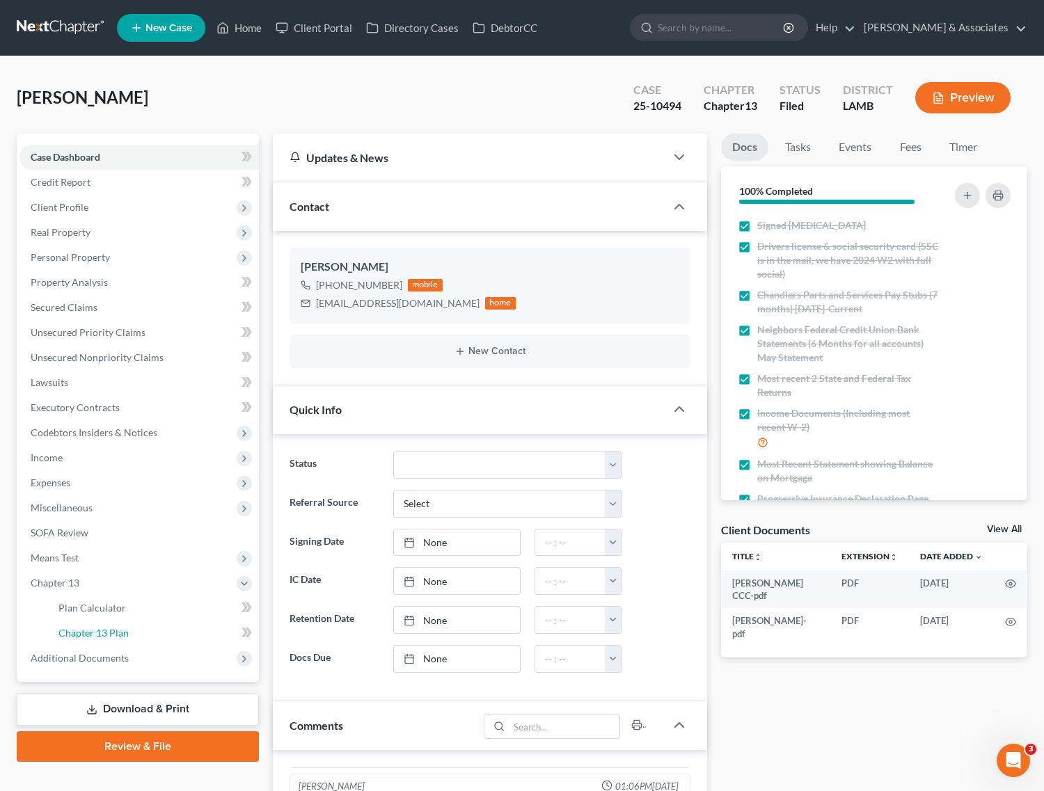
click at [92, 627] on span "Chapter 13 Plan" at bounding box center [93, 633] width 70 height 12
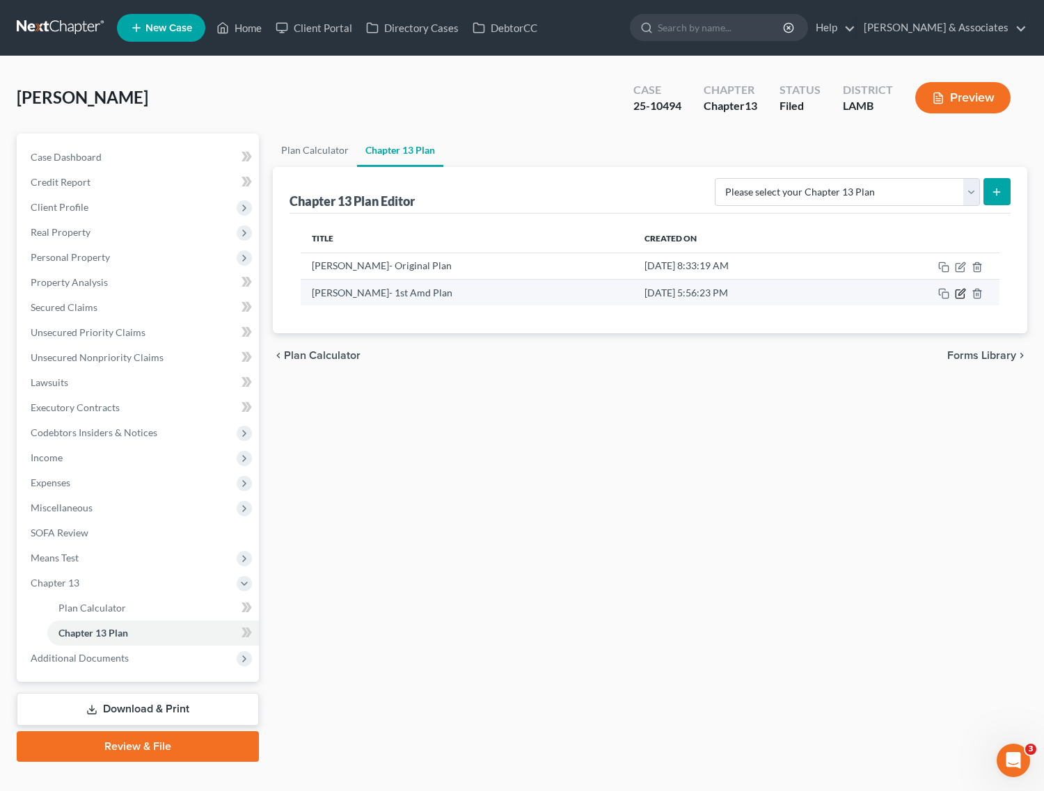
click at [960, 293] on icon "button" at bounding box center [961, 292] width 6 height 6
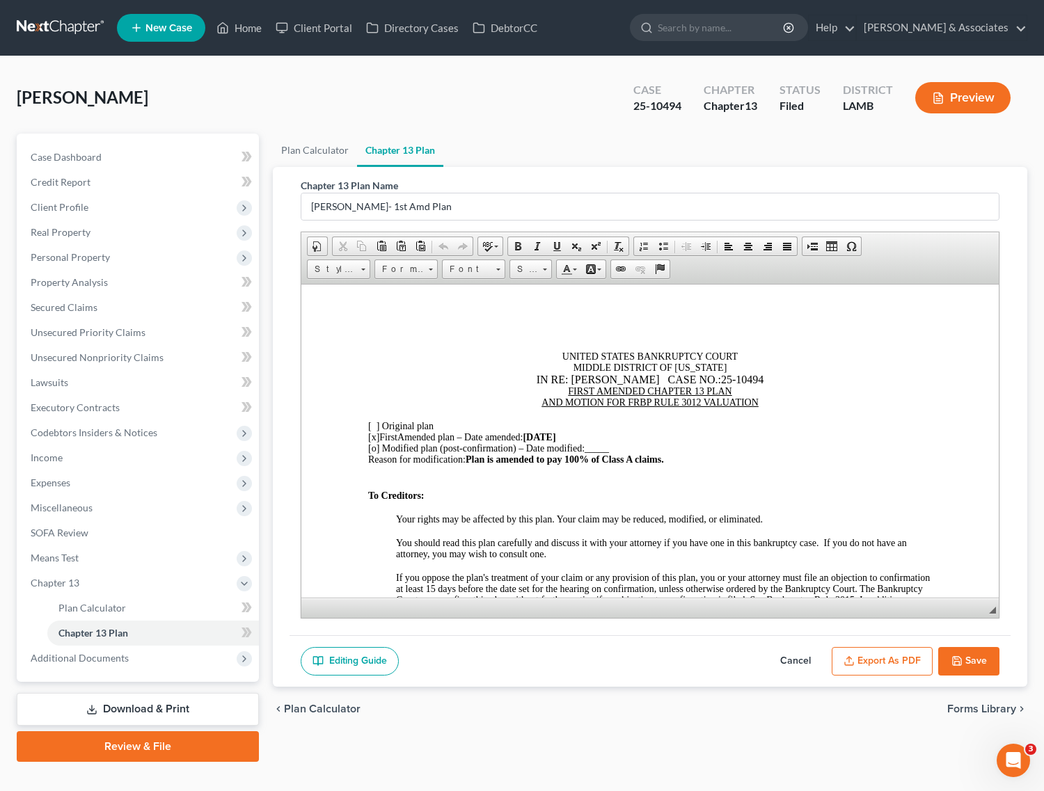
click at [861, 667] on button "Export as PDF" at bounding box center [882, 661] width 101 height 29
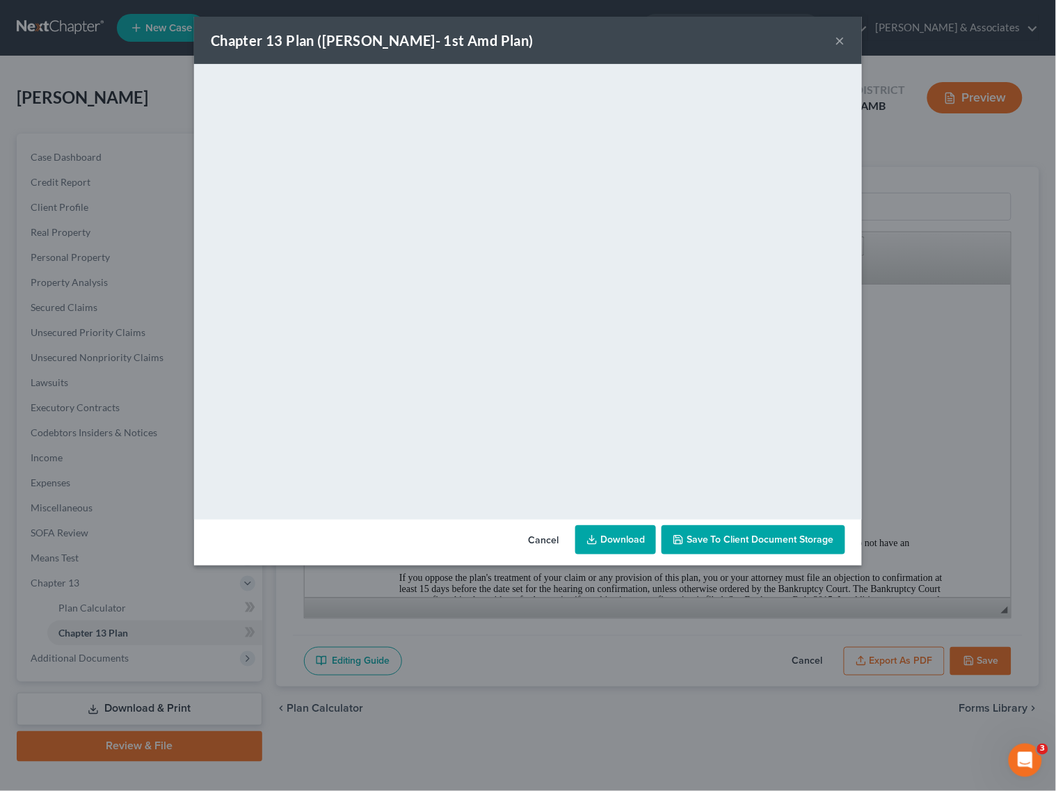
click at [840, 43] on button "×" at bounding box center [841, 40] width 10 height 17
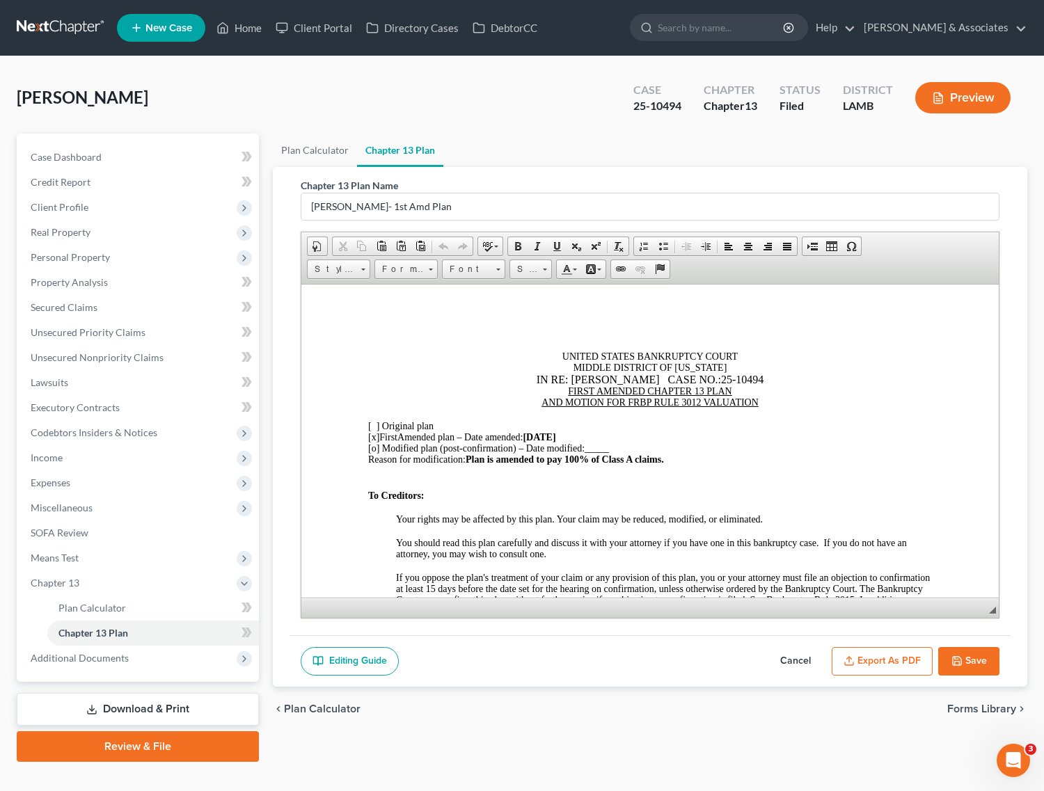
click at [978, 665] on button "Save" at bounding box center [968, 661] width 61 height 29
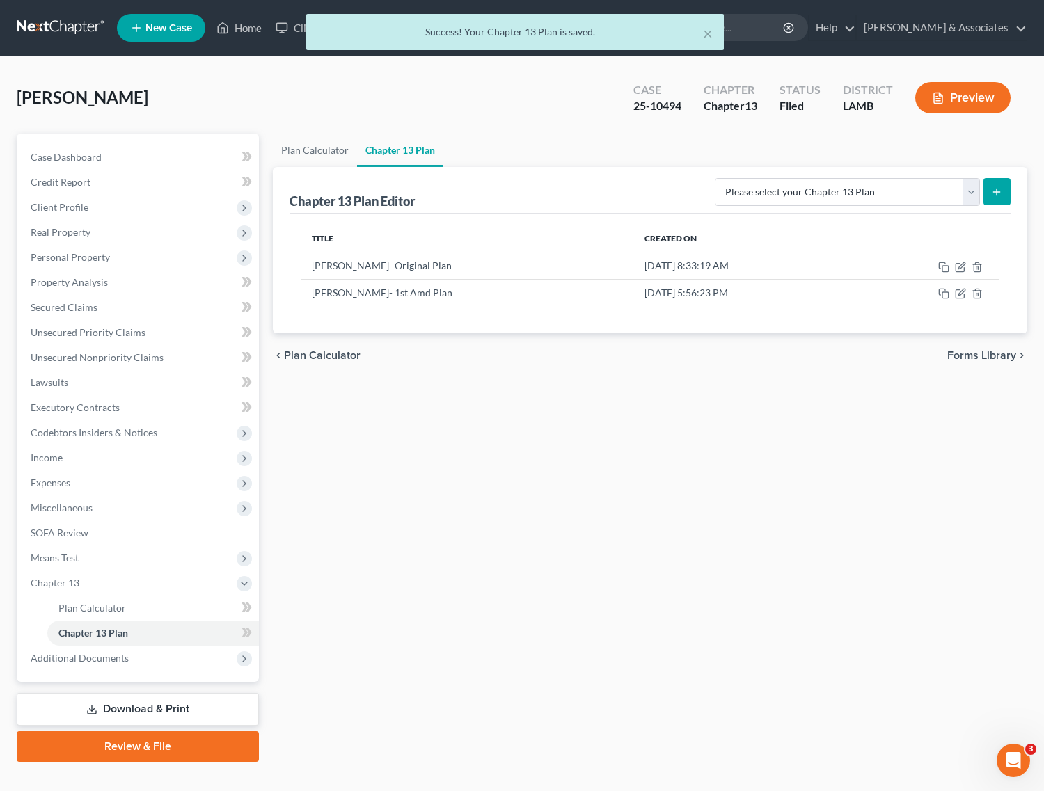
click at [238, 22] on div "× Success! Your Chapter 13 Plan is saved." at bounding box center [515, 35] width 1044 height 43
click at [234, 31] on div "× Success! Your Chapter 13 Plan is saved." at bounding box center [515, 35] width 1044 height 43
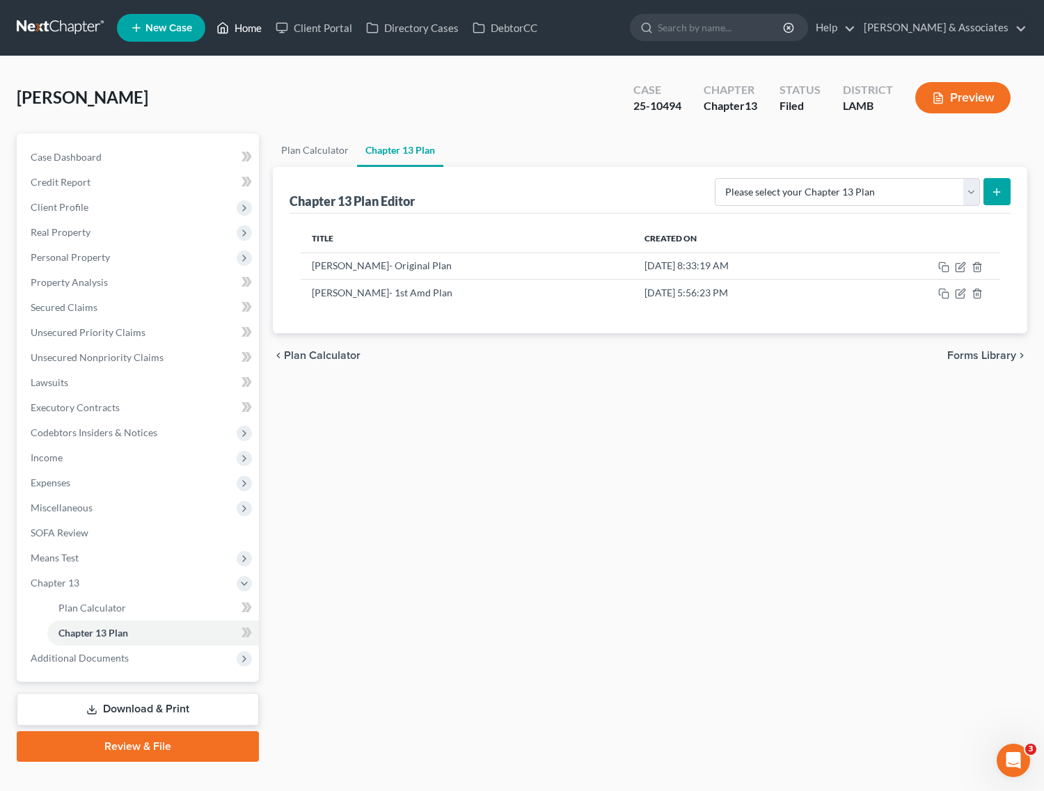
drag, startPoint x: 246, startPoint y: 22, endPoint x: 480, endPoint y: 61, distance: 237.7
click at [246, 22] on link "Home" at bounding box center [238, 27] width 59 height 25
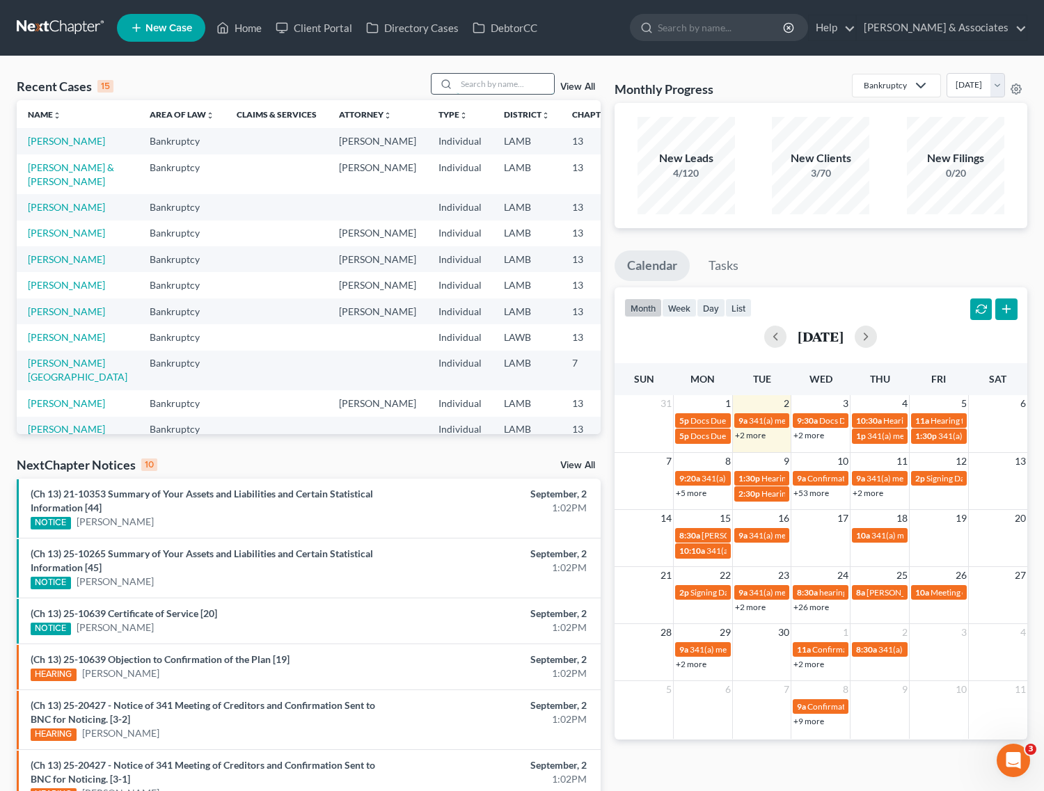
click at [505, 84] on input "search" at bounding box center [505, 84] width 97 height 20
type input "[PERSON_NAME]"
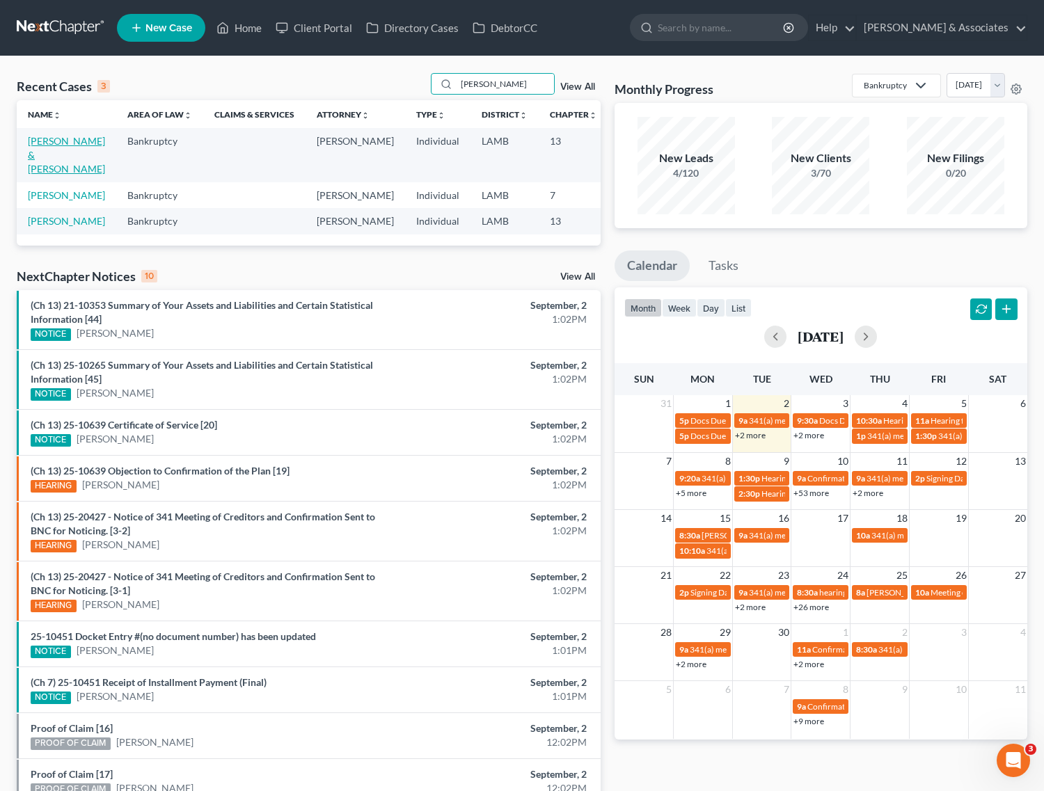
click at [39, 145] on link "[PERSON_NAME] & [PERSON_NAME]" at bounding box center [66, 155] width 77 height 40
select select "8"
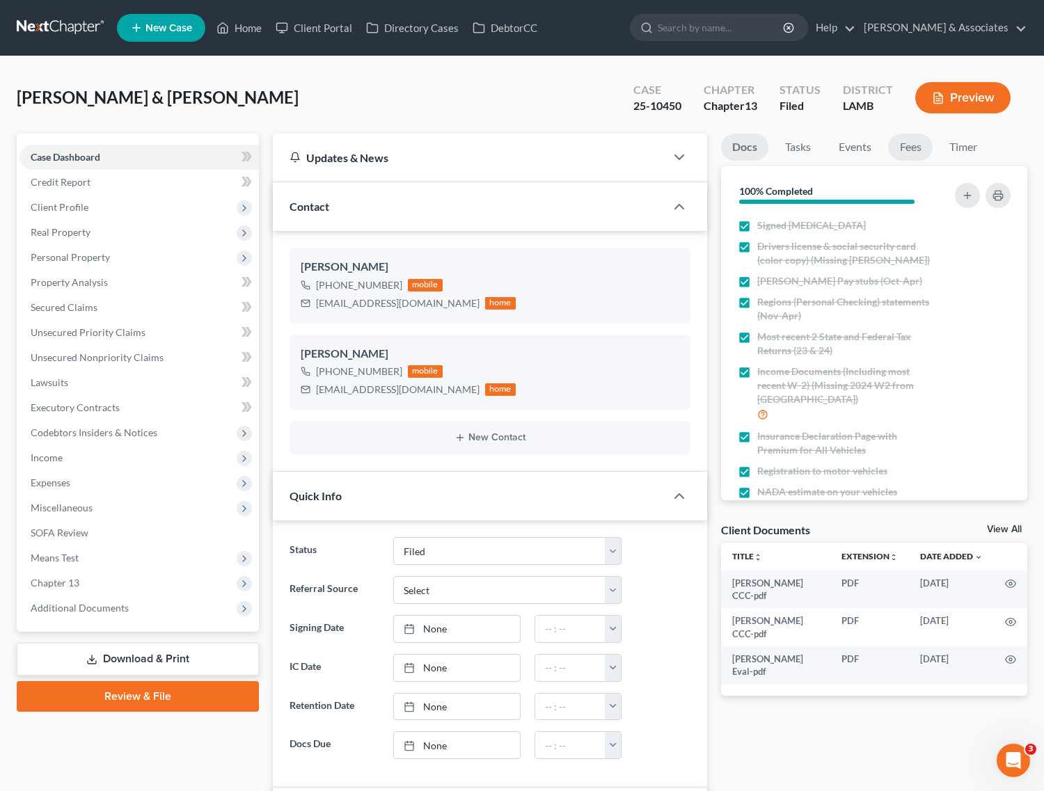
scroll to position [3230, 0]
click at [919, 146] on link "Fees" at bounding box center [910, 147] width 45 height 27
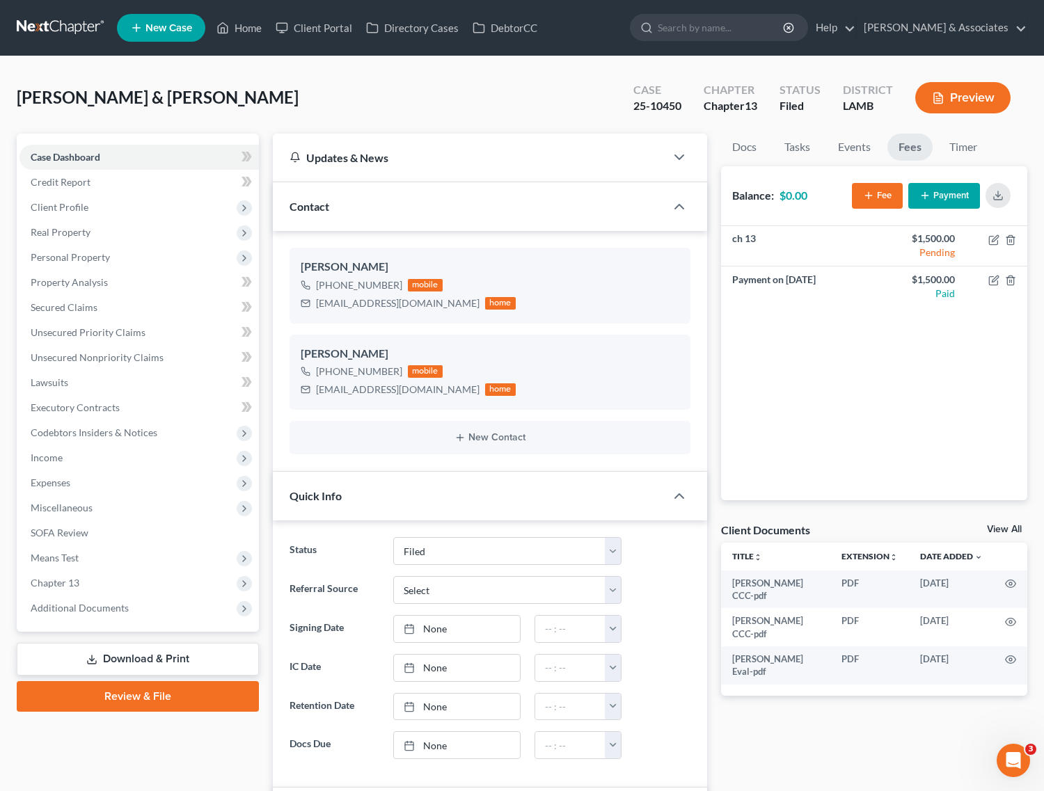
scroll to position [419, 0]
click at [54, 199] on span "Client Profile" at bounding box center [138, 207] width 239 height 25
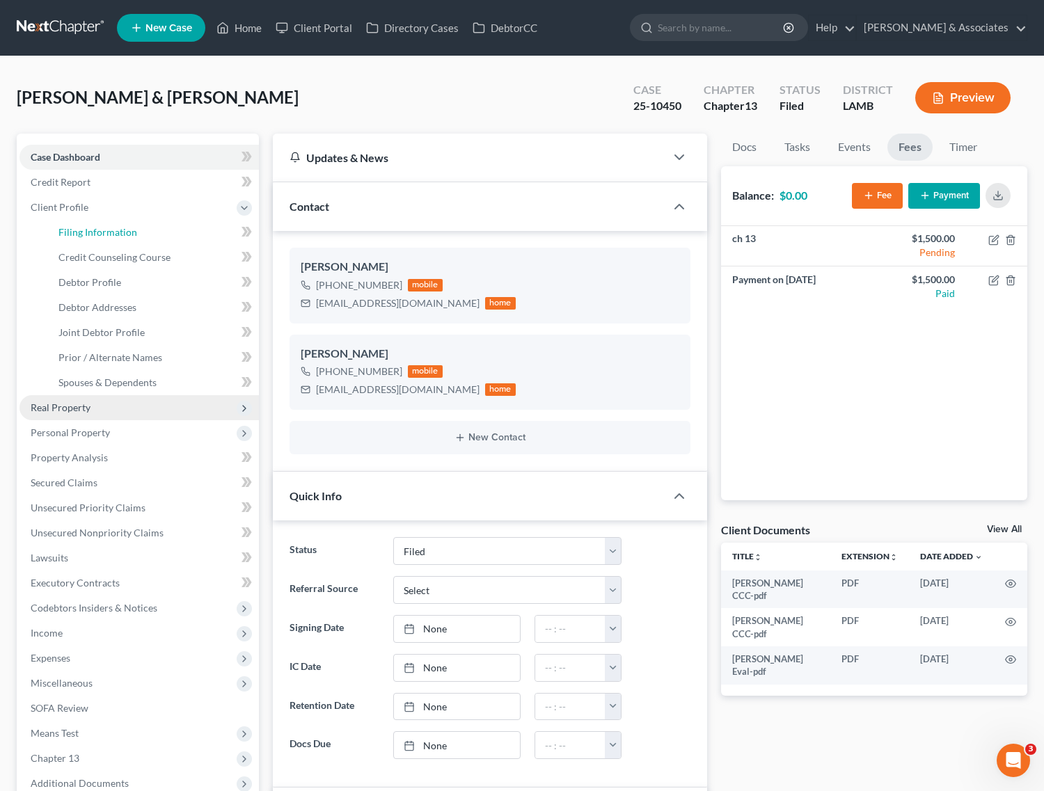
click at [111, 234] on span "Filing Information" at bounding box center [97, 232] width 79 height 12
select select "1"
select select "3"
select select "35"
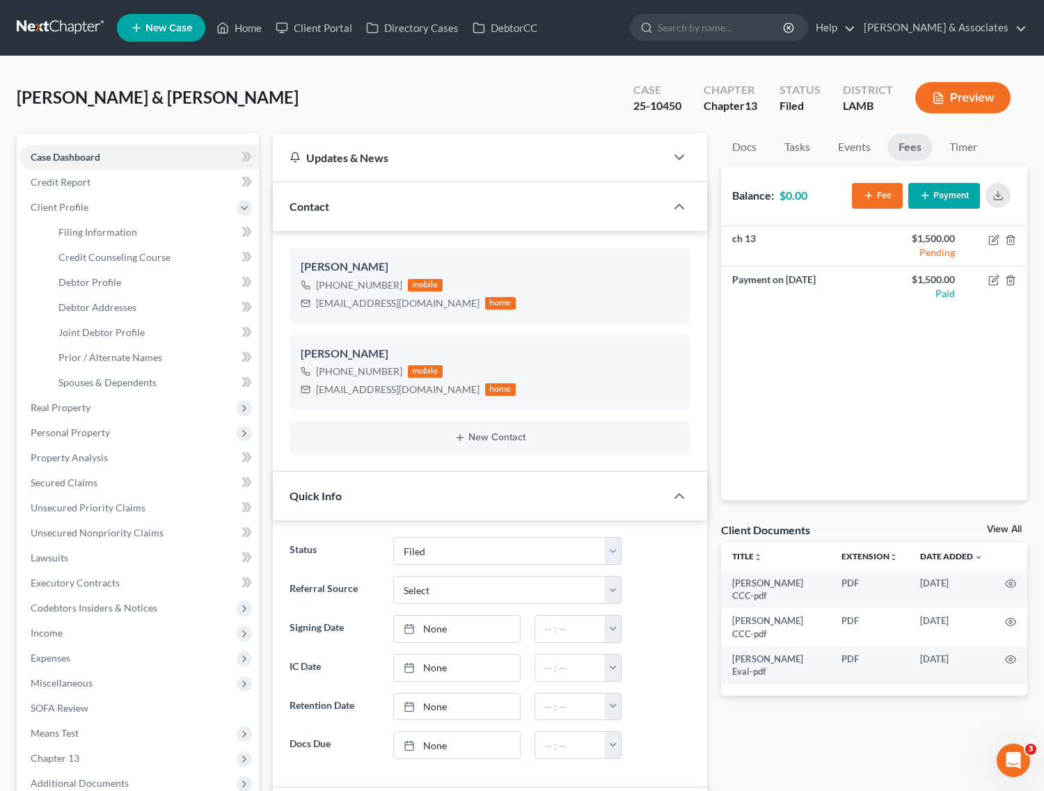
select select "0"
select select "19"
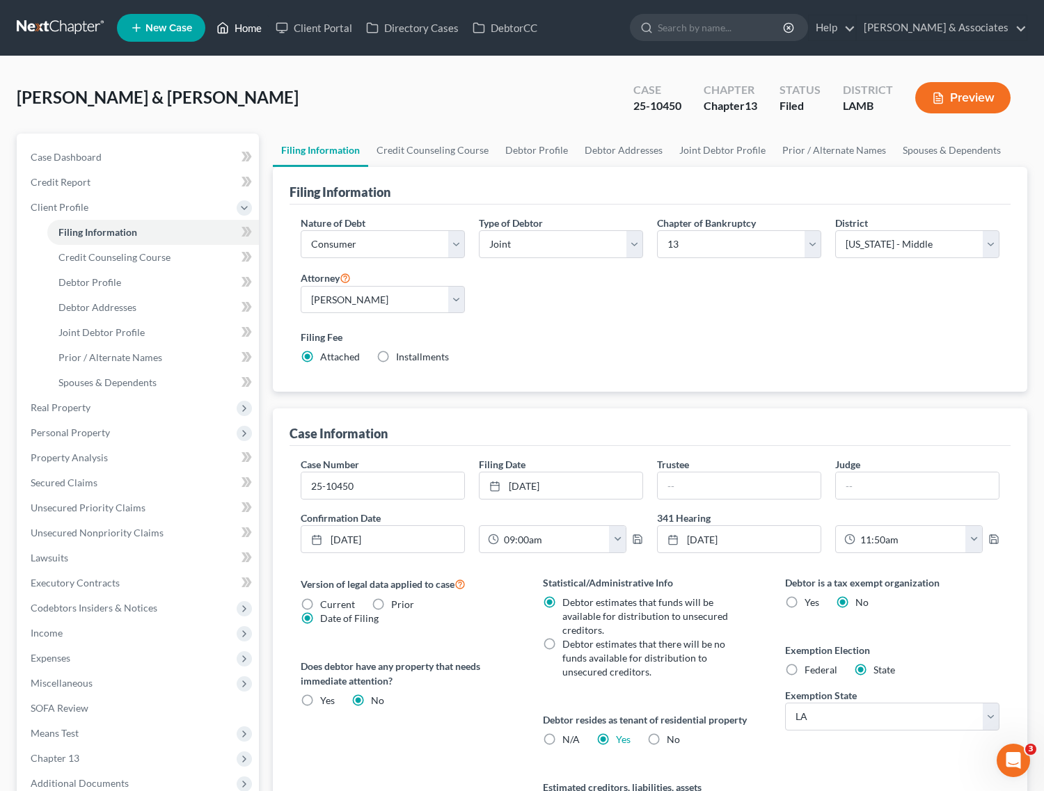
click at [228, 23] on icon at bounding box center [222, 27] width 13 height 17
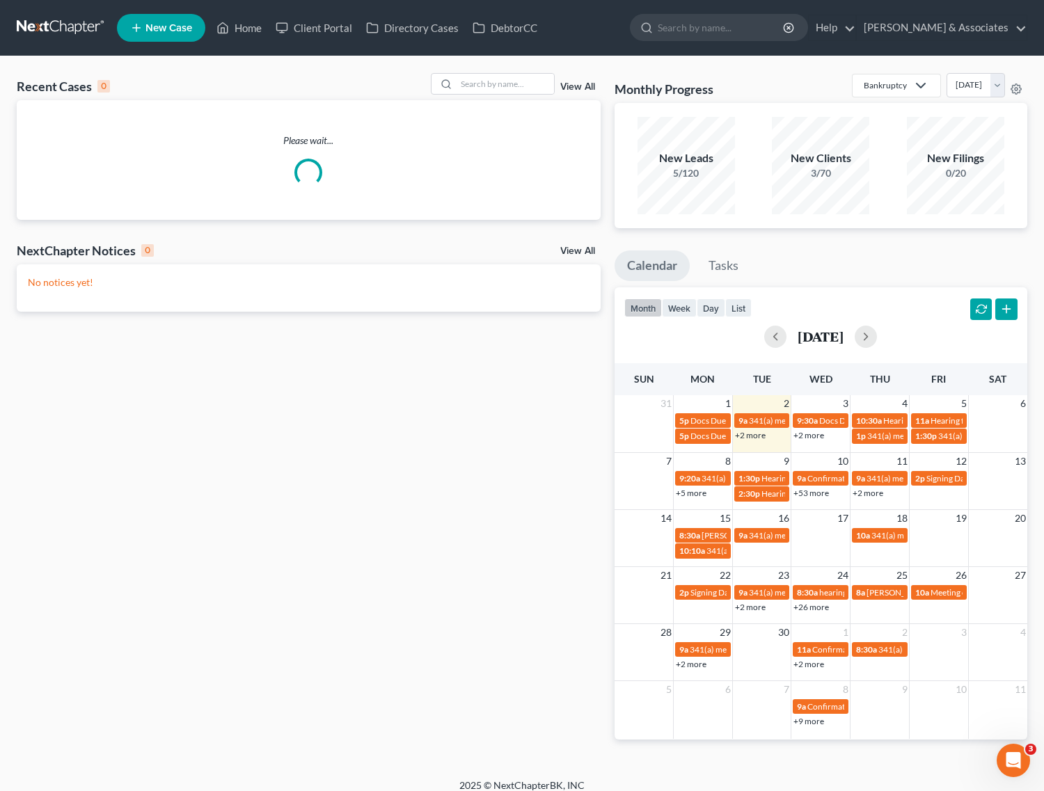
click at [515, 95] on div "Recent Cases 0 View All" at bounding box center [309, 86] width 584 height 27
click at [516, 85] on input "search" at bounding box center [505, 84] width 97 height 20
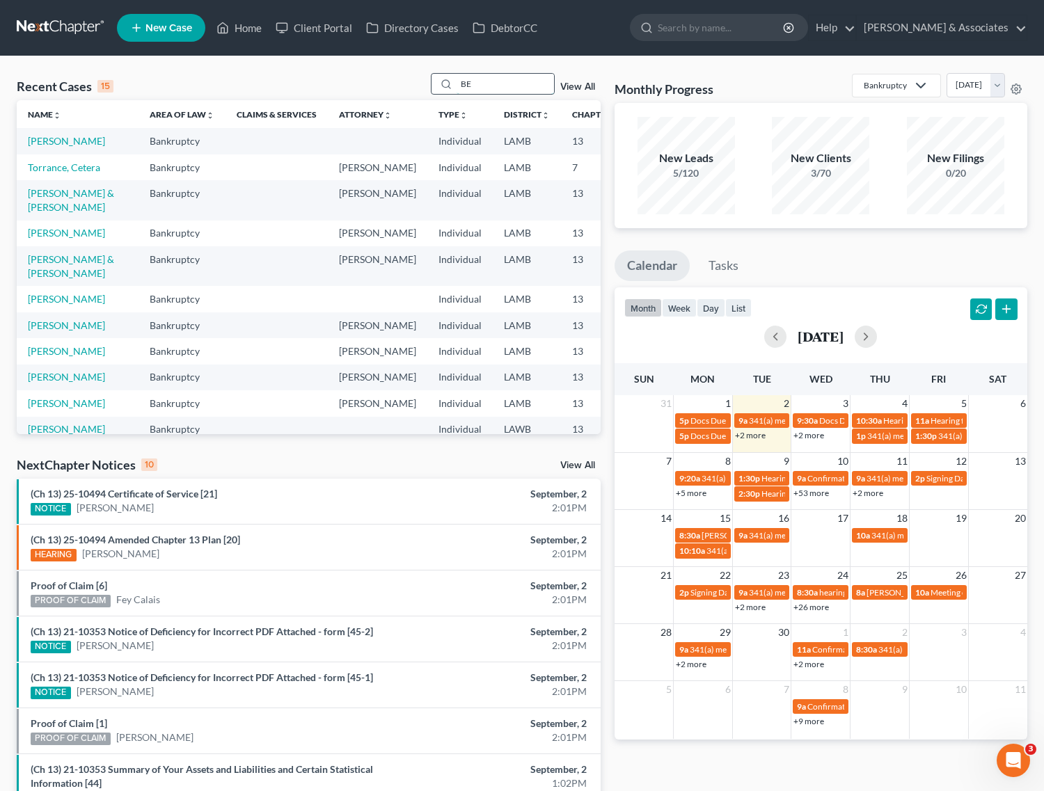
type input "B"
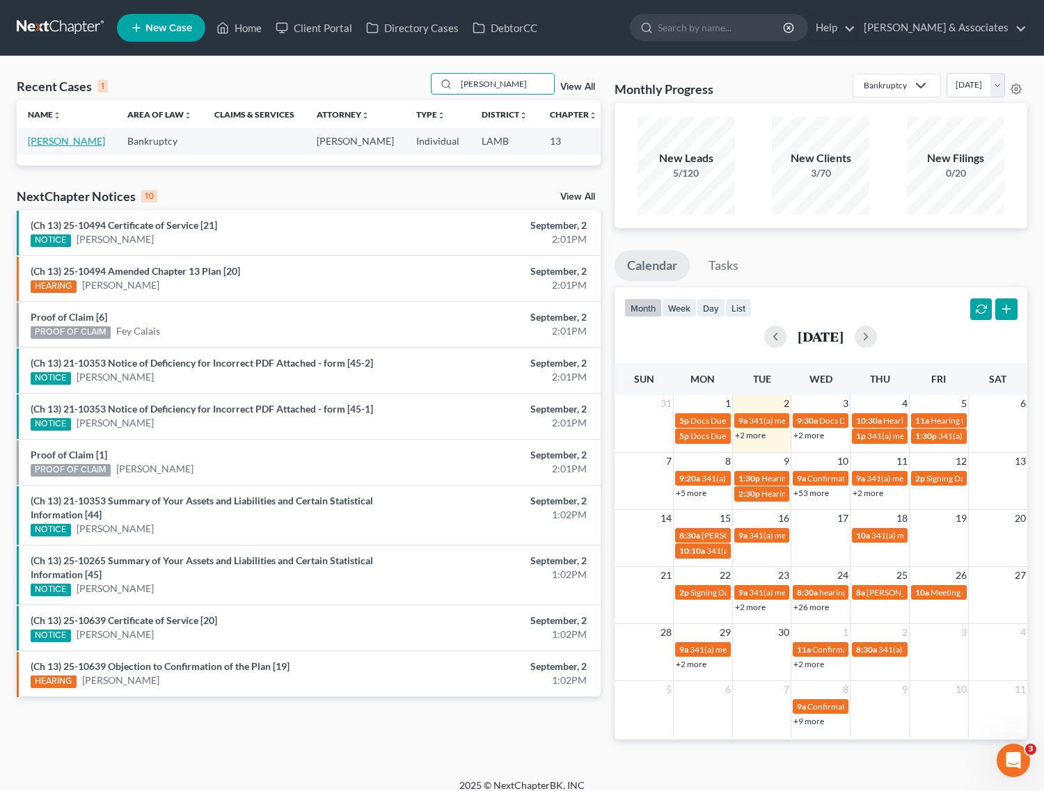
type input "[PERSON_NAME]"
click at [47, 141] on link "[PERSON_NAME]" at bounding box center [66, 141] width 77 height 12
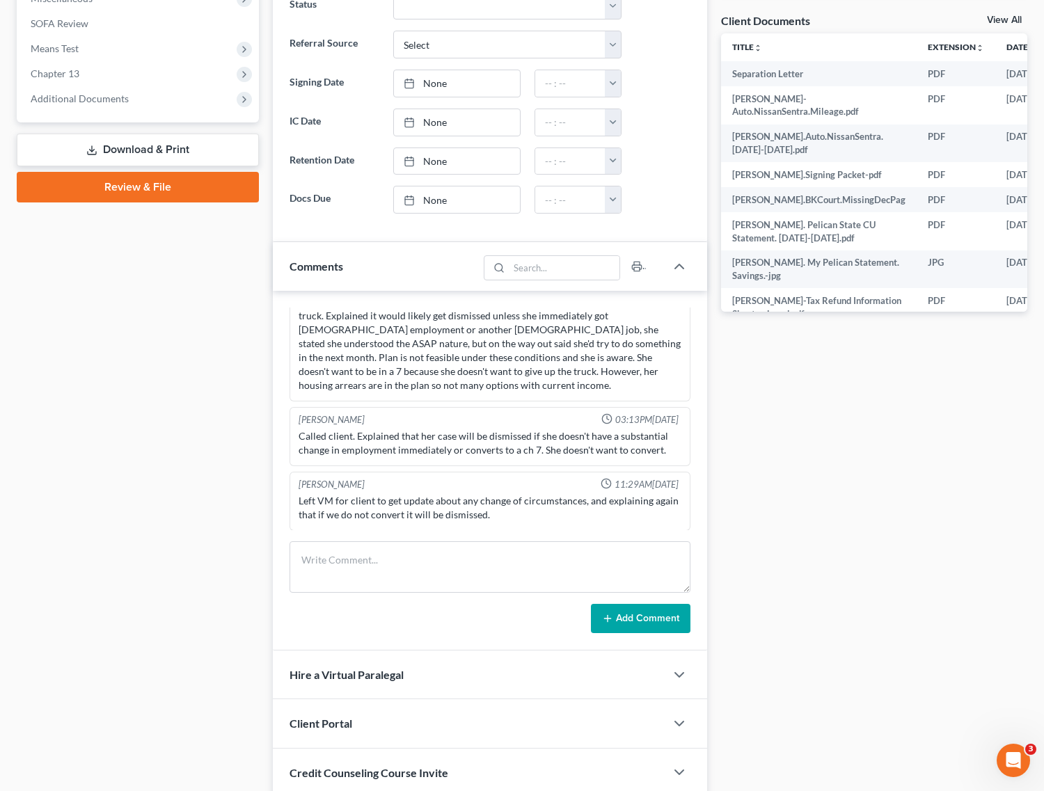
scroll to position [522, 0]
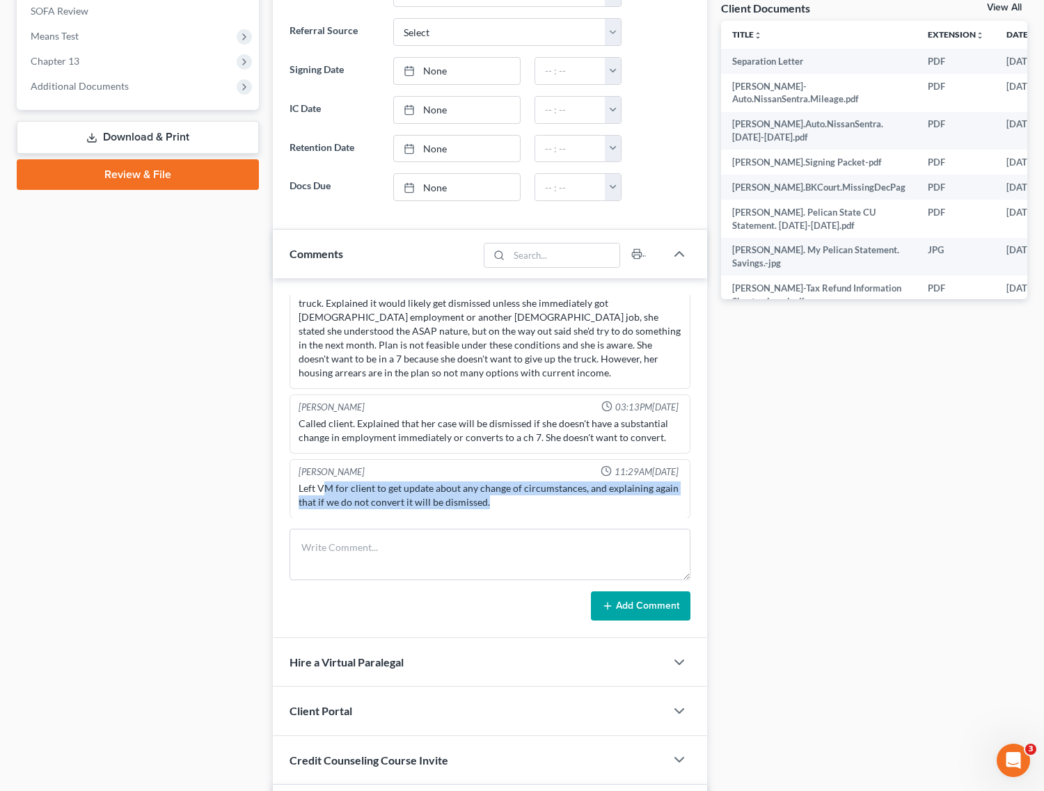
drag, startPoint x: 327, startPoint y: 491, endPoint x: 524, endPoint y: 507, distance: 197.6
click at [524, 507] on div "Left VM for client to get update about any change of circumstances, and explain…" at bounding box center [490, 496] width 383 height 28
click at [578, 507] on div "Left VM for client to get update about any change of circumstances, and explain…" at bounding box center [490, 496] width 383 height 28
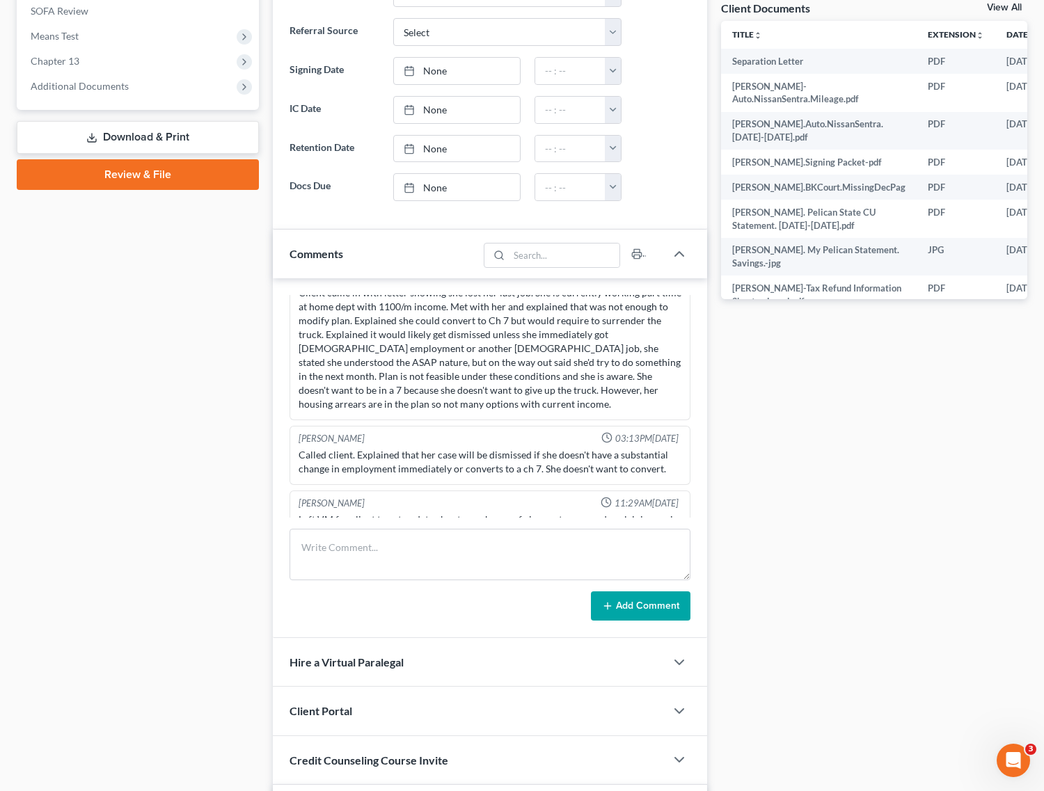
scroll to position [3151, 0]
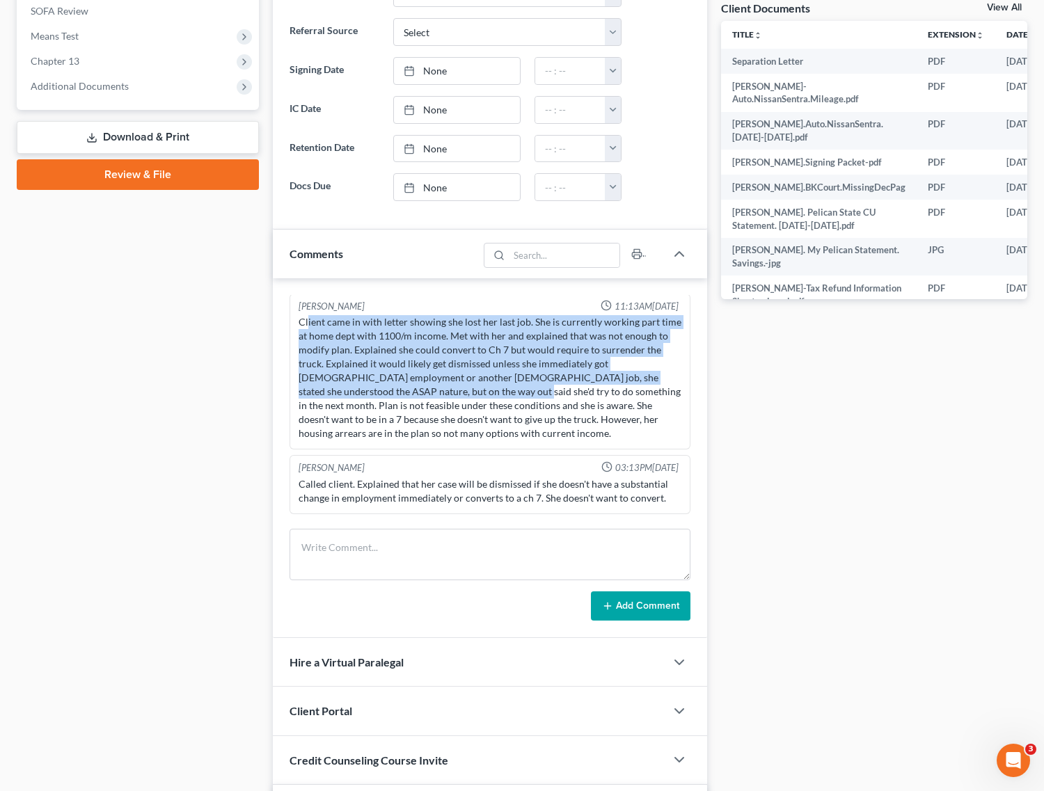
drag, startPoint x: 308, startPoint y: 347, endPoint x: 481, endPoint y: 422, distance: 188.9
click at [481, 422] on div "Client came in with letter showing she lost her last job. She is currently work…" at bounding box center [490, 377] width 383 height 125
click at [484, 441] on div "Client came in with letter showing she lost her last job. She is currently work…" at bounding box center [490, 377] width 383 height 125
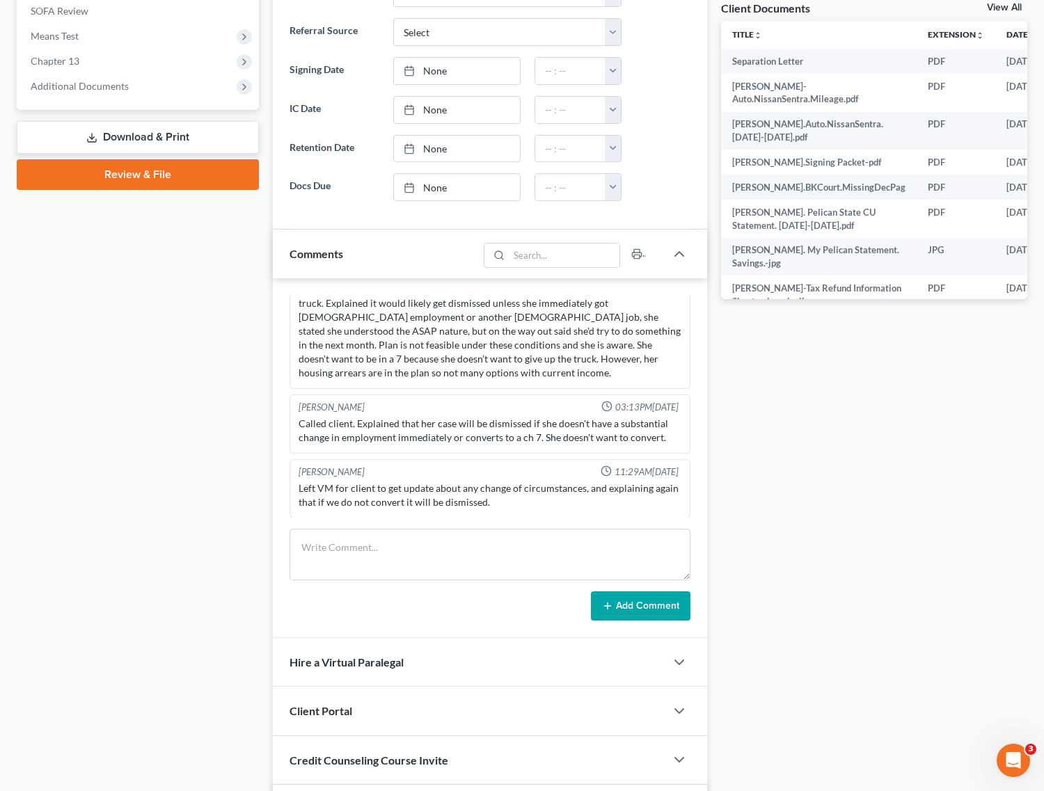
scroll to position [3238, 0]
